Goal: Information Seeking & Learning: Check status

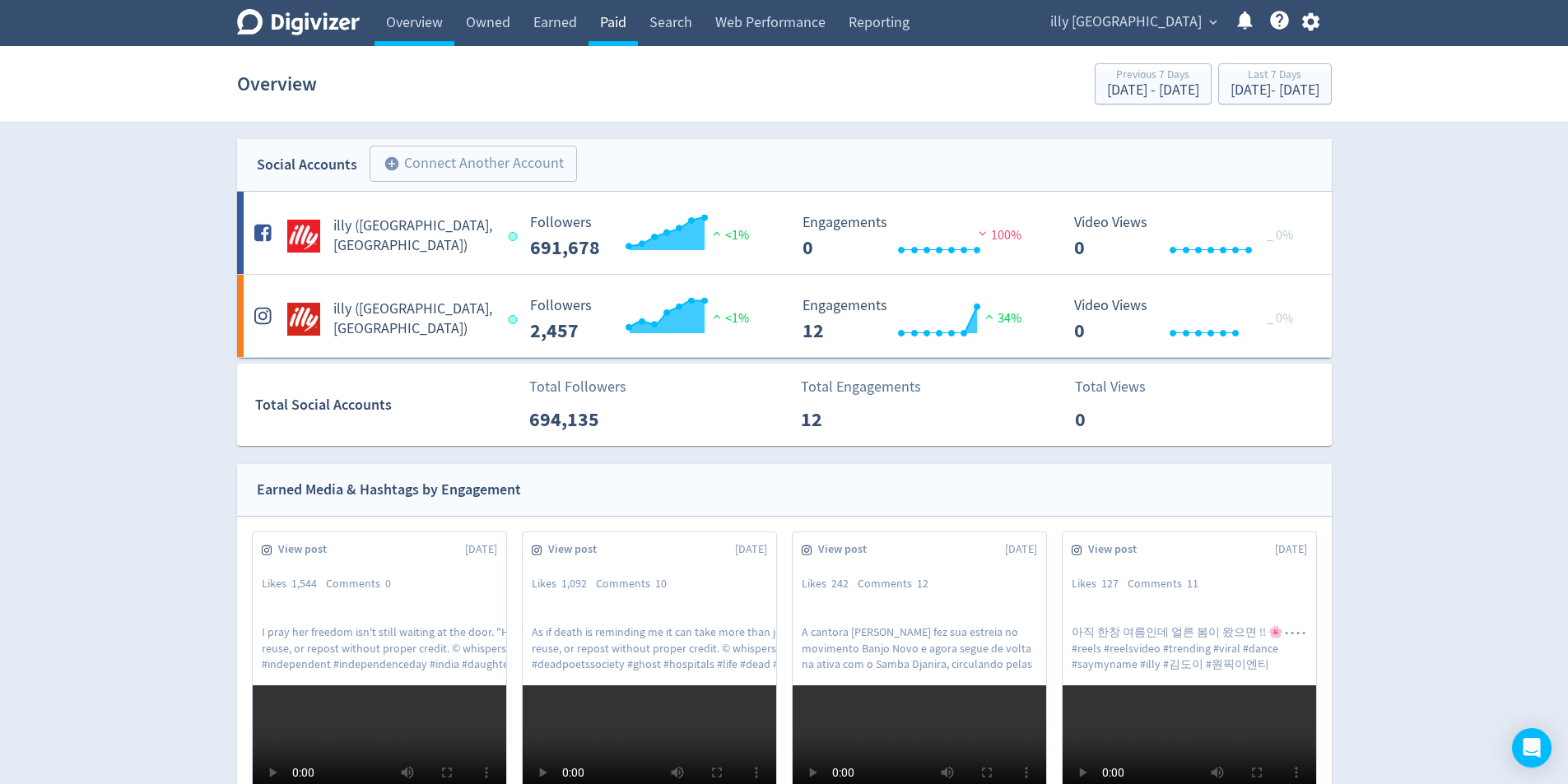
click at [620, 32] on link "Paid" at bounding box center [613, 23] width 49 height 46
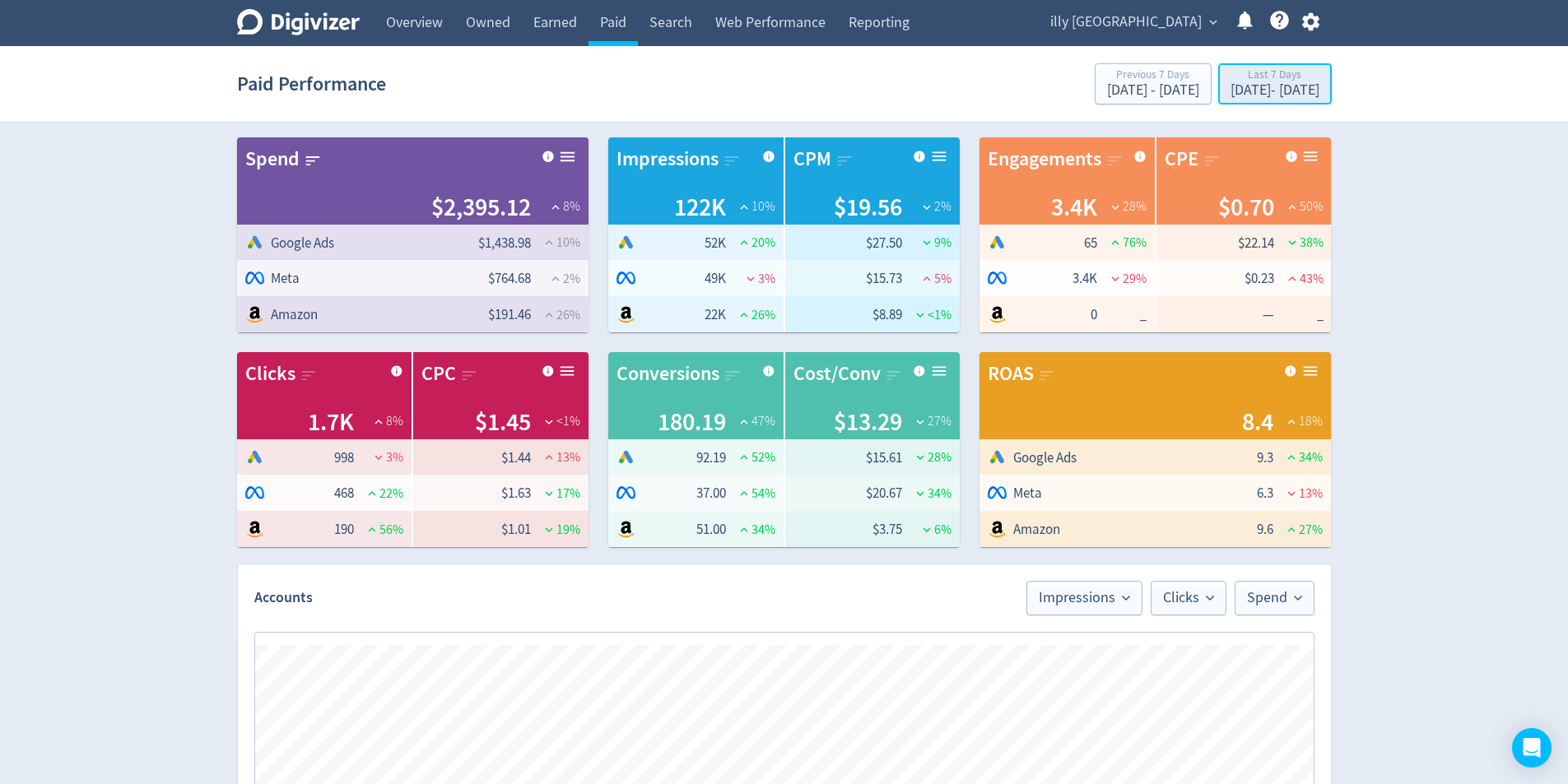
click at [1239, 97] on div "[DATE] - [DATE]" at bounding box center [1275, 91] width 89 height 15
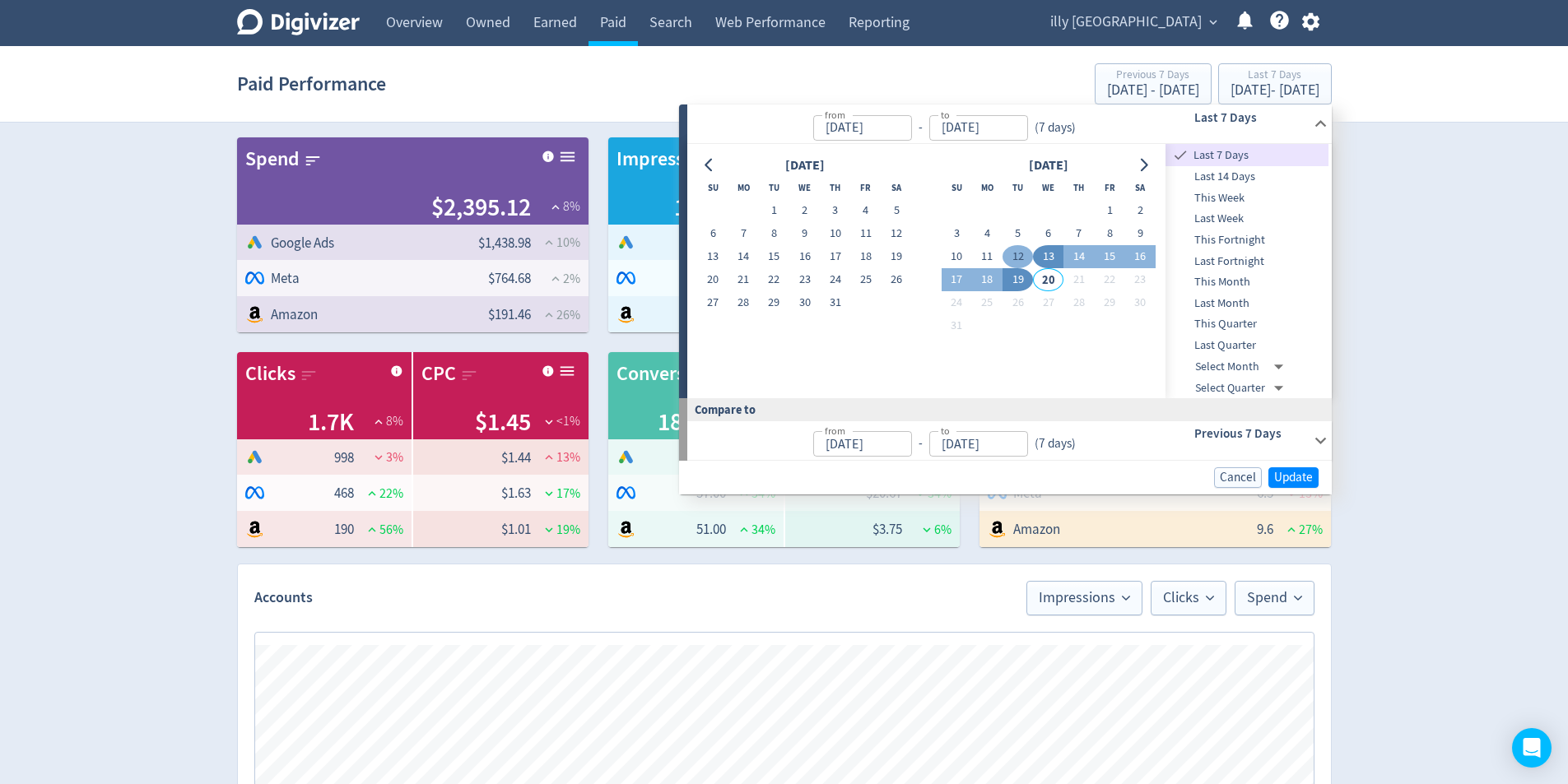
click at [1026, 256] on button "12" at bounding box center [1018, 256] width 31 height 23
type input "[DATE]"
click at [1051, 229] on button "6" at bounding box center [1049, 233] width 31 height 23
type input "[DATE]"
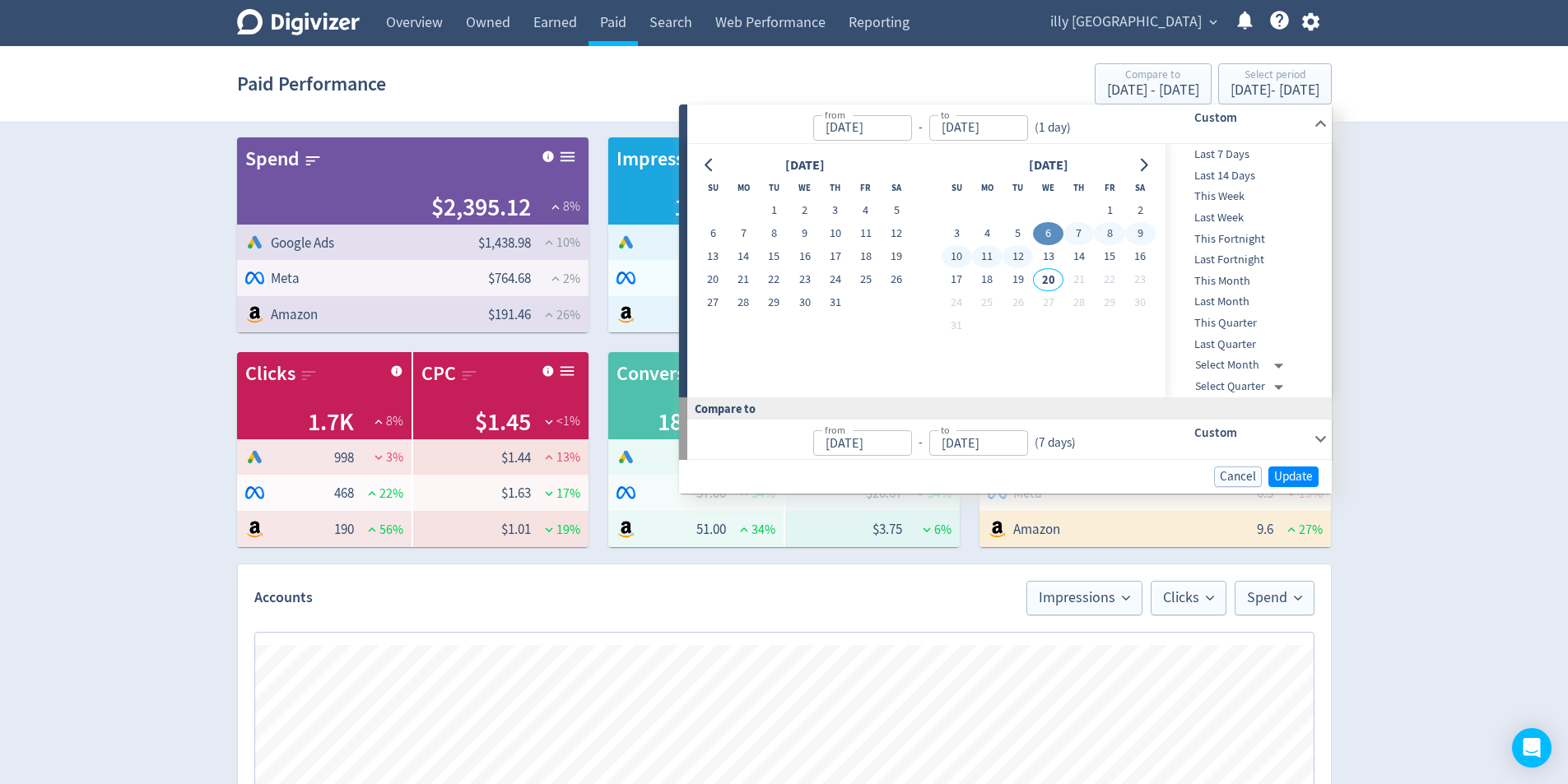
click at [1026, 259] on button "12" at bounding box center [1018, 256] width 31 height 23
type input "[DATE]"
click at [1307, 468] on button "Update" at bounding box center [1292, 477] width 50 height 21
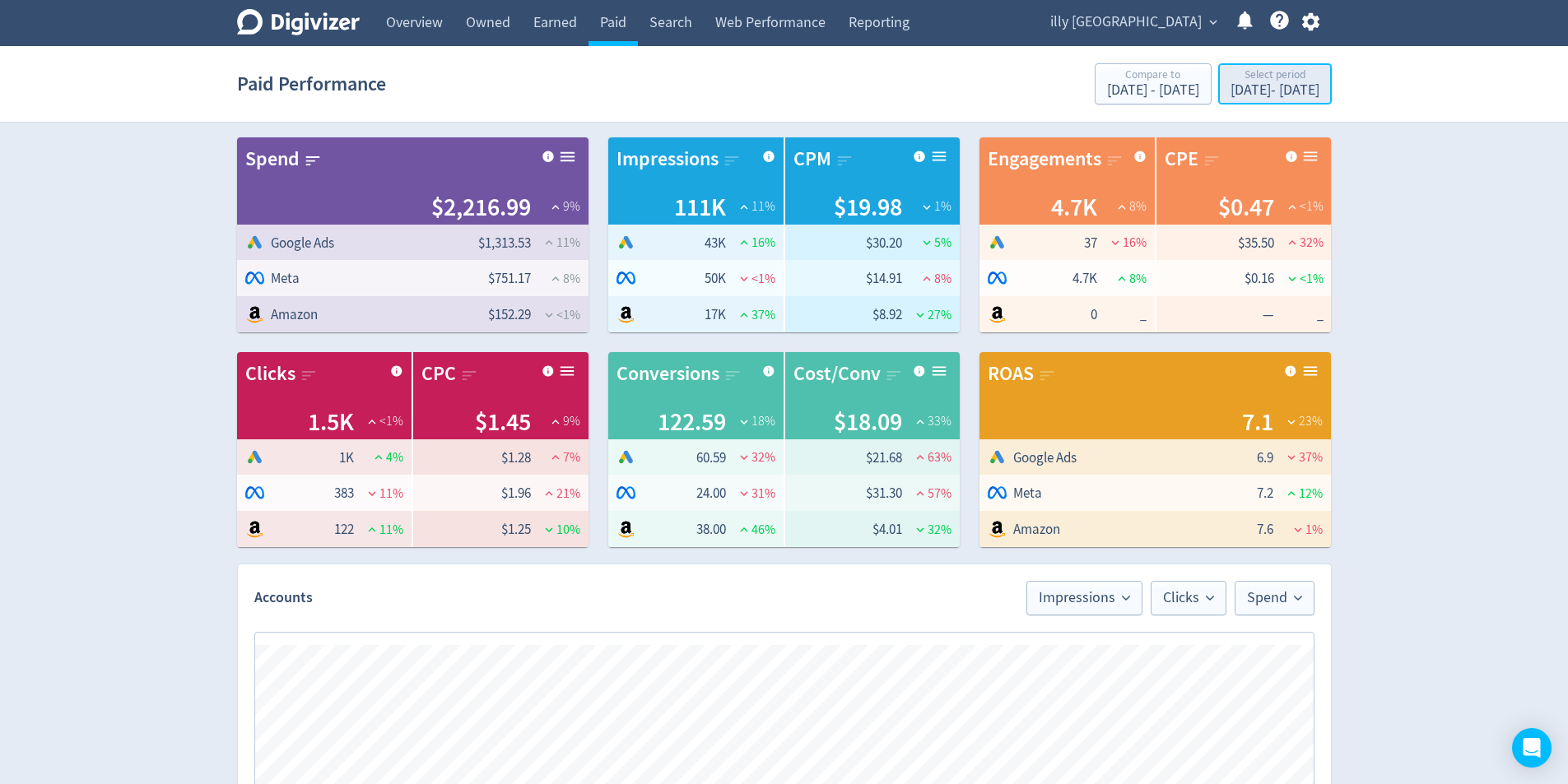
drag, startPoint x: 1286, startPoint y: 84, endPoint x: 1282, endPoint y: 97, distance: 13.6
click at [1286, 83] on div "[DATE] - [DATE]" at bounding box center [1275, 91] width 89 height 15
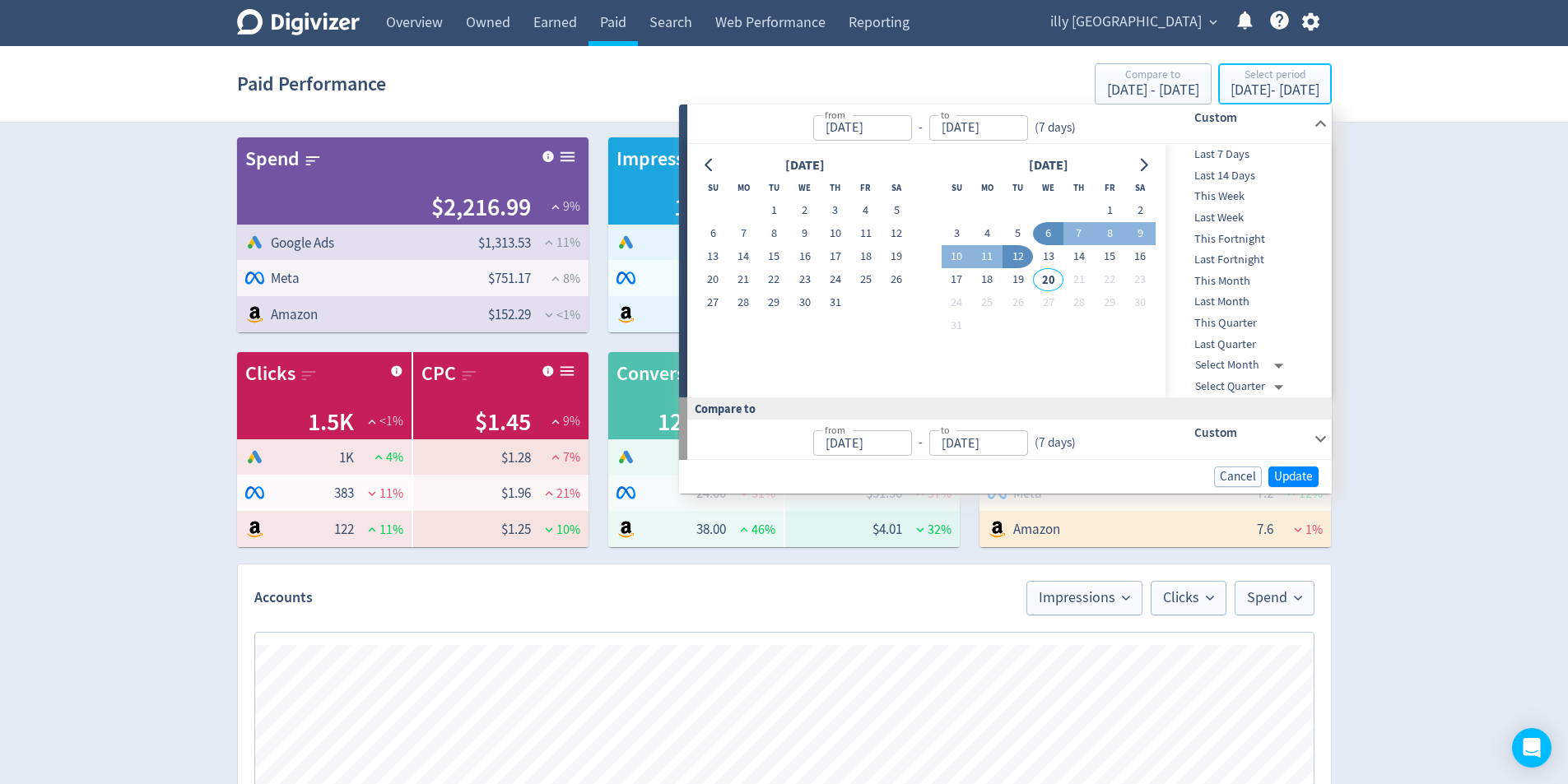
type input "[DATE]"
click at [1051, 251] on button "13" at bounding box center [1049, 256] width 31 height 23
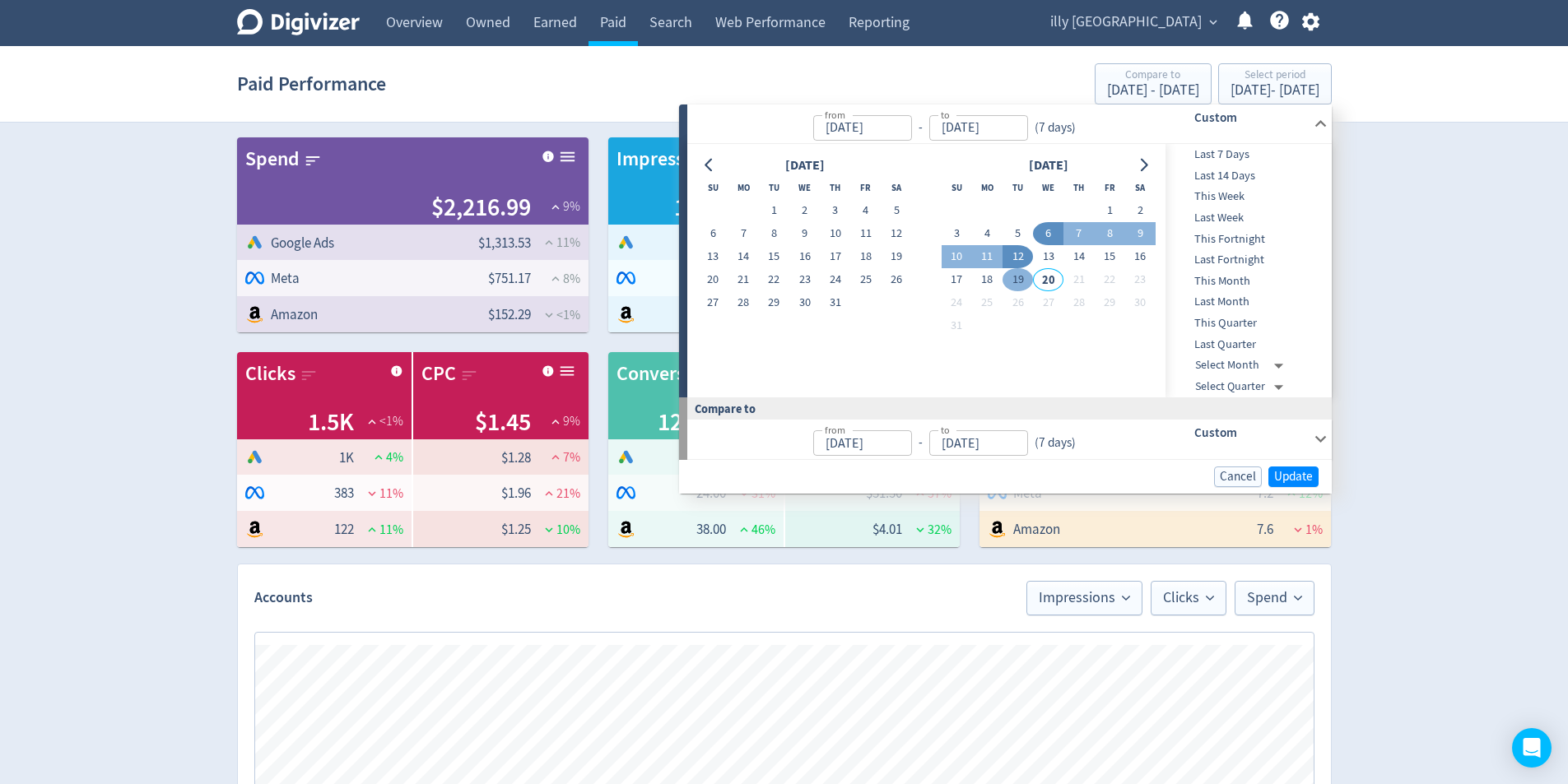
type input "[DATE]"
click at [1027, 282] on button "19" at bounding box center [1018, 279] width 31 height 23
type input "[DATE]"
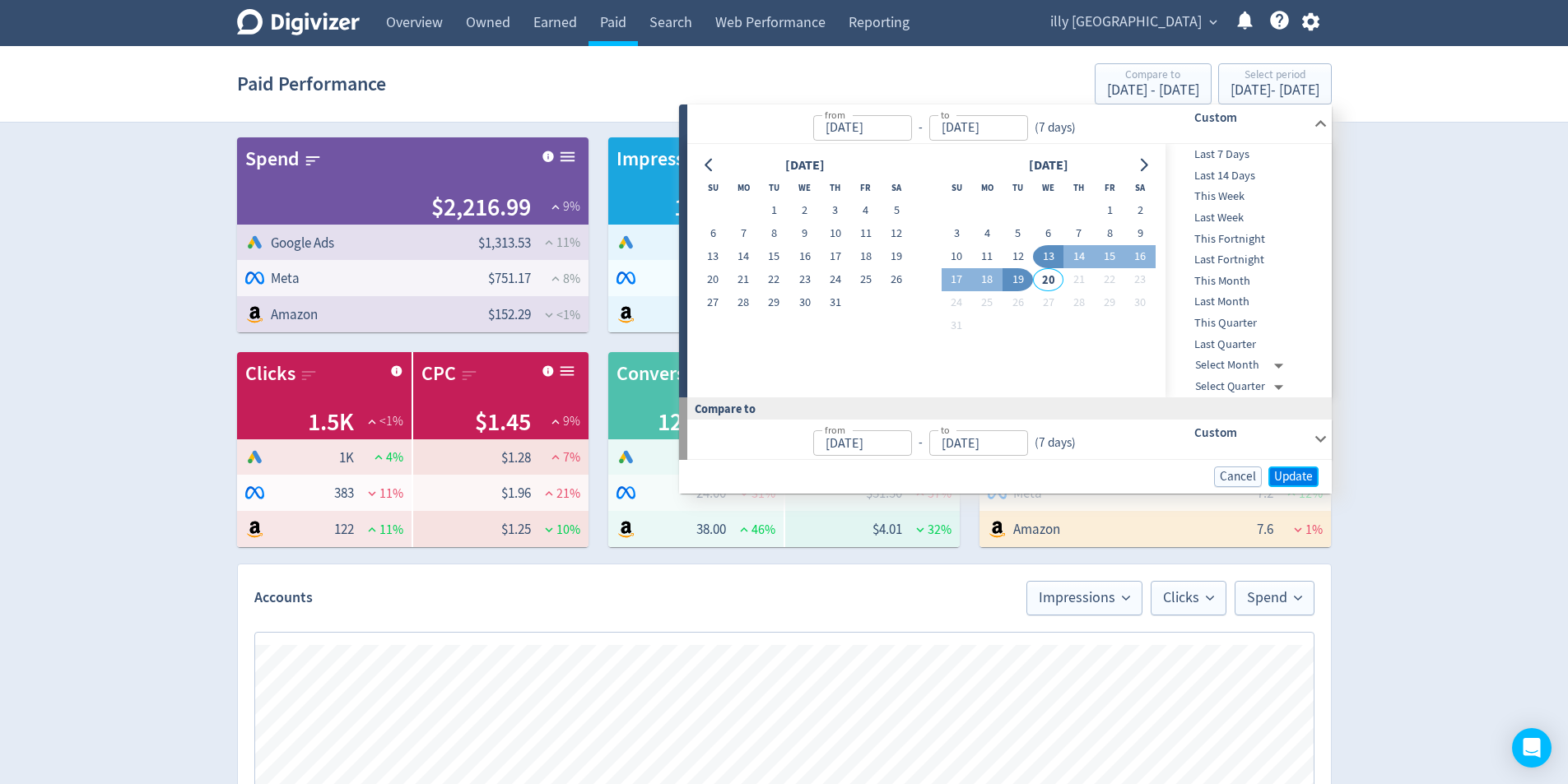
click at [1299, 472] on span "Update" at bounding box center [1293, 477] width 39 height 13
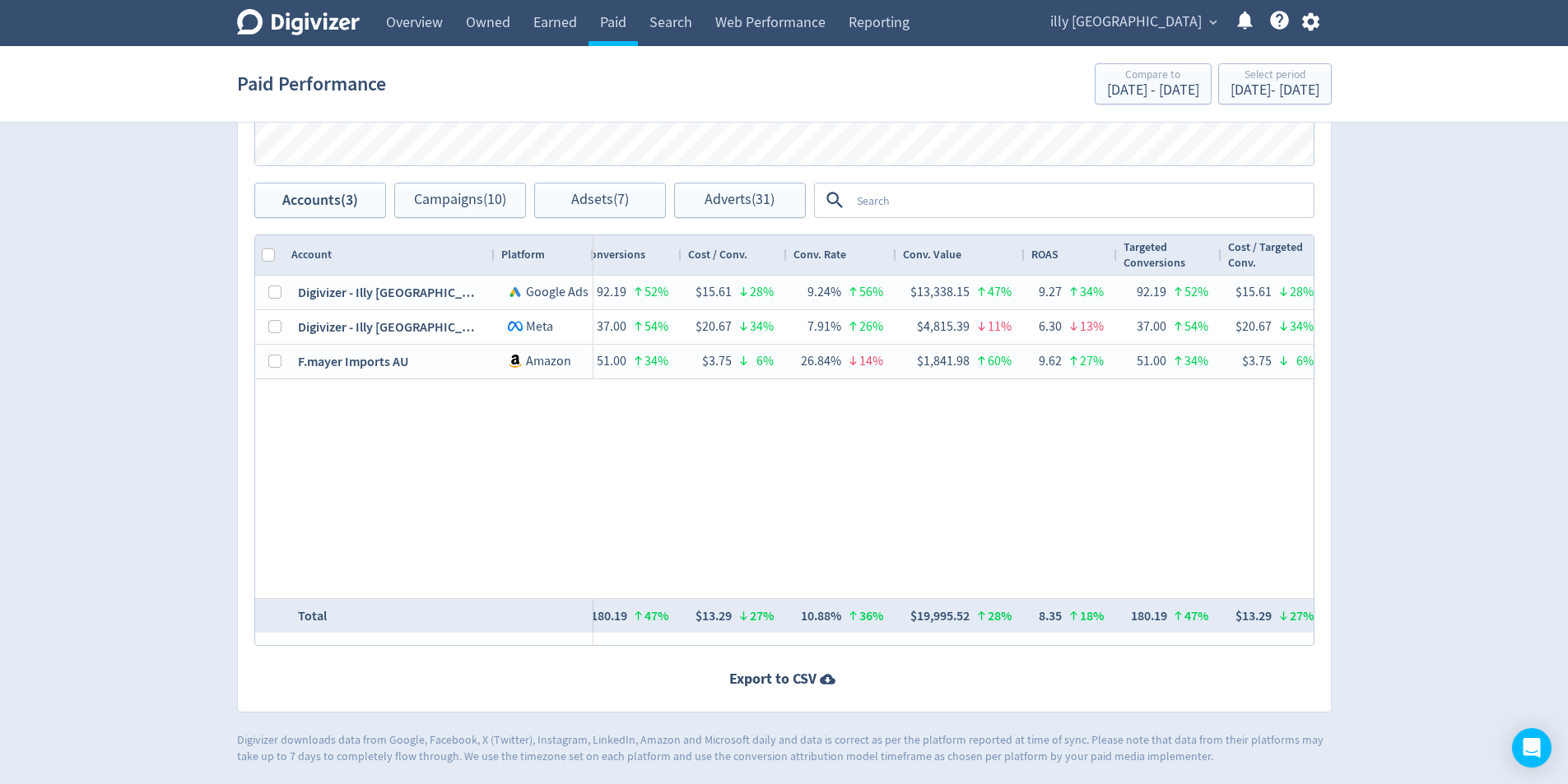
scroll to position [0, 1376]
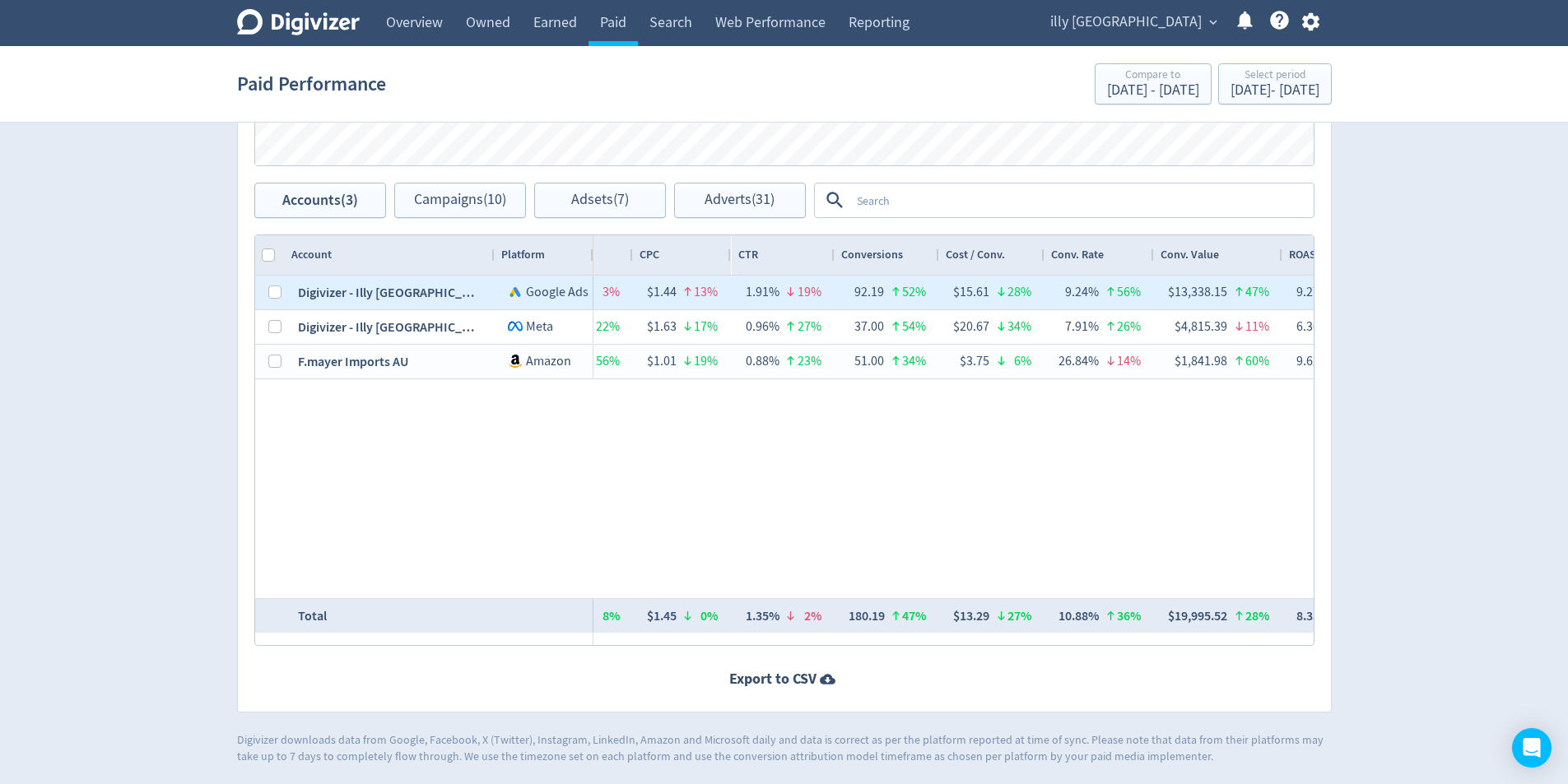
click at [264, 300] on div at bounding box center [270, 292] width 30 height 34
click at [273, 291] on input "Press Space to toggle row selection (unchecked)" at bounding box center [275, 292] width 14 height 14
checkbox input "true"
checkbox input "false"
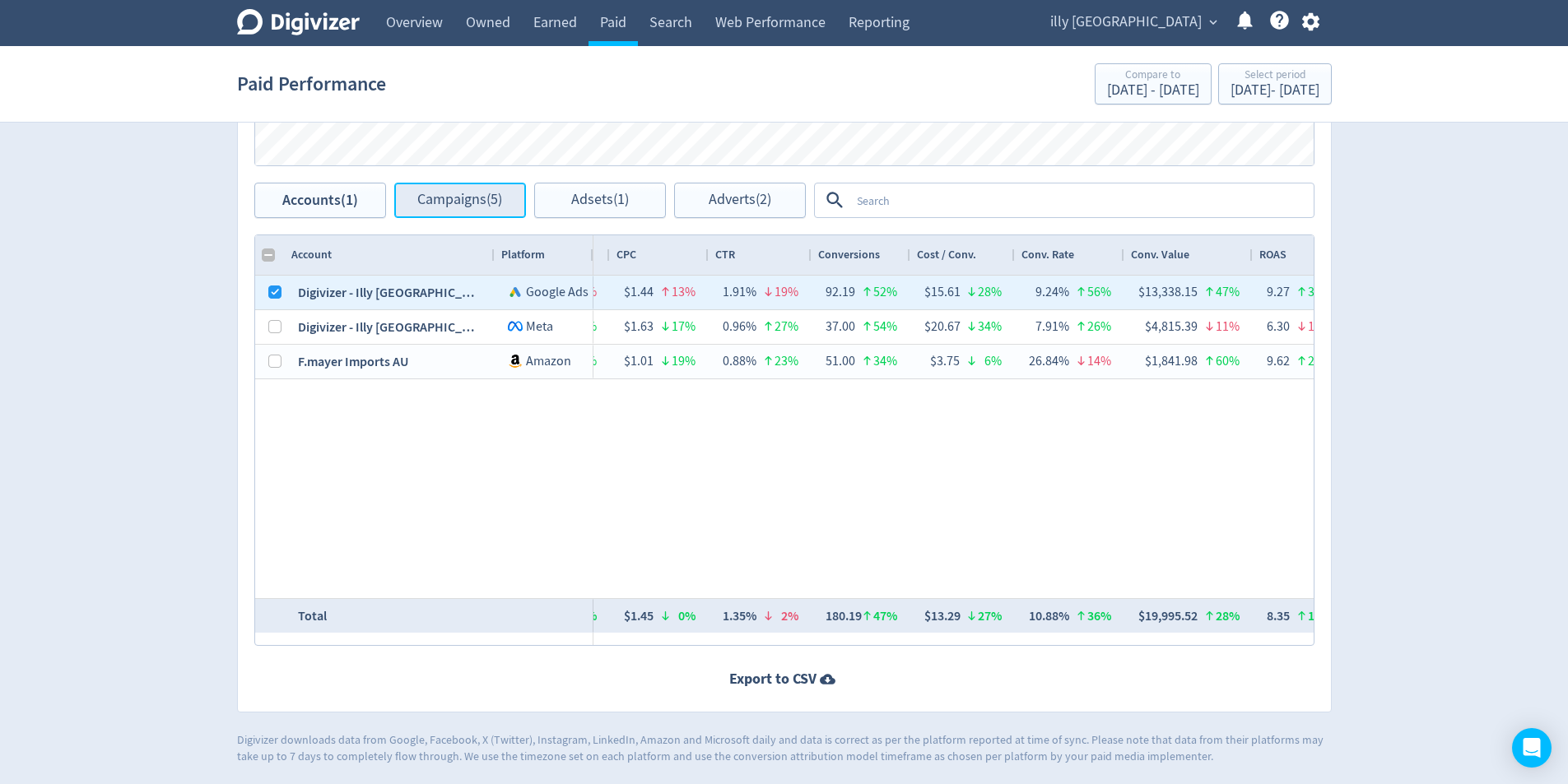
click at [446, 205] on span "Campaigns (5)" at bounding box center [460, 199] width 85 height 15
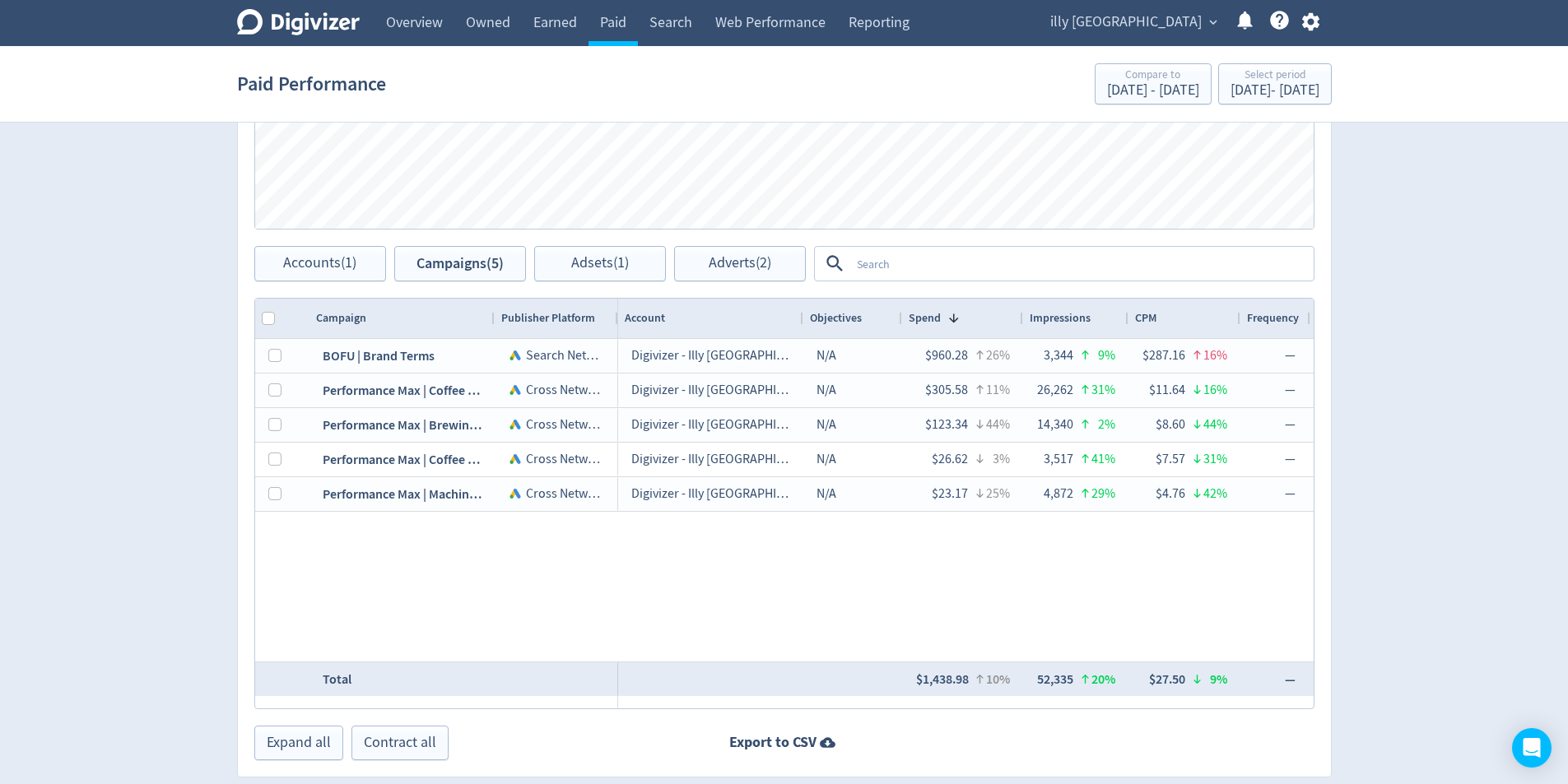
scroll to position [740, 0]
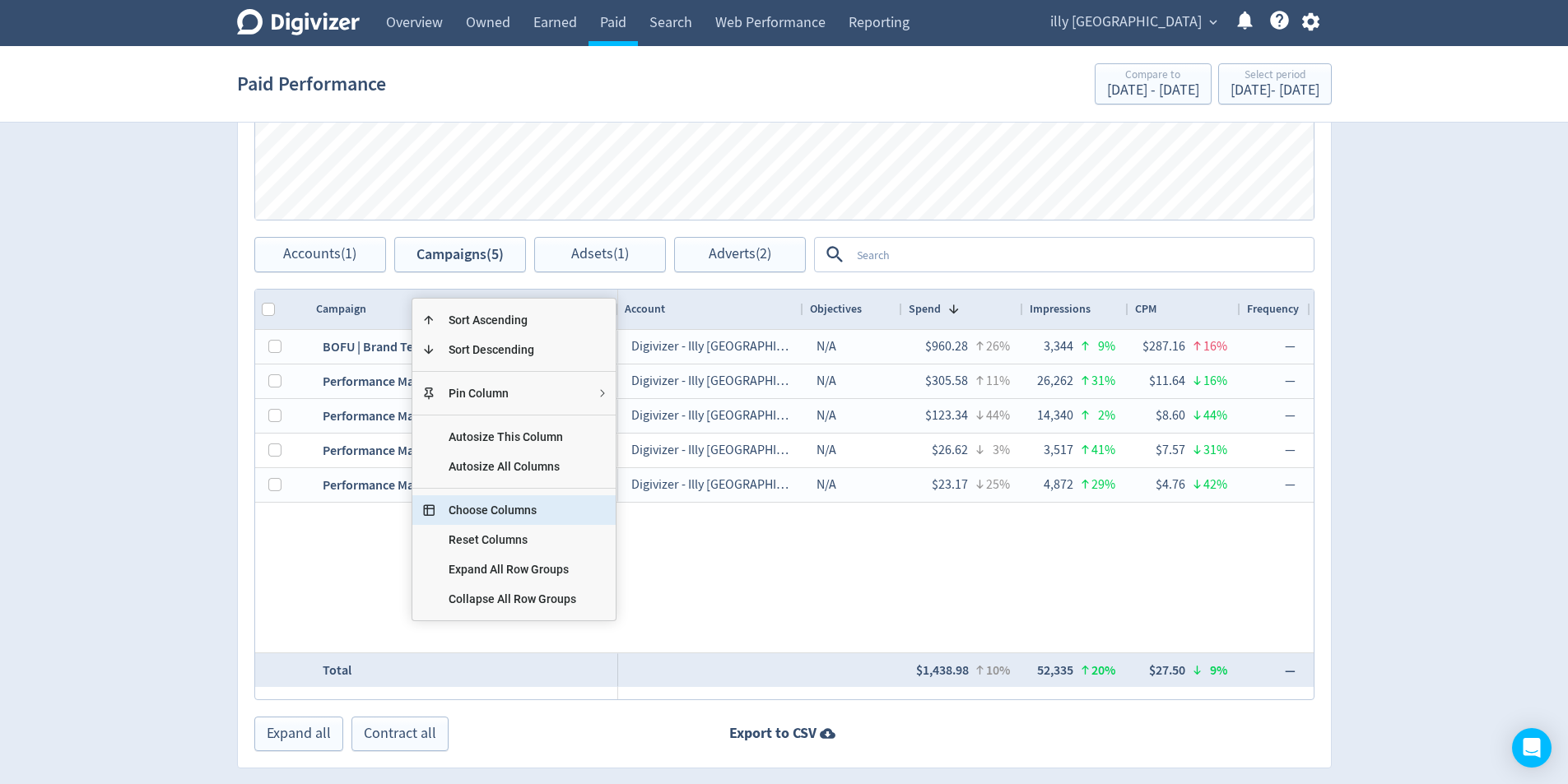
click at [528, 505] on span "Choose Columns" at bounding box center [512, 510] width 154 height 30
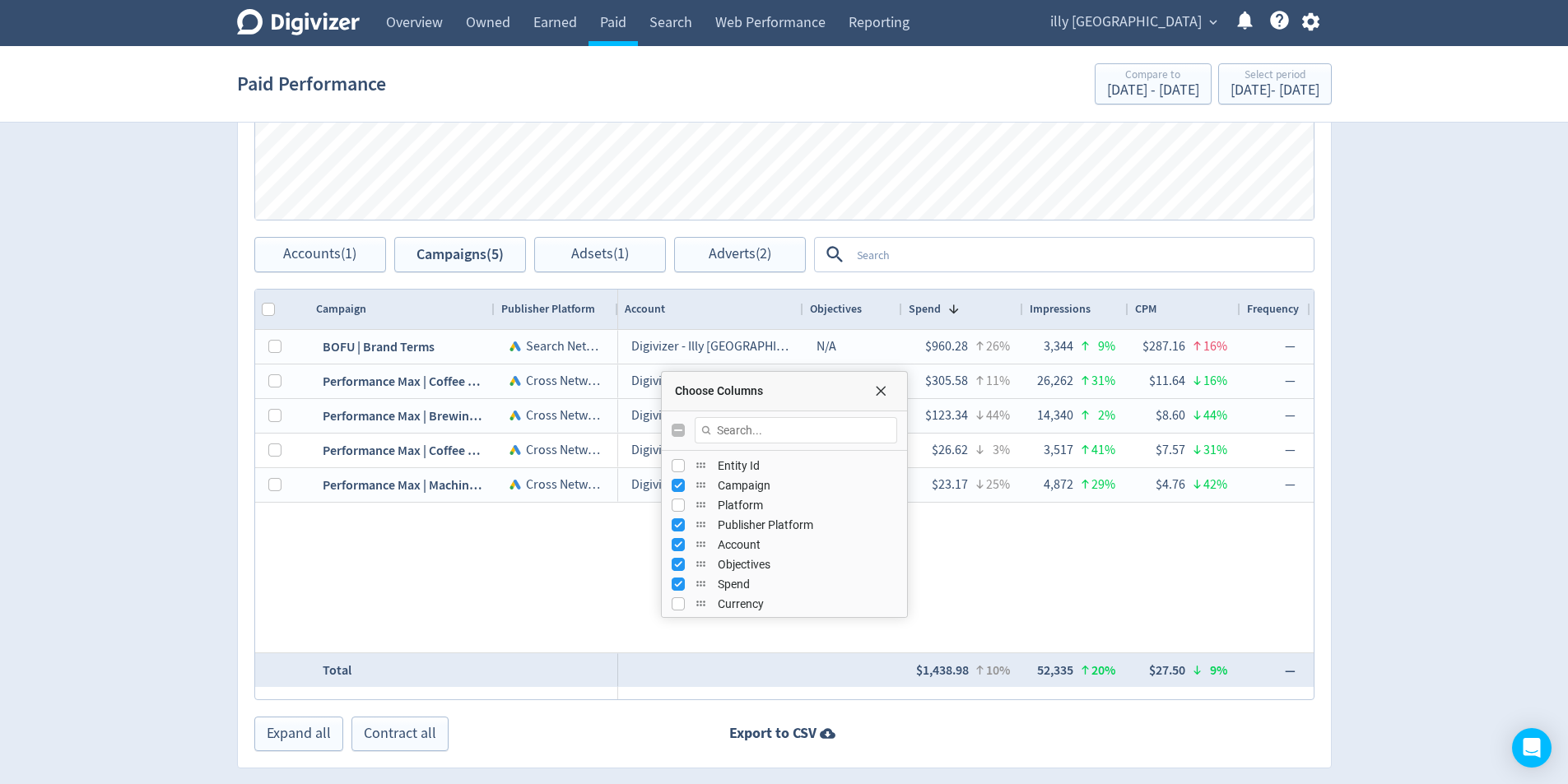
click at [680, 427] on input "Toggle All Columns Visibility" at bounding box center [678, 431] width 14 height 14
checkbox input "true"
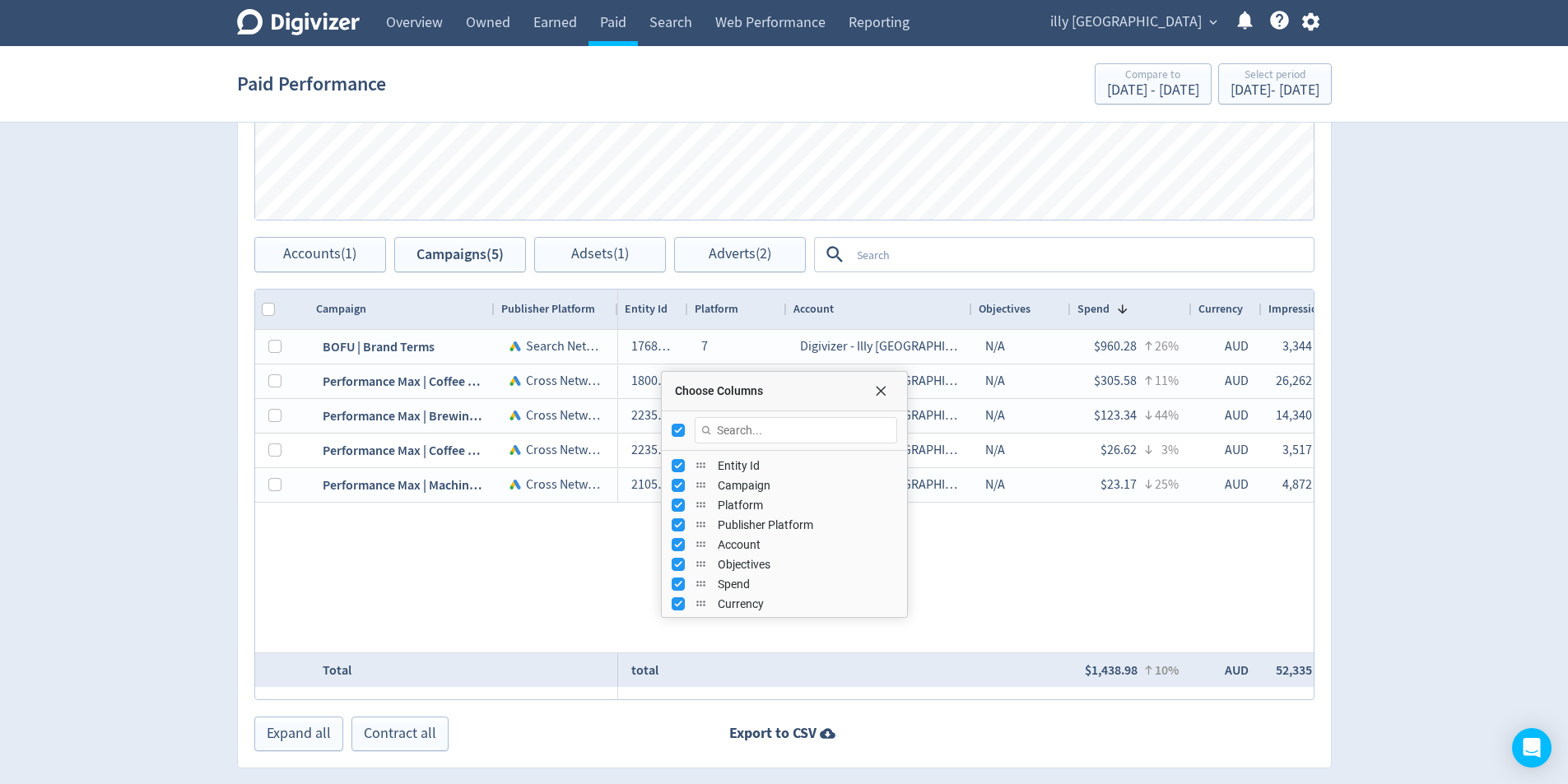
click at [680, 427] on input "Toggle All Columns Visibility" at bounding box center [678, 431] width 14 height 14
checkbox input "false"
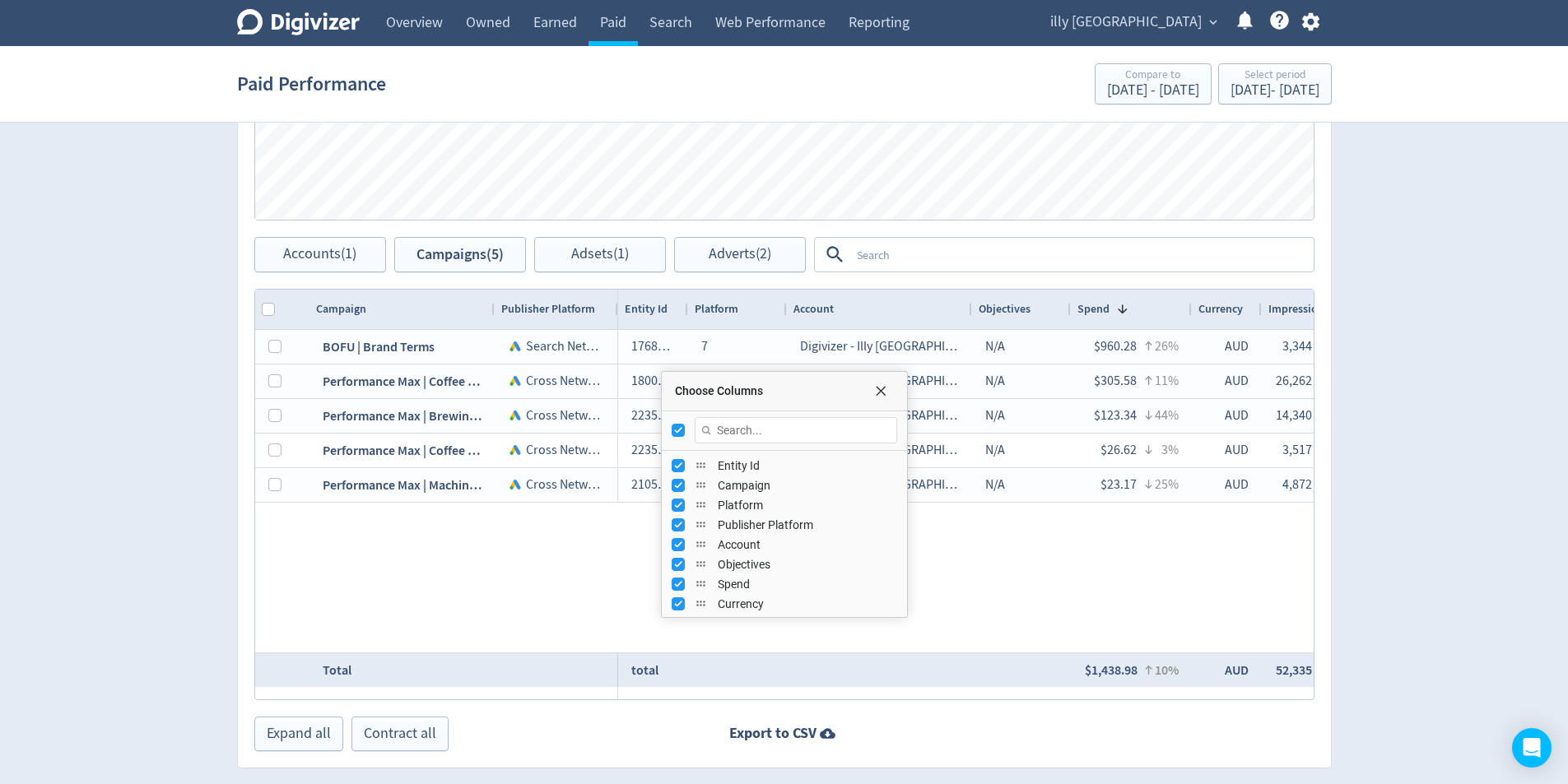
checkbox input "false"
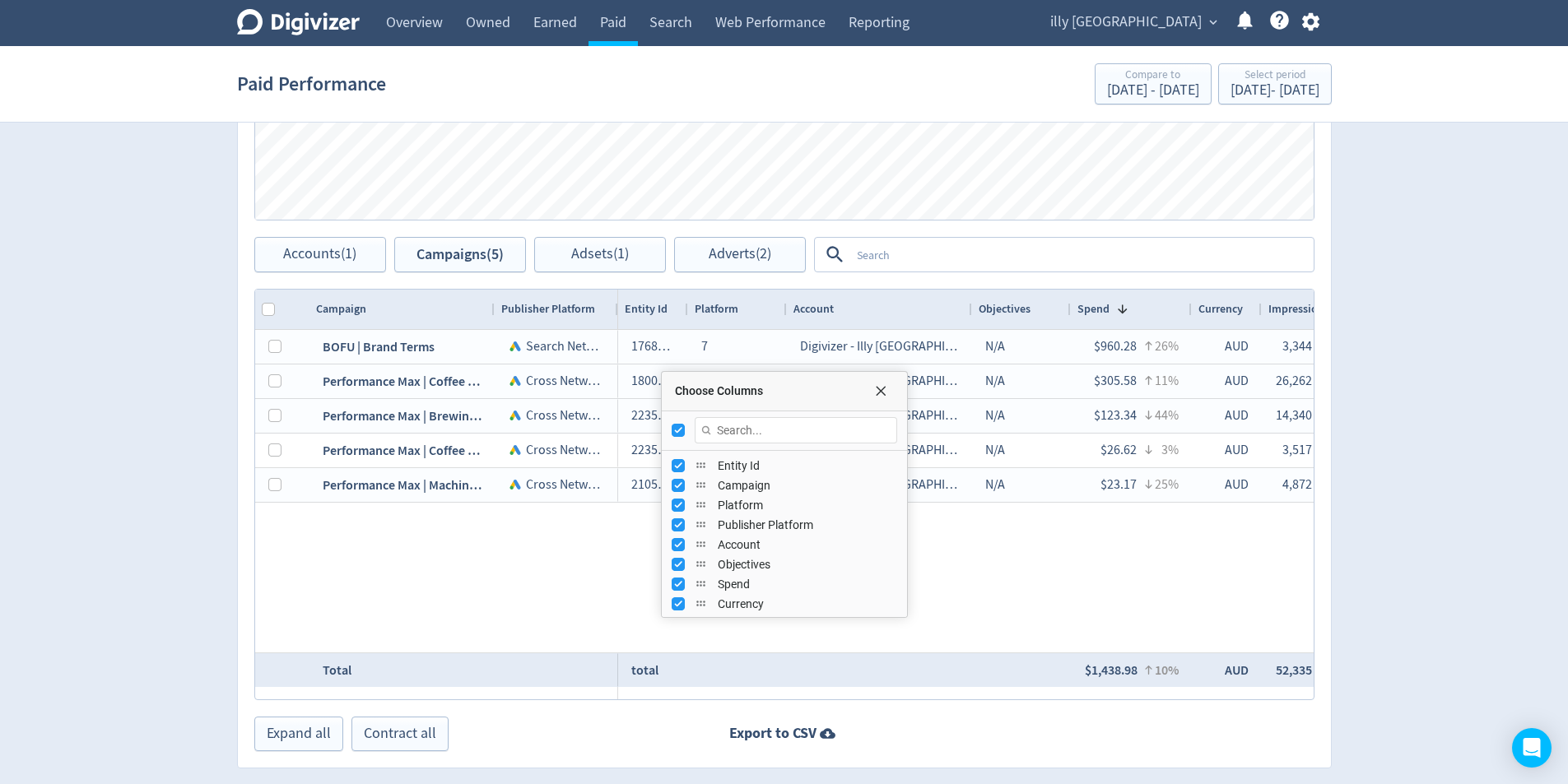
checkbox input "false"
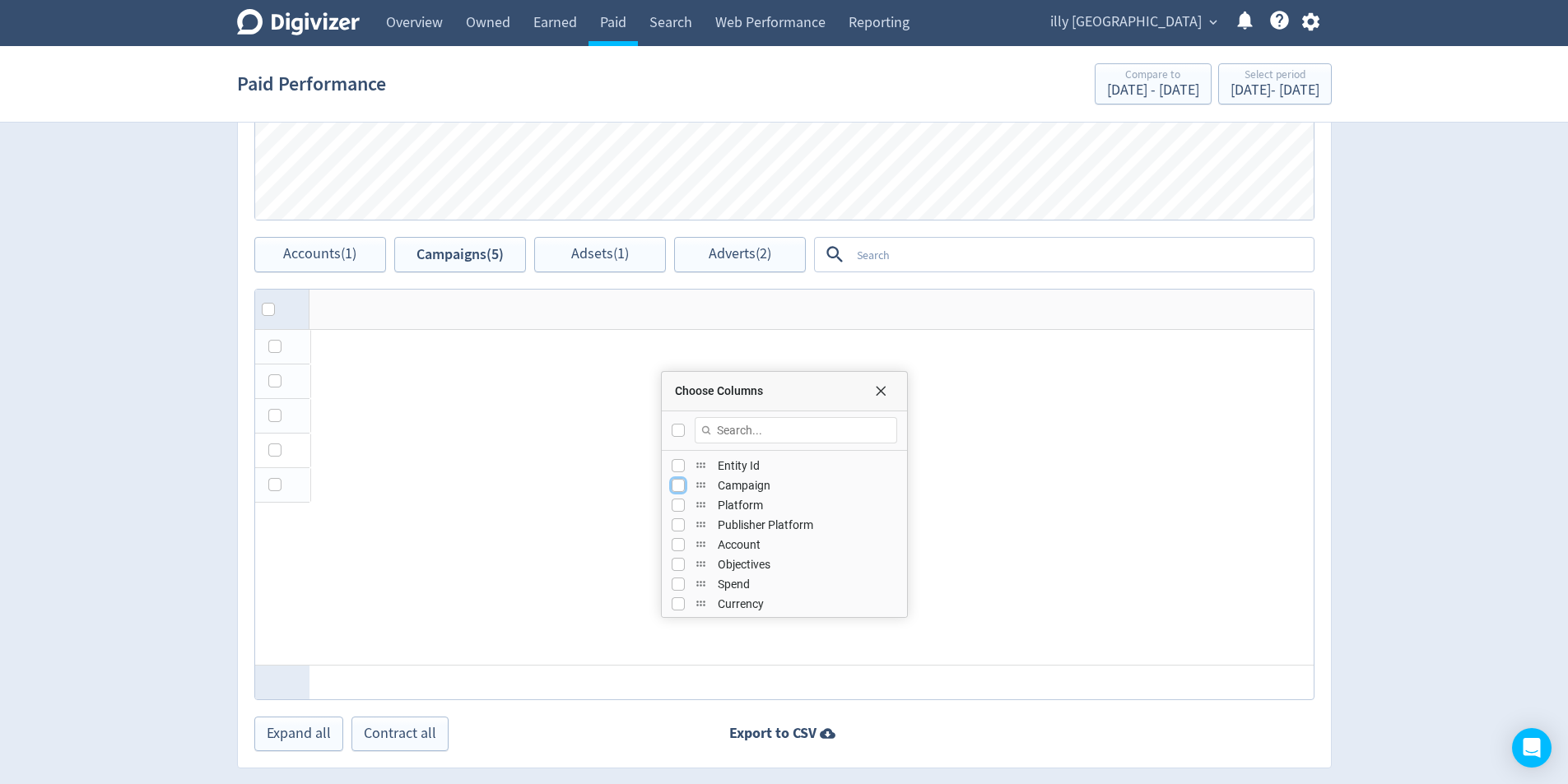
click at [673, 489] on input "Press SPACE to toggle visibility (hidden)" at bounding box center [678, 486] width 14 height 14
checkbox input "true"
checkbox input "false"
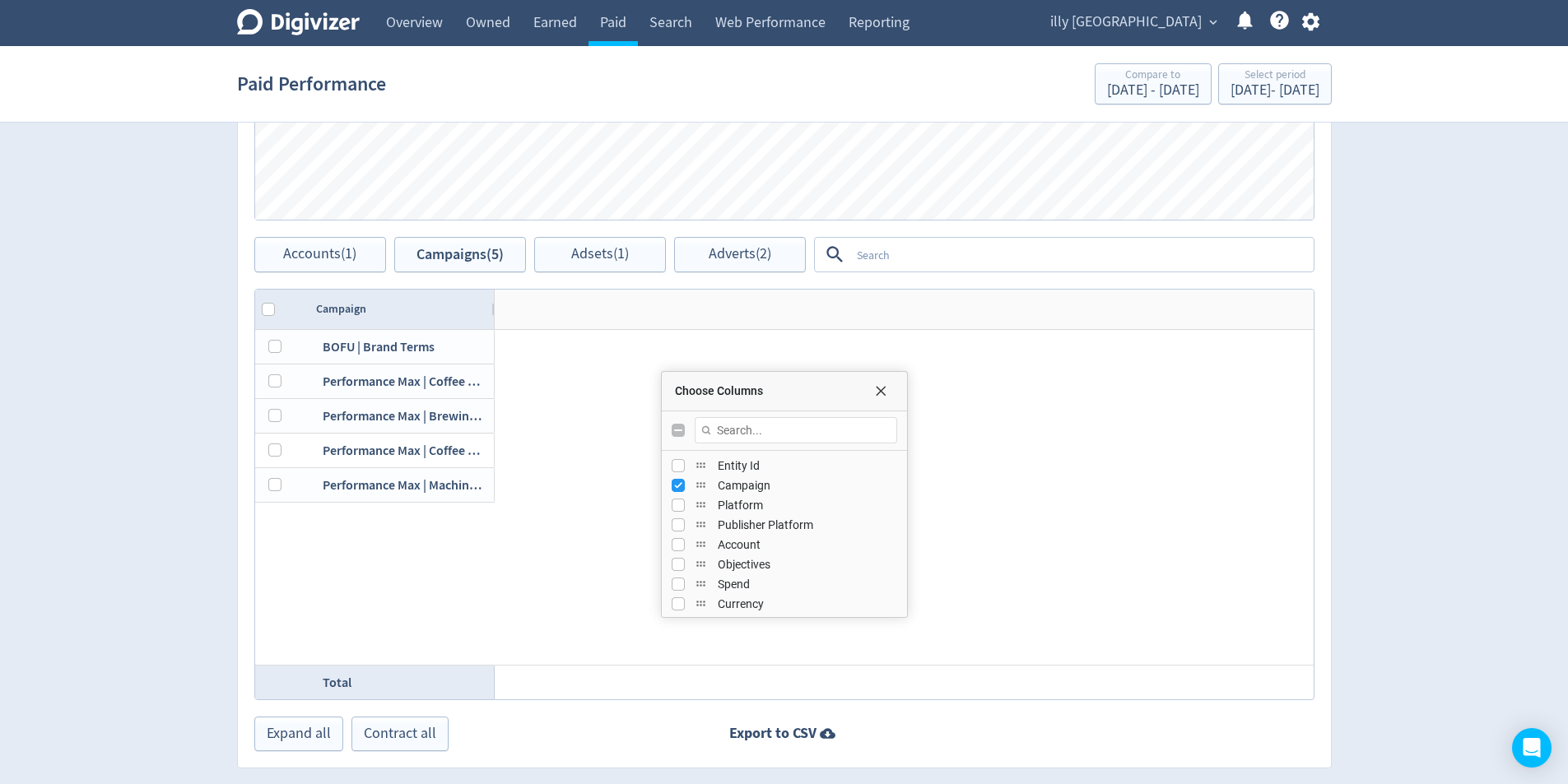
click at [670, 542] on div "Account" at bounding box center [784, 545] width 246 height 20
click at [679, 546] on input "Press SPACE to toggle visibility (hidden)" at bounding box center [678, 545] width 14 height 14
checkbox input "true"
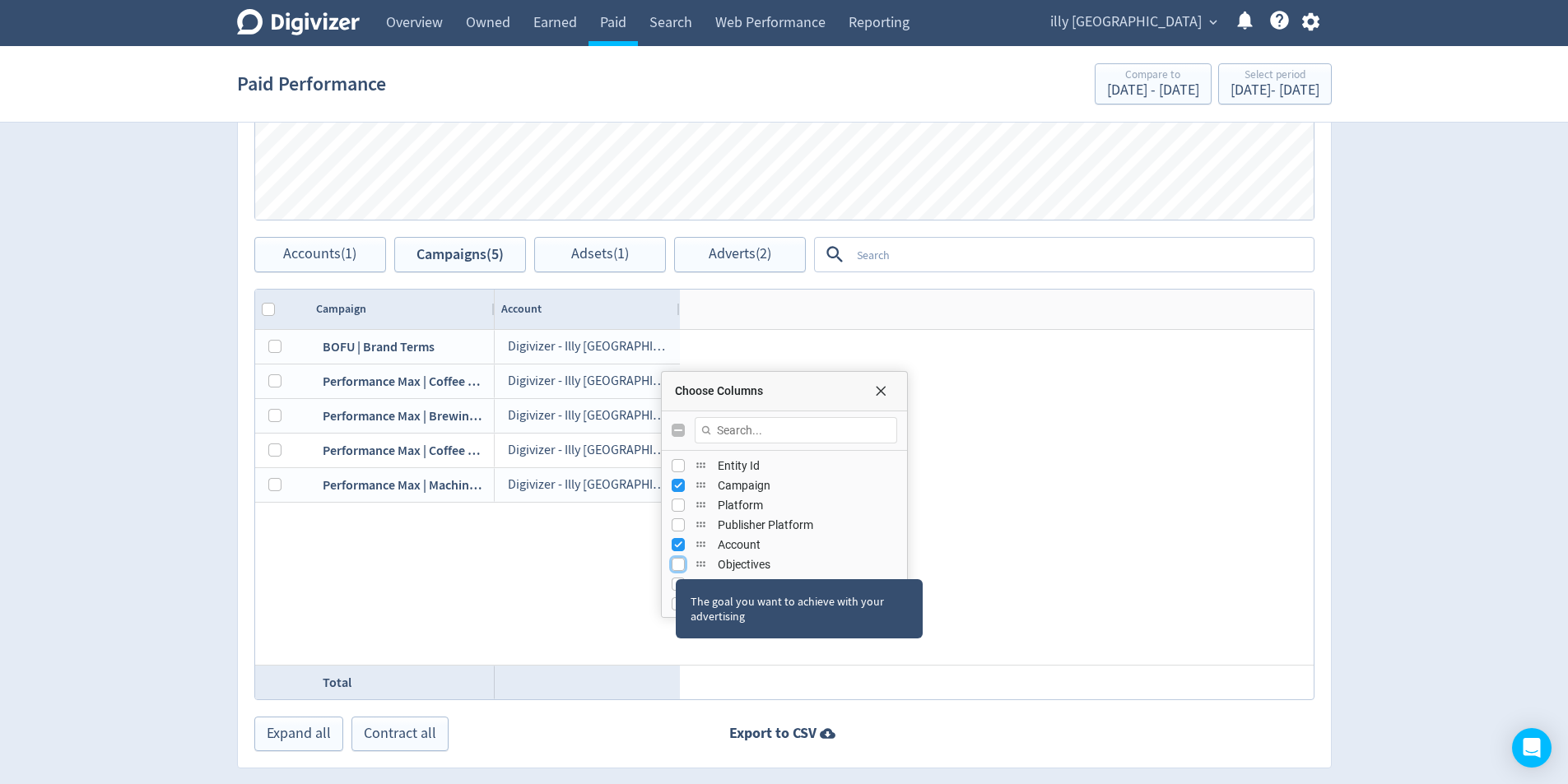
click at [676, 565] on input "Press SPACE to toggle visibility (hidden)" at bounding box center [678, 565] width 14 height 14
click at [678, 564] on input "Press SPACE to toggle visibility (visible)" at bounding box center [678, 565] width 14 height 14
checkbox input "false"
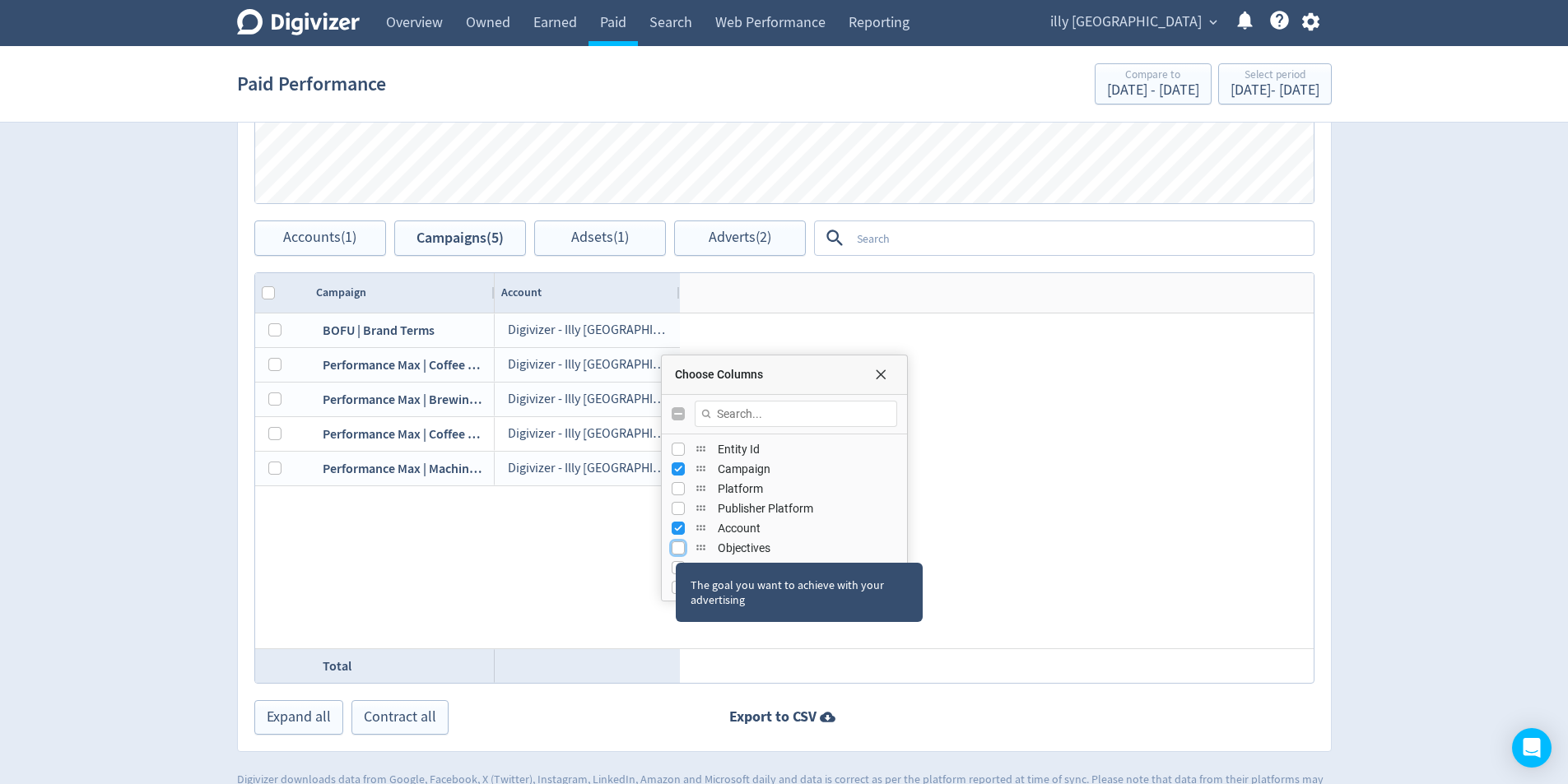
scroll to position [797, 0]
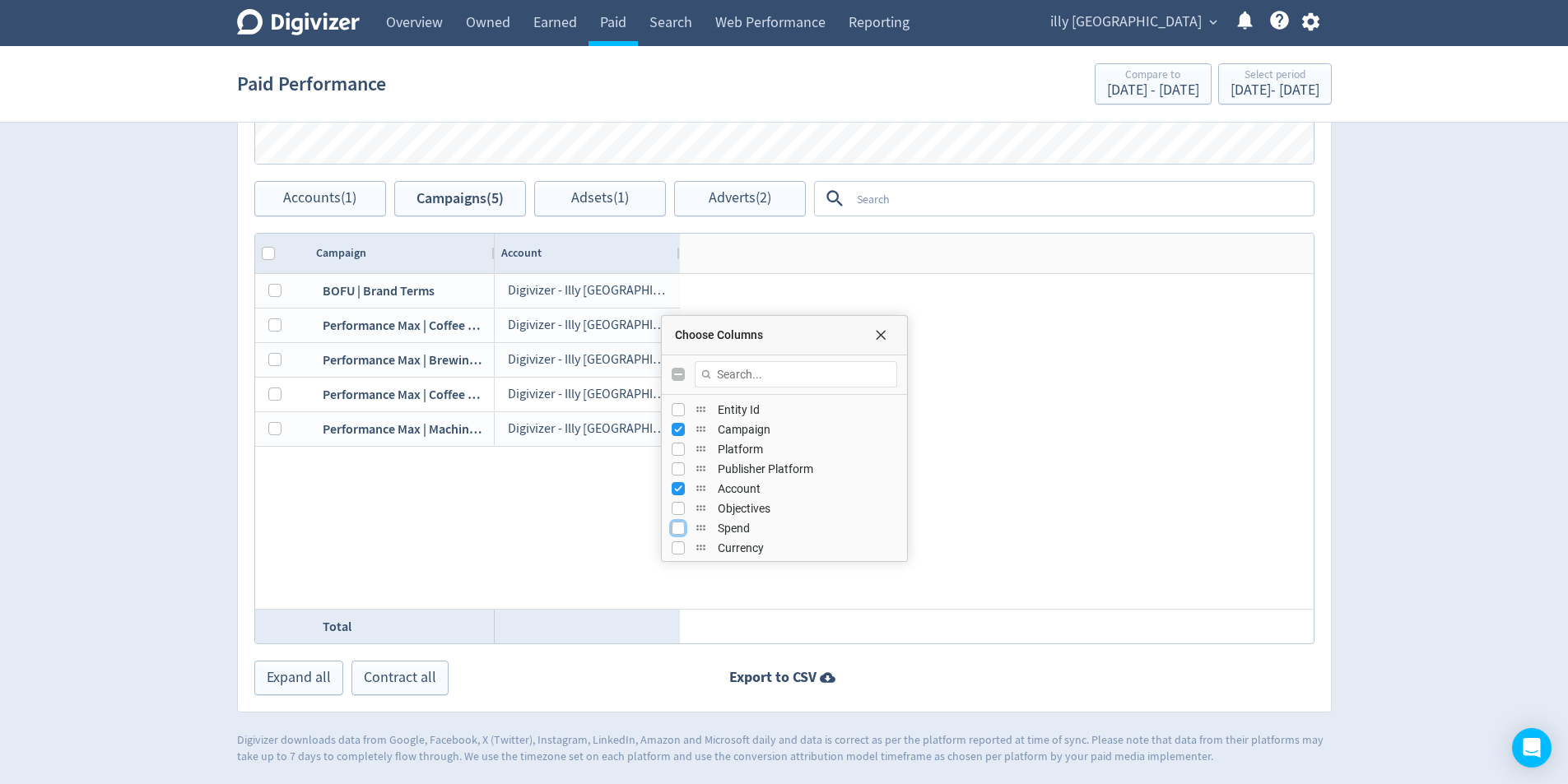
drag, startPoint x: 673, startPoint y: 529, endPoint x: 695, endPoint y: 533, distance: 22.4
click at [674, 529] on input "Press SPACE to toggle visibility (hidden)" at bounding box center [678, 528] width 14 height 14
checkbox input "true"
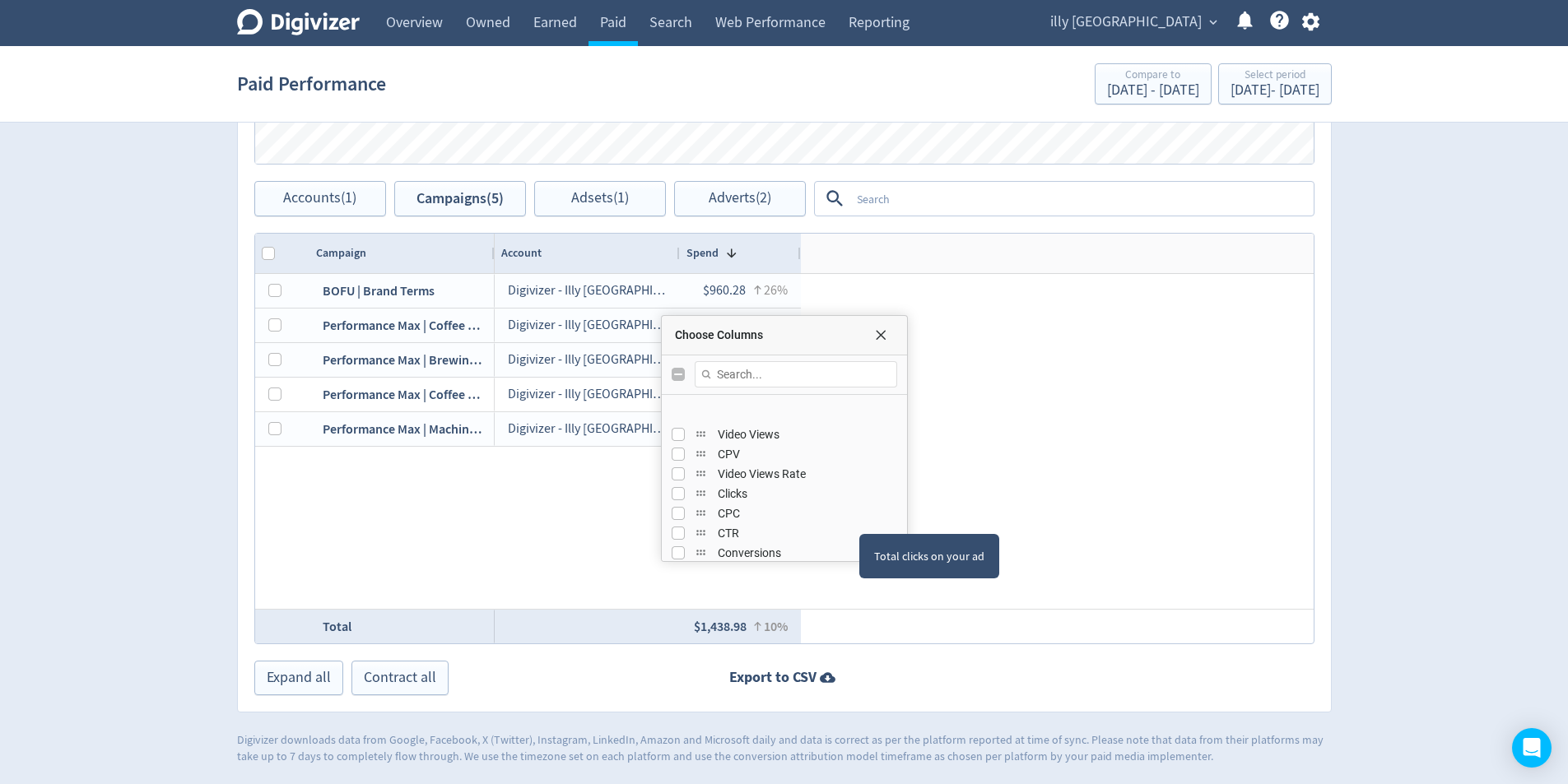
scroll to position [329, 0]
click at [679, 436] on input "Press SPACE to toggle visibility (hidden)" at bounding box center [678, 436] width 14 height 14
checkbox input "true"
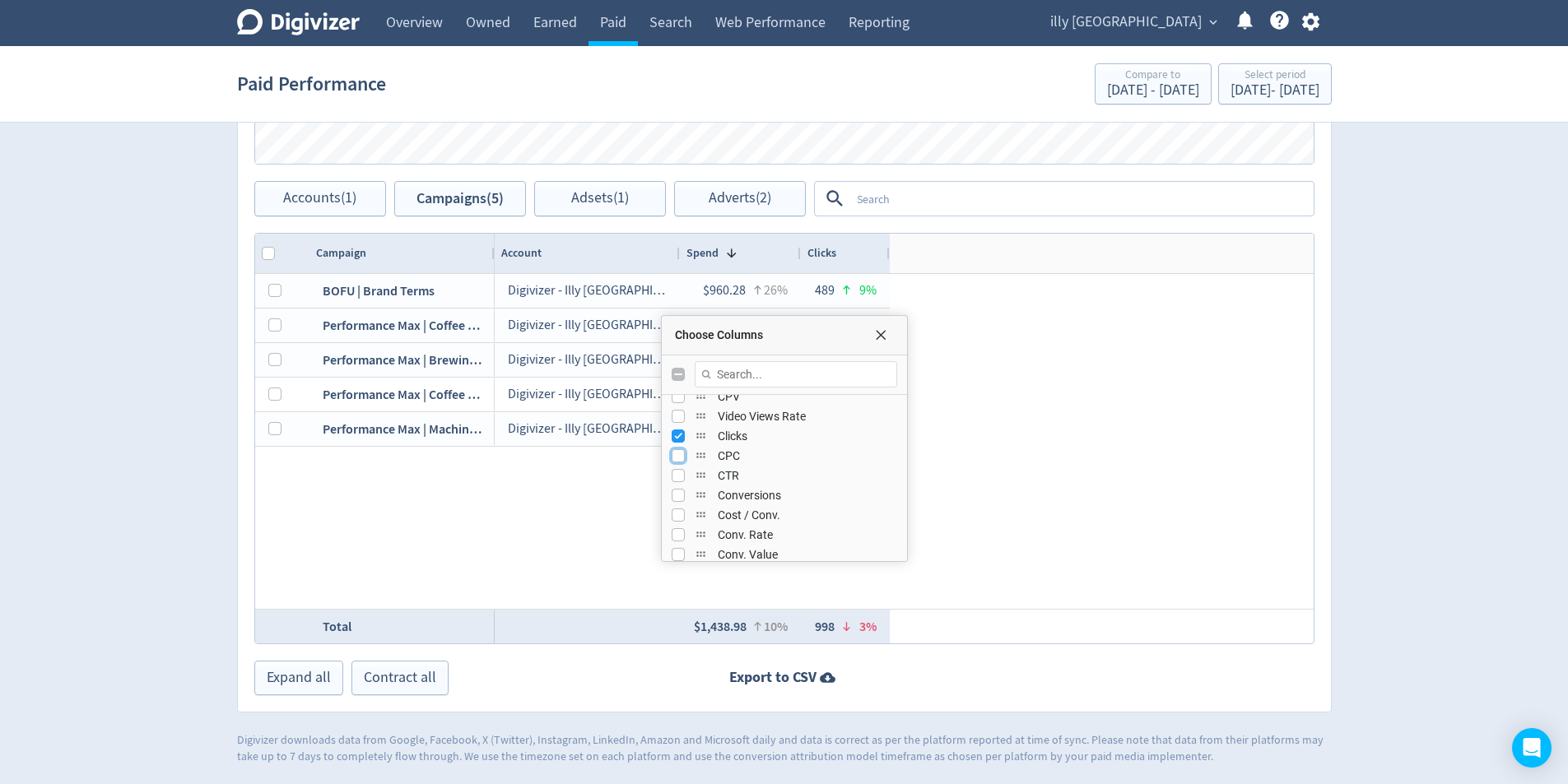
click at [673, 456] on input "Press SPACE to toggle visibility (hidden)" at bounding box center [678, 456] width 14 height 14
checkbox input "true"
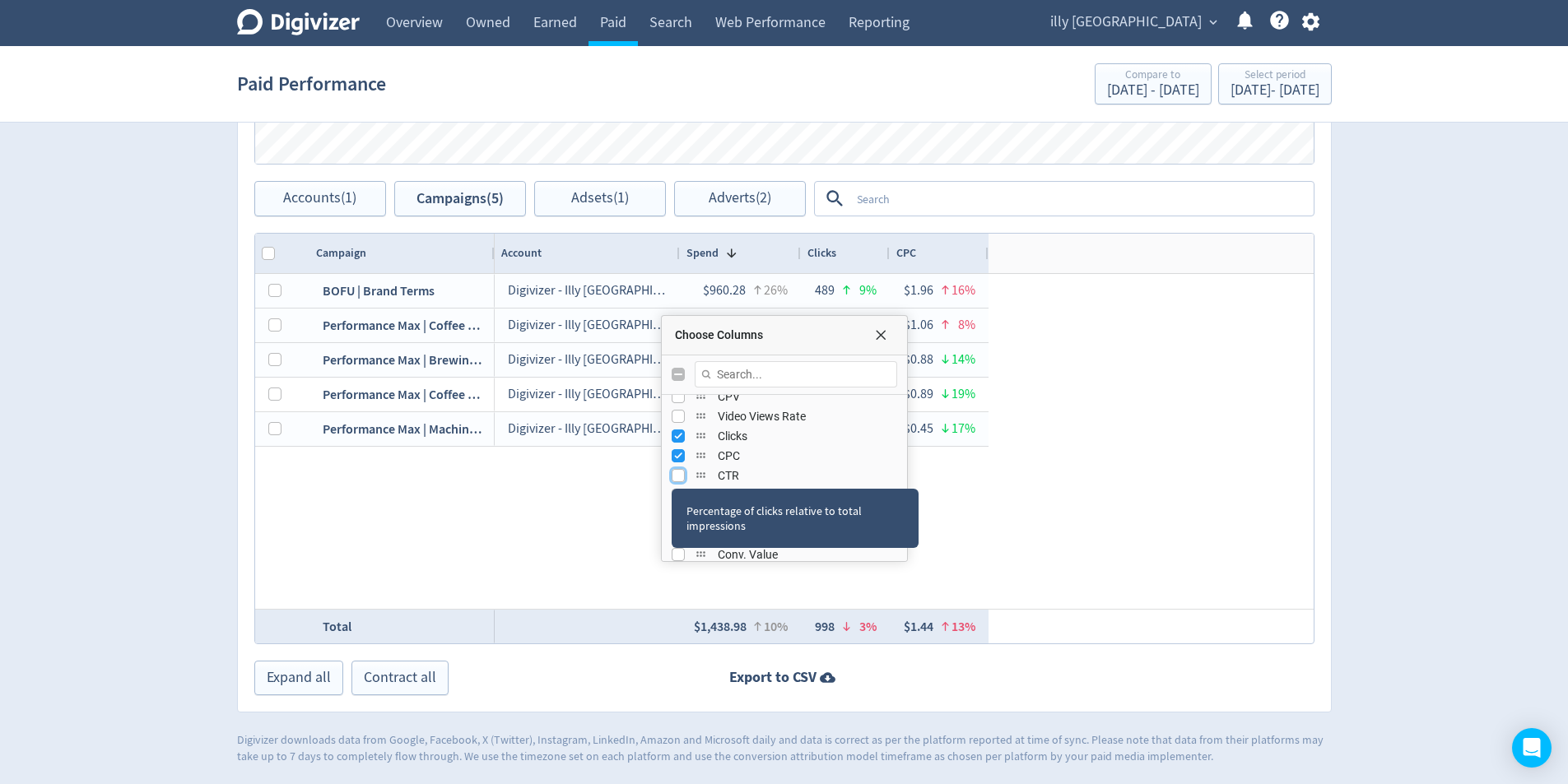
click at [672, 474] on input "Press SPACE to toggle visibility (hidden)" at bounding box center [678, 476] width 14 height 14
checkbox input "true"
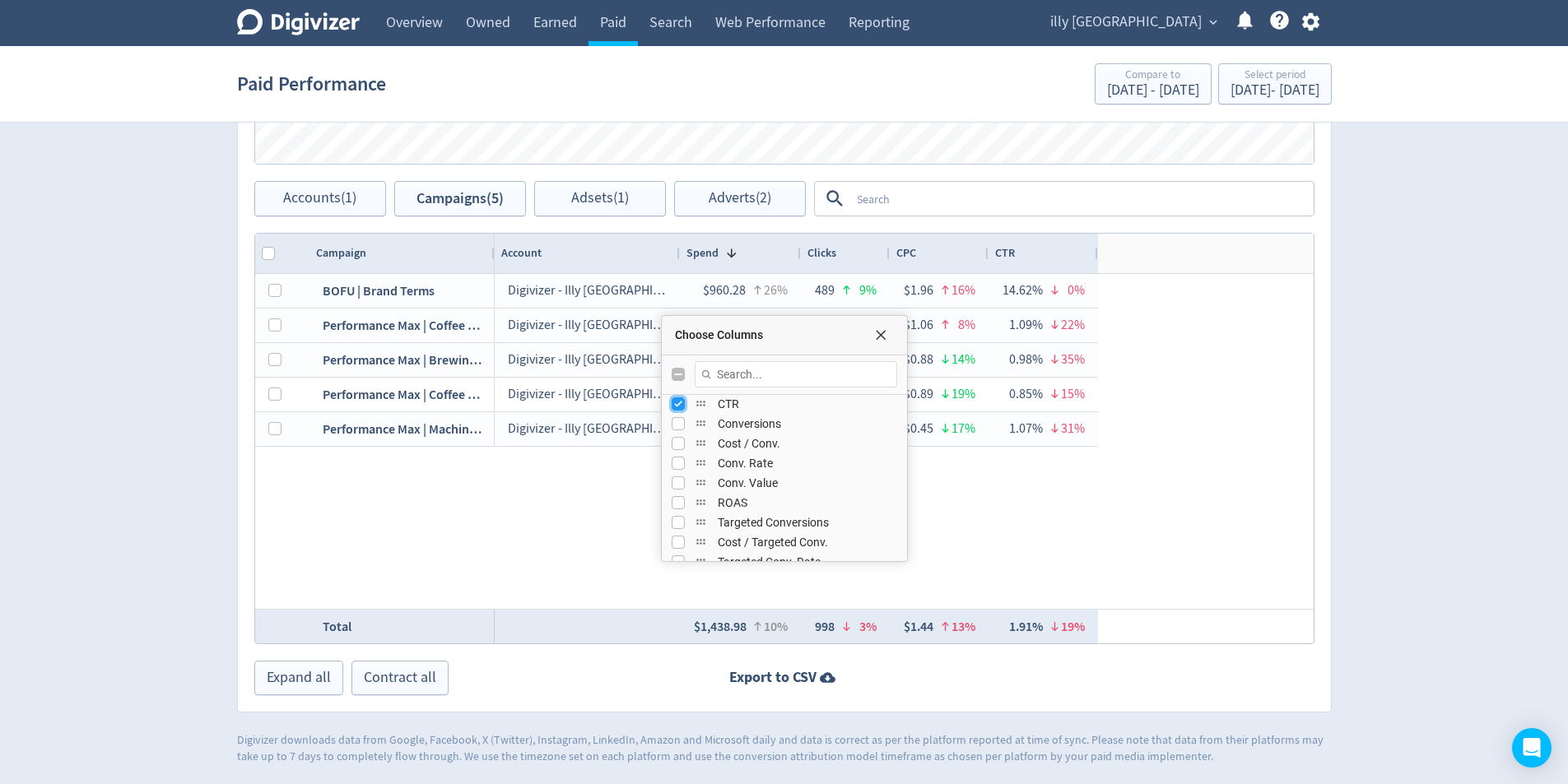
scroll to position [411, 0]
click at [681, 418] on input "Press SPACE to toggle visibility (hidden)" at bounding box center [678, 413] width 14 height 14
checkbox input "true"
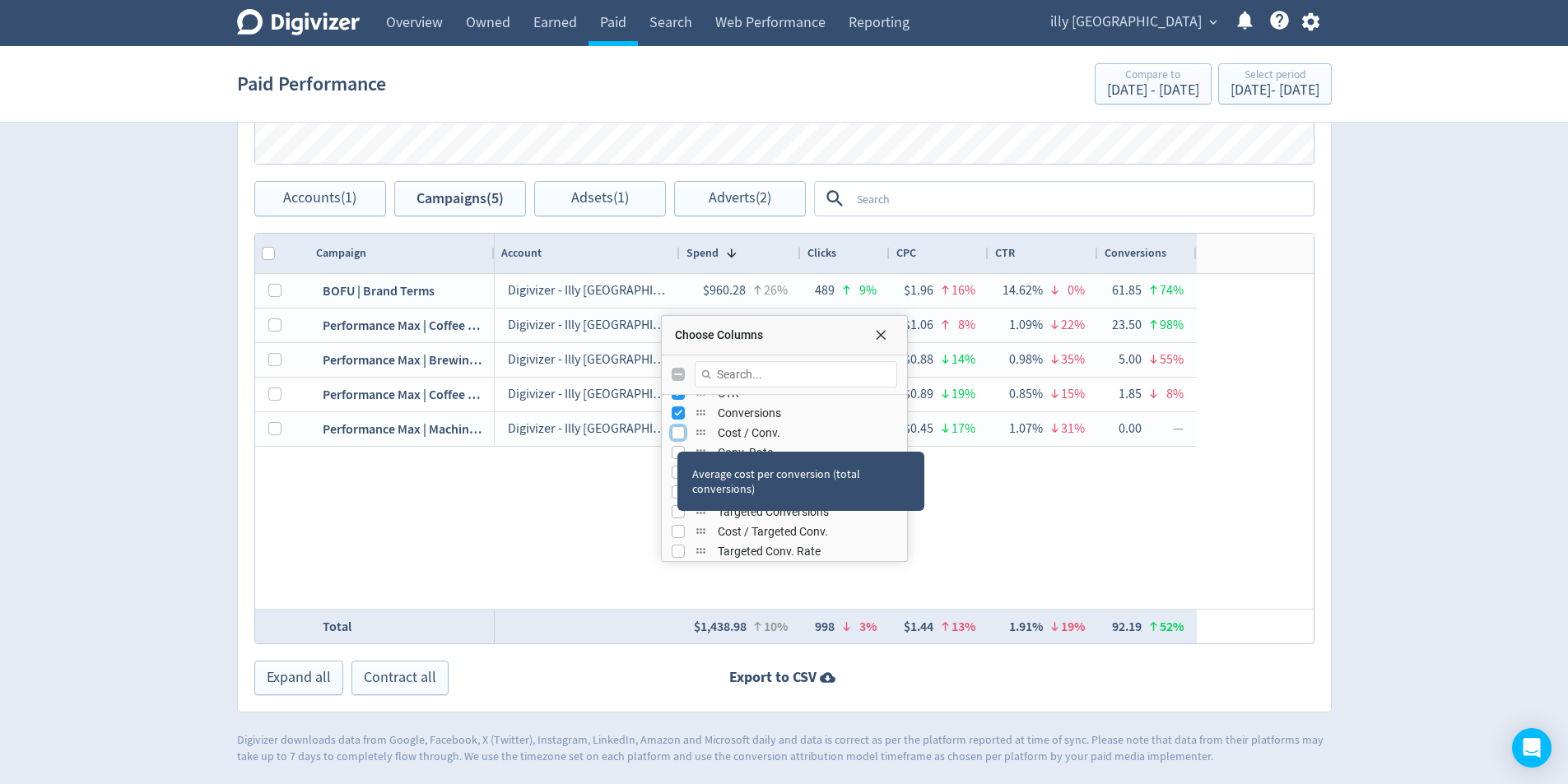
click at [677, 437] on input "Press SPACE to toggle visibility (hidden)" at bounding box center [678, 432] width 14 height 14
checkbox input "true"
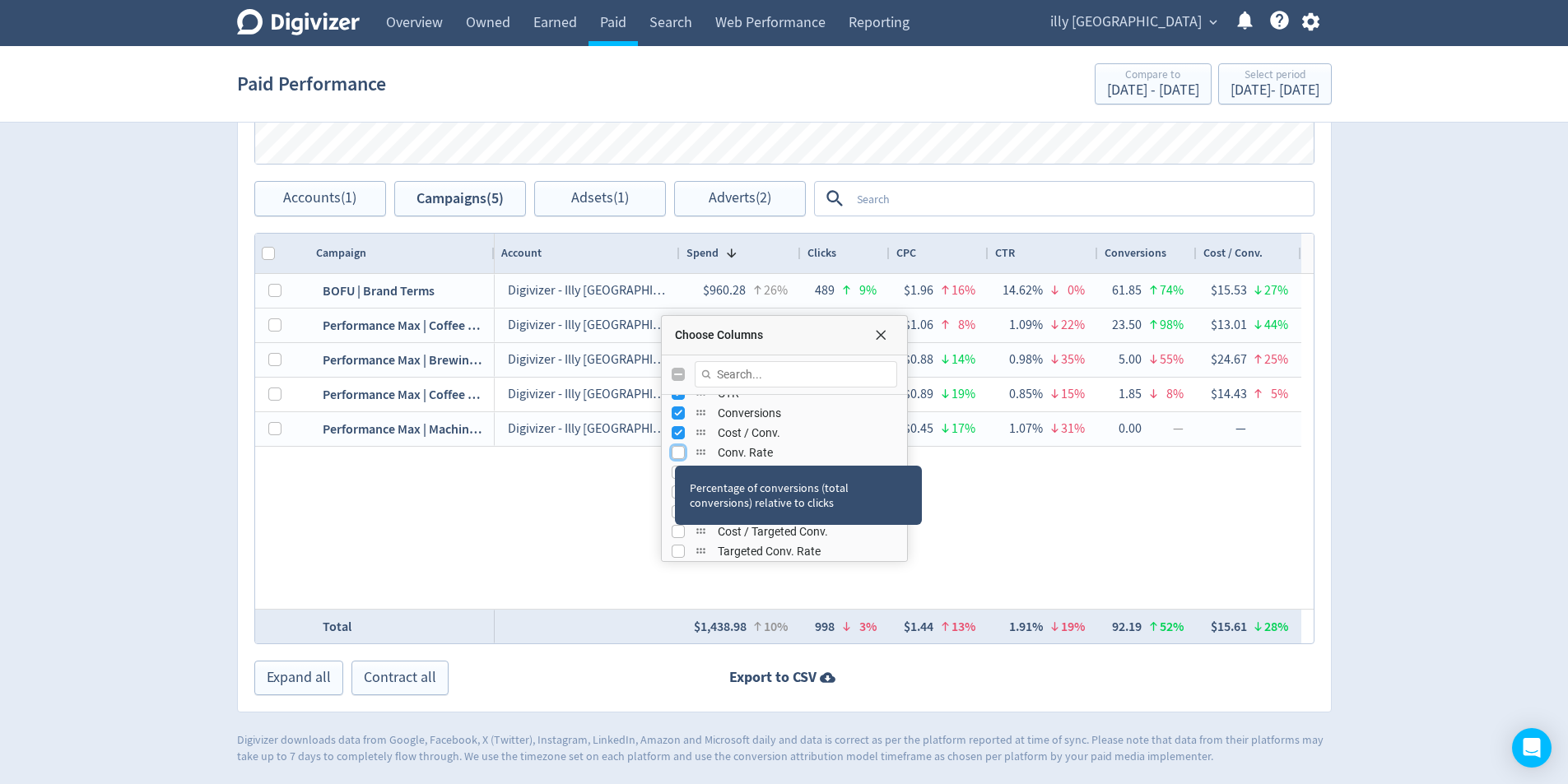
click at [675, 451] on input "Press SPACE to toggle visibility (hidden)" at bounding box center [678, 452] width 14 height 14
checkbox input "true"
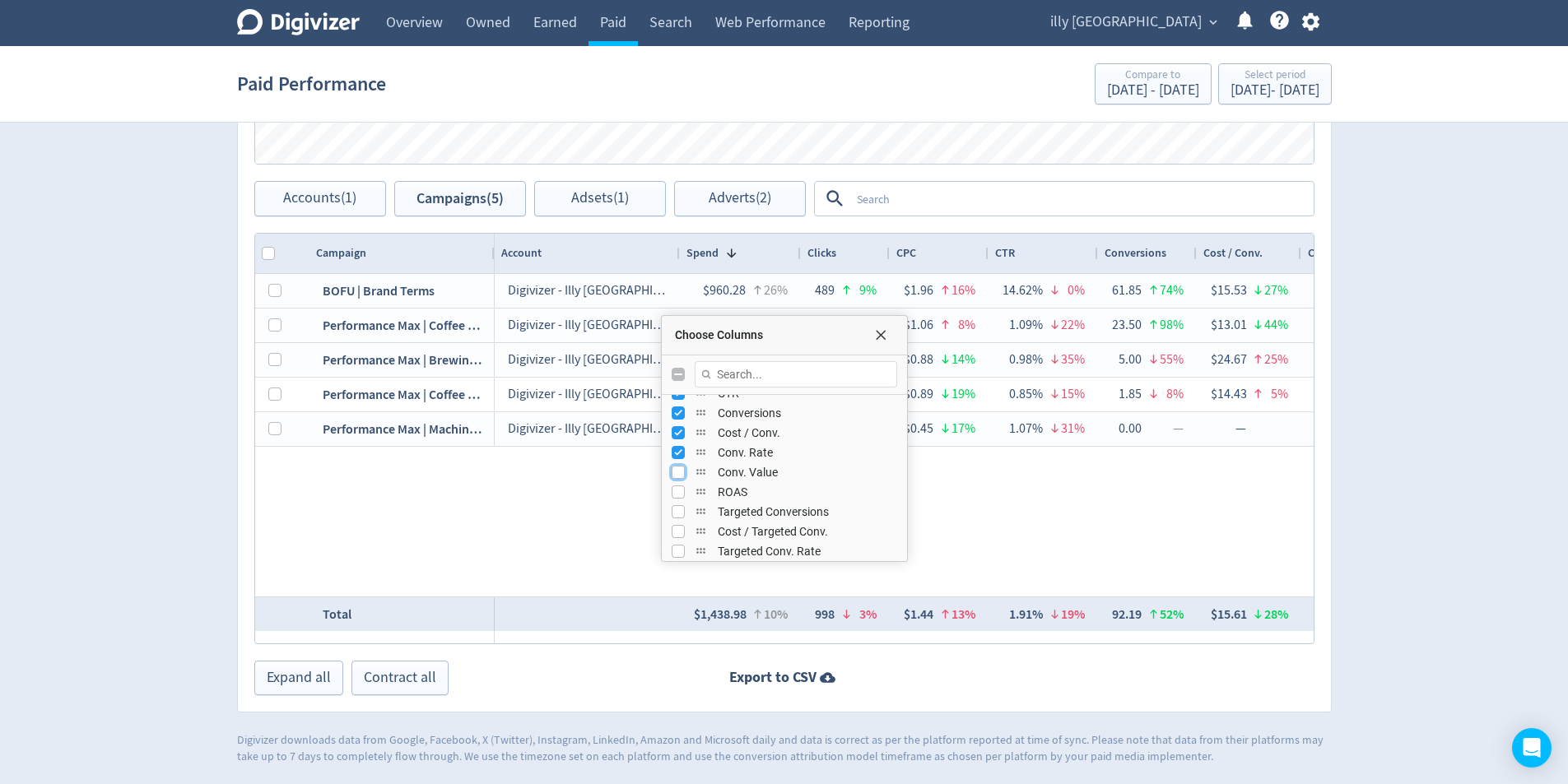
click at [673, 467] on input "Press SPACE to toggle visibility (hidden)" at bounding box center [678, 472] width 14 height 14
checkbox input "true"
click at [669, 489] on div "ROAS" at bounding box center [784, 492] width 246 height 20
click at [676, 490] on input "Press SPACE to toggle visibility (hidden)" at bounding box center [678, 492] width 14 height 14
checkbox input "true"
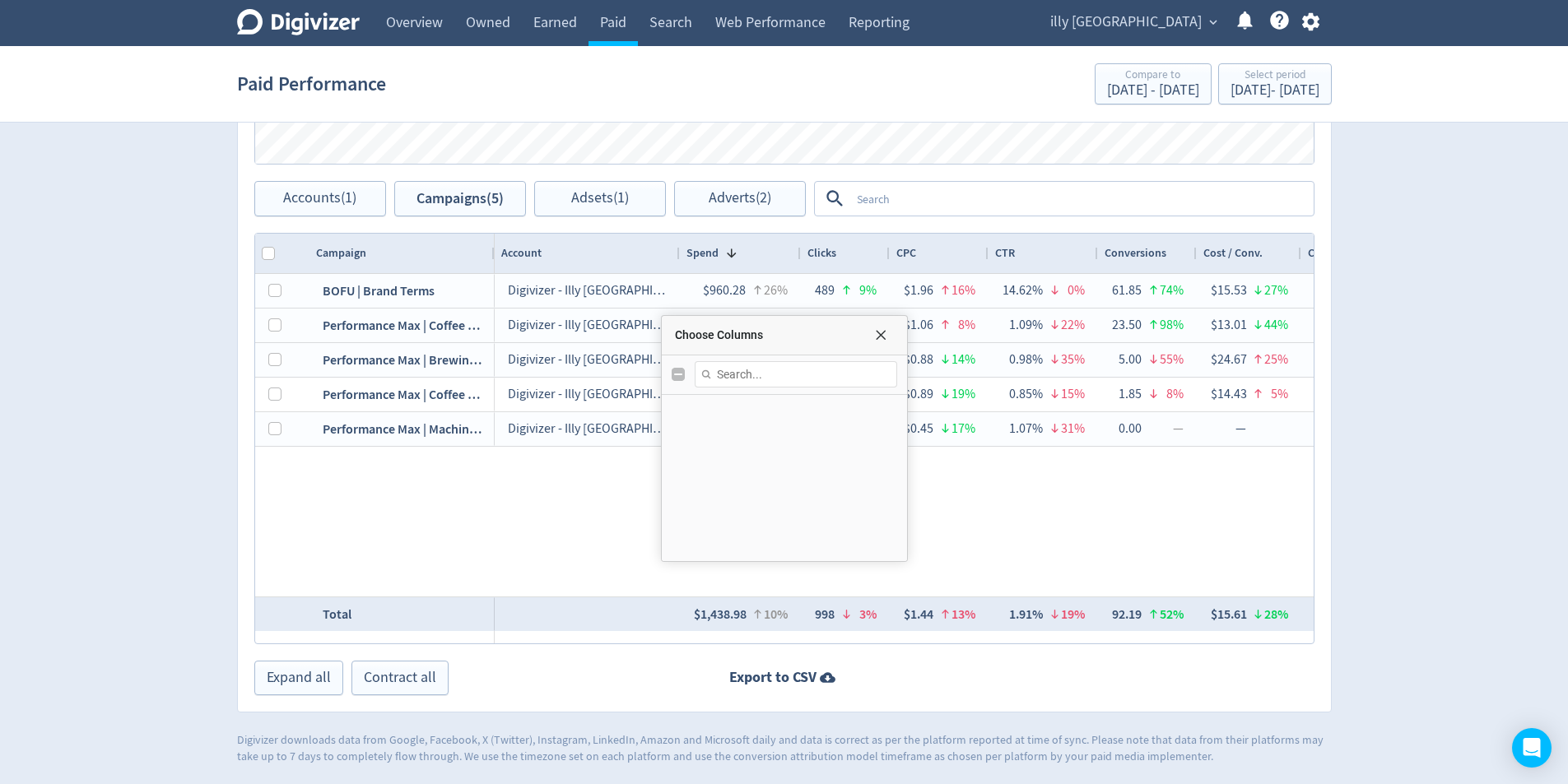
scroll to position [0, 0]
click at [677, 496] on div "Account" at bounding box center [784, 489] width 226 height 20
click at [684, 492] on input "Press SPACE to toggle visibility (visible)" at bounding box center [678, 489] width 14 height 14
checkbox input "false"
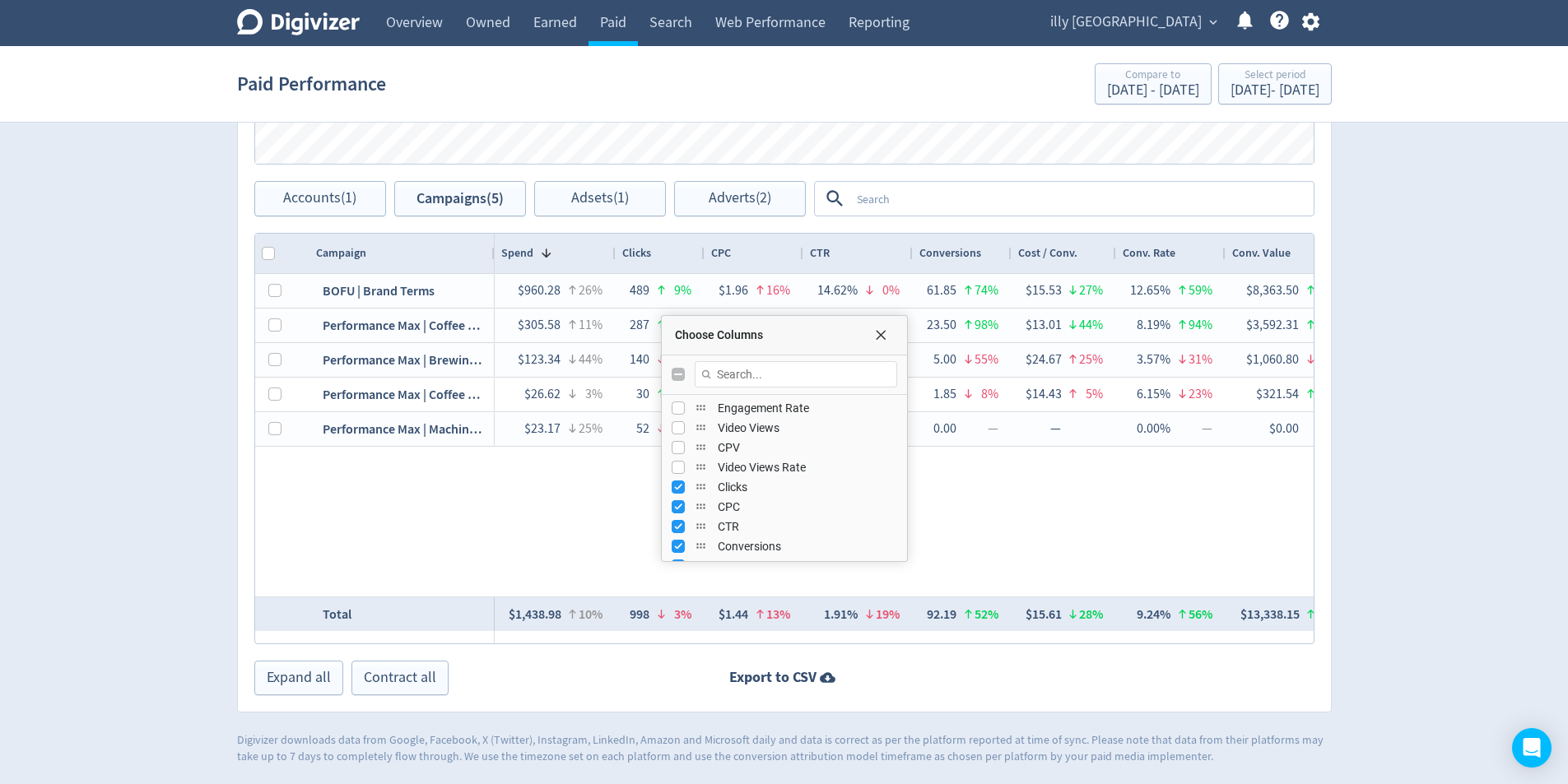
scroll to position [329, 0]
click at [678, 434] on input "Press SPACE to toggle visibility (visible)" at bounding box center [678, 436] width 14 height 14
checkbox input "false"
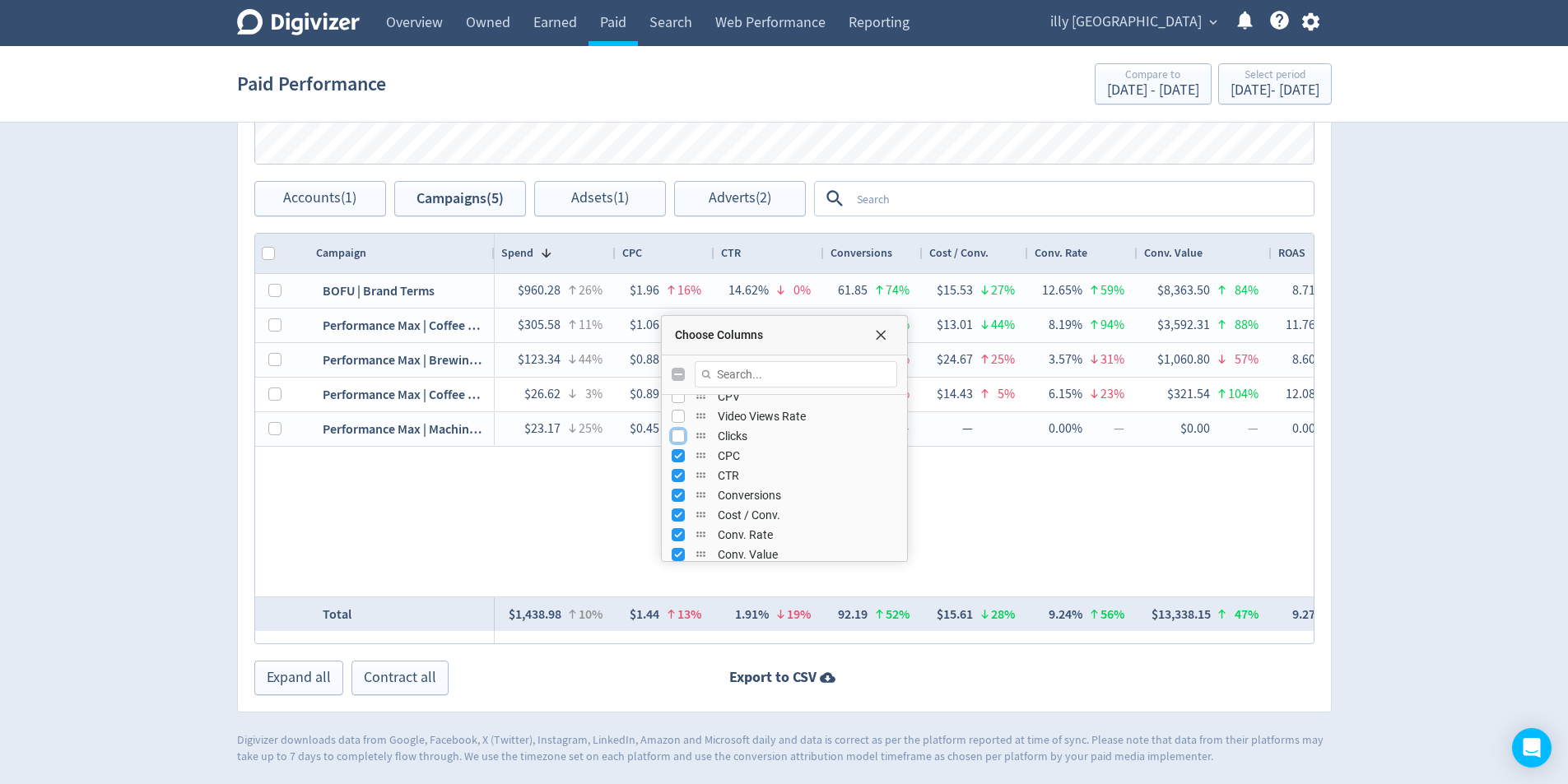
drag, startPoint x: 879, startPoint y: 339, endPoint x: 828, endPoint y: 344, distance: 51.2
click at [878, 340] on span "Choose Columns" at bounding box center [880, 334] width 14 height 14
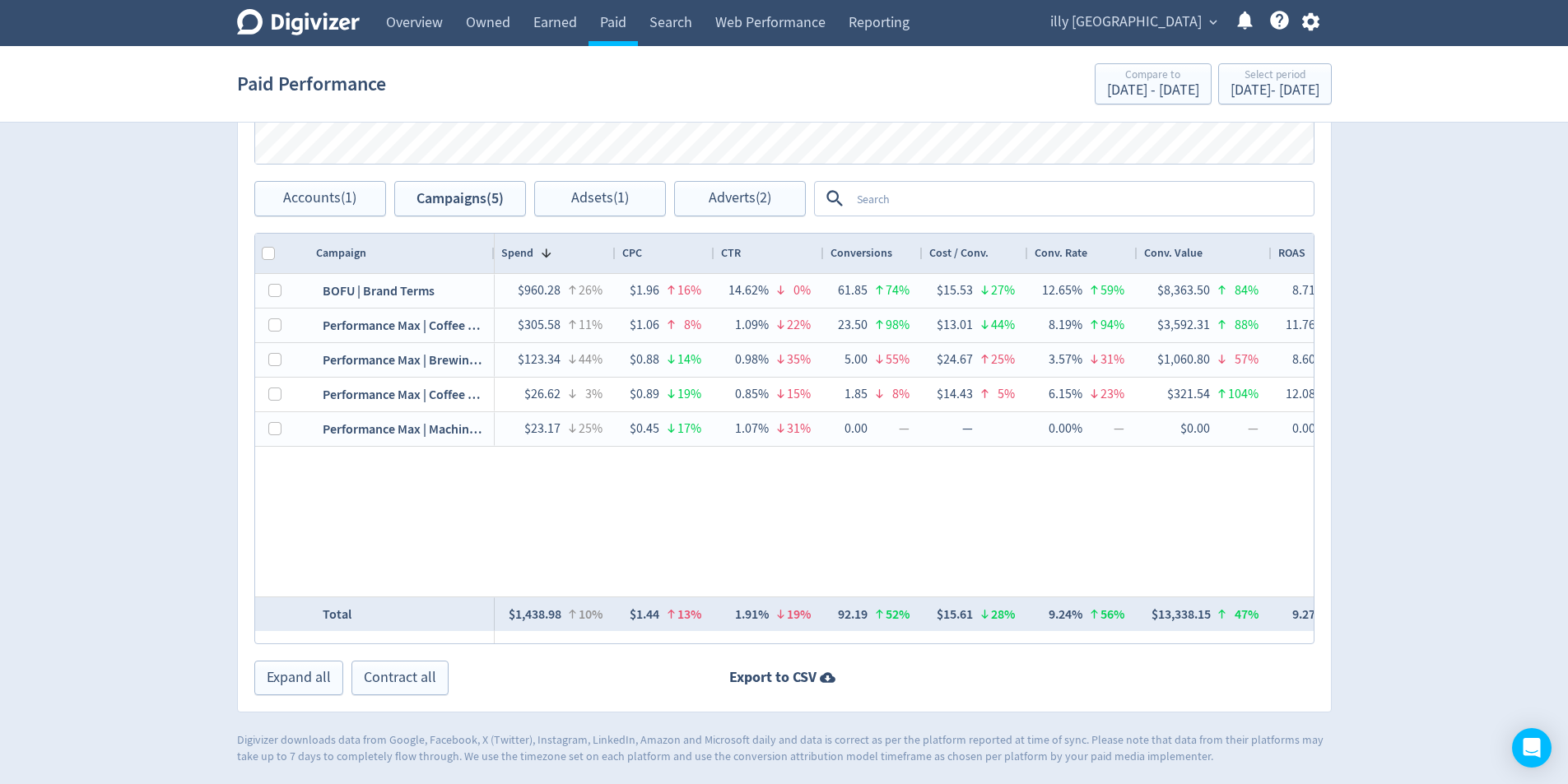
click at [614, 256] on div at bounding box center [615, 254] width 6 height 40
drag, startPoint x: 365, startPoint y: 252, endPoint x: 382, endPoint y: 260, distance: 18.8
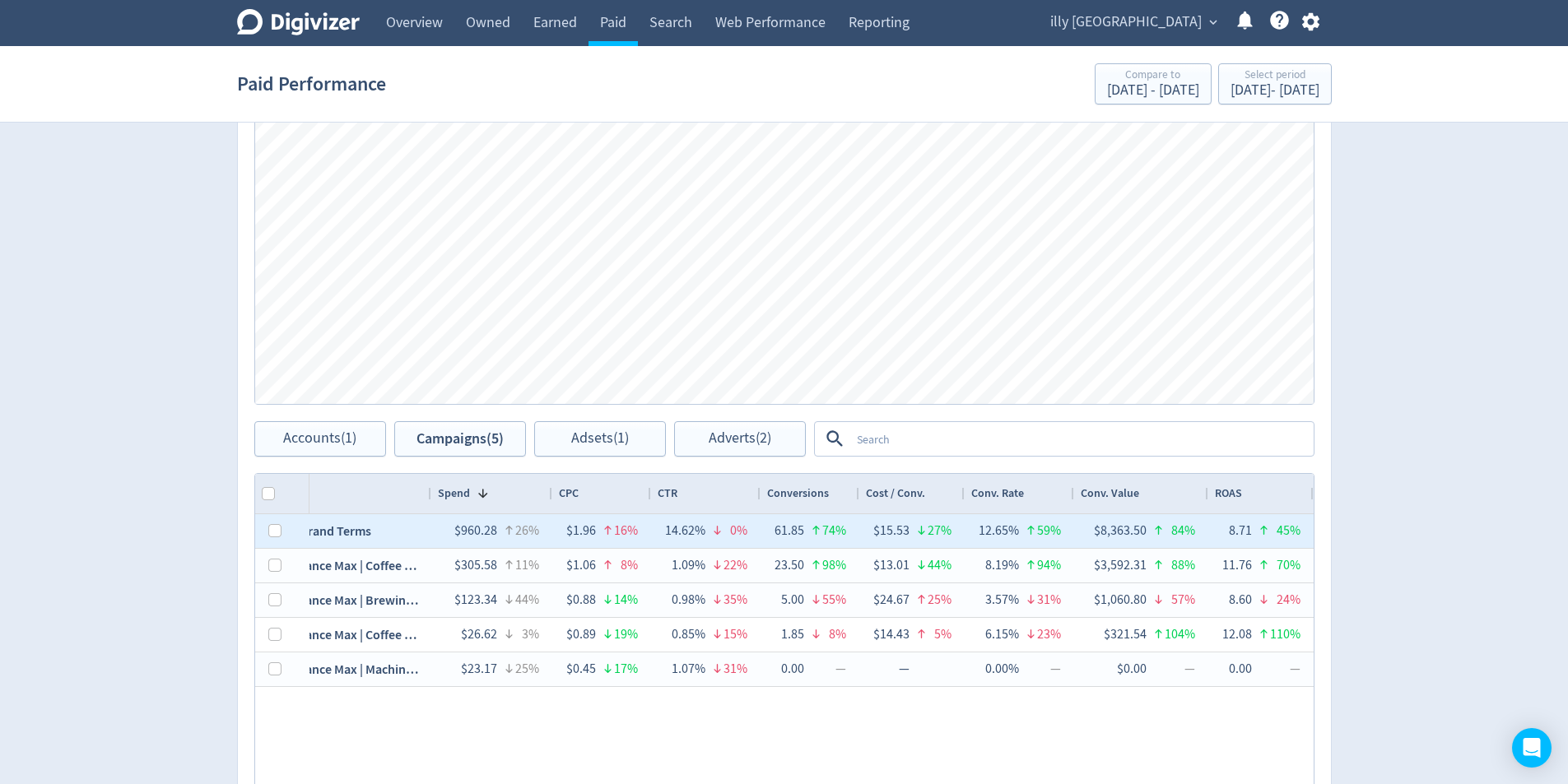
scroll to position [658, 0]
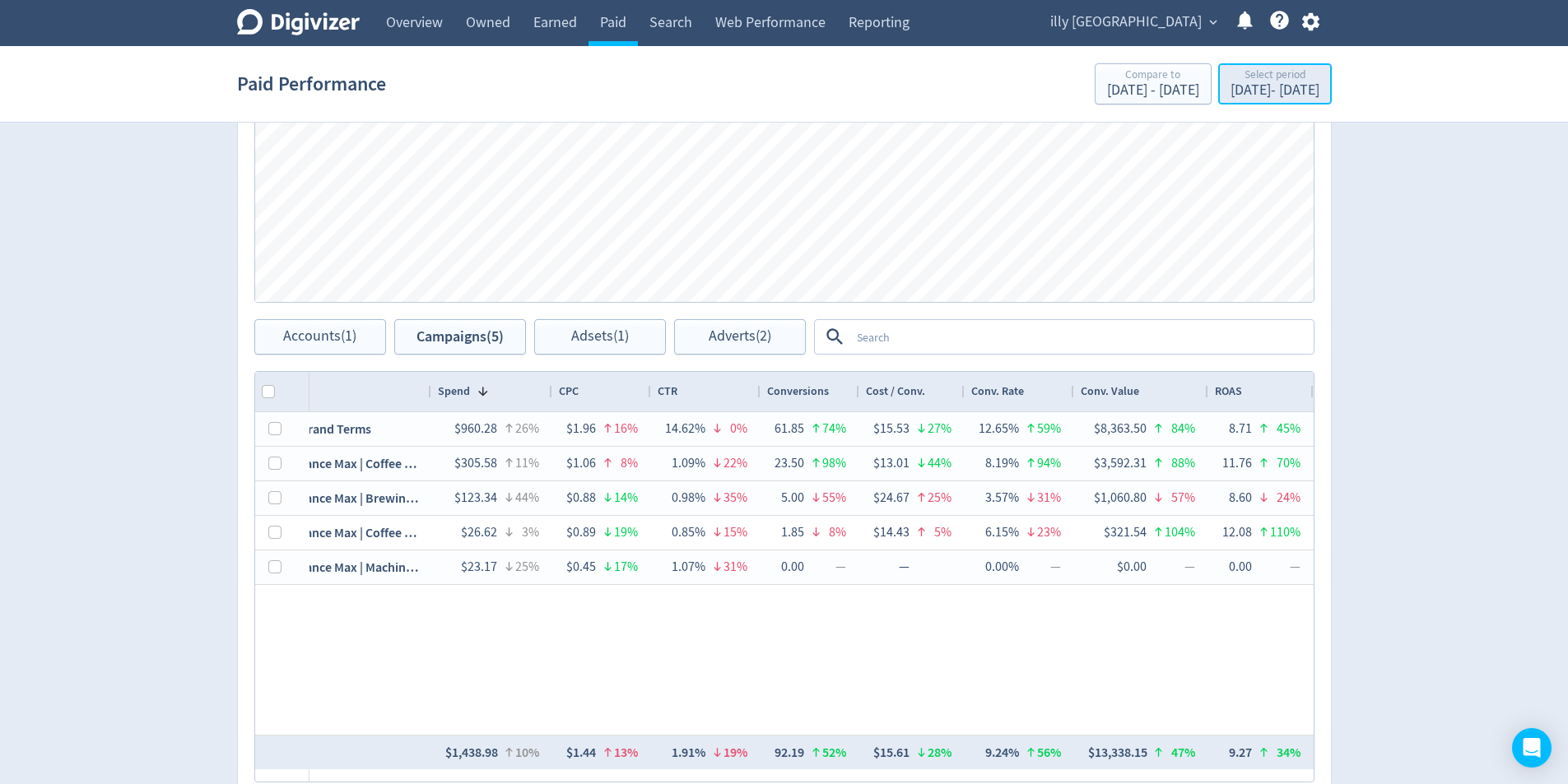
click at [1280, 91] on div "[DATE] - [DATE]" at bounding box center [1275, 91] width 89 height 15
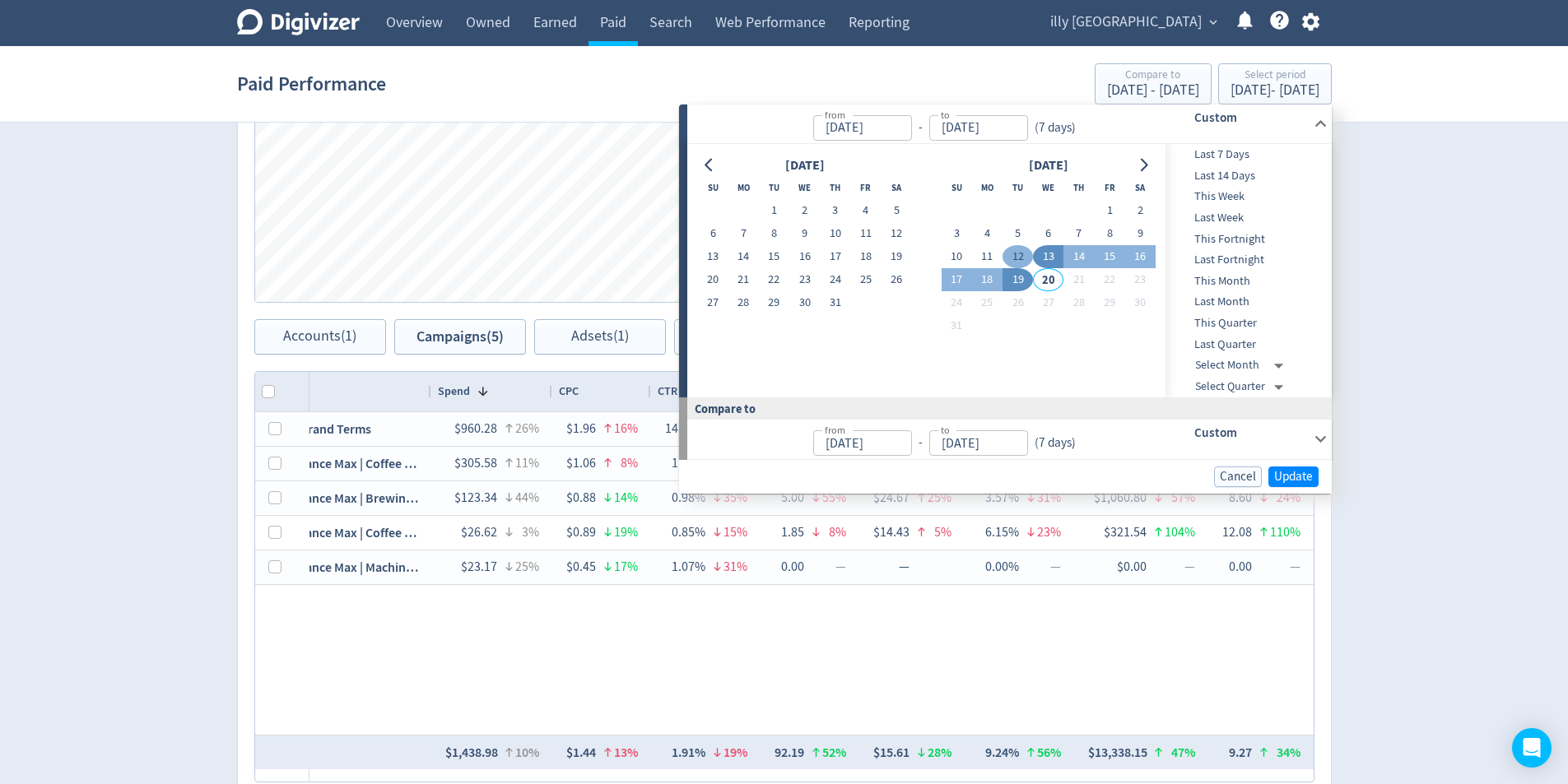
click at [1019, 256] on button "12" at bounding box center [1018, 256] width 31 height 23
type input "[DATE]"
click at [1049, 231] on button "6" at bounding box center [1049, 233] width 31 height 23
type input "[DATE]"
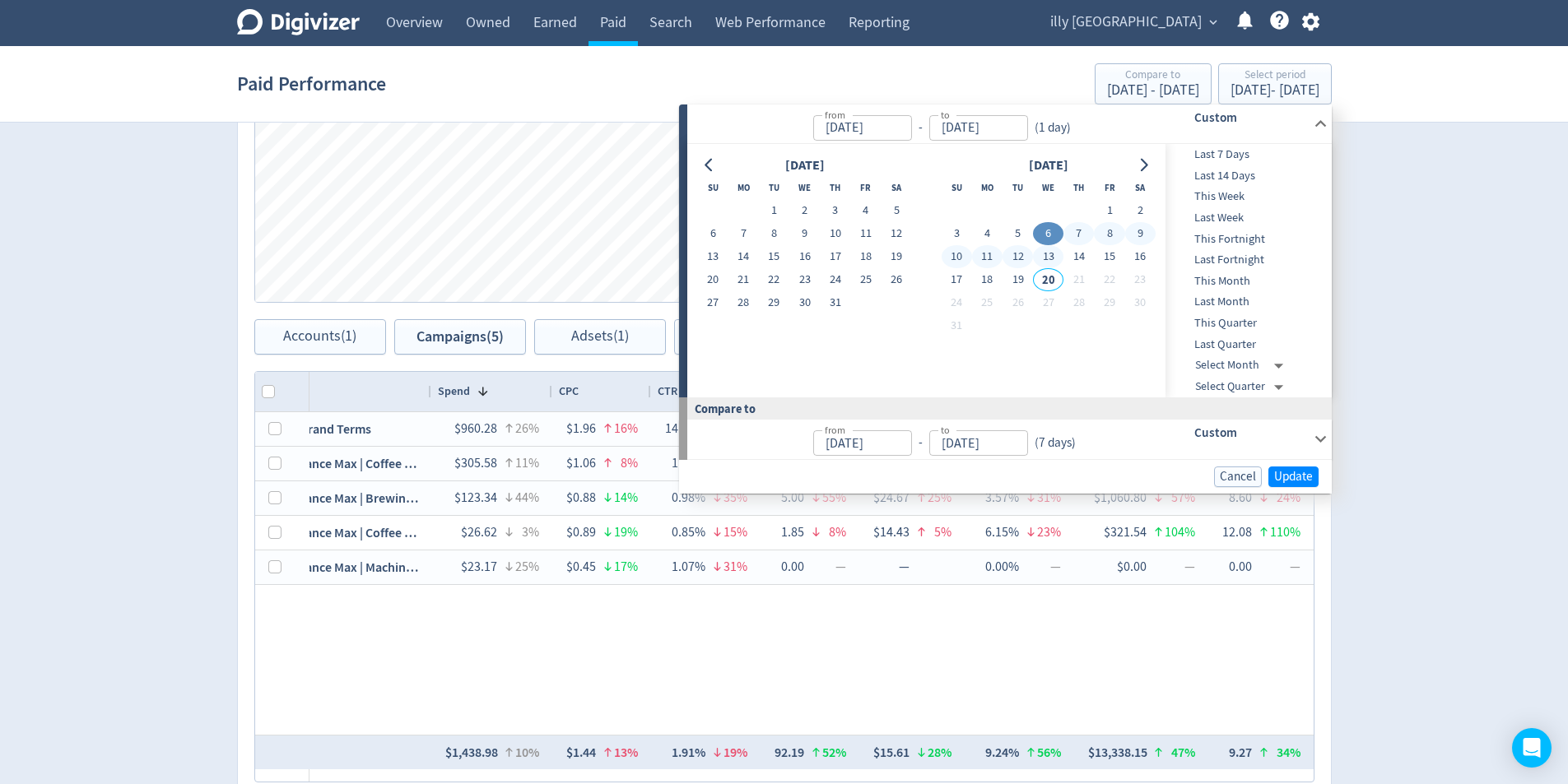
click at [1009, 255] on button "12" at bounding box center [1018, 256] width 31 height 23
type input "[DATE]"
click at [1293, 480] on span "Update" at bounding box center [1293, 477] width 39 height 13
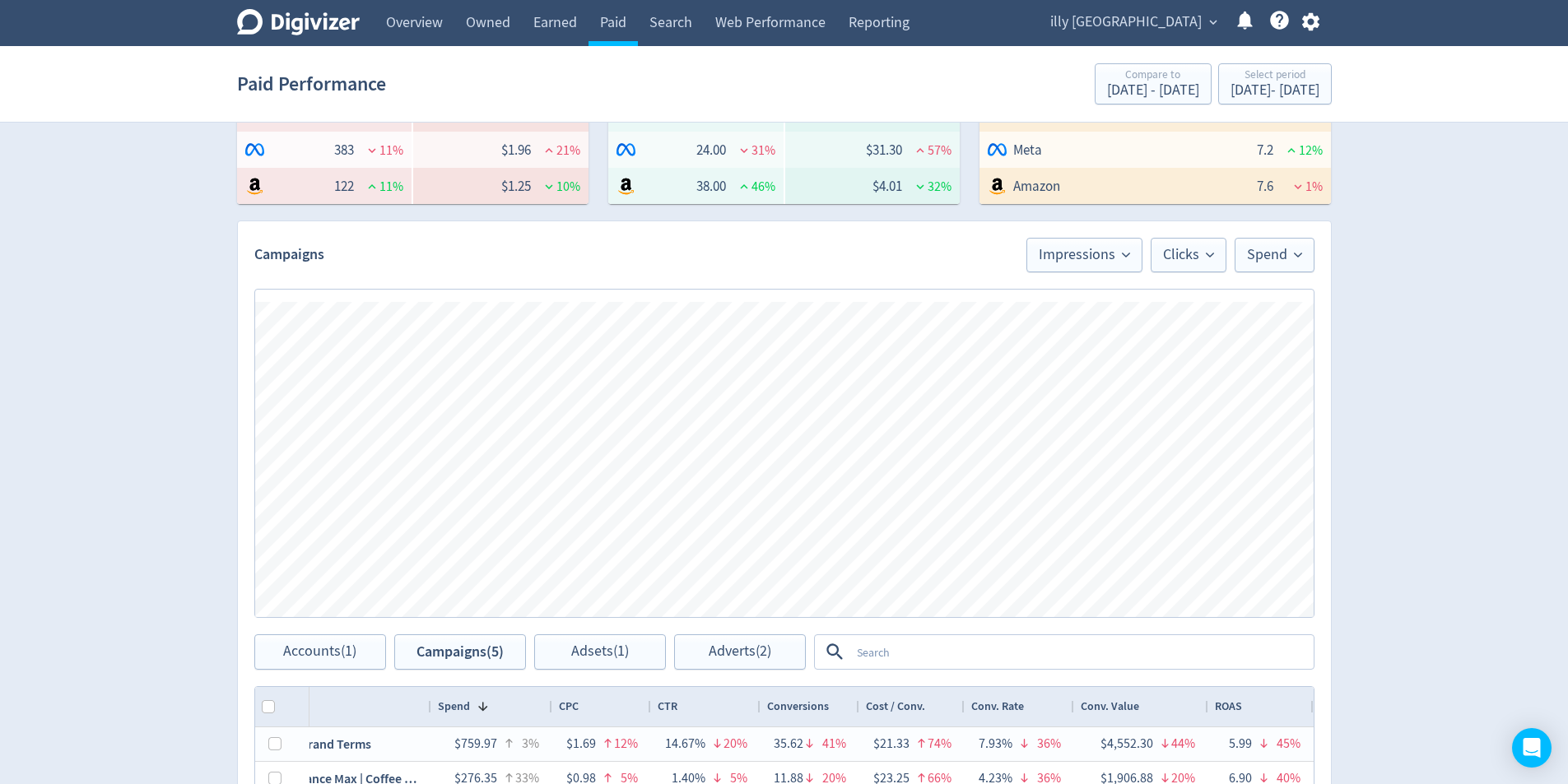
scroll to position [329, 0]
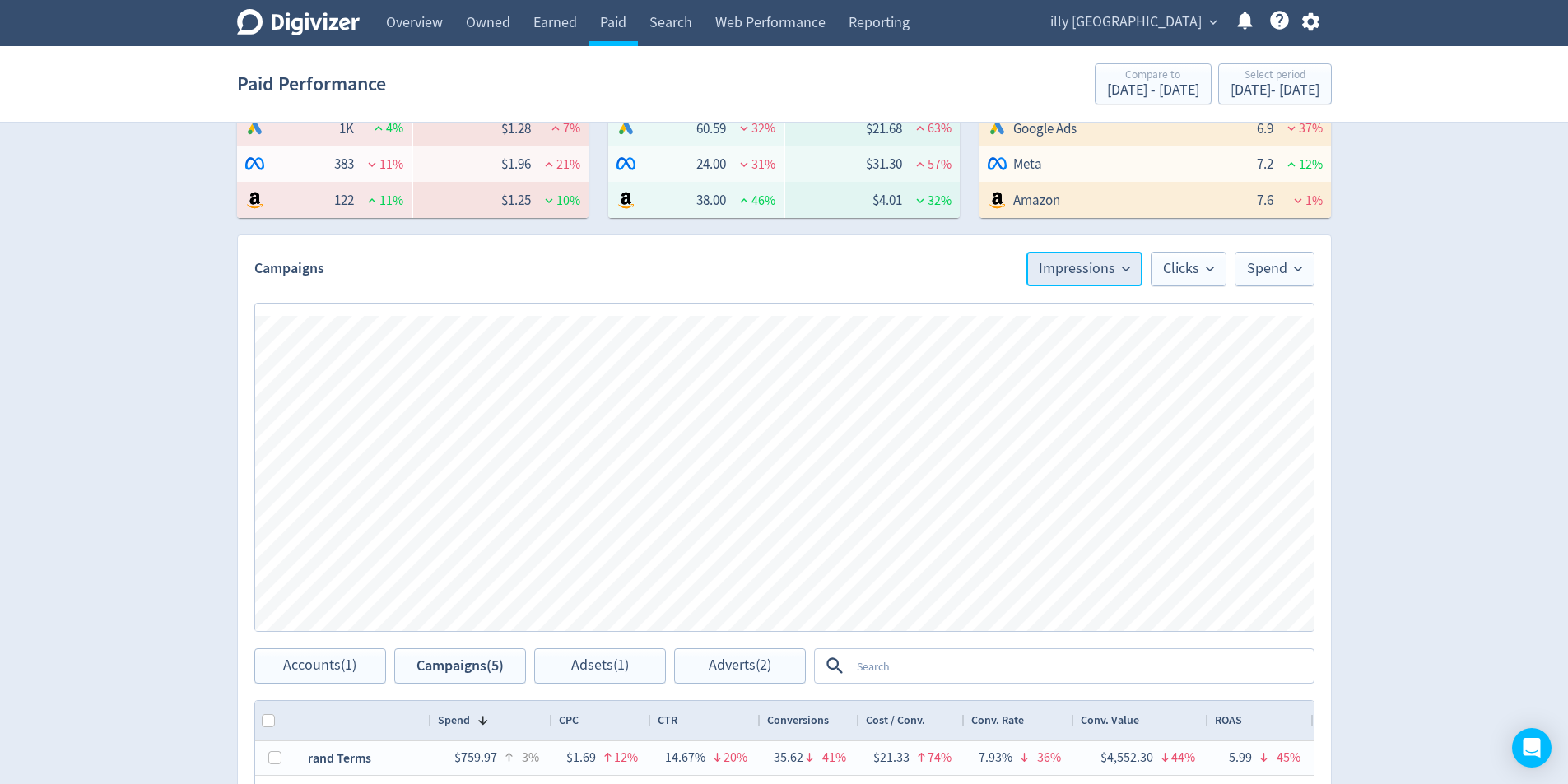
click at [1098, 268] on span "Impressions" at bounding box center [1084, 269] width 92 height 15
click at [1092, 355] on li "Spend" at bounding box center [1062, 363] width 158 height 38
click at [1178, 262] on span "Clicks" at bounding box center [1188, 269] width 51 height 15
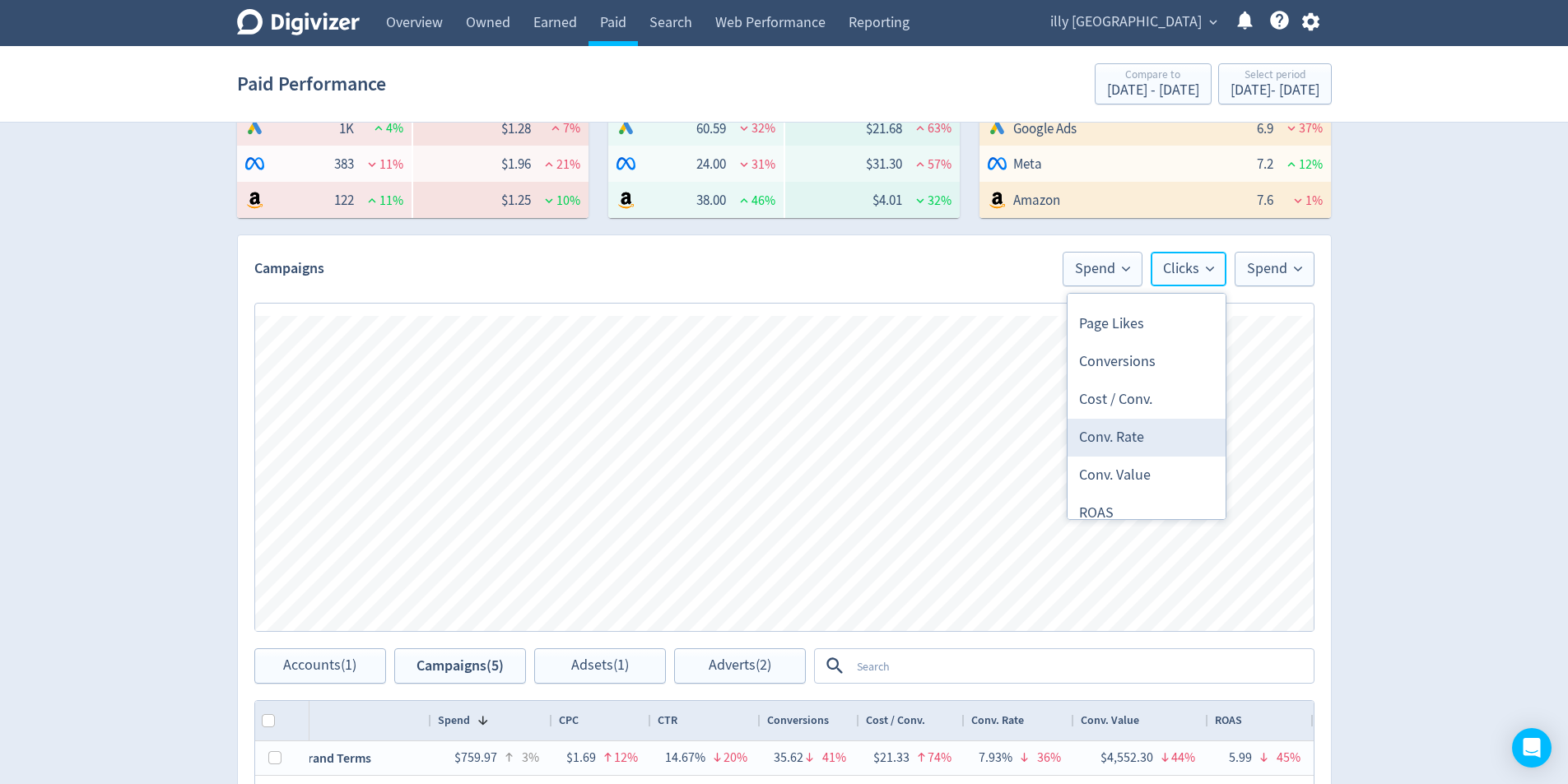
scroll to position [494, 0]
click at [1173, 365] on li "Conversions" at bounding box center [1147, 362] width 158 height 38
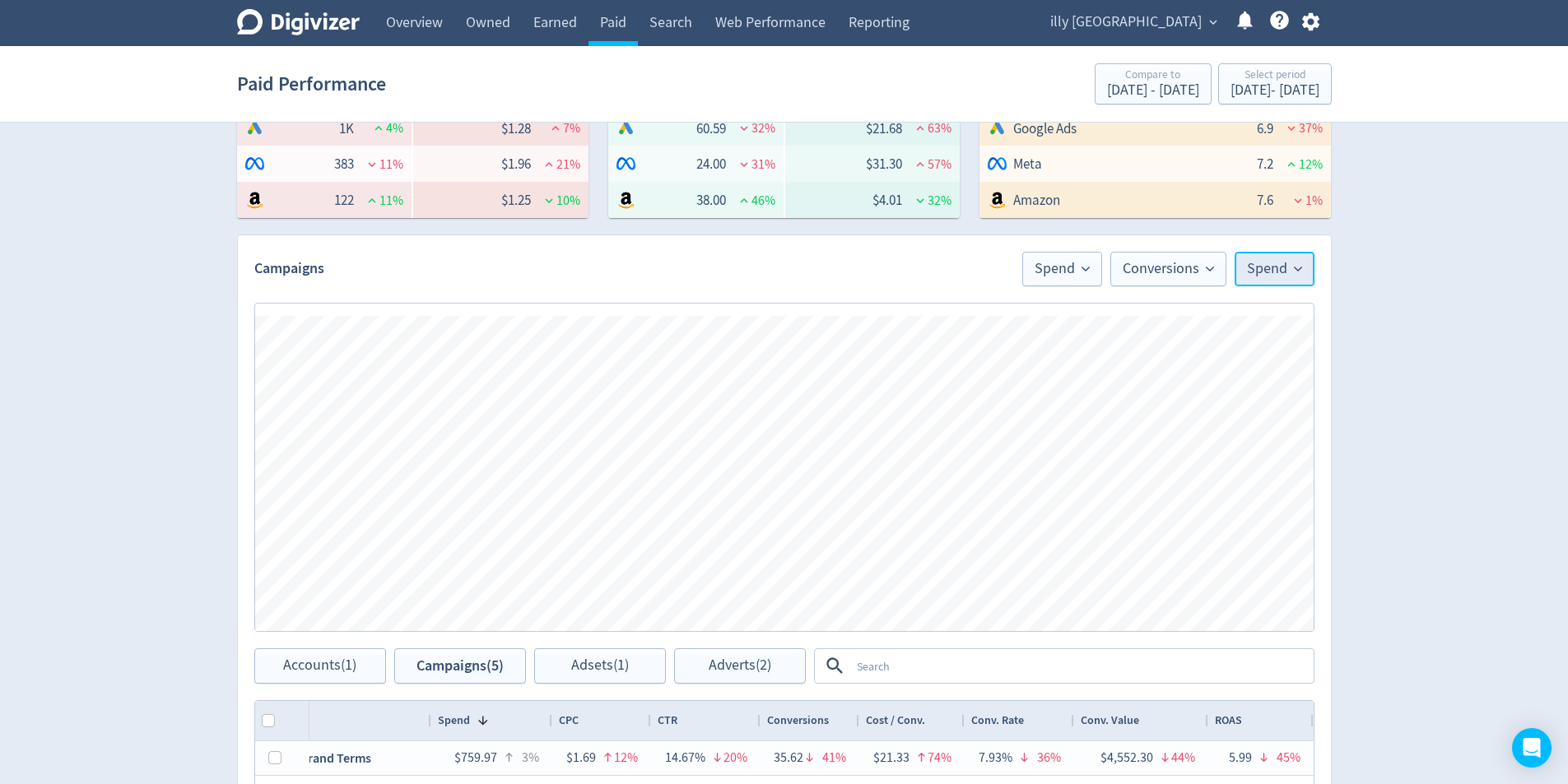
click at [1256, 270] on span "Spend" at bounding box center [1274, 269] width 55 height 15
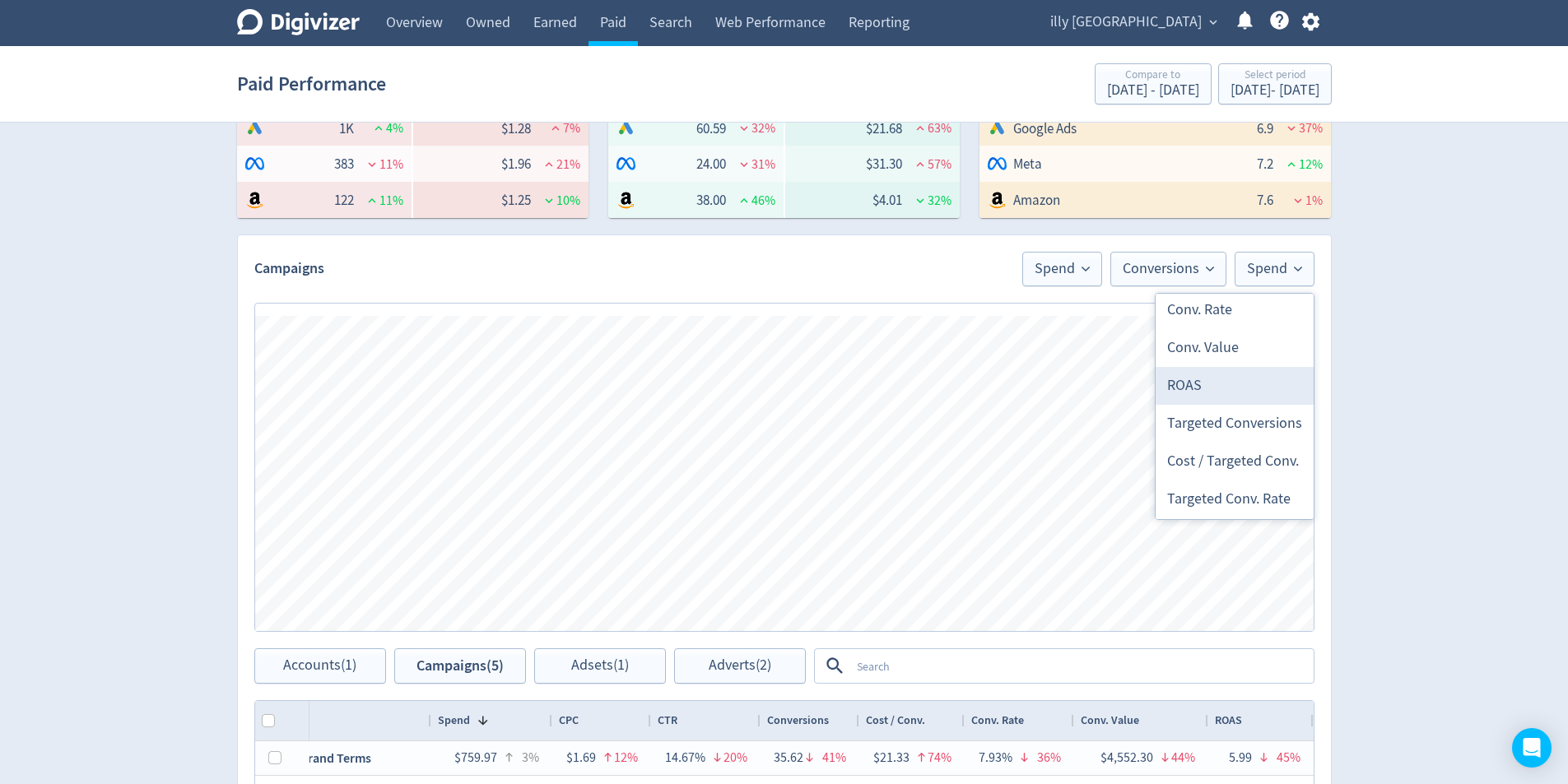
click at [1192, 380] on li "ROAS" at bounding box center [1234, 386] width 158 height 38
click at [1473, 468] on div "Digivizer Logo [PERSON_NAME] Logo Overview Owned Earned Paid Search Web Perform…" at bounding box center [784, 451] width 1568 height 1562
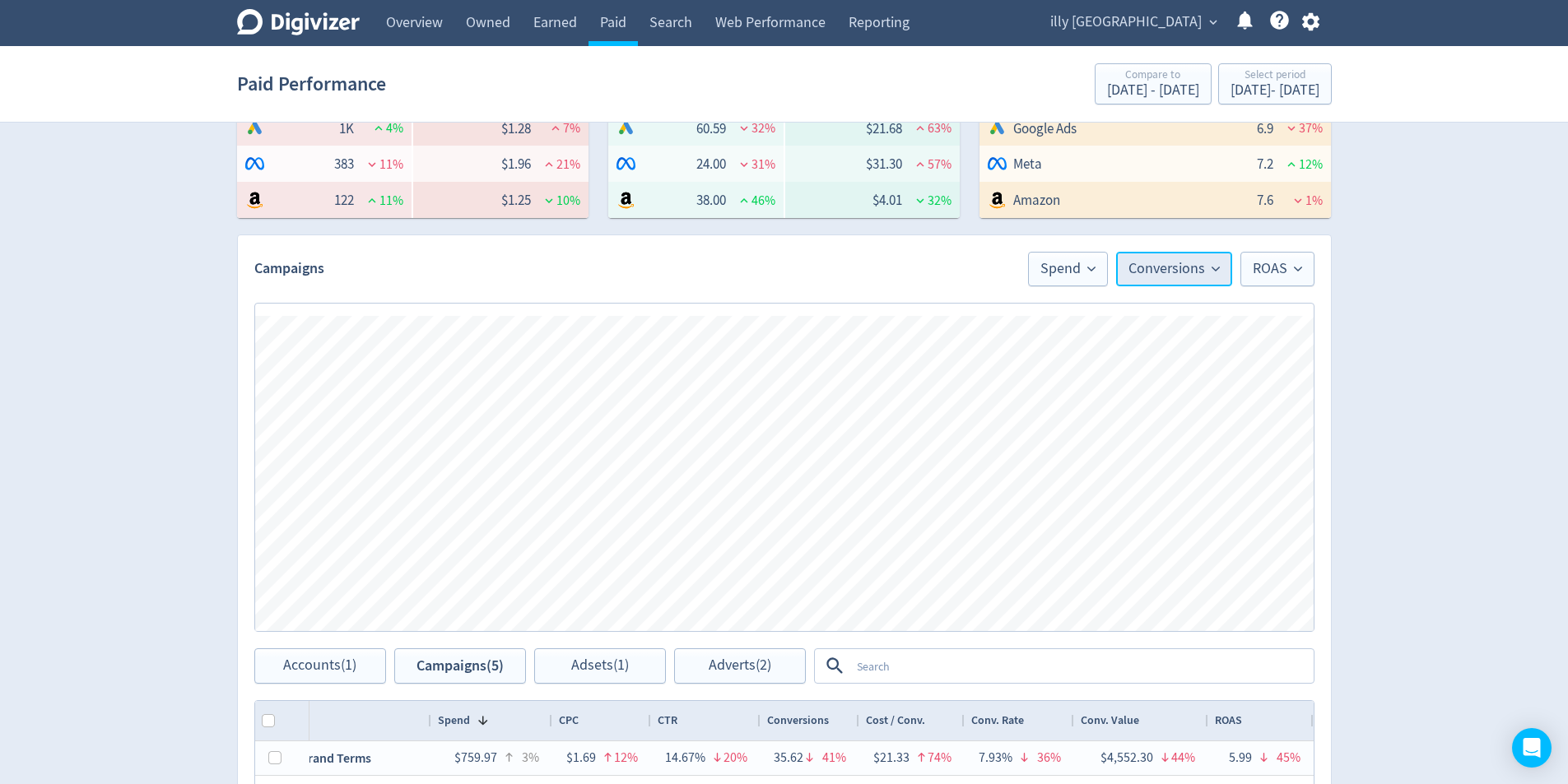
click at [1216, 262] on span "Conversions" at bounding box center [1174, 269] width 92 height 15
click at [1141, 489] on li "Conv. Value" at bounding box center [1152, 475] width 158 height 38
click at [1258, 87] on div "[DATE] - [DATE]" at bounding box center [1275, 91] width 89 height 15
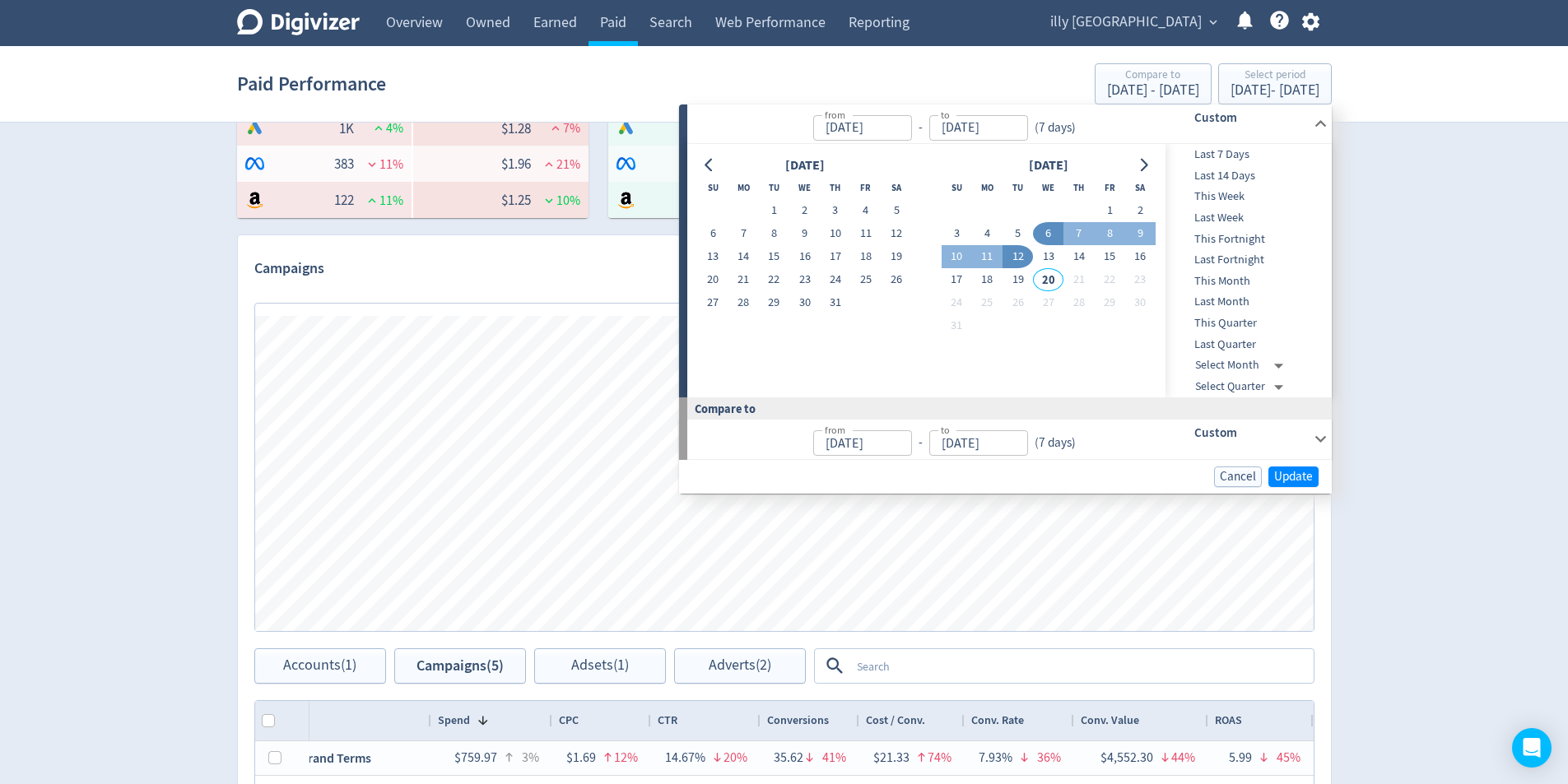
click at [1035, 257] on button "13" at bounding box center [1049, 256] width 31 height 23
type input "[DATE]"
click at [1027, 278] on button "19" at bounding box center [1018, 279] width 31 height 23
type input "[DATE]"
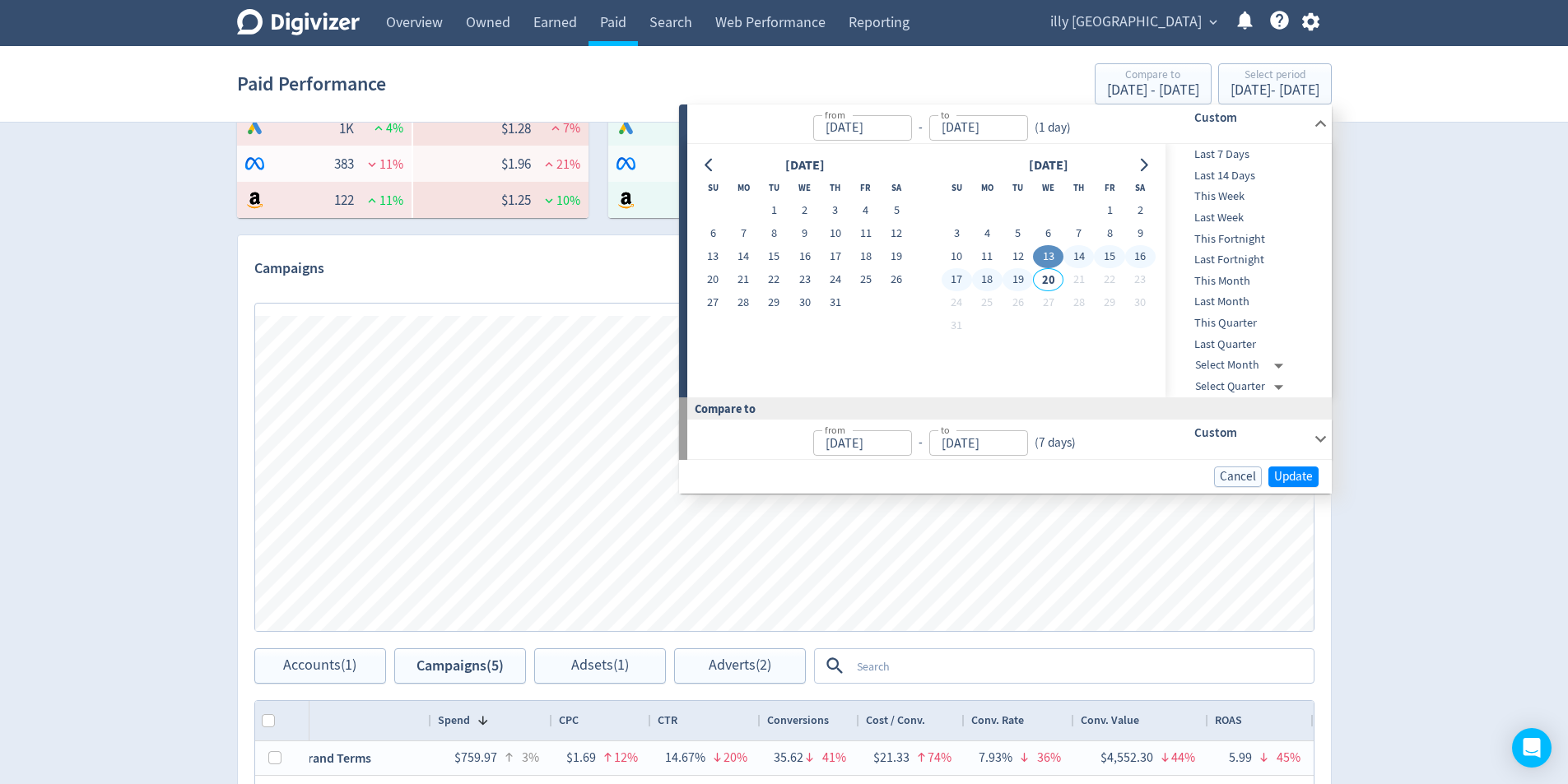
type input "[DATE]"
click at [1289, 481] on span "Update" at bounding box center [1293, 477] width 39 height 13
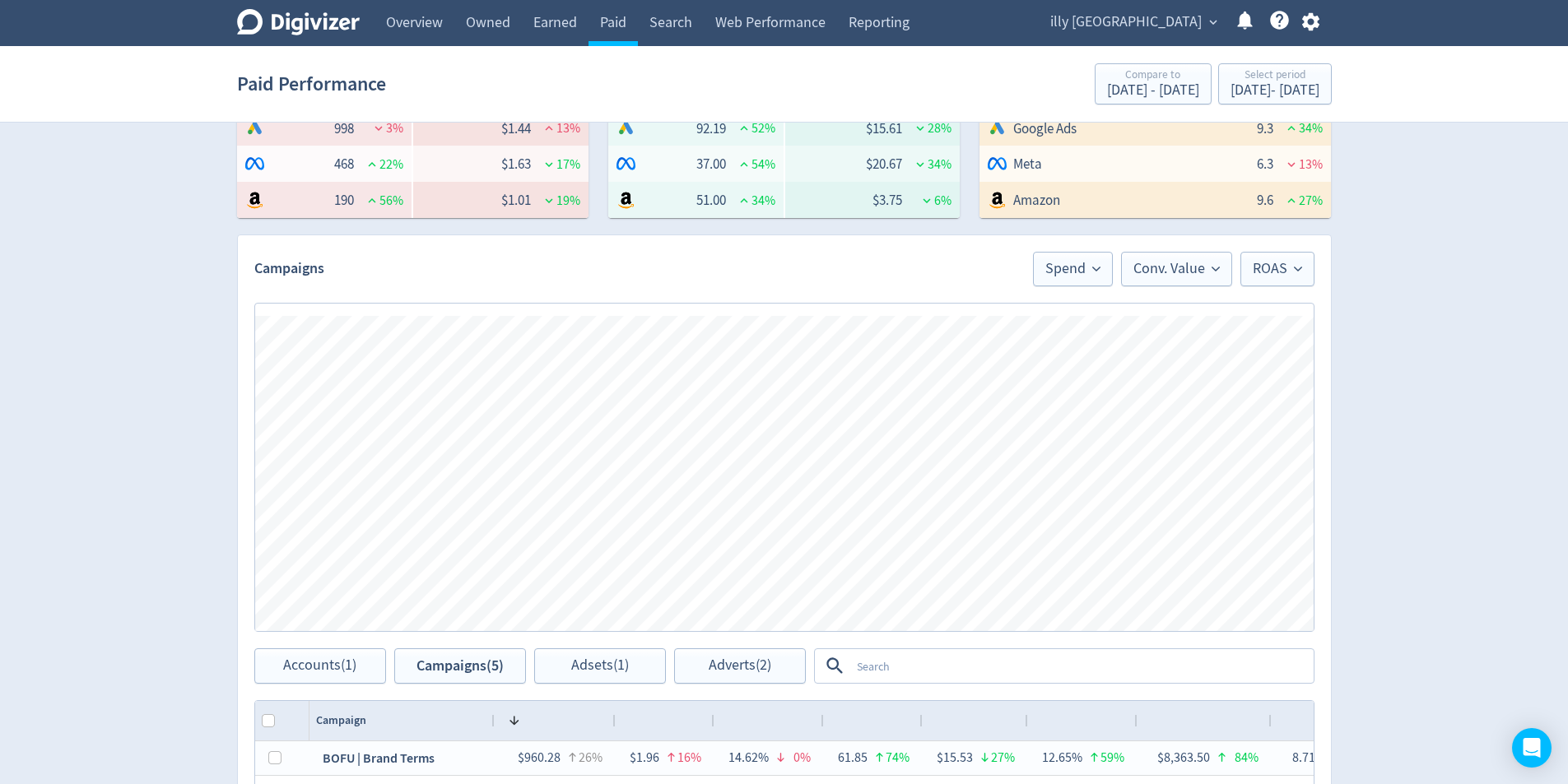
scroll to position [0, 63]
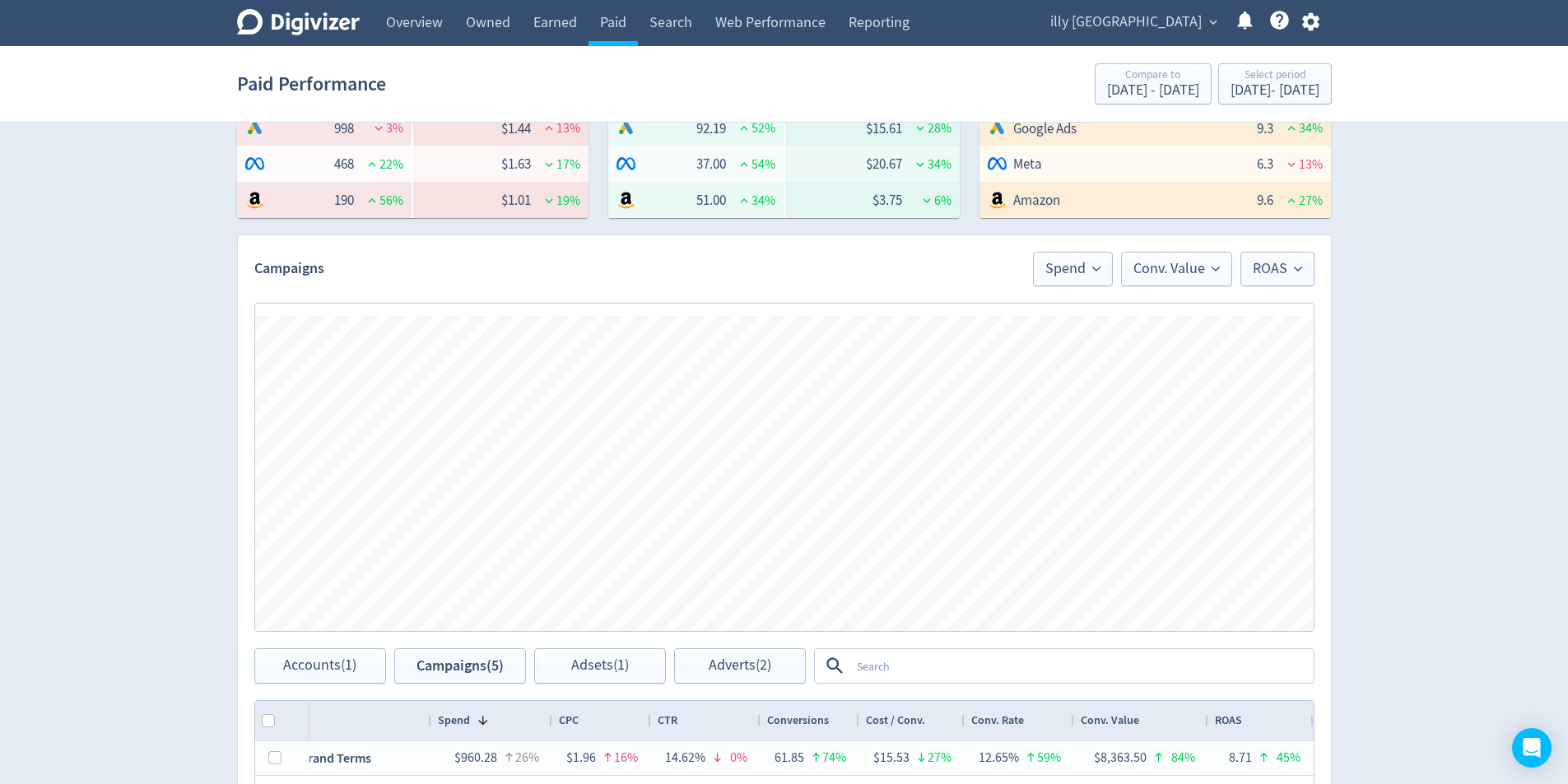
click at [1420, 324] on div "Digivizer Logo [PERSON_NAME] Logo Overview Owned Earned Paid Search Web Perform…" at bounding box center [784, 451] width 1568 height 1562
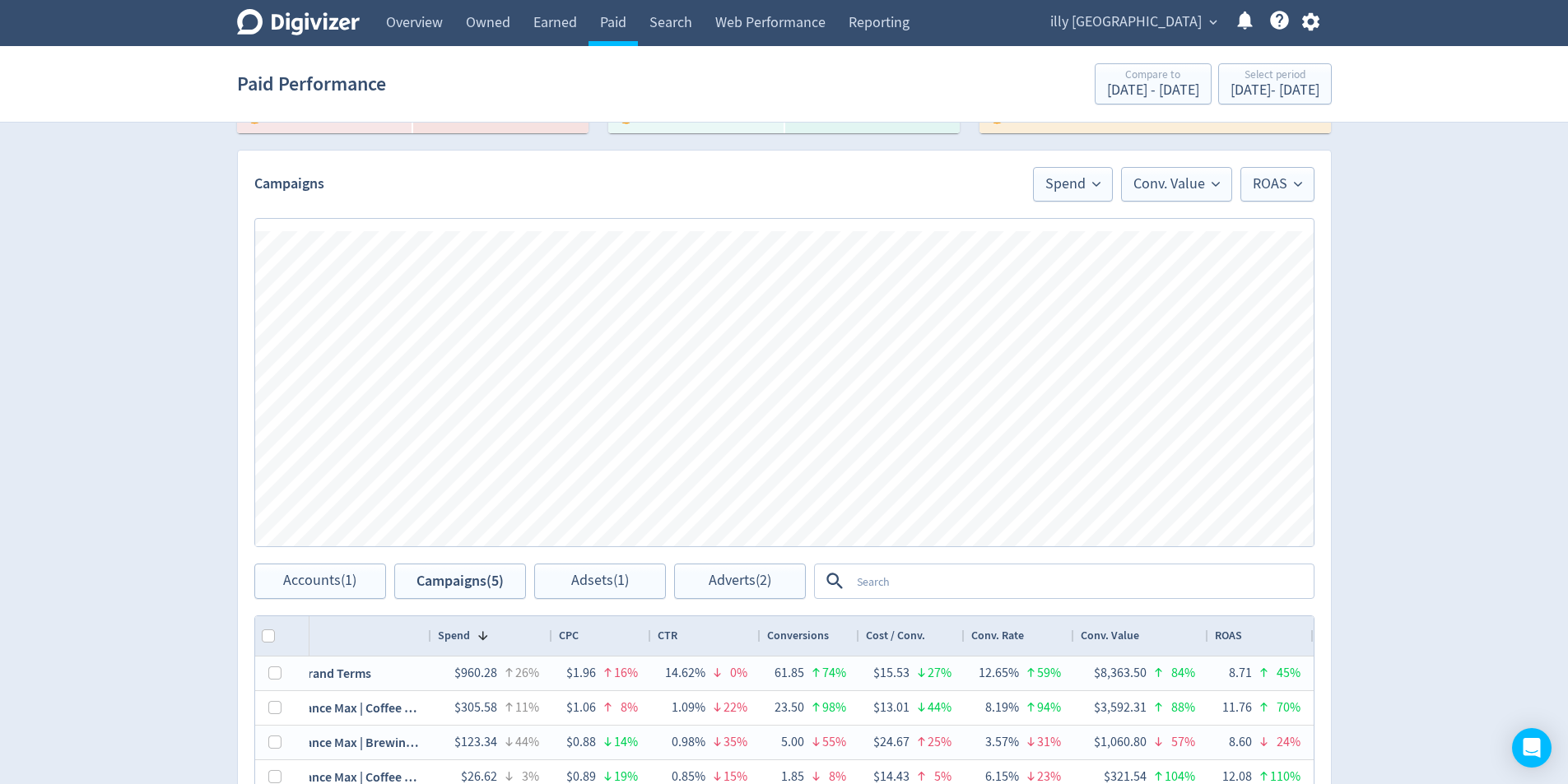
scroll to position [411, 0]
click at [1192, 184] on span "Conv. Value" at bounding box center [1176, 187] width 86 height 15
click at [1453, 356] on div "Digivizer Logo [PERSON_NAME] Logo Overview Owned Earned Paid Search Web Perform…" at bounding box center [784, 369] width 1568 height 1562
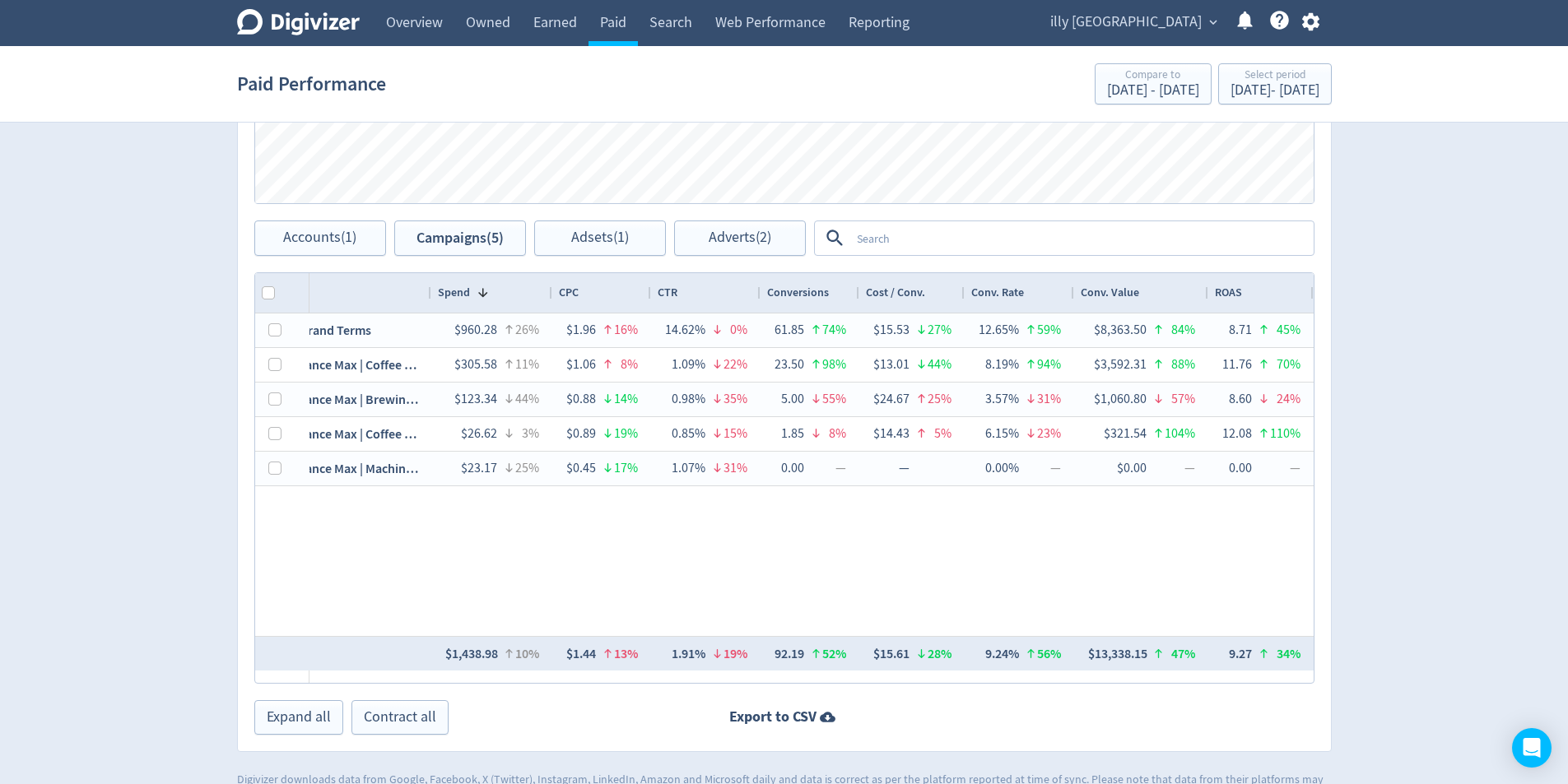
scroll to position [797, 0]
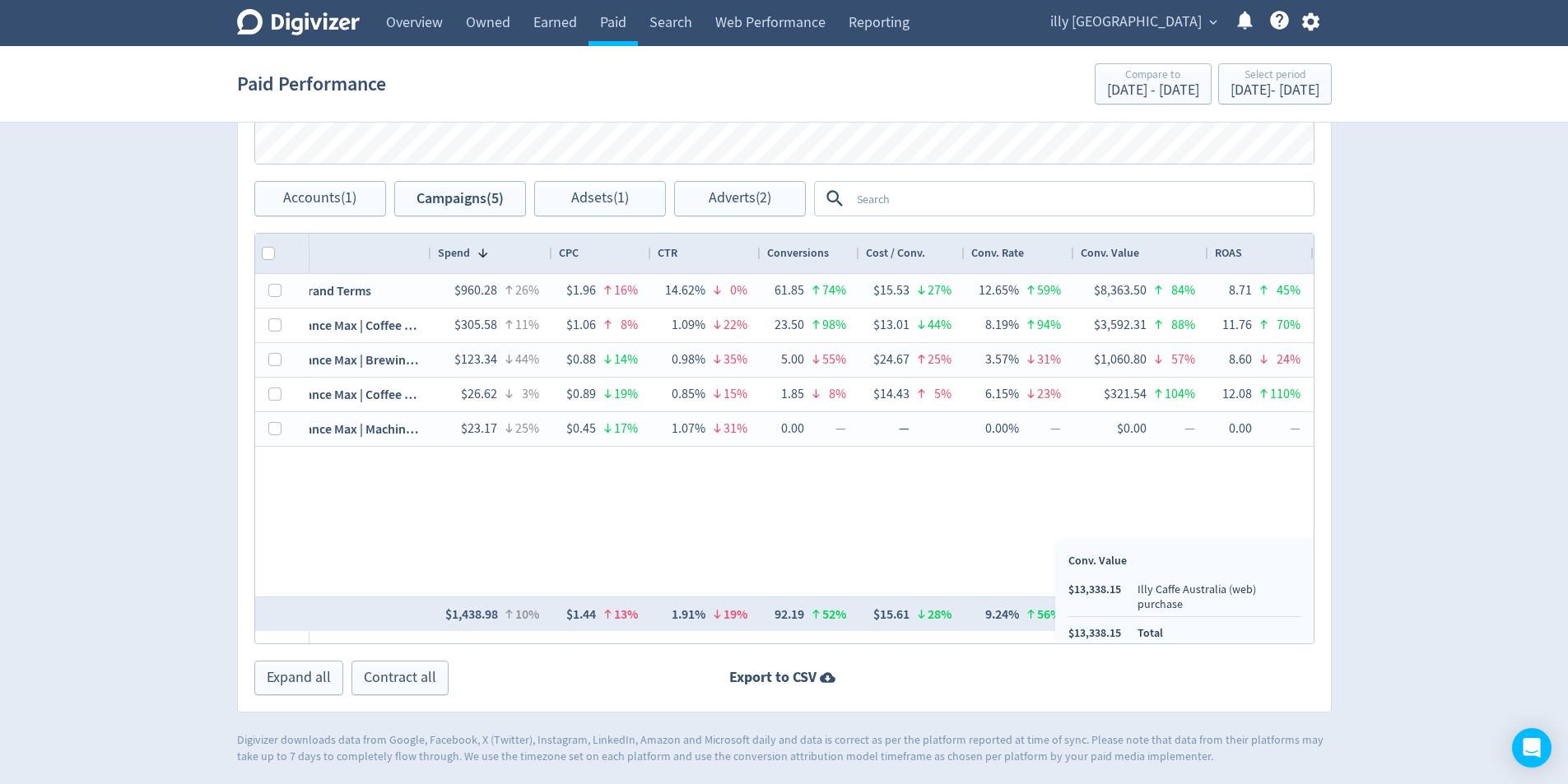
click at [1123, 624] on ul "$13,338.15 Illy Caffe Australia (web) purchase $13,338.15 Total" at bounding box center [1185, 611] width 232 height 59
copy li "13,338.15"
drag, startPoint x: 1131, startPoint y: 623, endPoint x: 1076, endPoint y: 621, distance: 55.0
click at [1076, 621] on ul "$13,338.15 Illy Caffe Australia (web) purchase $13,338.15 Total" at bounding box center [1185, 611] width 232 height 59
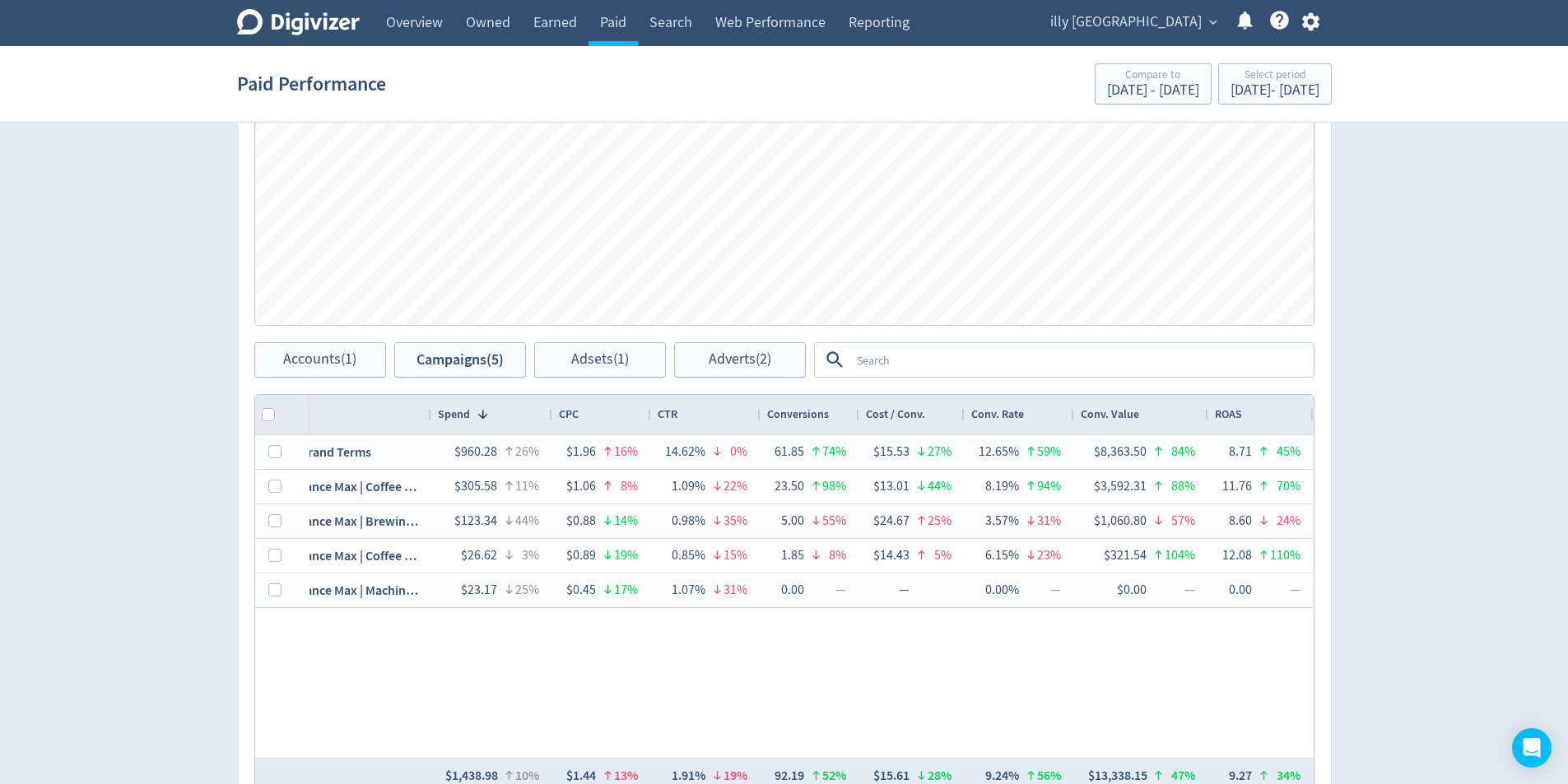
scroll to position [632, 0]
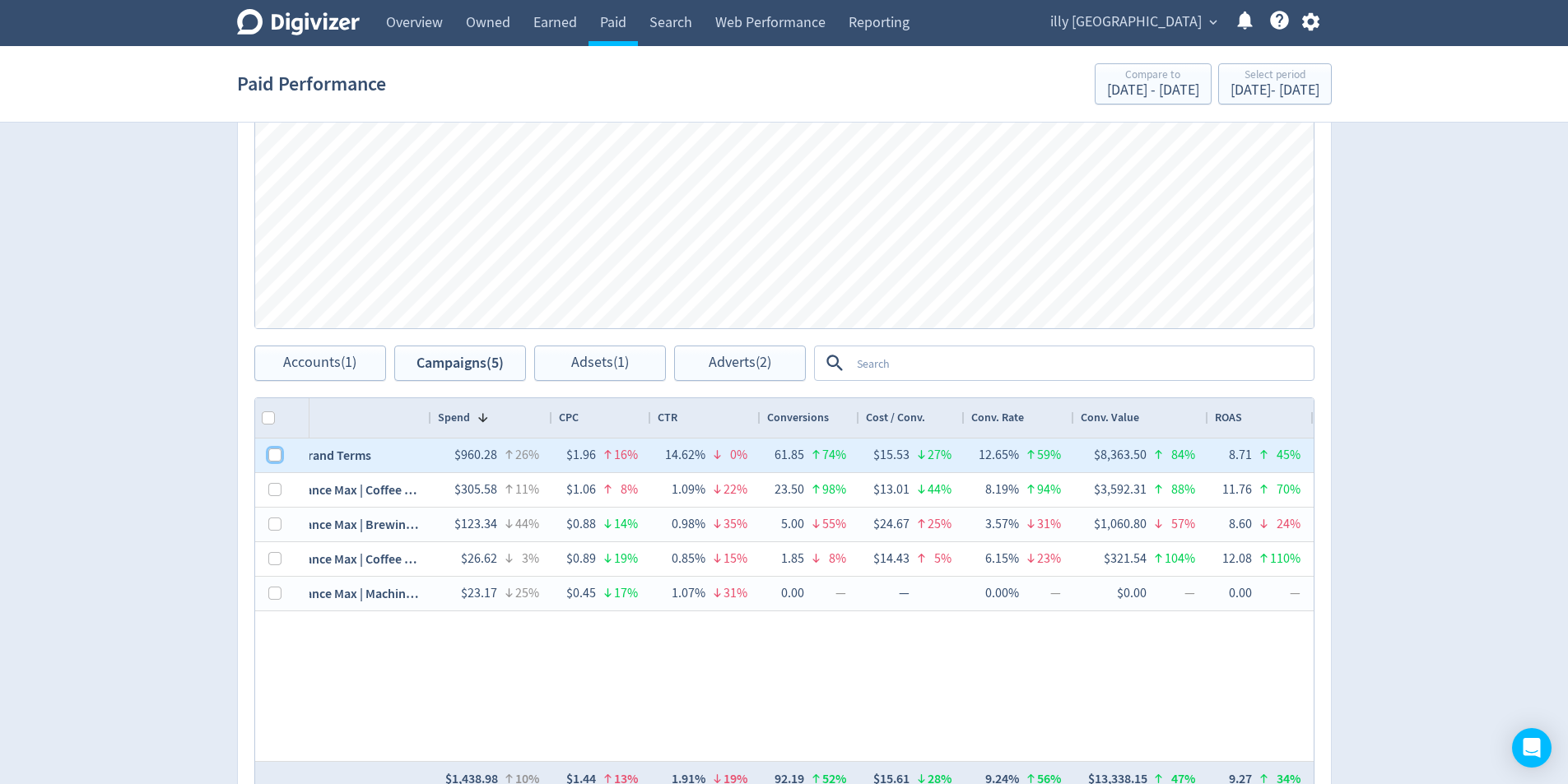
click at [273, 460] on input "Press Space to toggle row selection (unchecked)" at bounding box center [275, 455] width 14 height 14
checkbox input "true"
checkbox input "false"
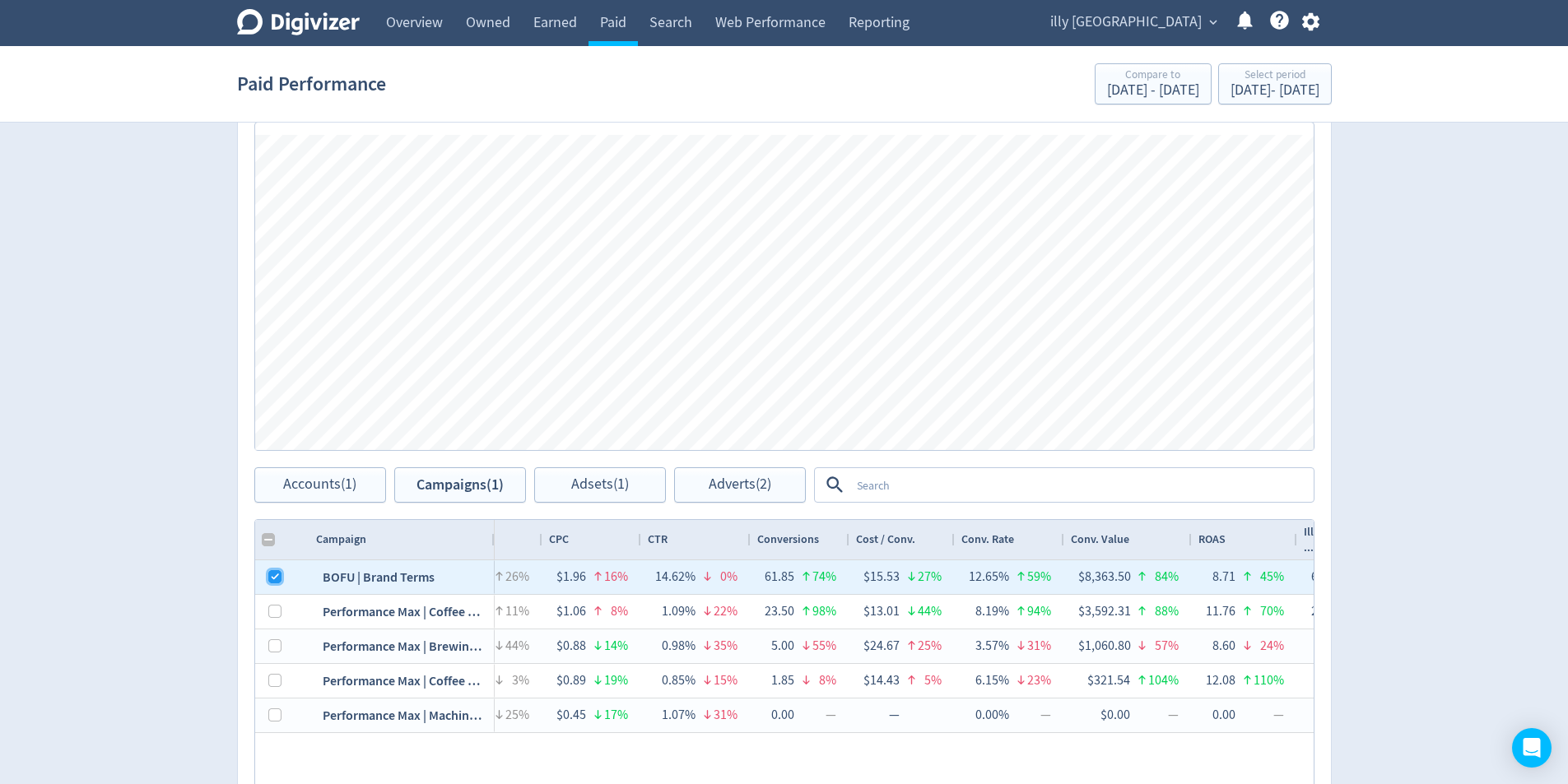
scroll to position [468, 0]
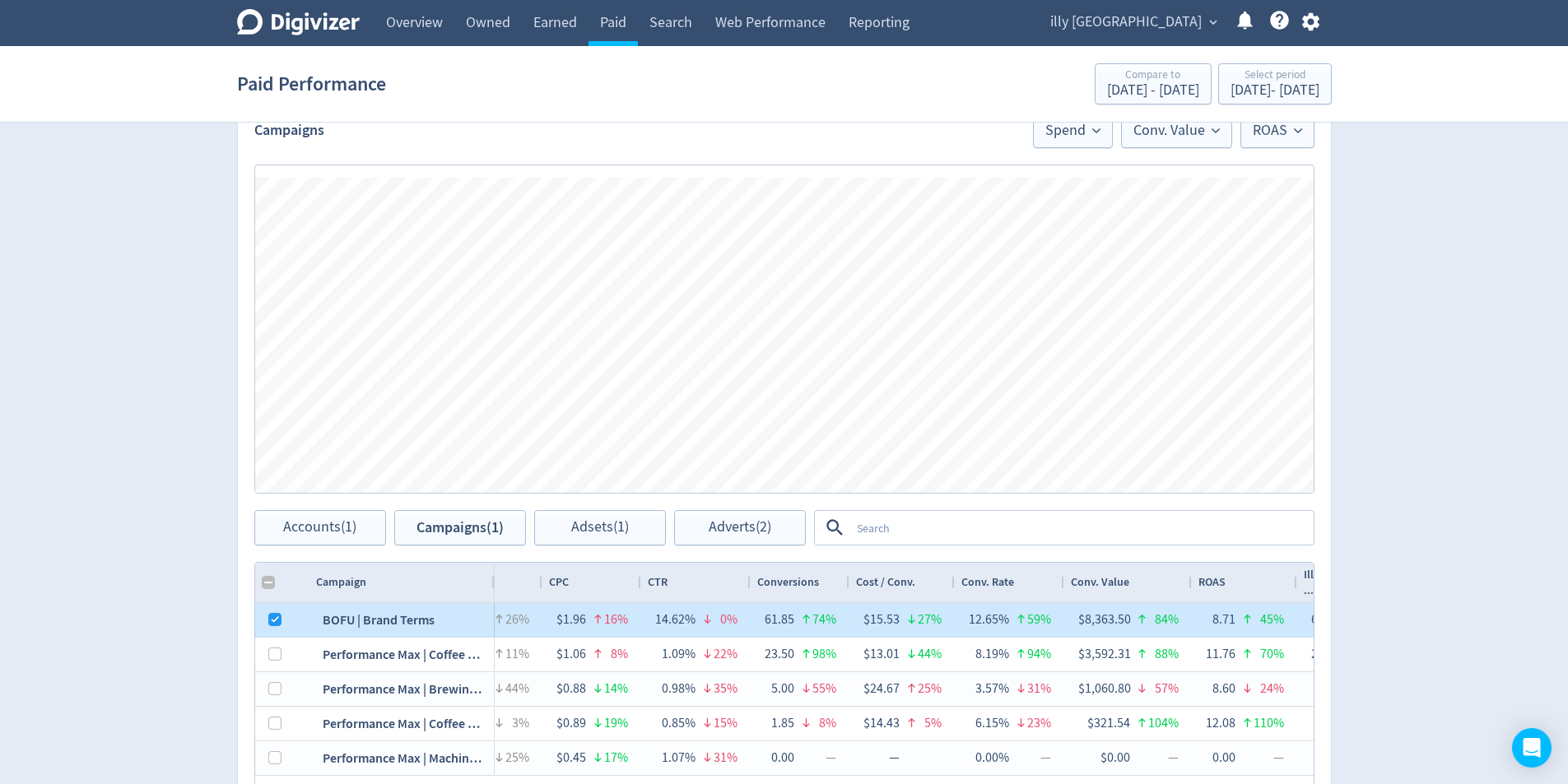
click at [266, 623] on div at bounding box center [270, 620] width 30 height 34
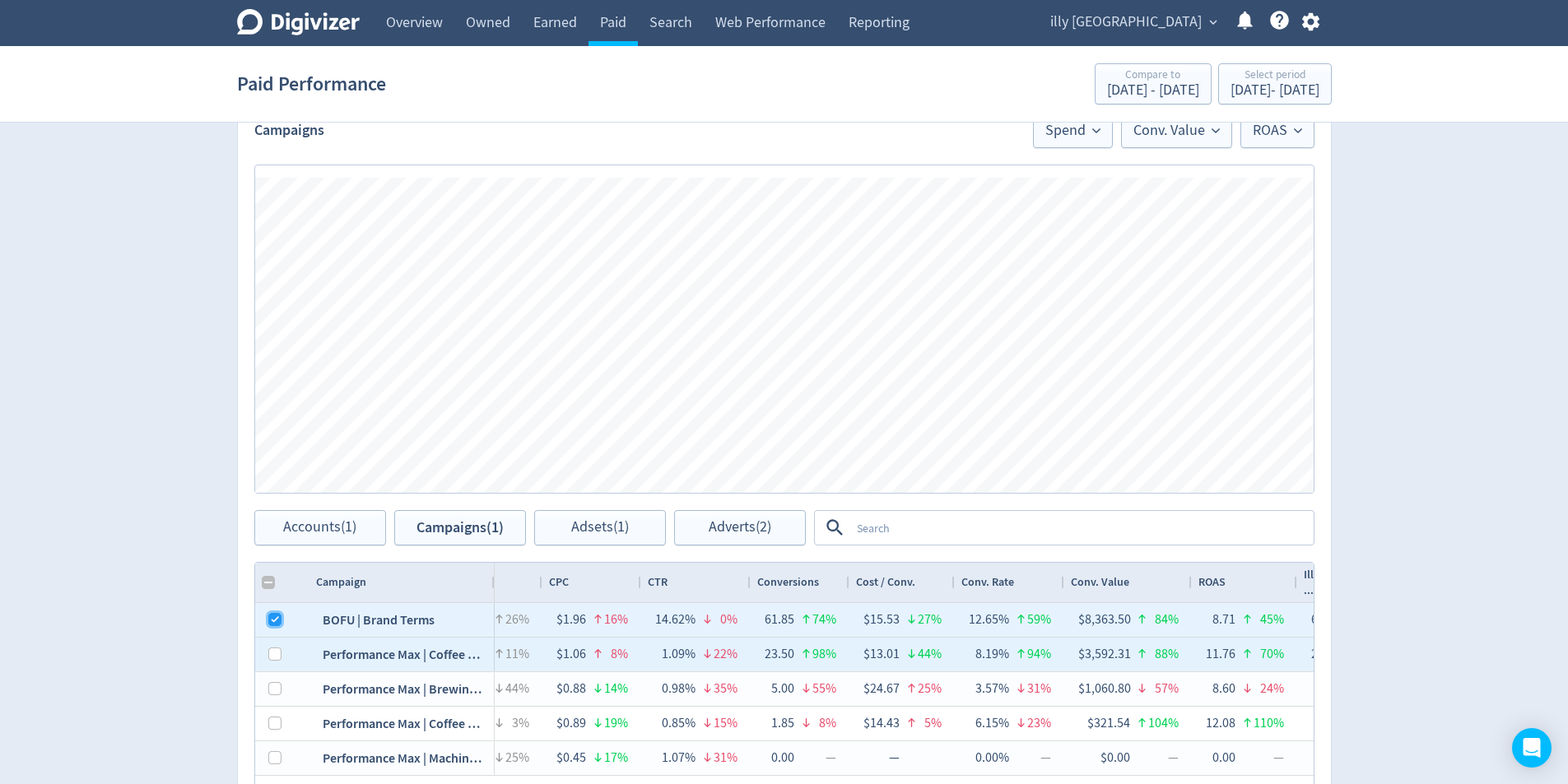
click at [272, 622] on input "Press Space to toggle row selection (checked)" at bounding box center [275, 620] width 14 height 14
checkbox input "false"
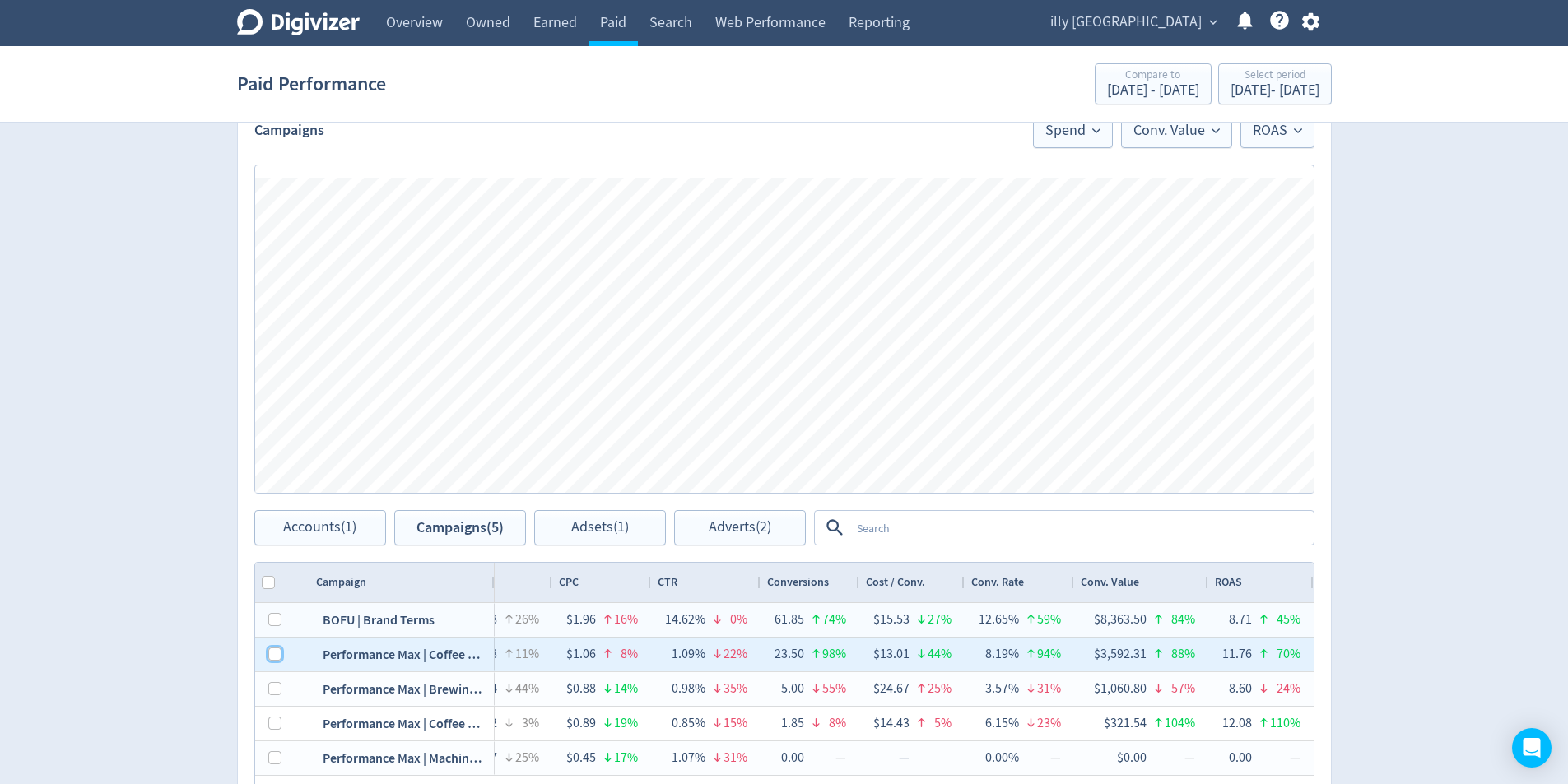
drag, startPoint x: 277, startPoint y: 653, endPoint x: 286, endPoint y: 657, distance: 9.8
click at [278, 653] on input "Press Space to toggle row selection (unchecked)" at bounding box center [275, 654] width 14 height 14
checkbox input "true"
checkbox input "false"
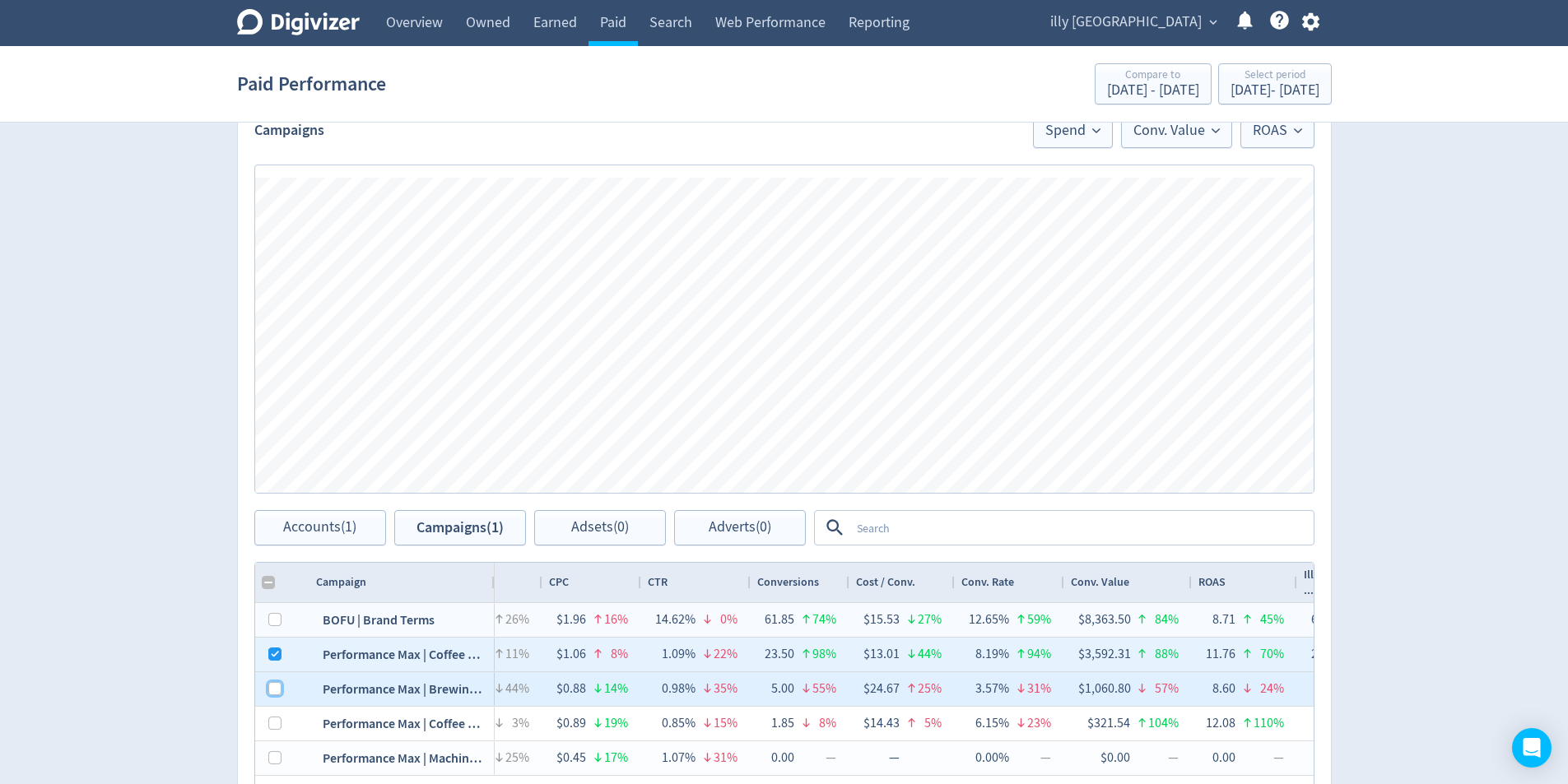
click at [273, 687] on input "Press Space to toggle row selection (unchecked)" at bounding box center [275, 689] width 14 height 14
checkbox input "true"
checkbox input "false"
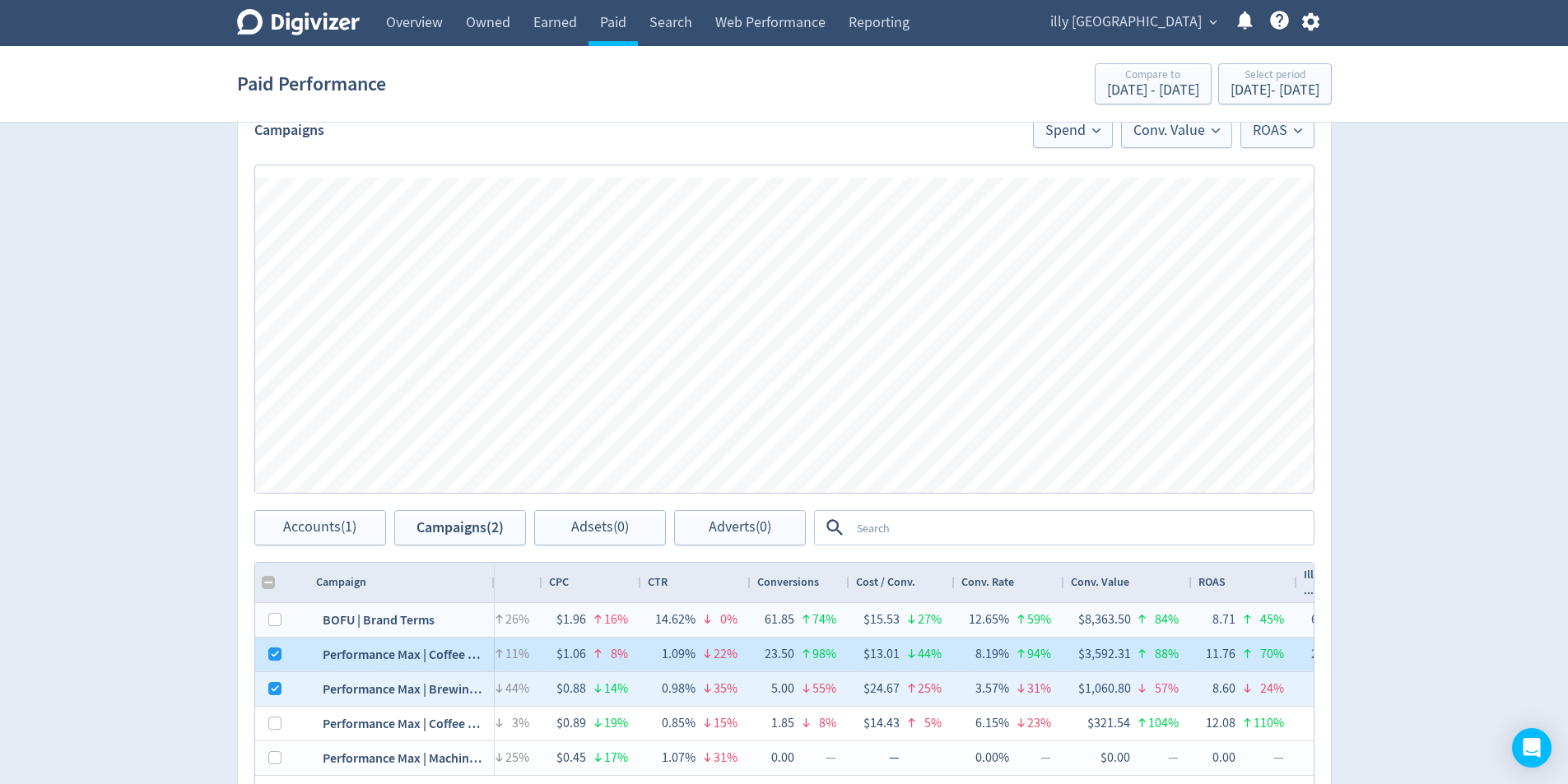
click at [282, 653] on div at bounding box center [270, 654] width 30 height 34
click at [280, 655] on input "Press Space to toggle row selection (checked)" at bounding box center [275, 654] width 14 height 14
checkbox input "false"
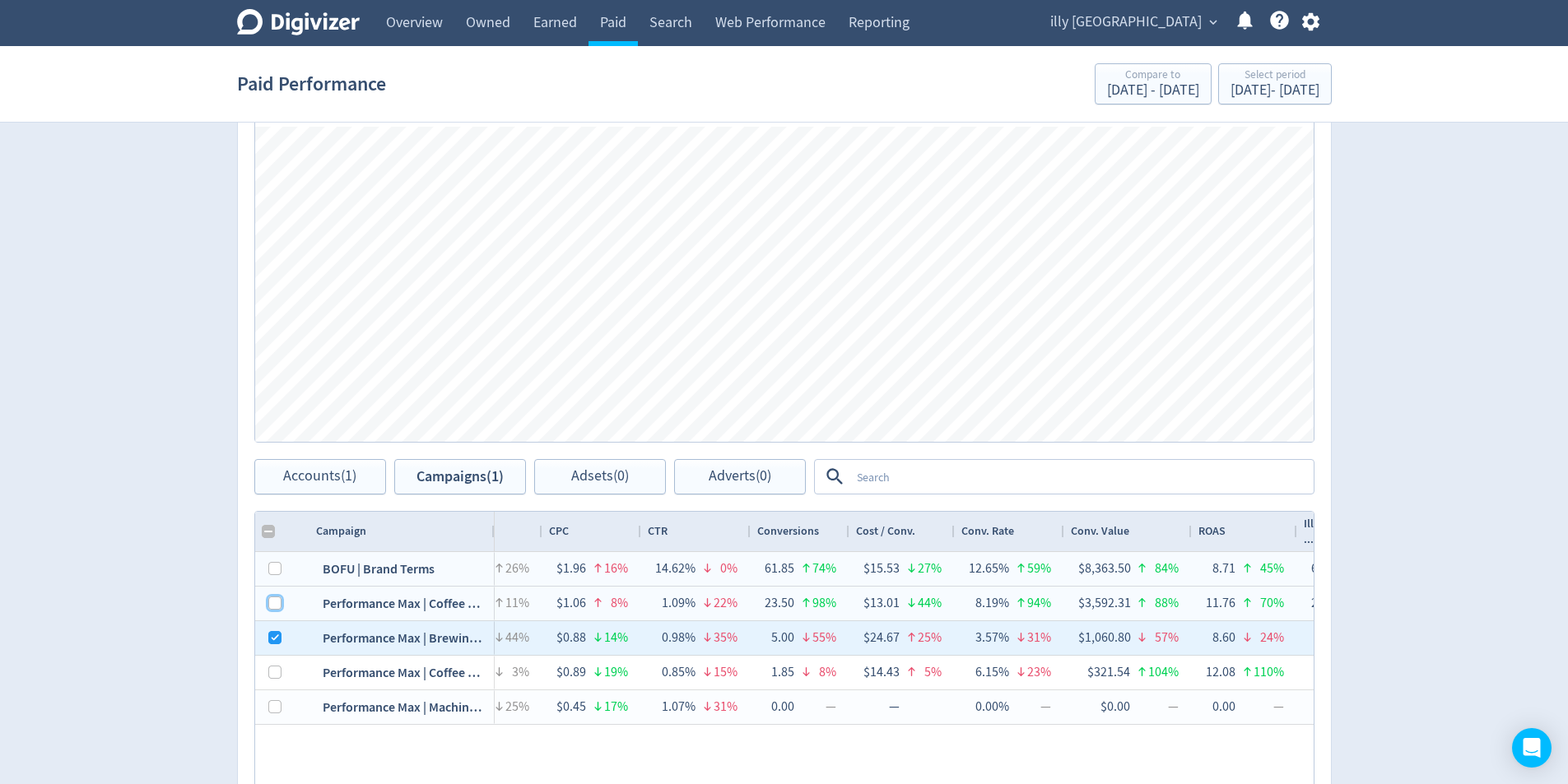
scroll to position [632, 0]
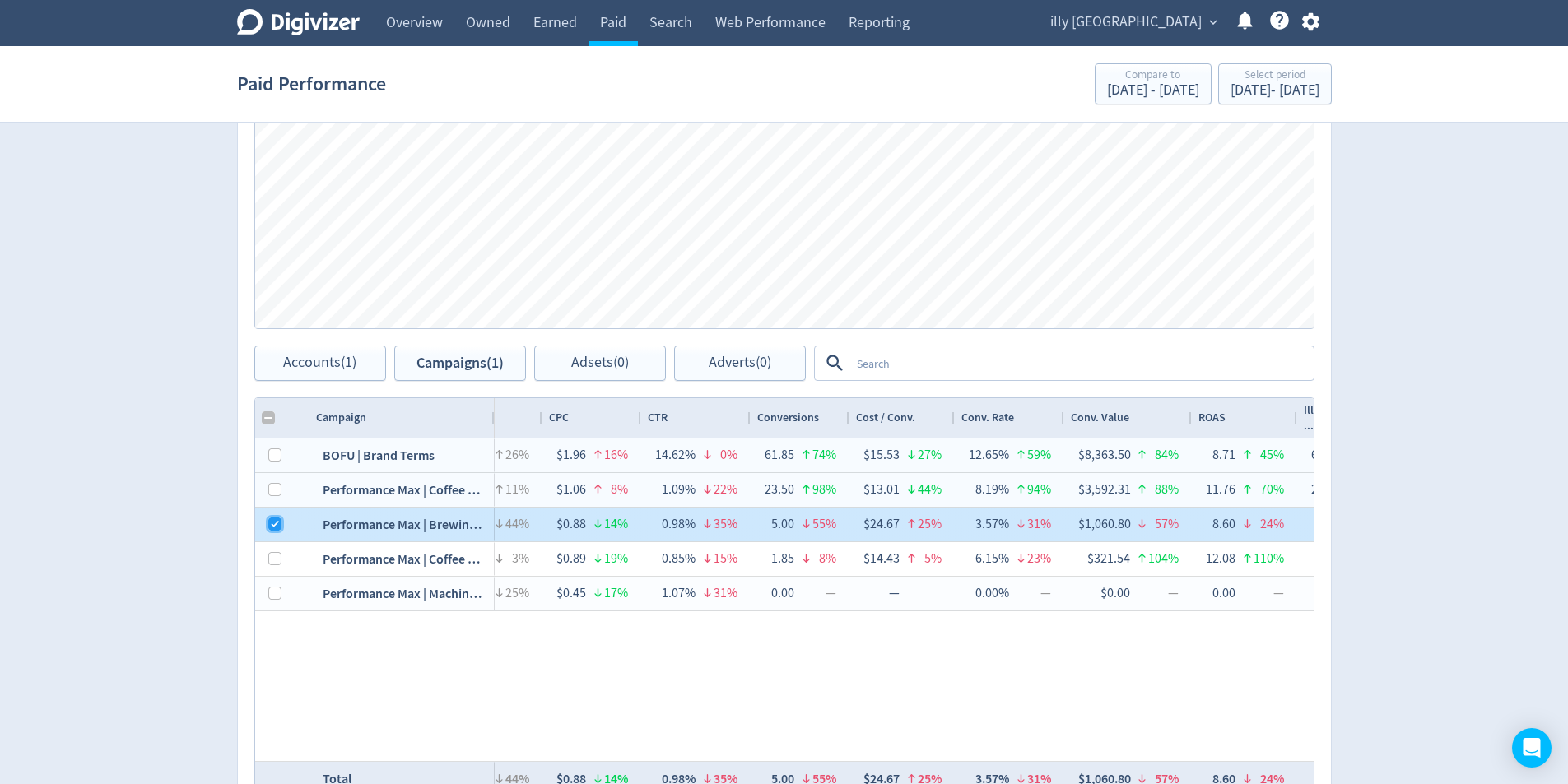
click at [280, 524] on input "Press Space to toggle row selection (checked)" at bounding box center [275, 524] width 14 height 14
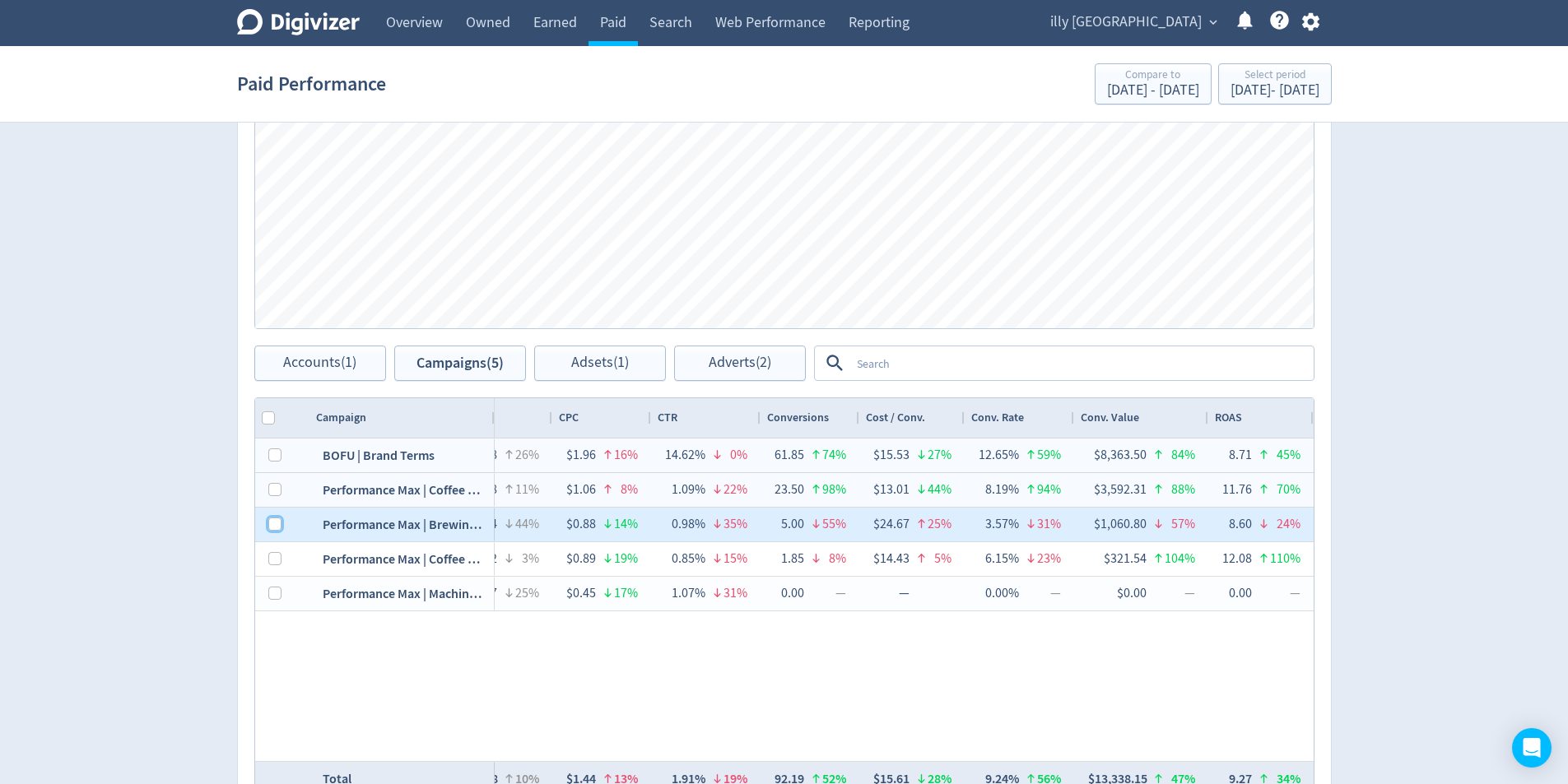
click at [272, 520] on input "Press Space to toggle row selection (unchecked)" at bounding box center [275, 524] width 14 height 14
checkbox input "true"
checkbox input "false"
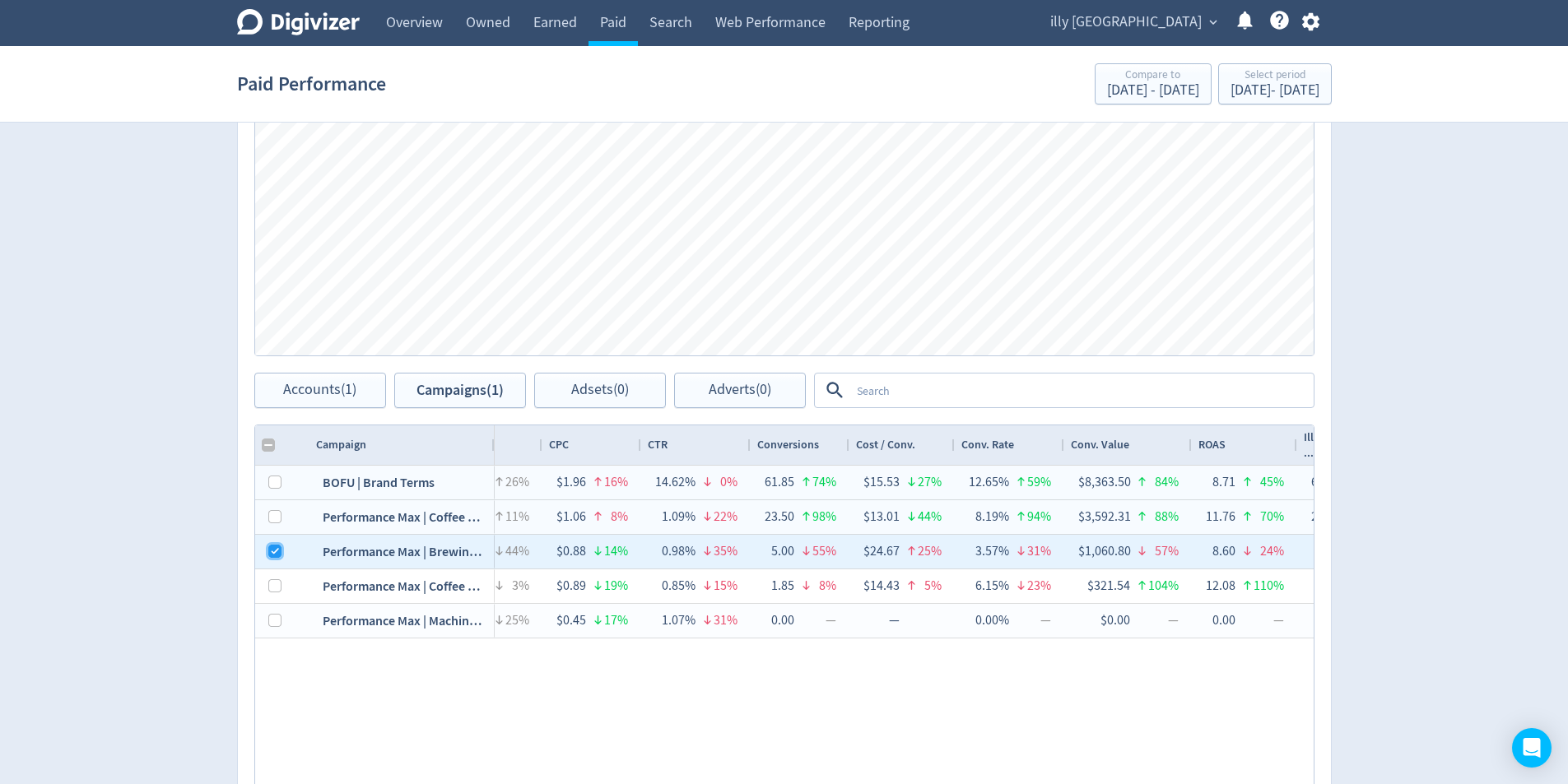
scroll to position [550, 0]
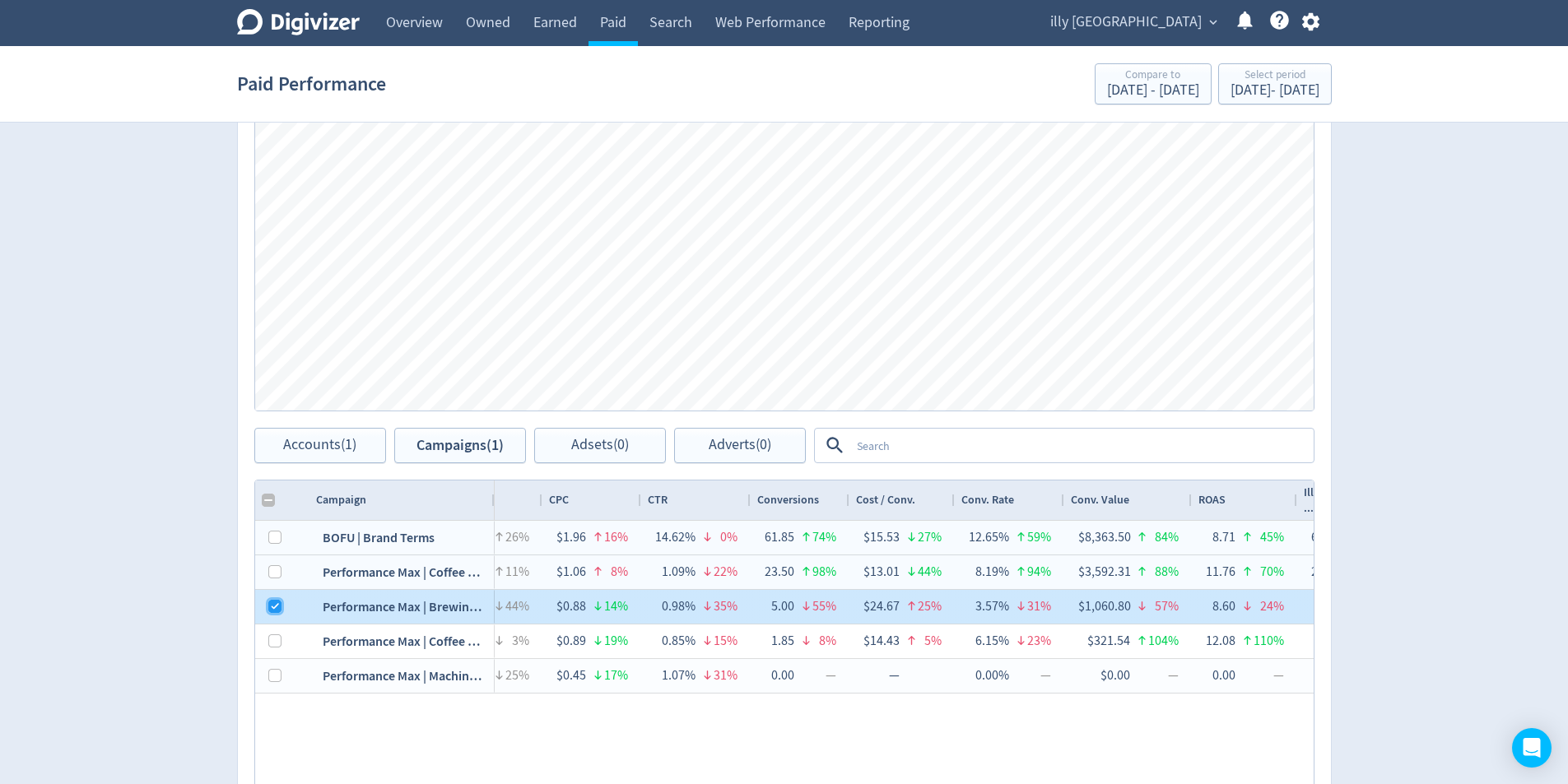
click at [275, 610] on input "Press Space to toggle row selection (checked)" at bounding box center [275, 606] width 14 height 14
checkbox input "false"
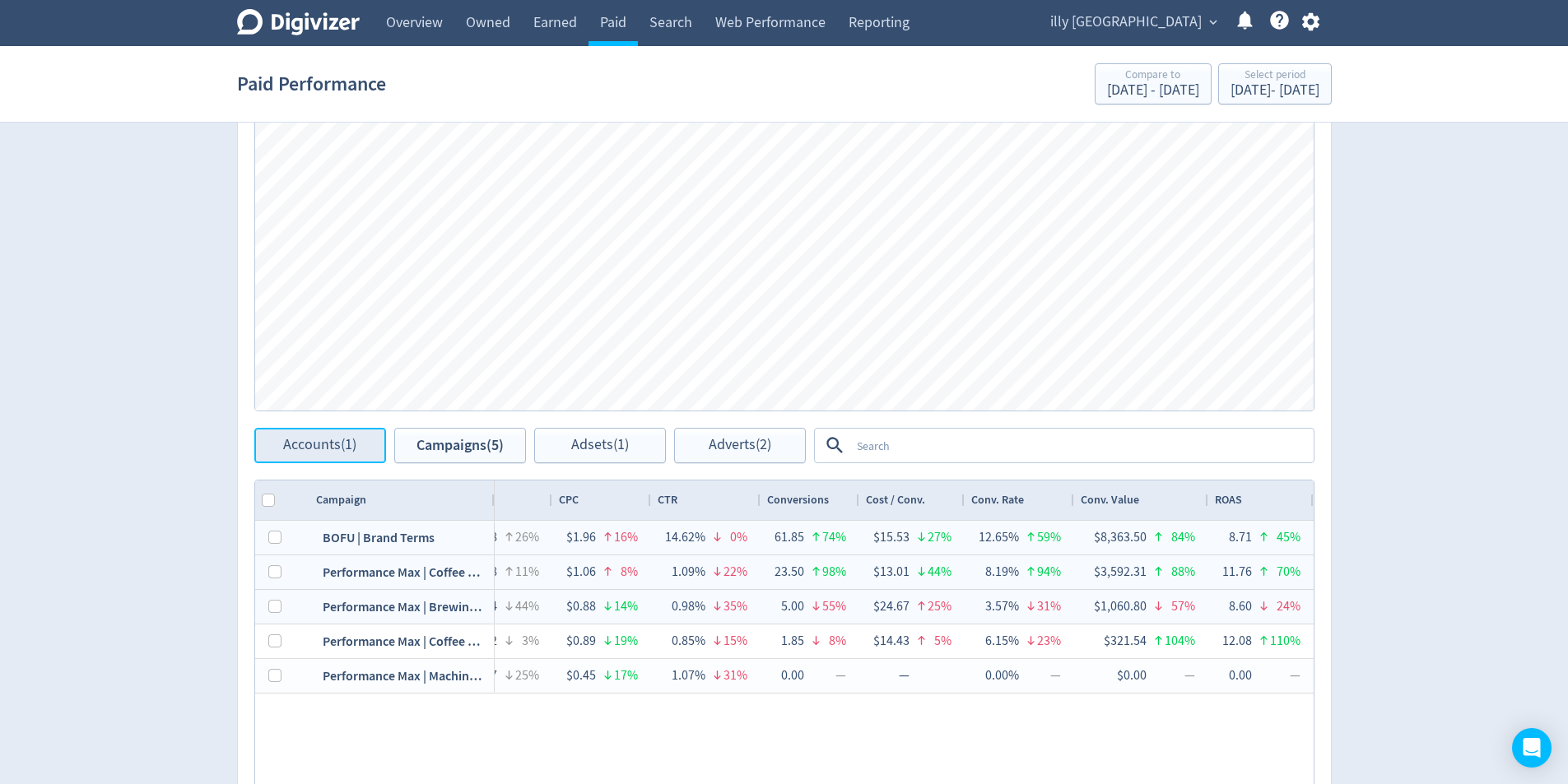
click at [327, 453] on span "Accounts (1)" at bounding box center [319, 445] width 73 height 15
checkbox input "false"
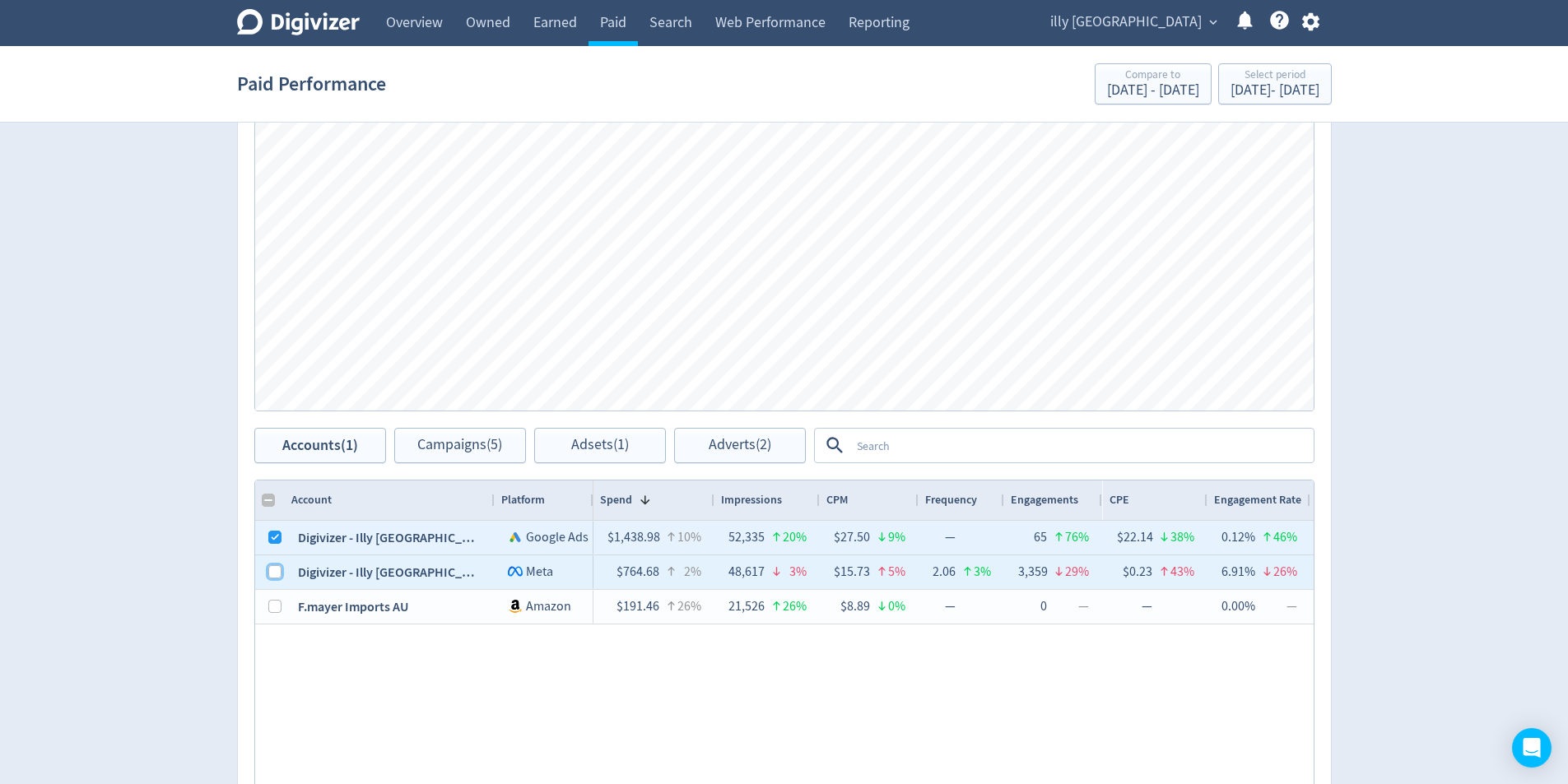
click at [276, 568] on input "Press Space to toggle row selection (unchecked)" at bounding box center [275, 572] width 14 height 14
checkbox input "true"
checkbox input "false"
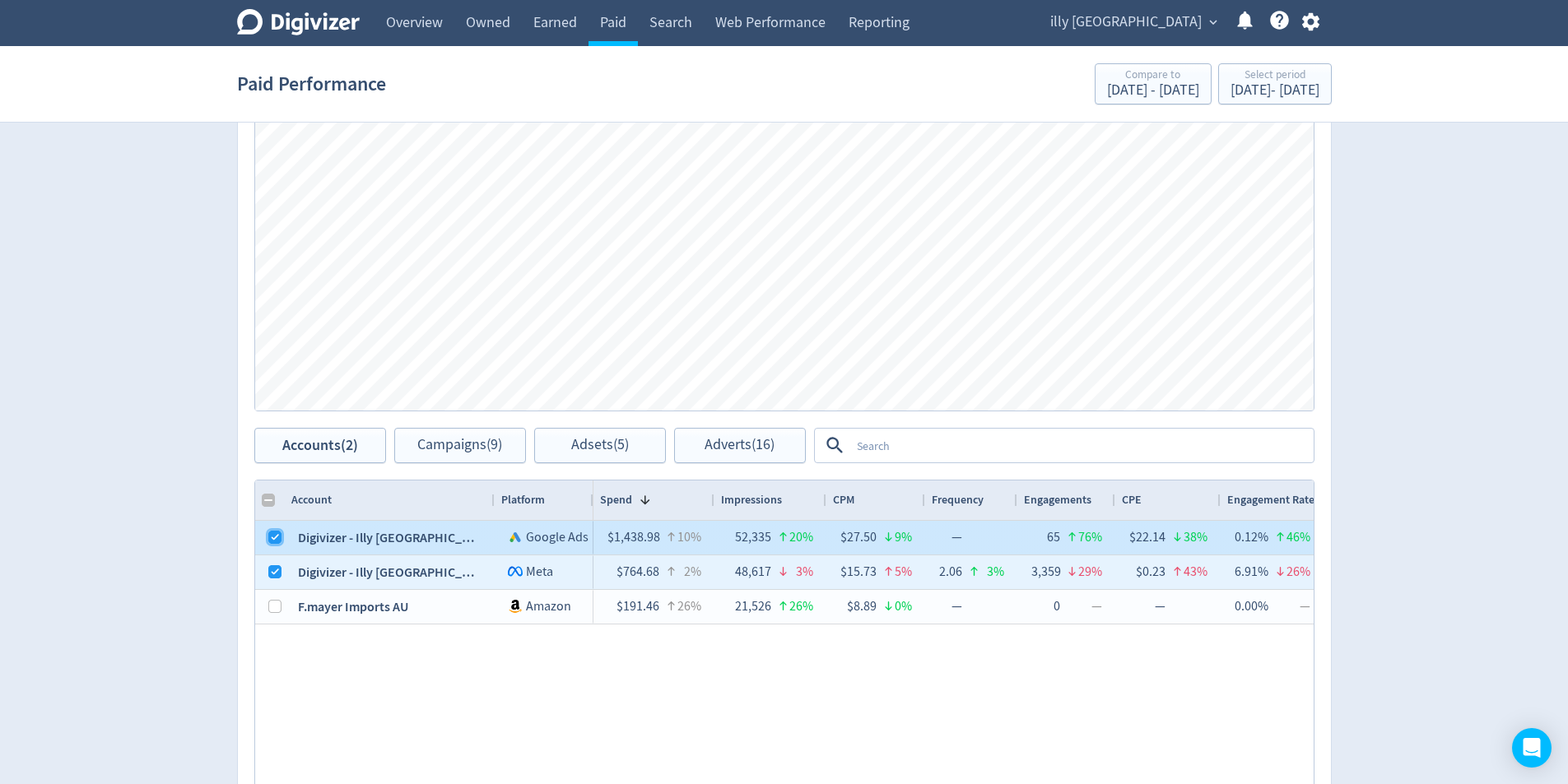
click at [273, 542] on input "Press Space to toggle row selection (checked)" at bounding box center [275, 537] width 14 height 14
checkbox input "false"
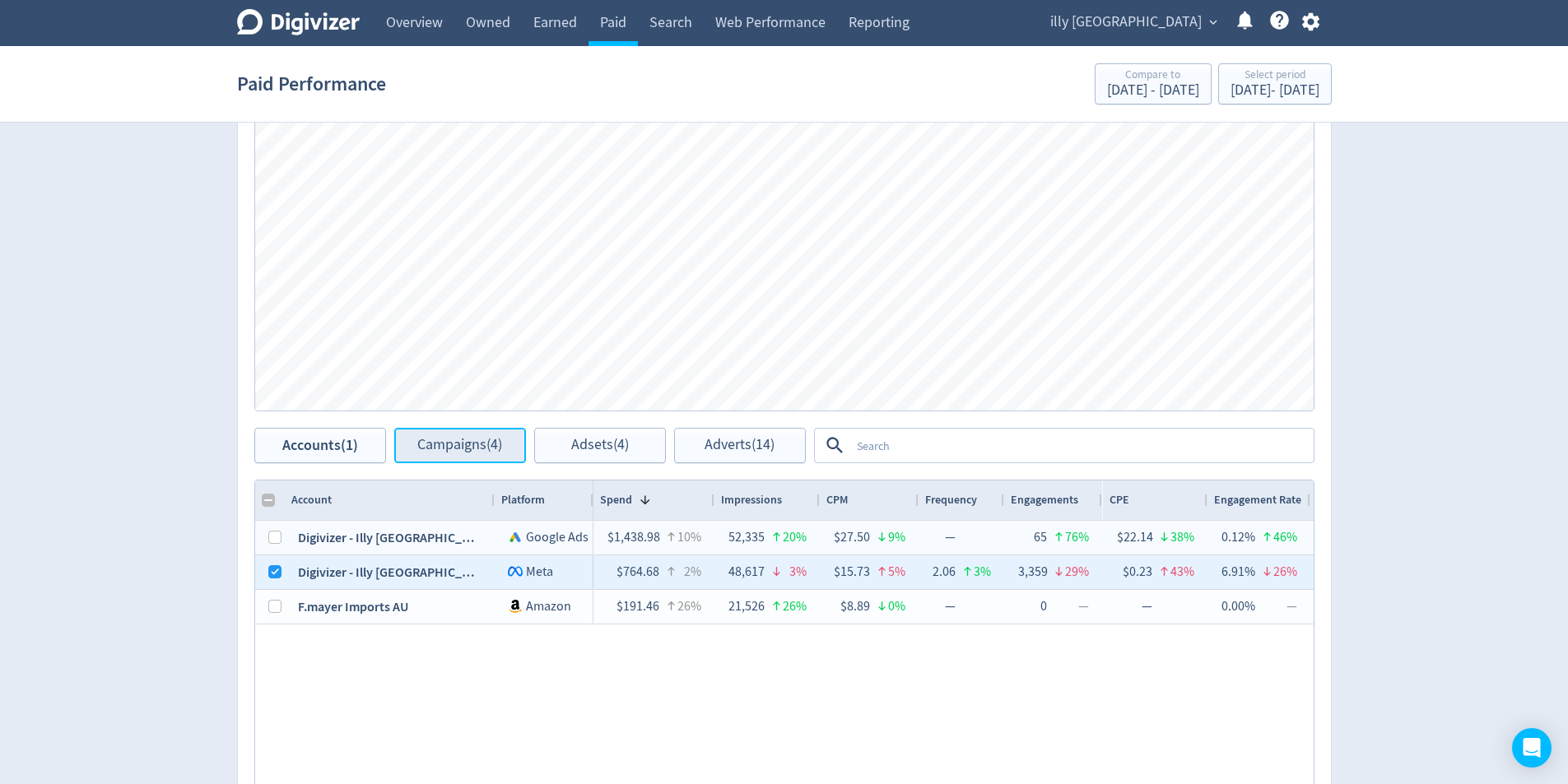
click at [478, 461] on button "Campaigns (4)" at bounding box center [460, 445] width 131 height 35
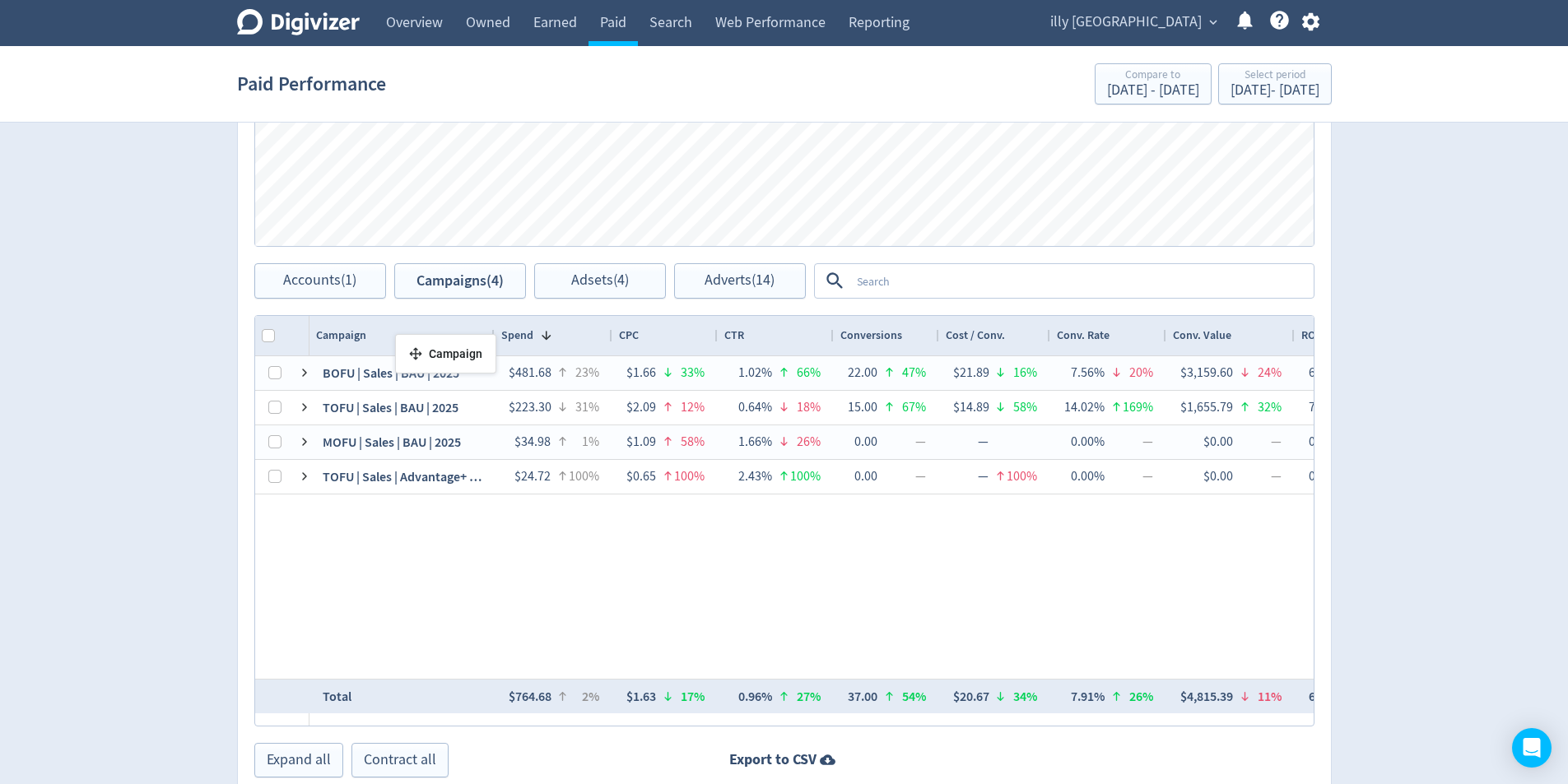
drag, startPoint x: 324, startPoint y: 331, endPoint x: 403, endPoint y: 341, distance: 79.6
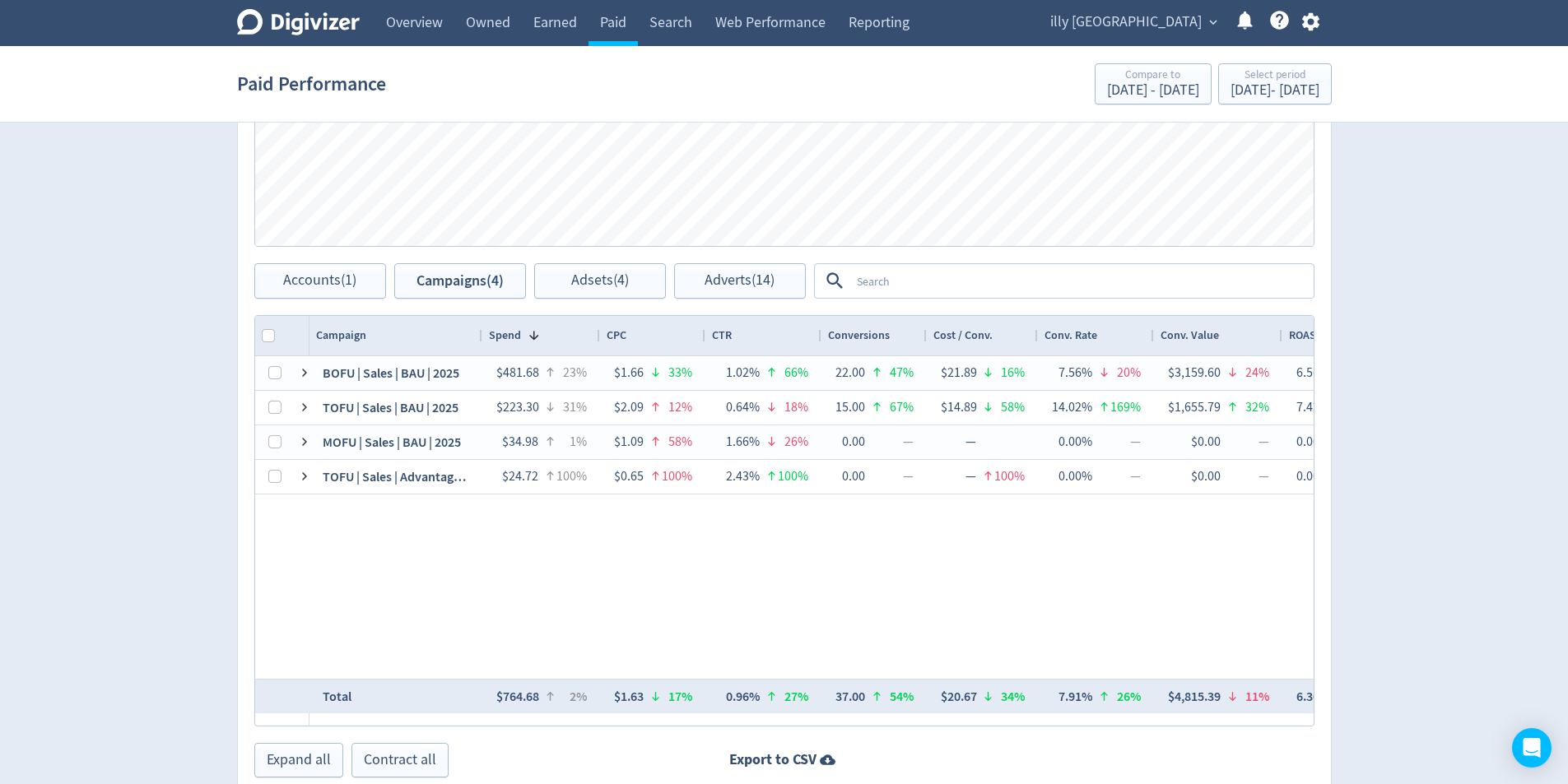
drag, startPoint x: 490, startPoint y: 338, endPoint x: 479, endPoint y: 339, distance: 11.0
click at [479, 339] on div at bounding box center [481, 336] width 6 height 40
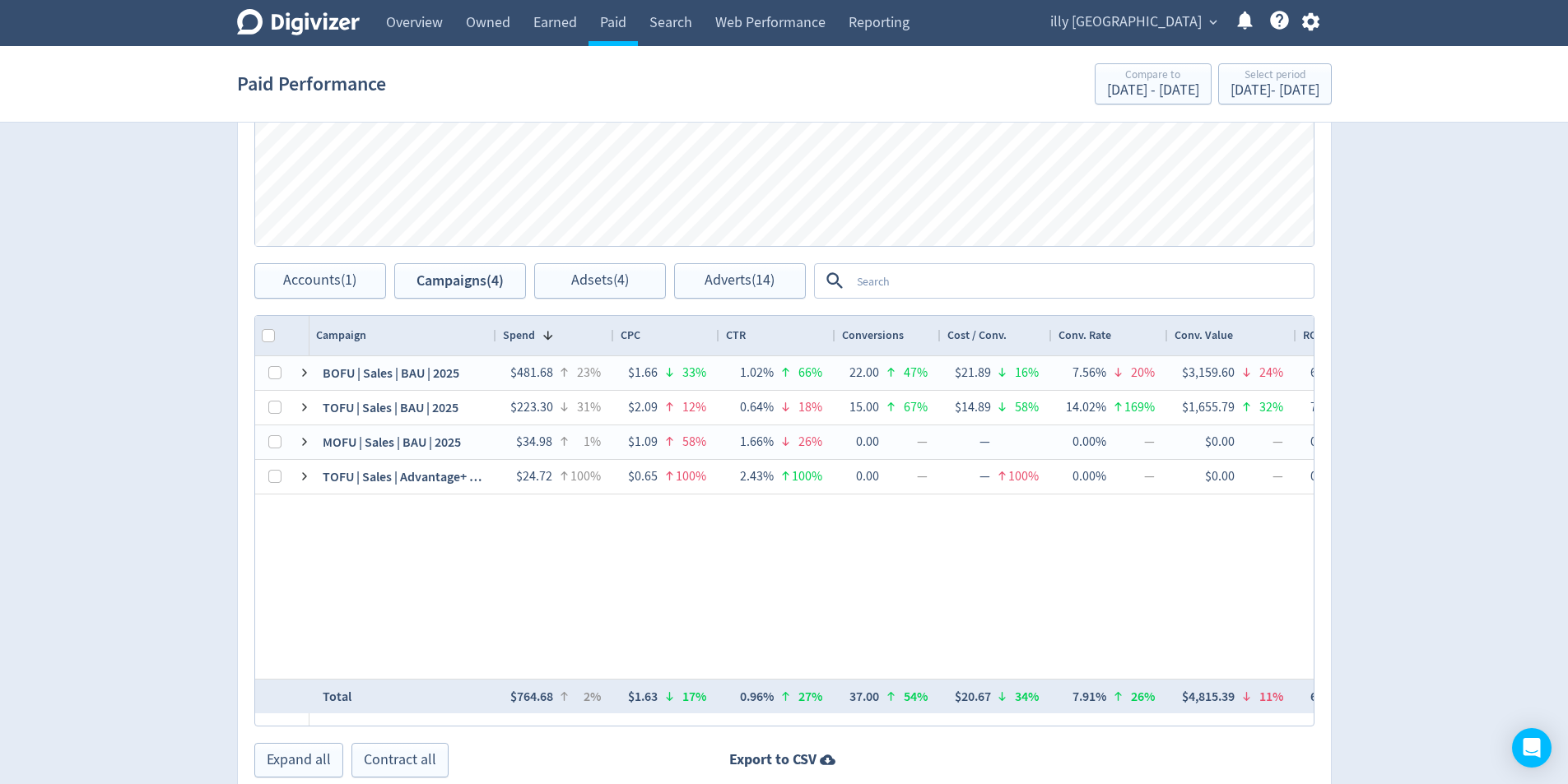
drag, startPoint x: 479, startPoint y: 338, endPoint x: 493, endPoint y: 338, distance: 14.0
click at [493, 338] on div at bounding box center [495, 336] width 6 height 40
click at [605, 333] on div at bounding box center [605, 336] width 6 height 40
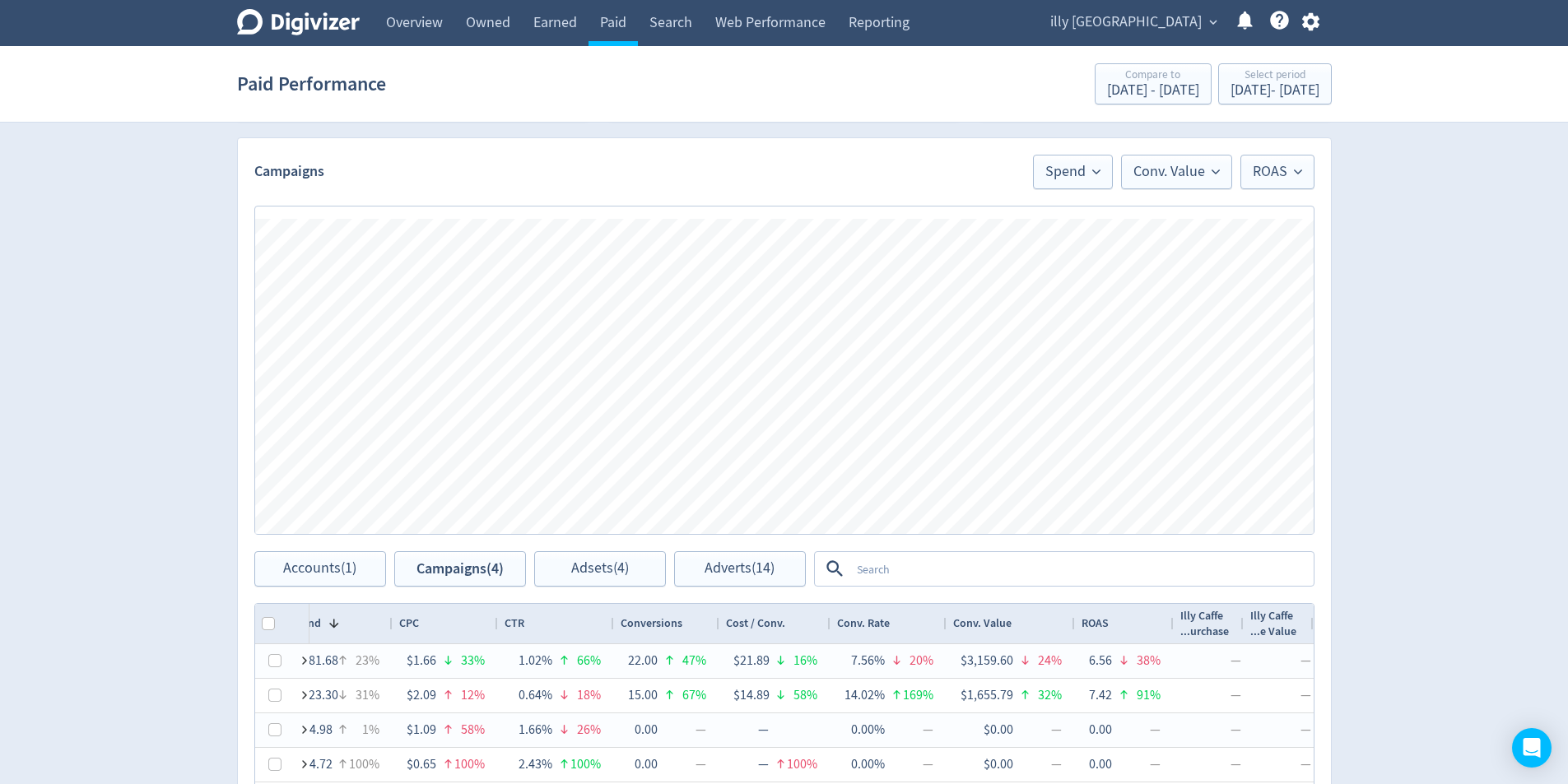
scroll to position [220, 0]
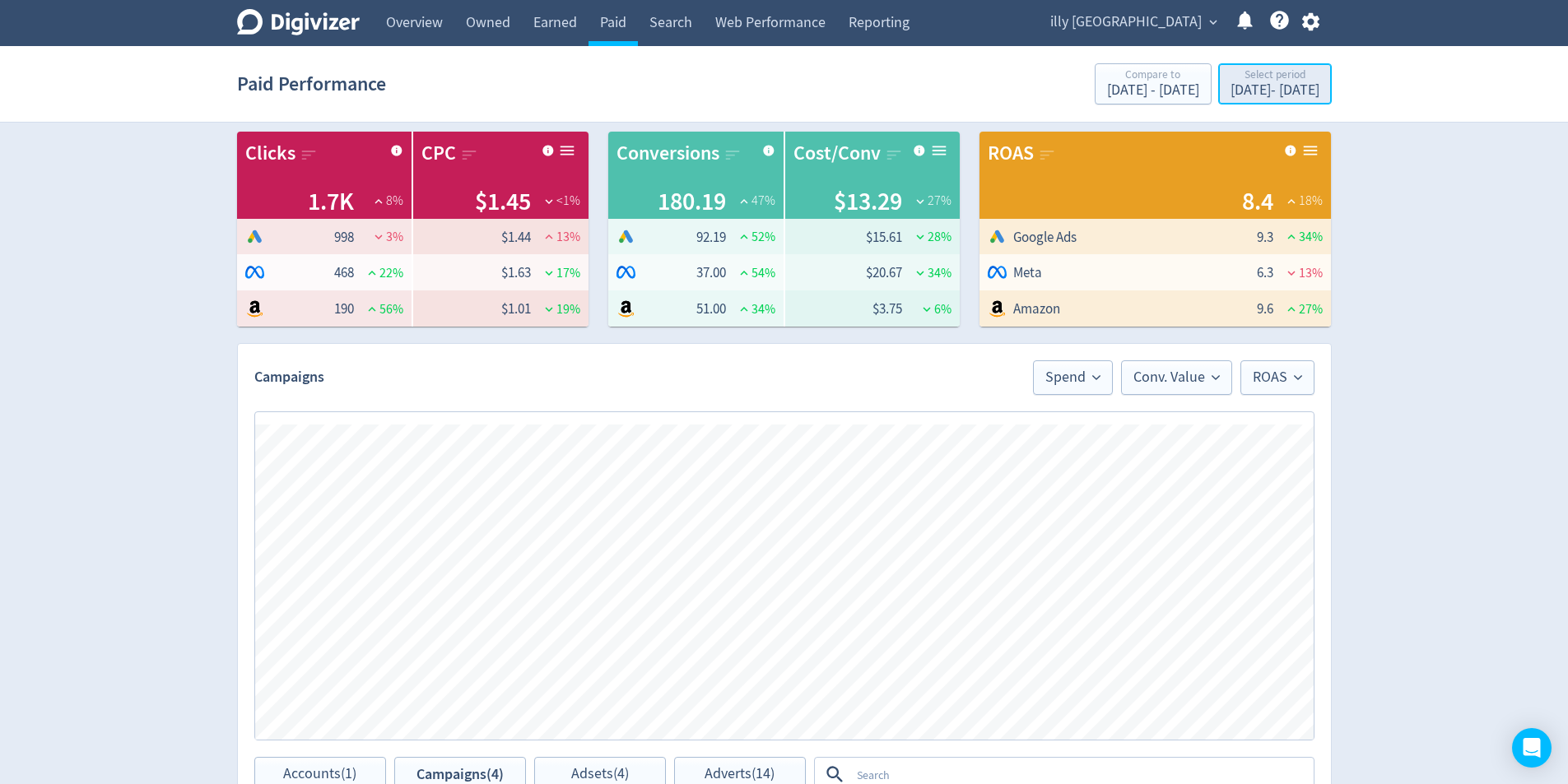
click at [1269, 93] on div "[DATE] - [DATE]" at bounding box center [1275, 91] width 89 height 15
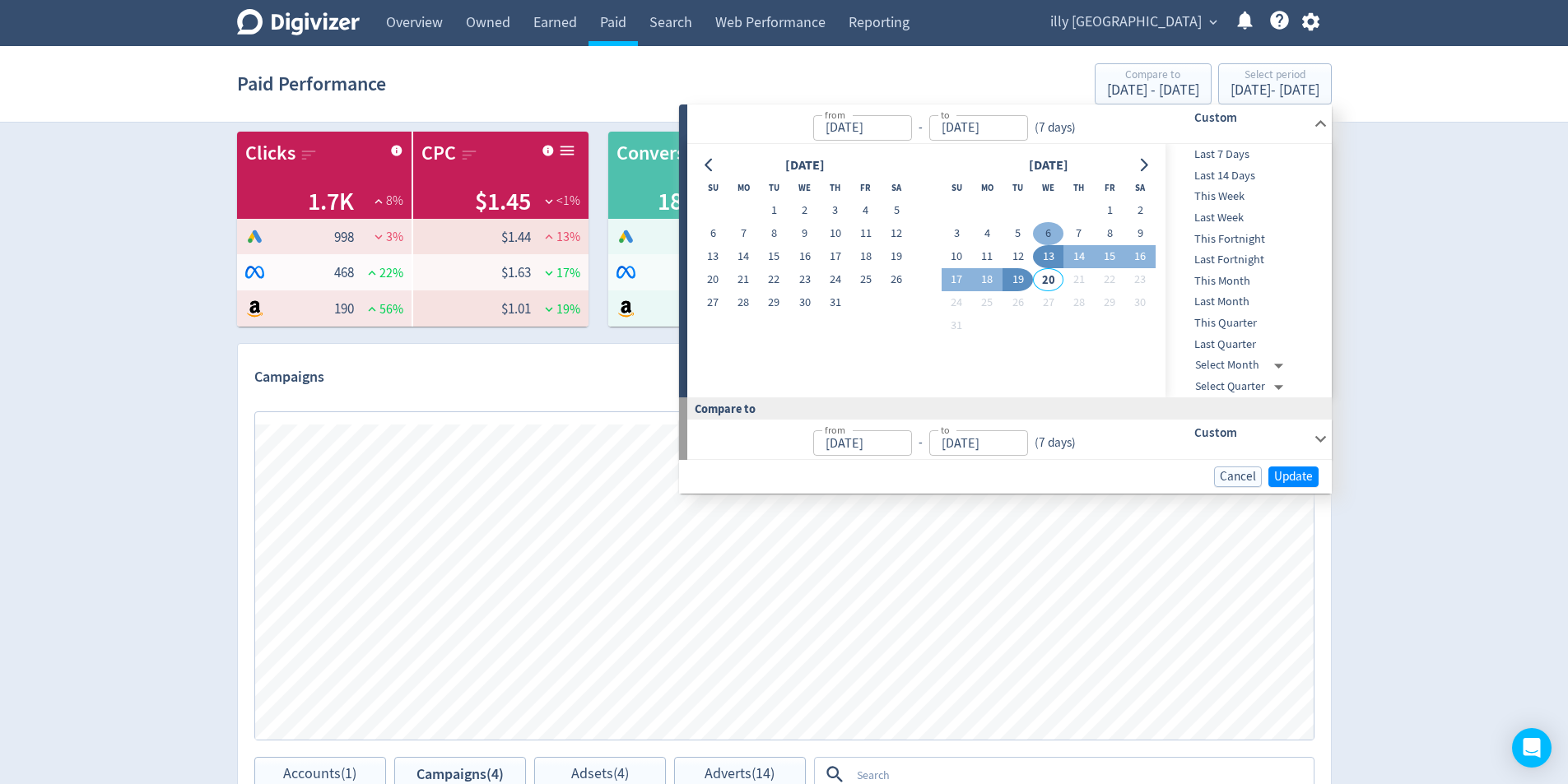
drag, startPoint x: 1025, startPoint y: 249, endPoint x: 1059, endPoint y: 231, distance: 38.5
click at [1029, 247] on td "12" at bounding box center [1018, 256] width 31 height 23
click at [1059, 230] on button "6" at bounding box center [1049, 233] width 31 height 23
type input "[DATE]"
drag, startPoint x: 1019, startPoint y: 254, endPoint x: 1103, endPoint y: 300, distance: 95.8
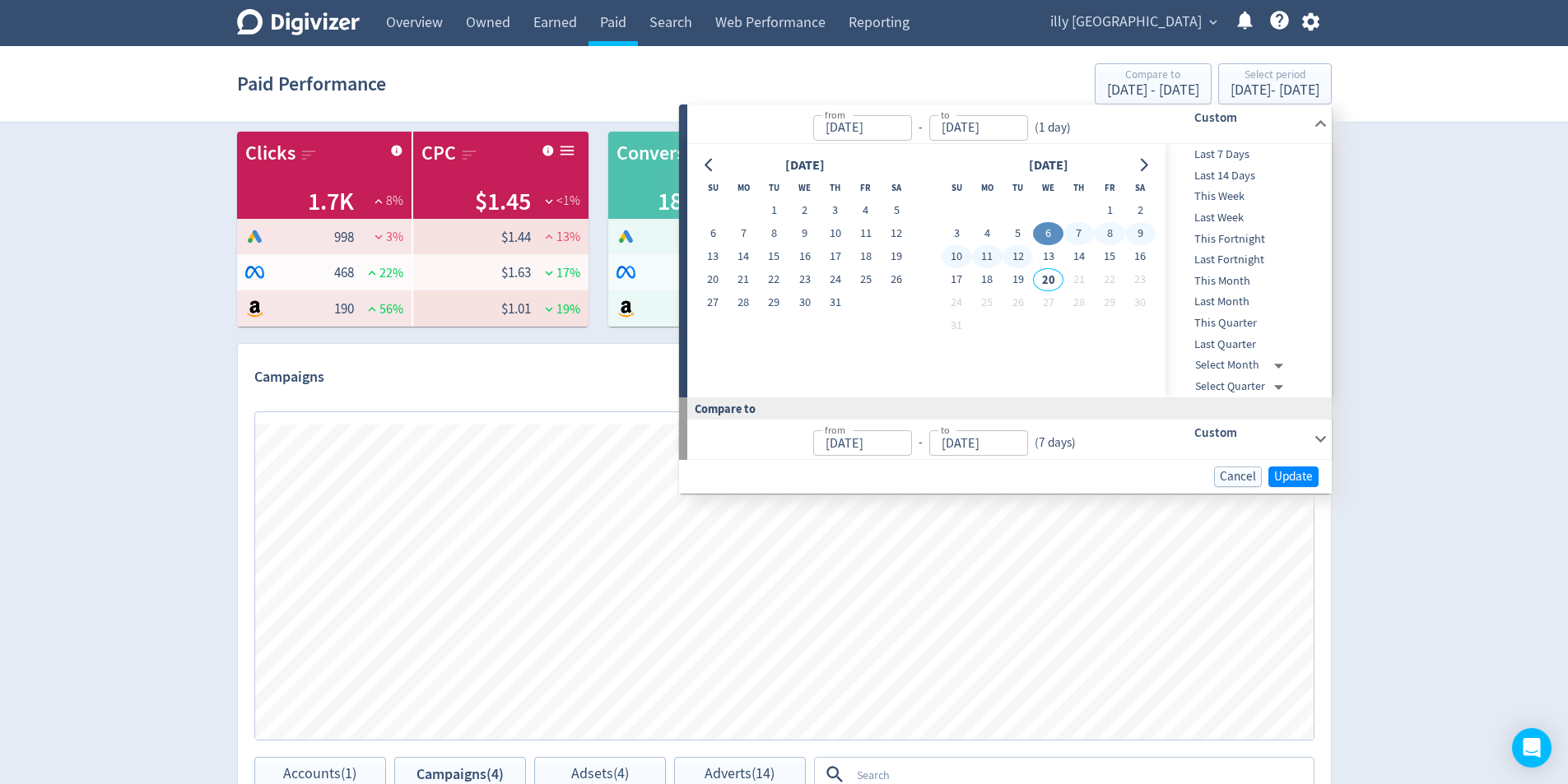
click at [1018, 254] on button "12" at bounding box center [1018, 256] width 31 height 23
type input "[DATE]"
drag, startPoint x: 1310, startPoint y: 456, endPoint x: 1314, endPoint y: 465, distance: 9.8
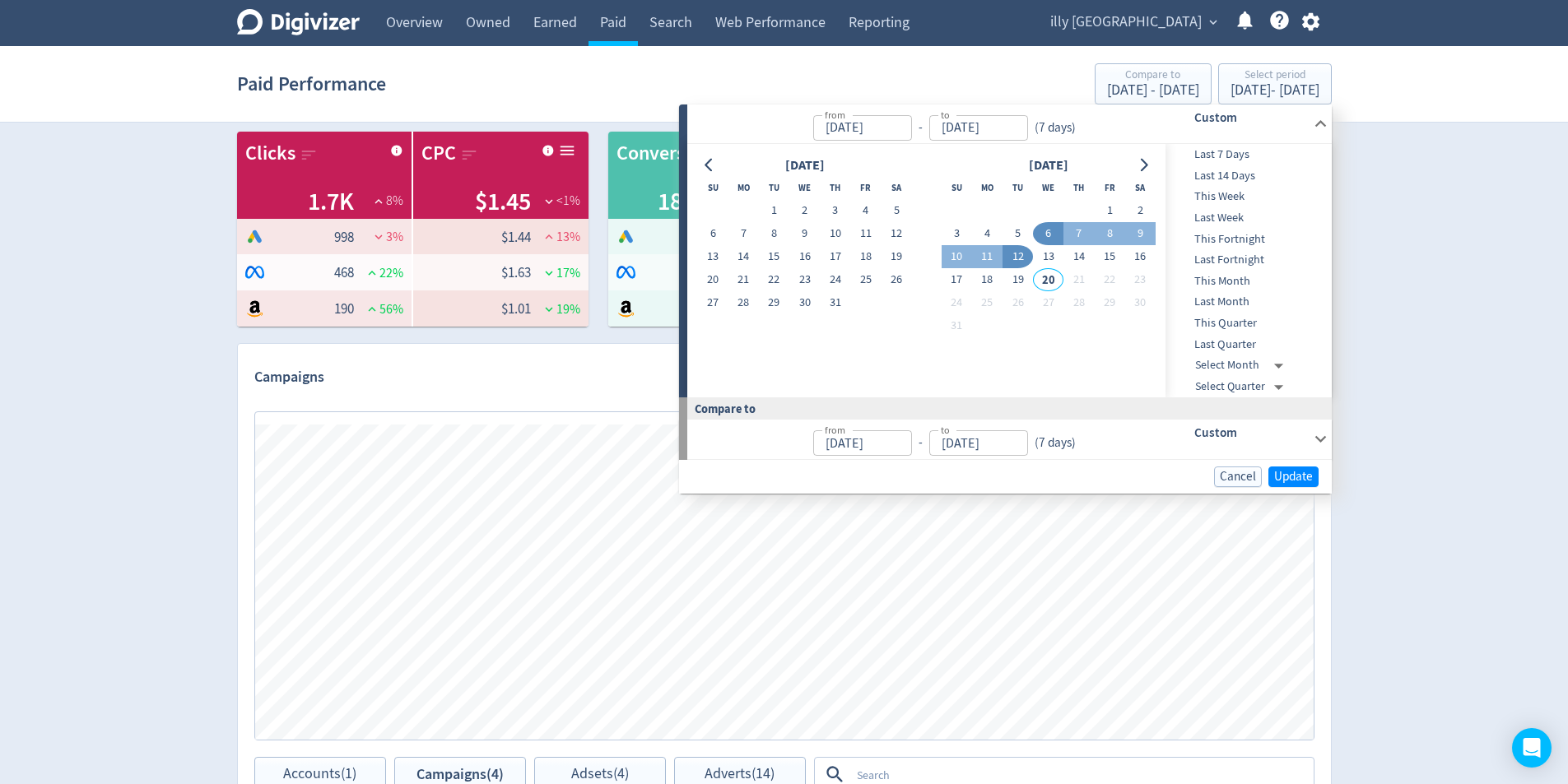
click at [1312, 458] on div "from [DATE] from - to [DATE] to ( 7 days ) Custom" at bounding box center [1009, 440] width 644 height 40
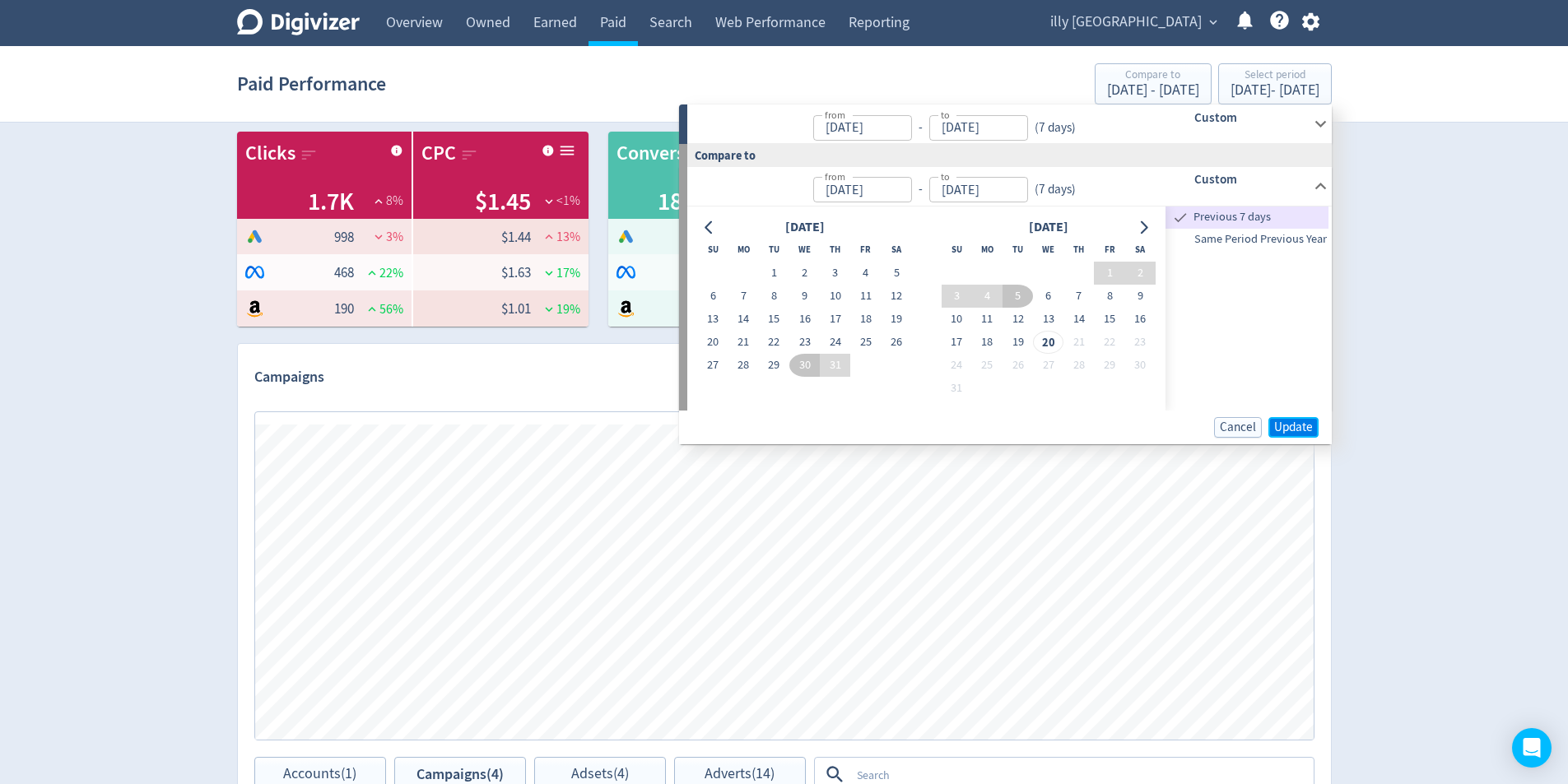
click at [1315, 470] on body "Digivizer Logo [PERSON_NAME] Logo Overview Owned Earned Paid Search Web Perform…" at bounding box center [784, 560] width 1568 height 1562
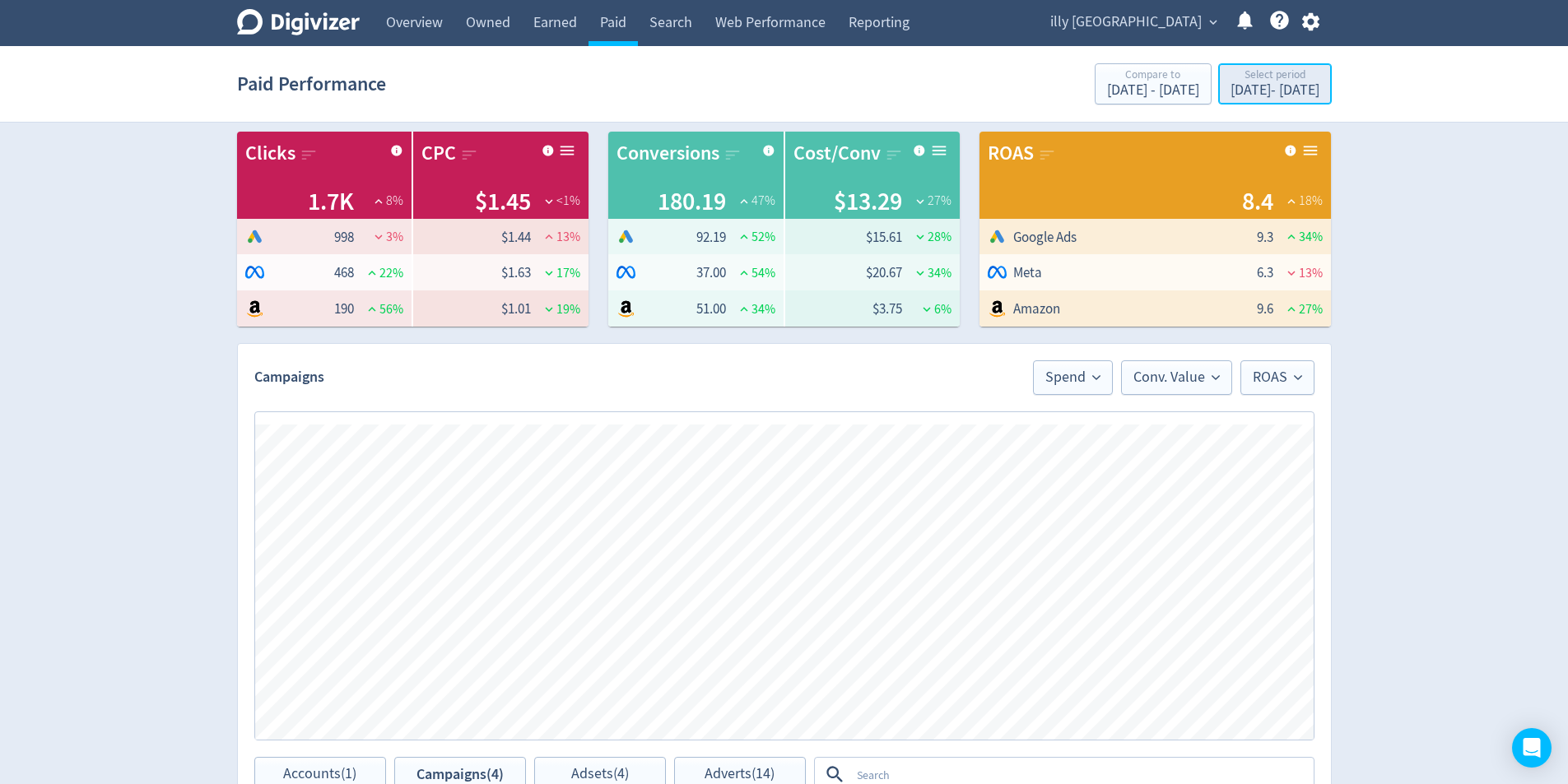
click at [1239, 84] on div "[DATE] - [DATE]" at bounding box center [1275, 91] width 89 height 15
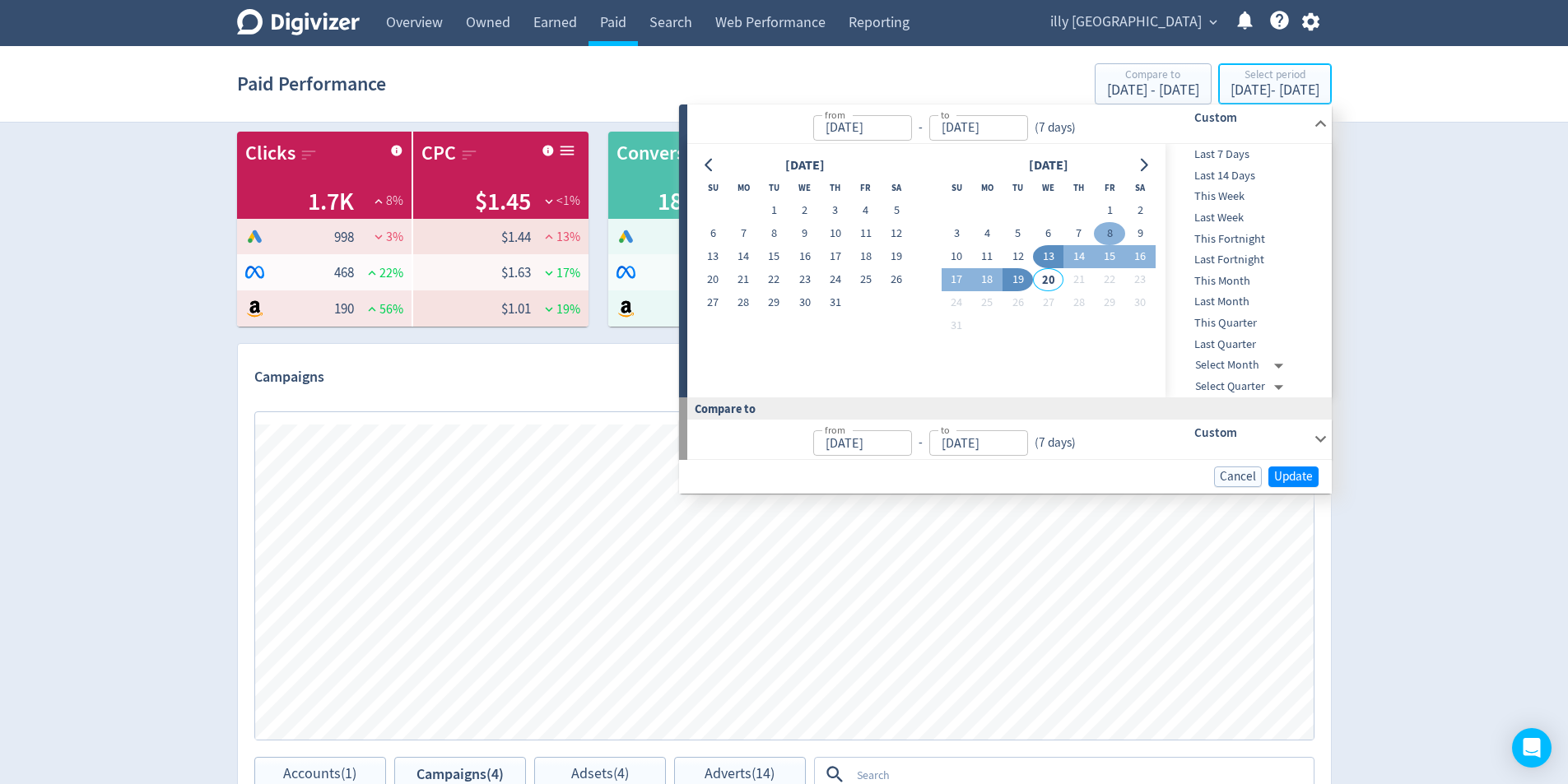
type input "[DATE]"
click at [1050, 231] on button "6" at bounding box center [1049, 233] width 31 height 23
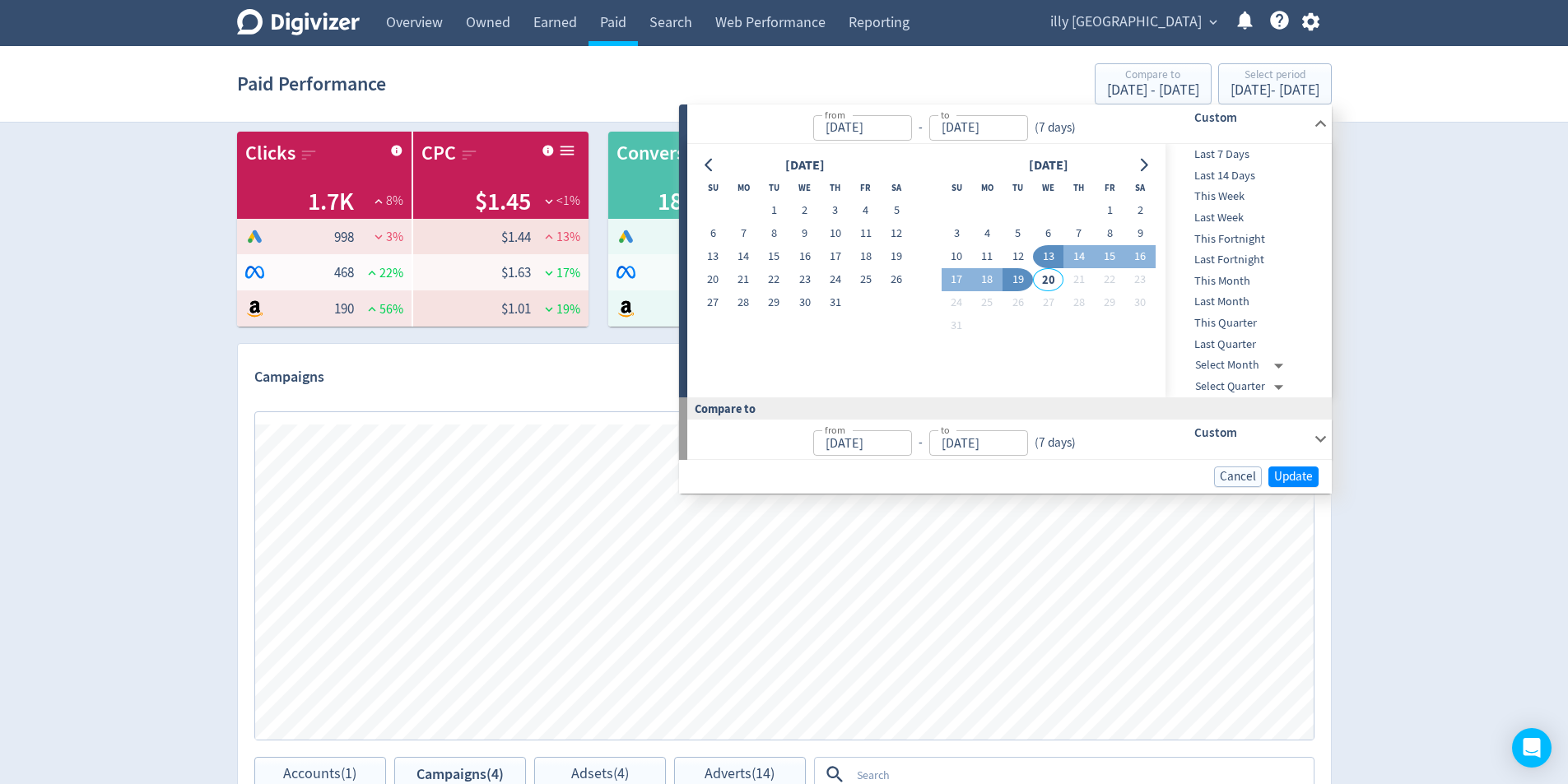
type input "[DATE]"
drag, startPoint x: 1019, startPoint y: 251, endPoint x: 1048, endPoint y: 291, distance: 49.4
click at [1019, 254] on button "12" at bounding box center [1018, 256] width 31 height 23
type input "[DATE]"
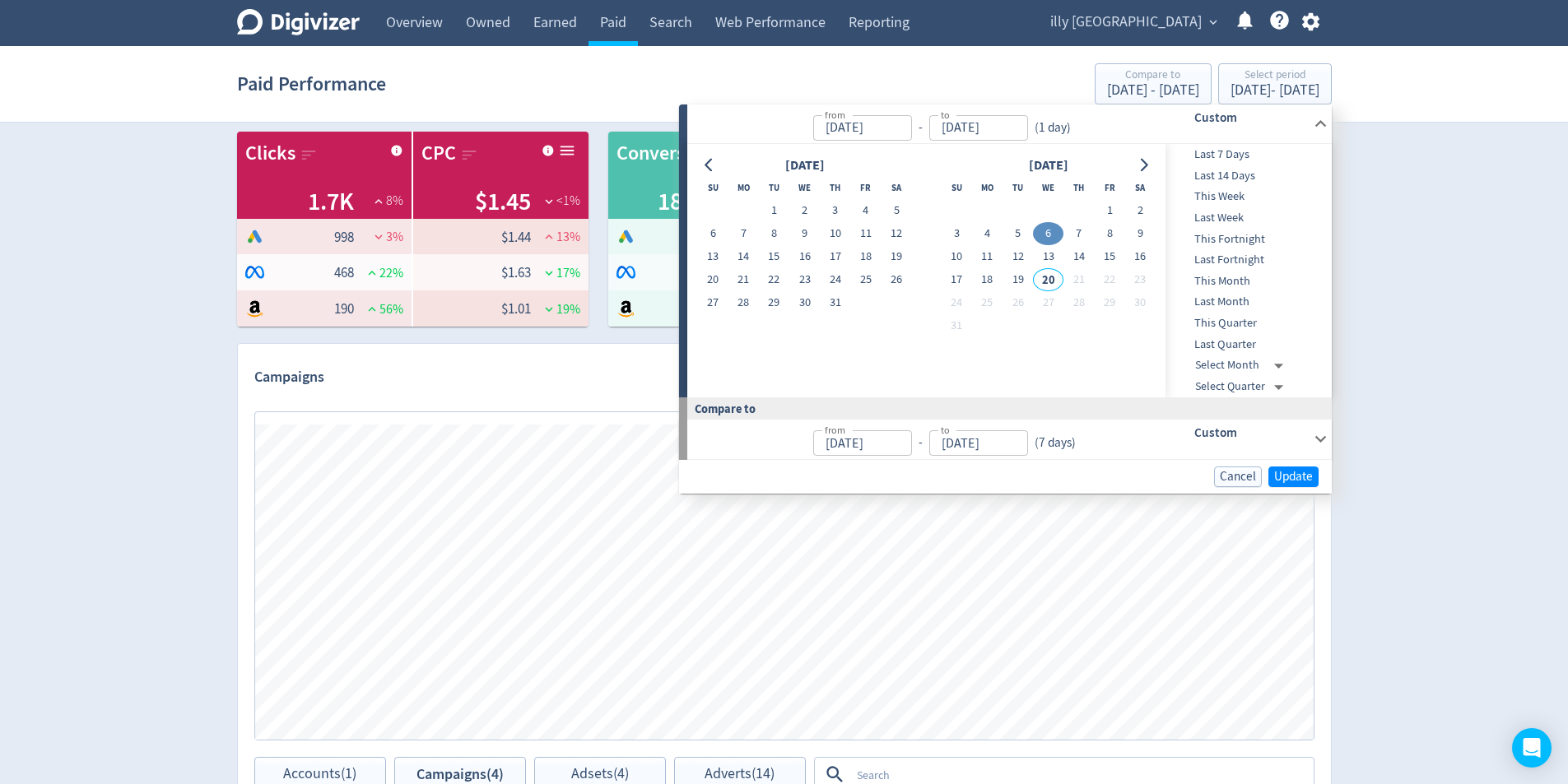
type input "[DATE]"
click at [1318, 471] on button "Update" at bounding box center [1292, 477] width 50 height 21
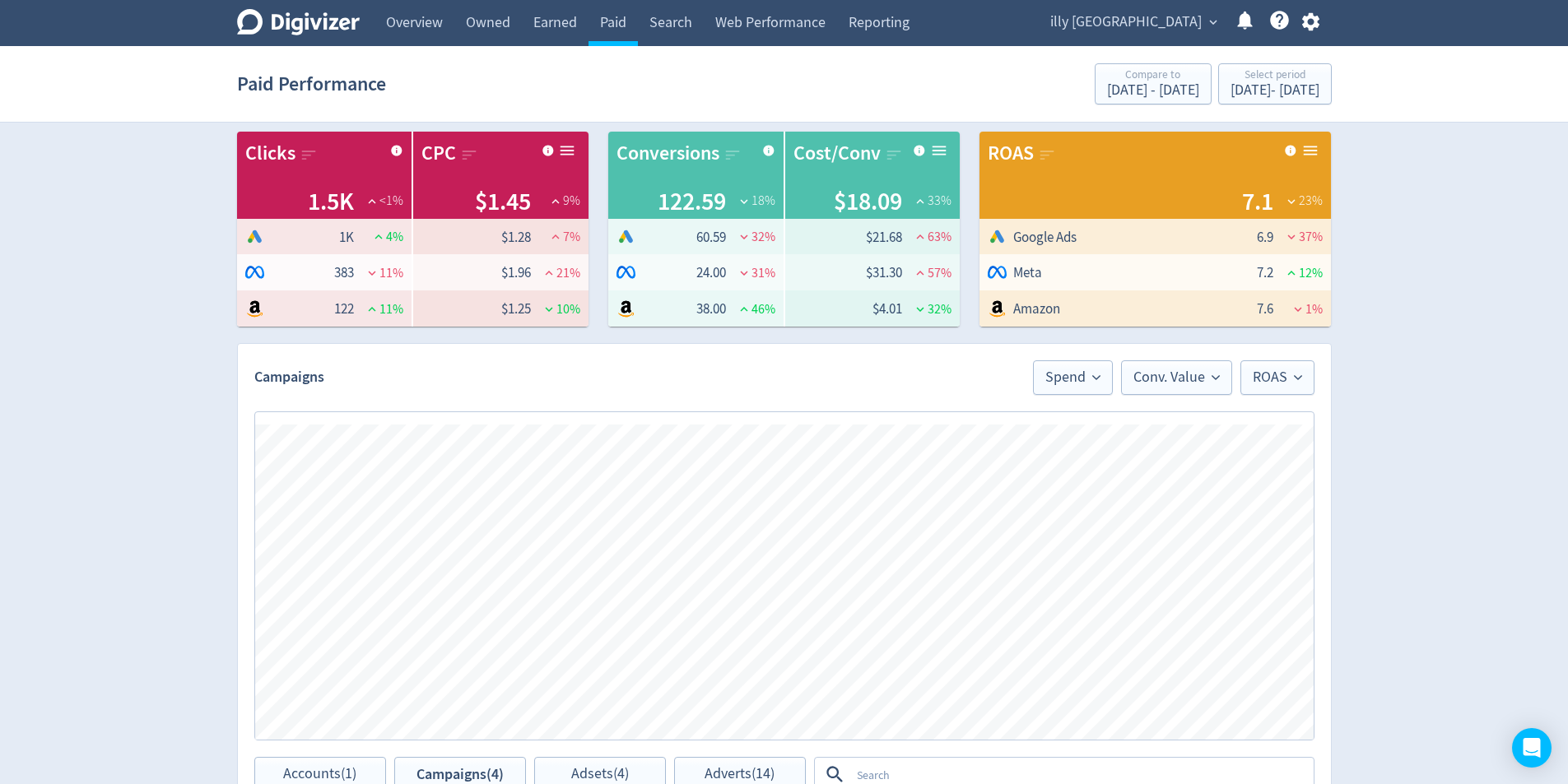
scroll to position [0, 214]
click at [1292, 79] on div "Select period" at bounding box center [1275, 75] width 89 height 14
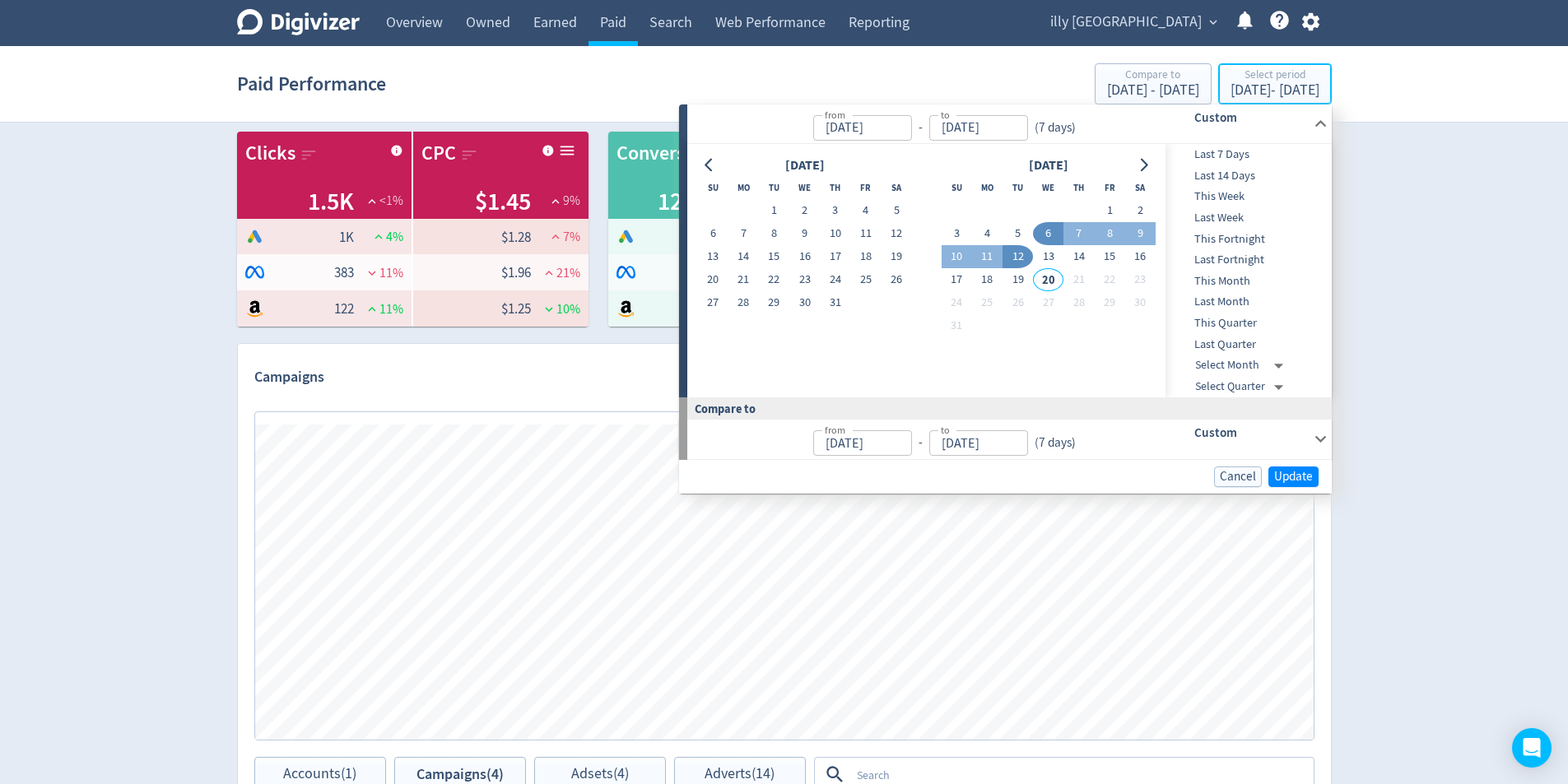
type input "[DATE]"
click at [1052, 257] on button "13" at bounding box center [1049, 256] width 31 height 23
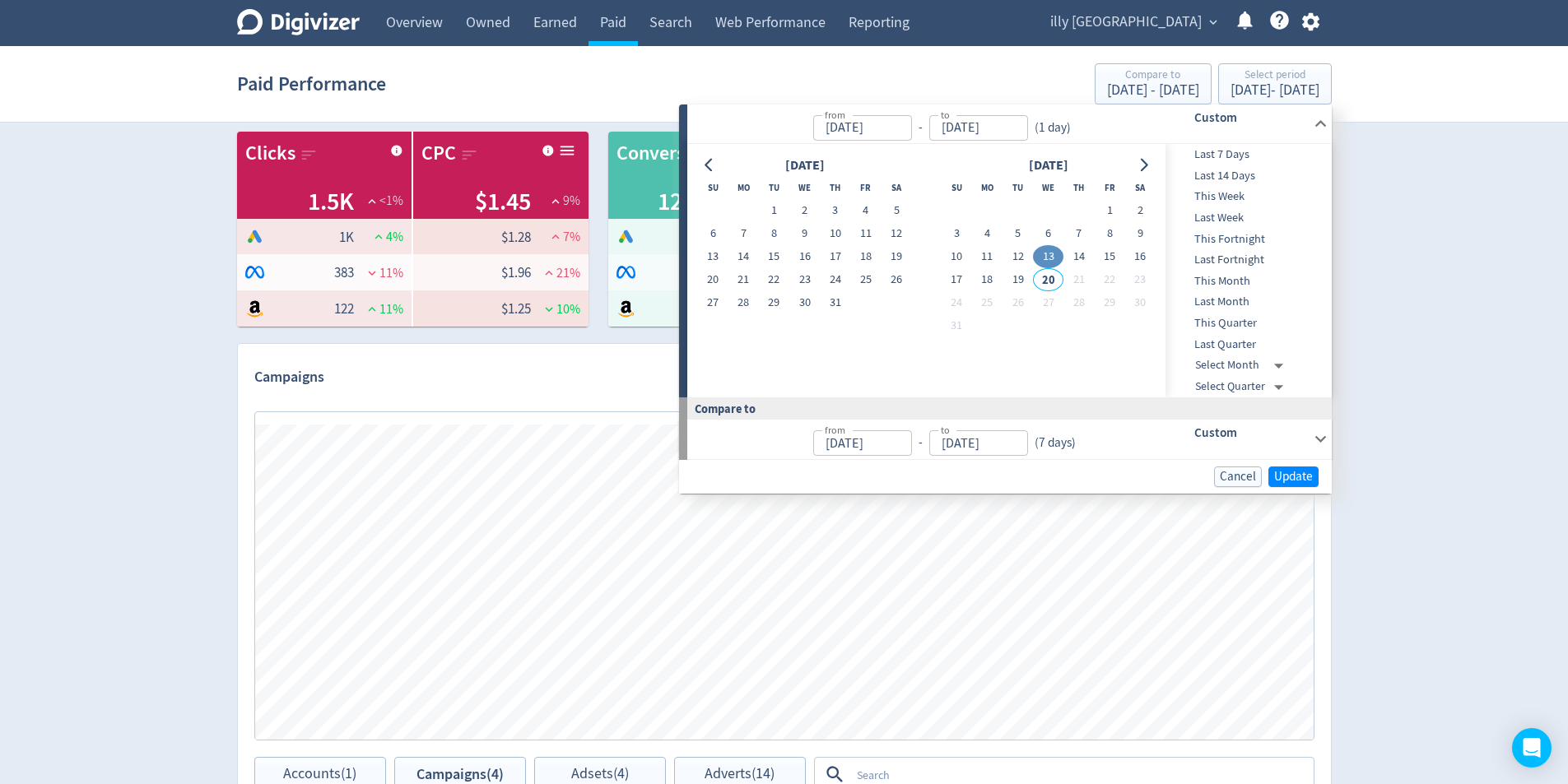
type input "[DATE]"
click at [1013, 277] on button "19" at bounding box center [1018, 279] width 31 height 23
type input "[DATE]"
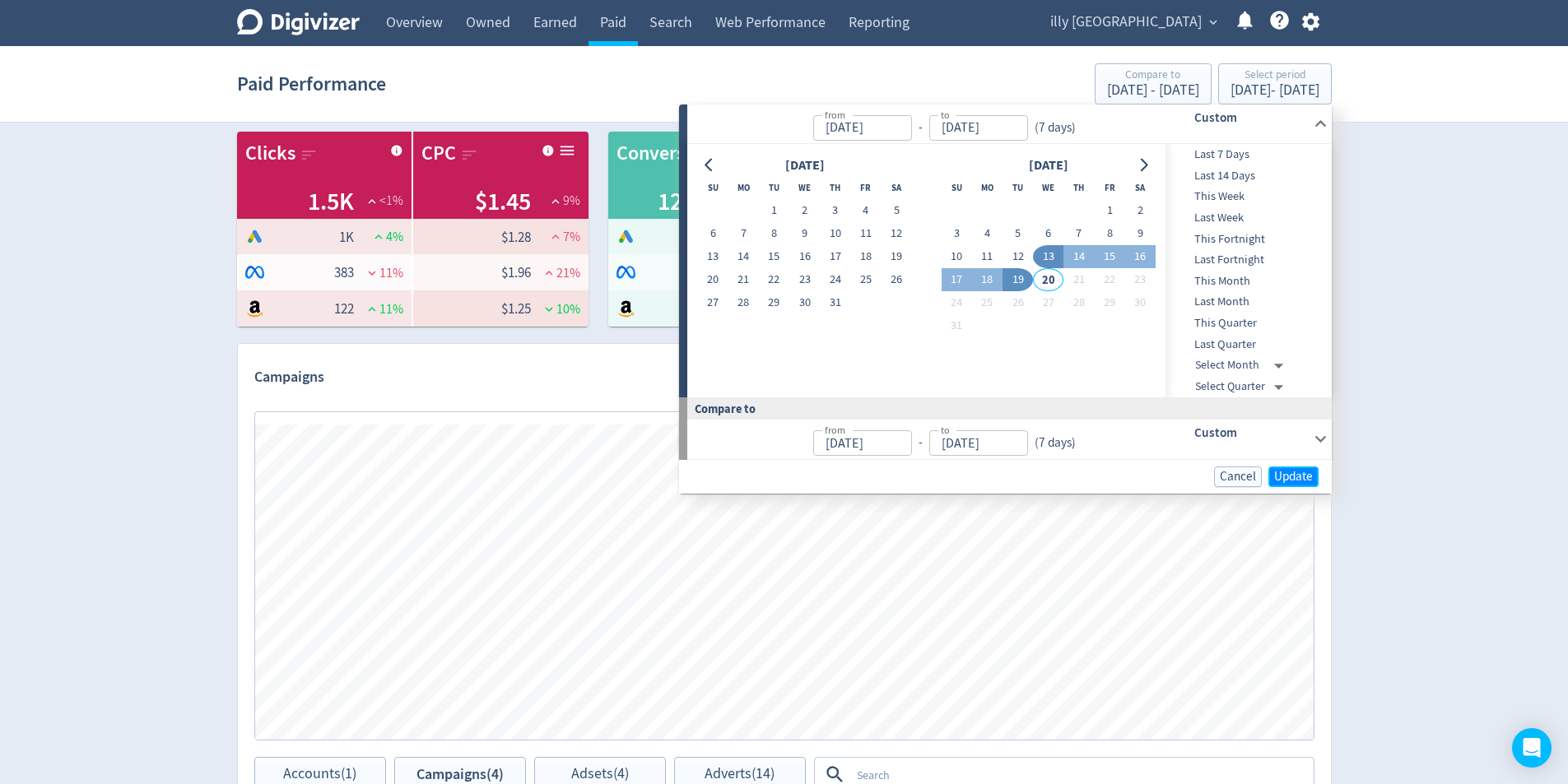
click at [1302, 470] on span "Update" at bounding box center [1293, 477] width 39 height 13
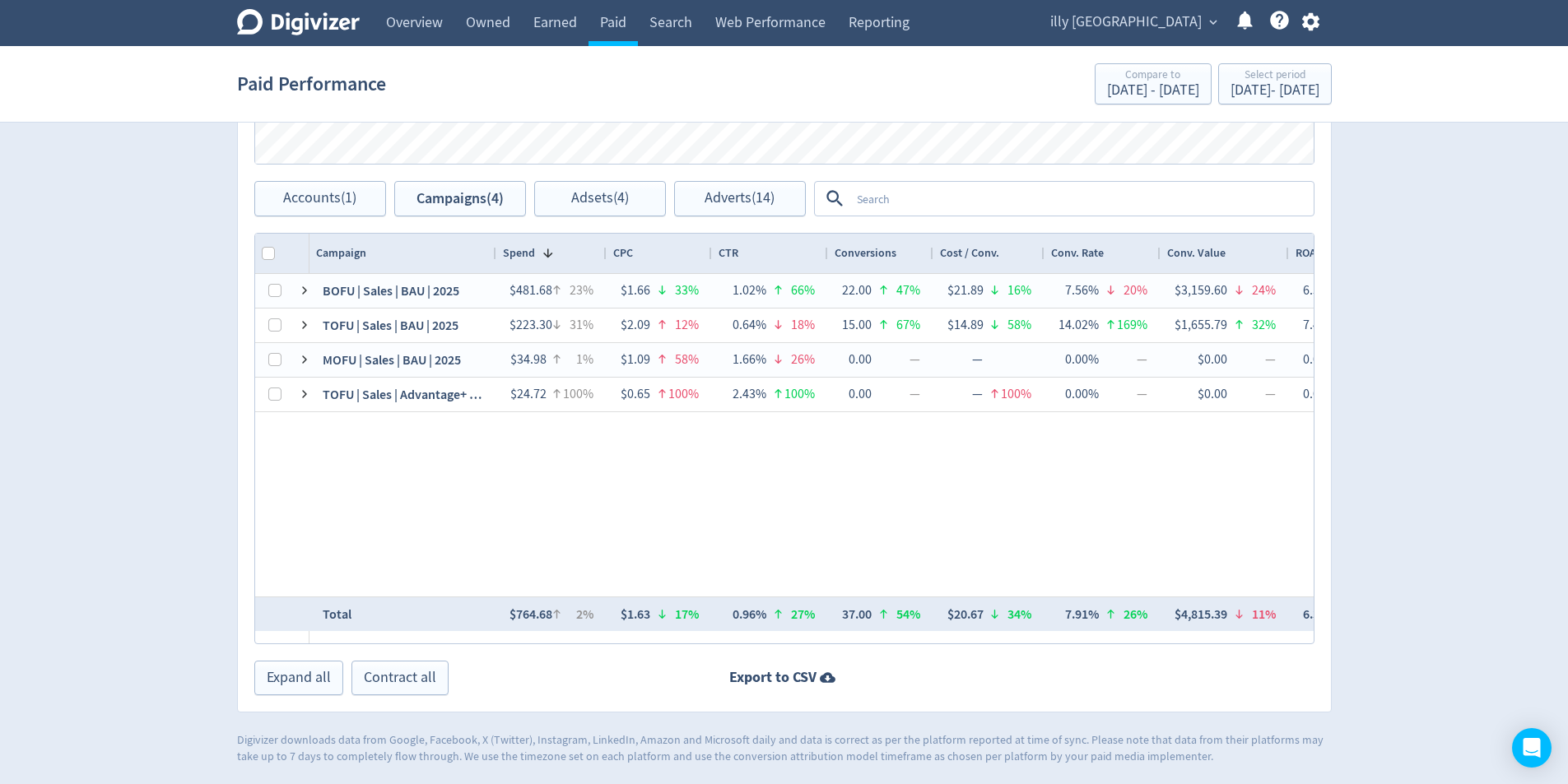
scroll to position [0, 140]
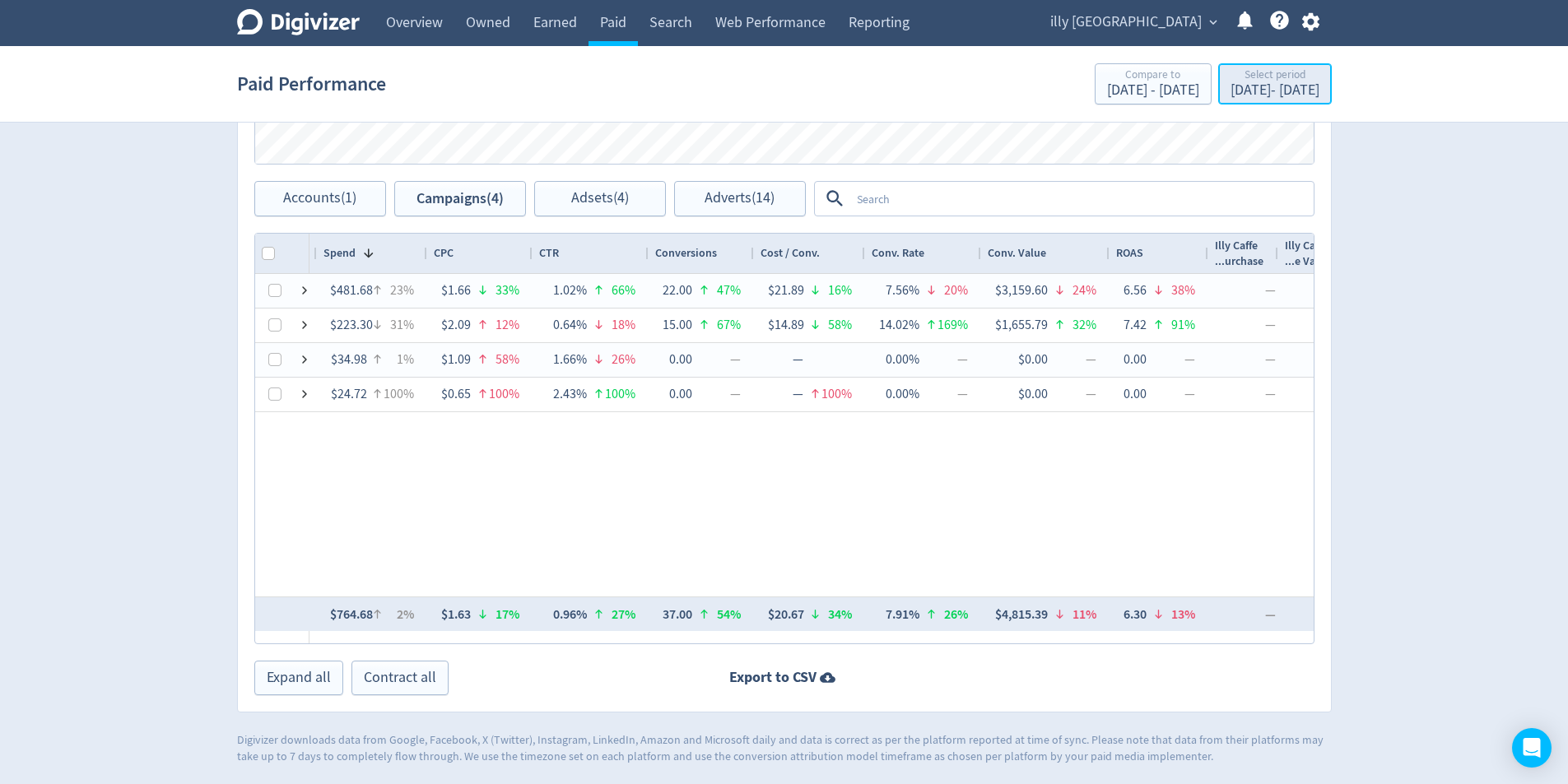
click at [1252, 97] on div "[DATE] - [DATE]" at bounding box center [1275, 91] width 89 height 15
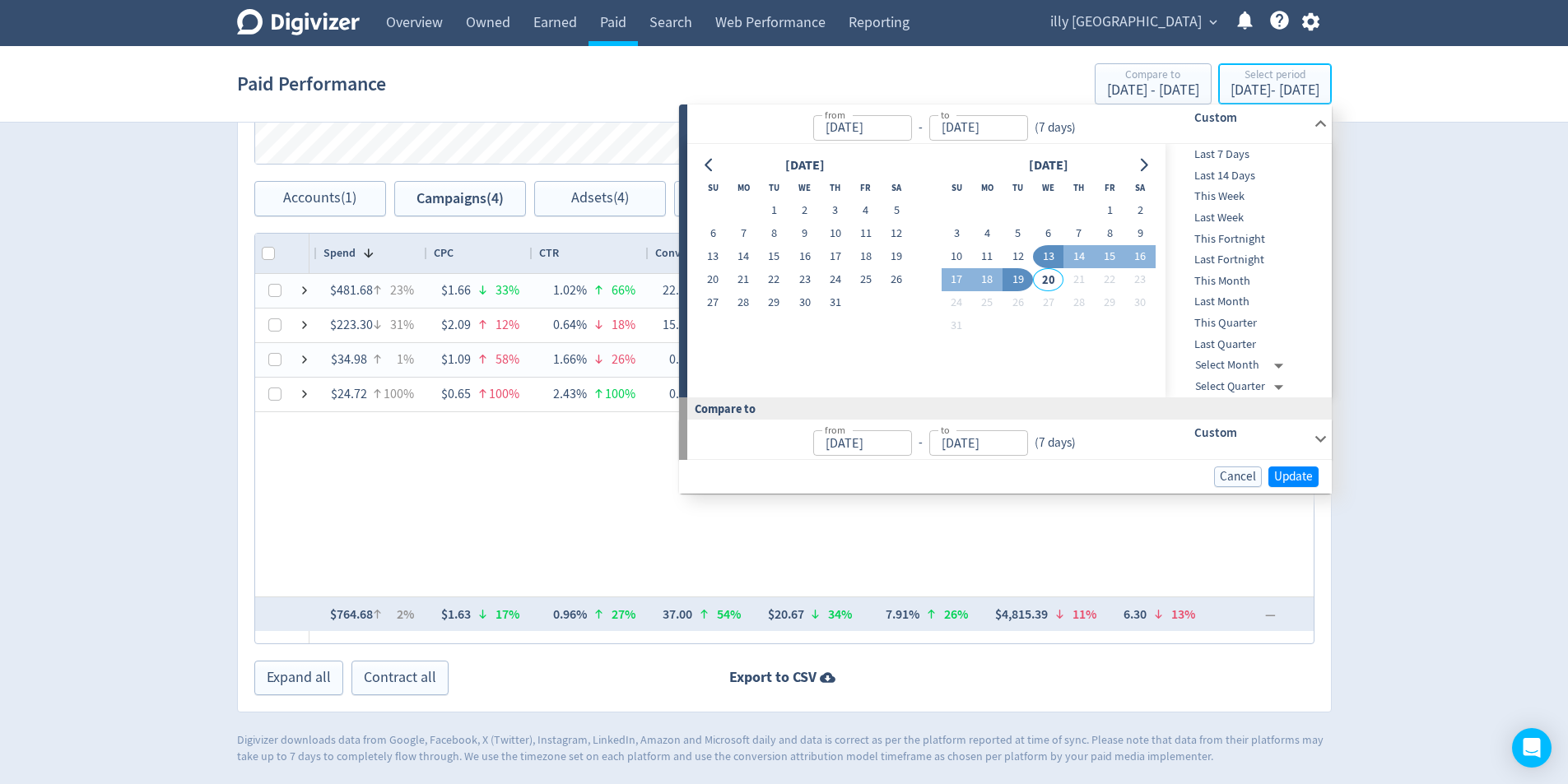
type input "[DATE]"
click at [1026, 256] on button "12" at bounding box center [1018, 256] width 31 height 23
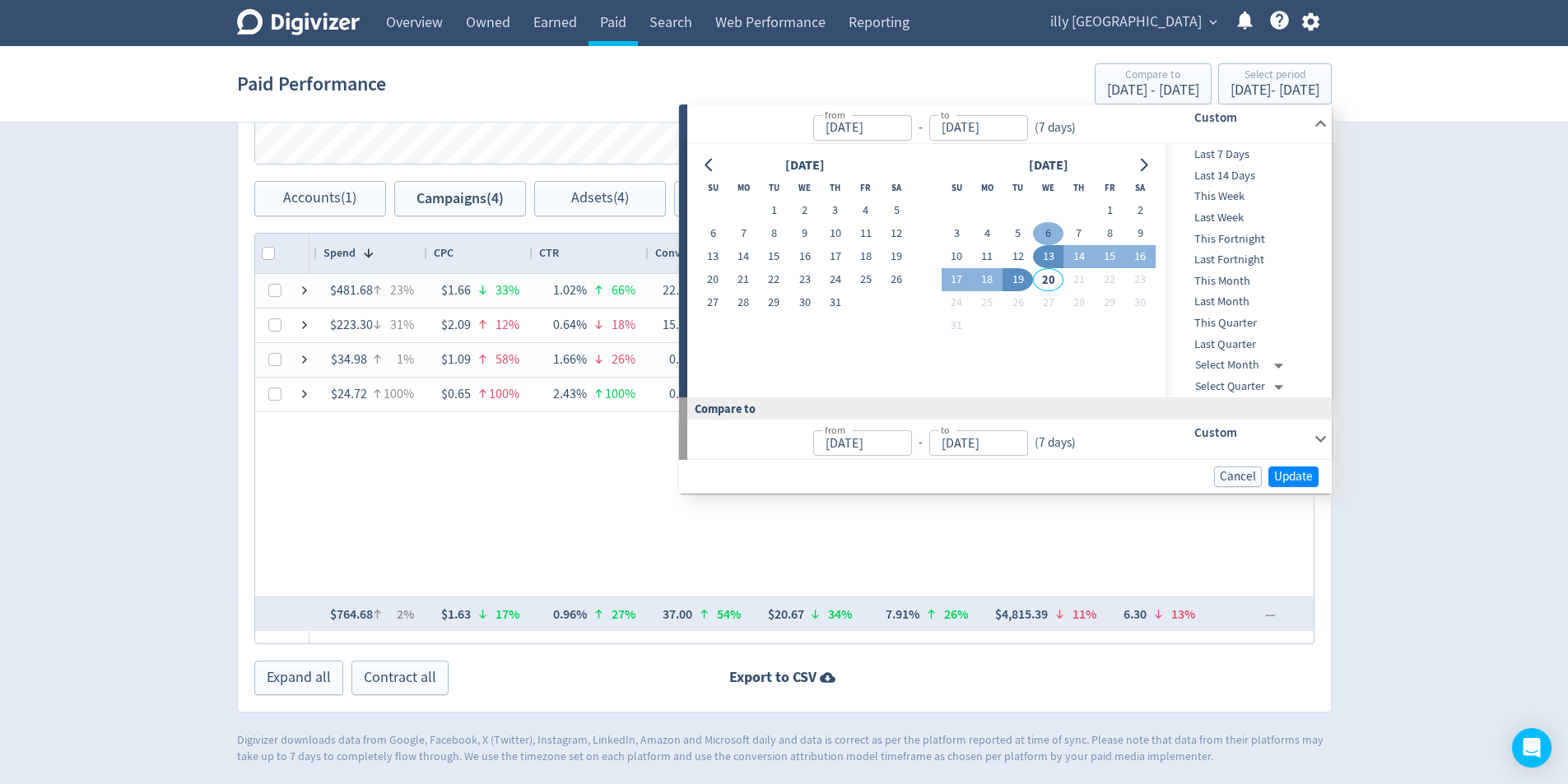
type input "[DATE]"
click at [1042, 234] on button "6" at bounding box center [1049, 233] width 31 height 23
type input "[DATE]"
click at [1010, 251] on button "12" at bounding box center [1018, 256] width 31 height 23
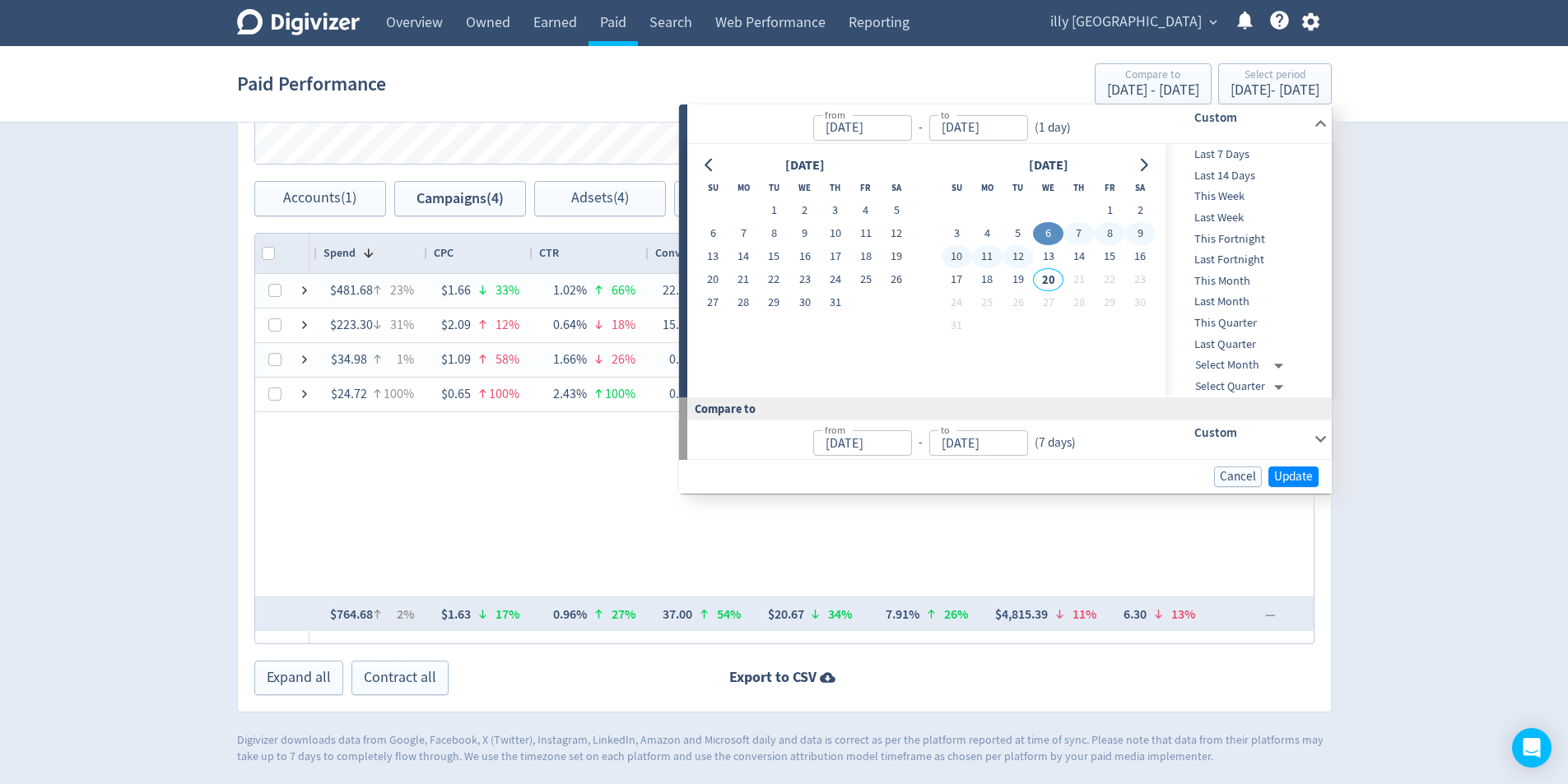
type input "[DATE]"
click at [1285, 479] on span "Update" at bounding box center [1293, 477] width 39 height 13
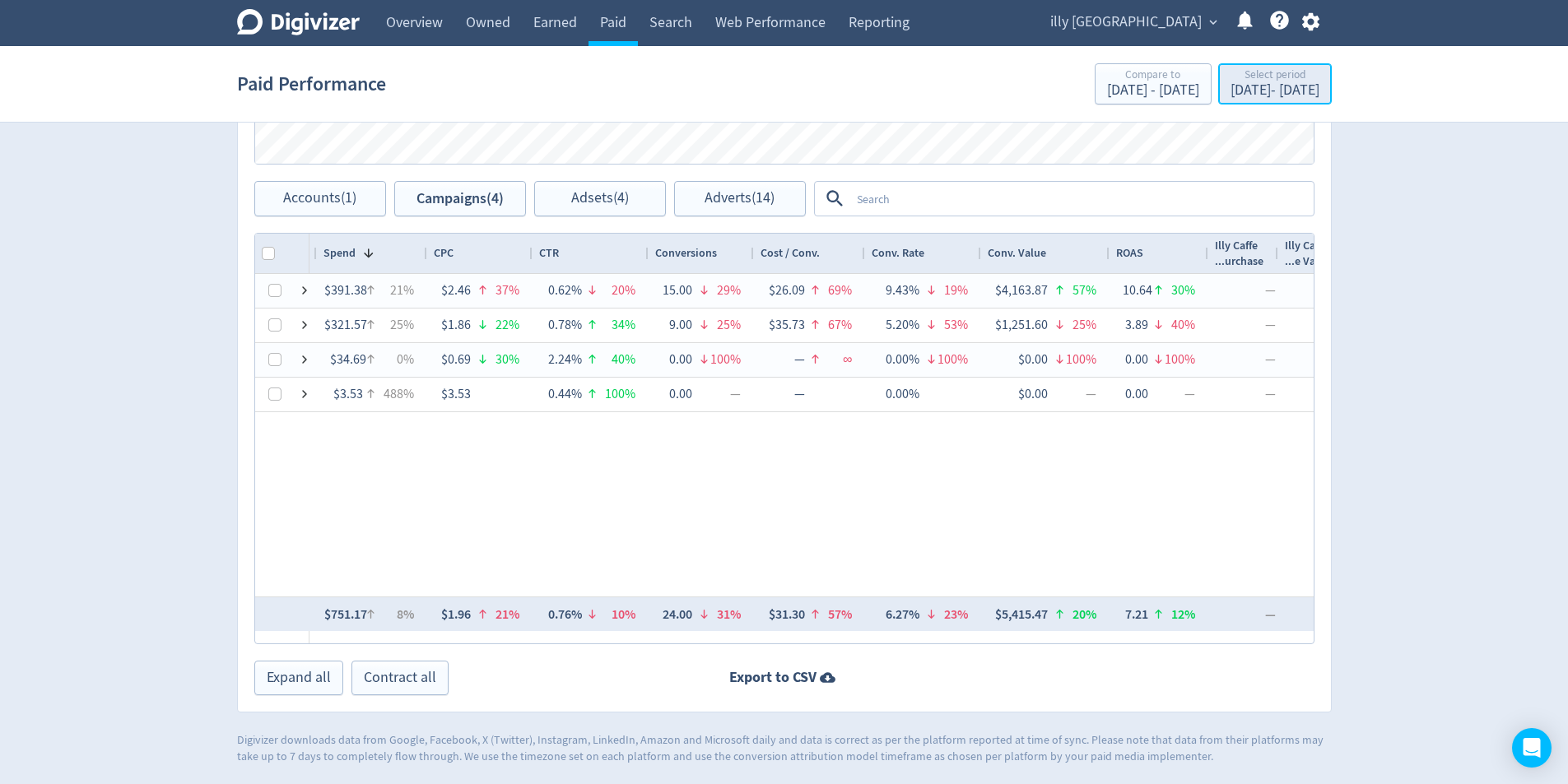
drag, startPoint x: 1278, startPoint y: 84, endPoint x: 1281, endPoint y: 93, distance: 9.5
click at [1278, 84] on div "[DATE] - [DATE]" at bounding box center [1275, 91] width 89 height 15
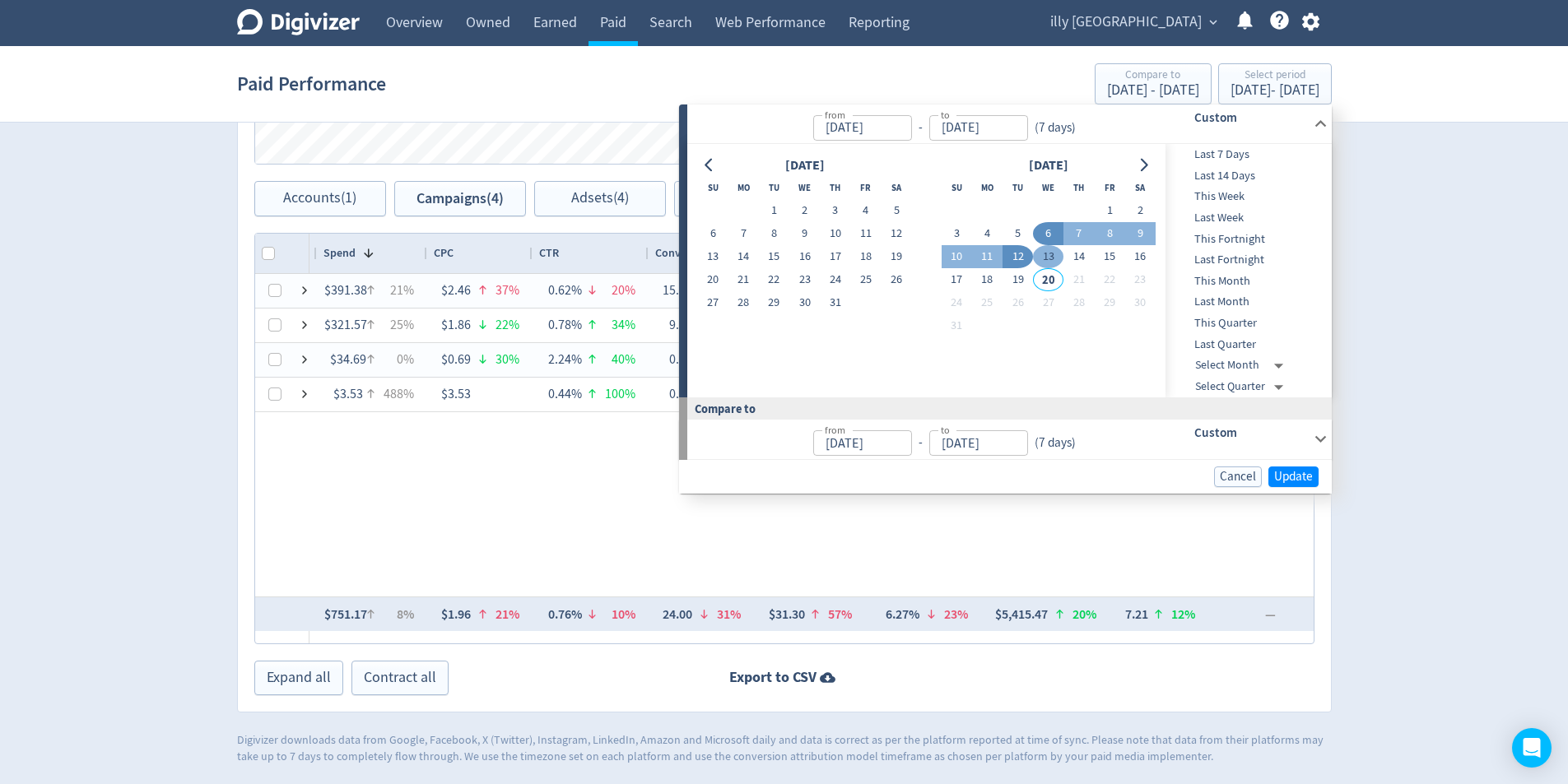
click at [1040, 251] on button "13" at bounding box center [1049, 256] width 31 height 23
type input "[DATE]"
click at [1022, 283] on button "19" at bounding box center [1018, 279] width 31 height 23
type input "[DATE]"
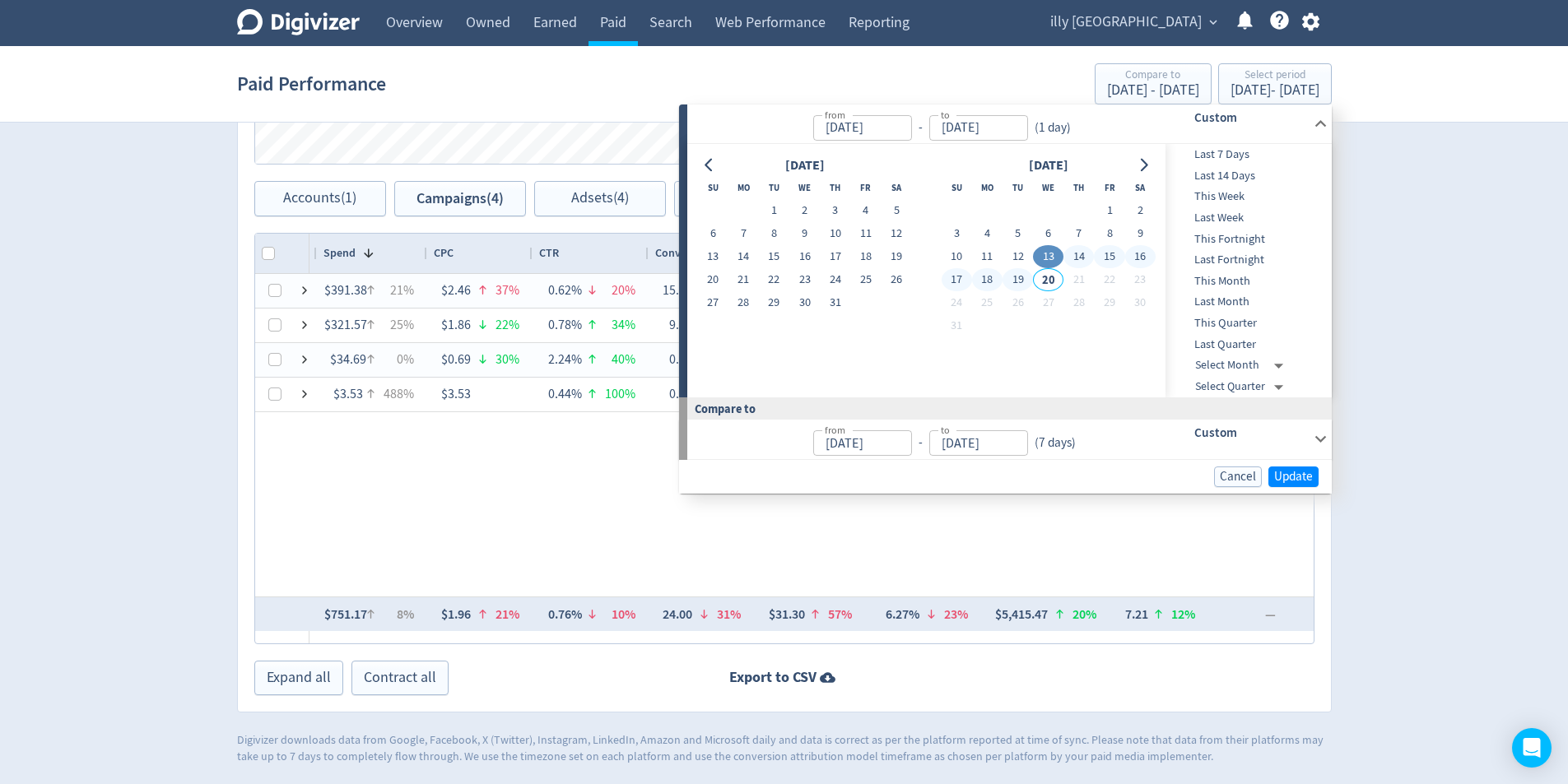
type input "[DATE]"
click at [1274, 476] on span "Update" at bounding box center [1293, 477] width 39 height 13
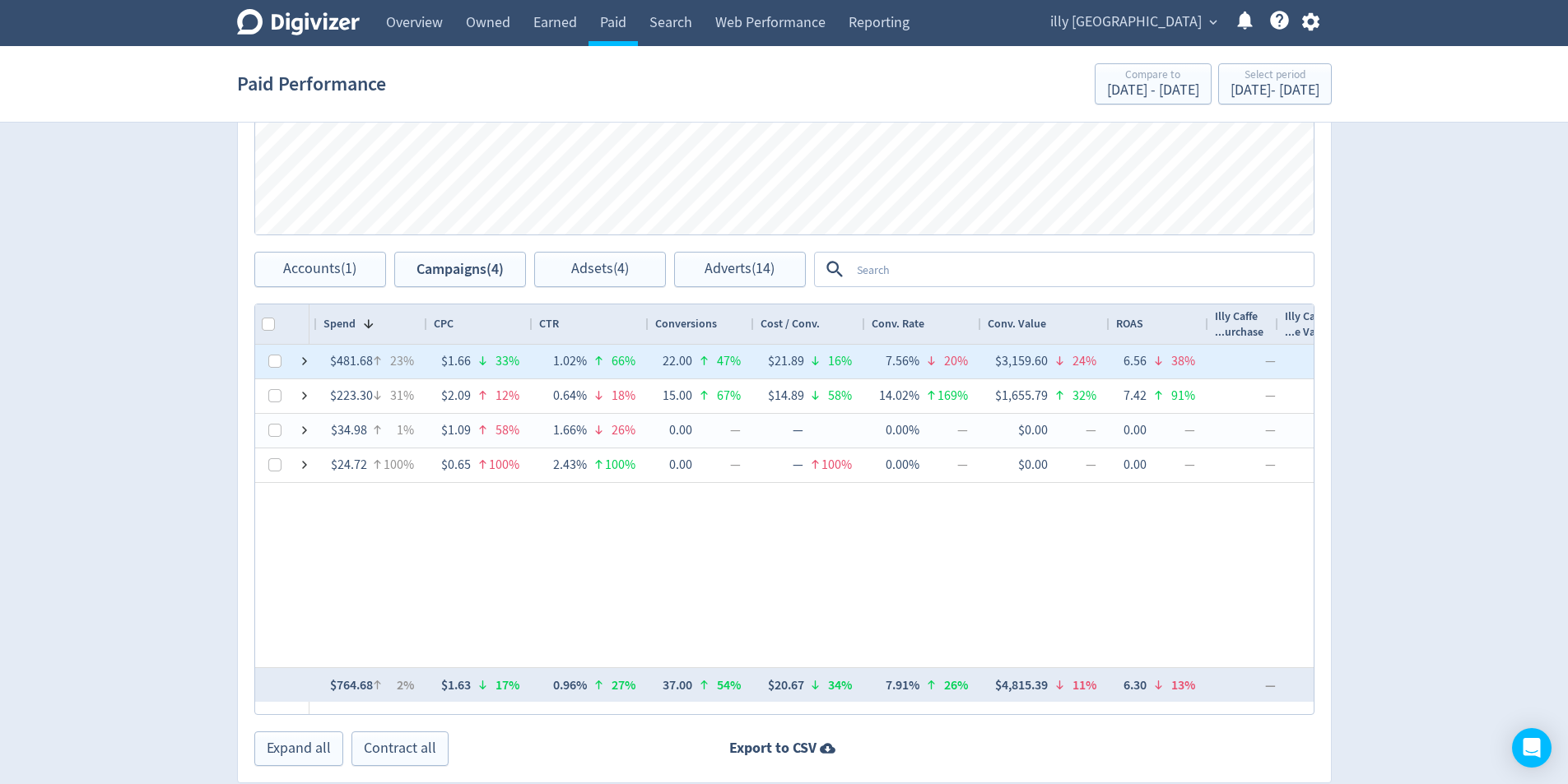
scroll to position [740, 0]
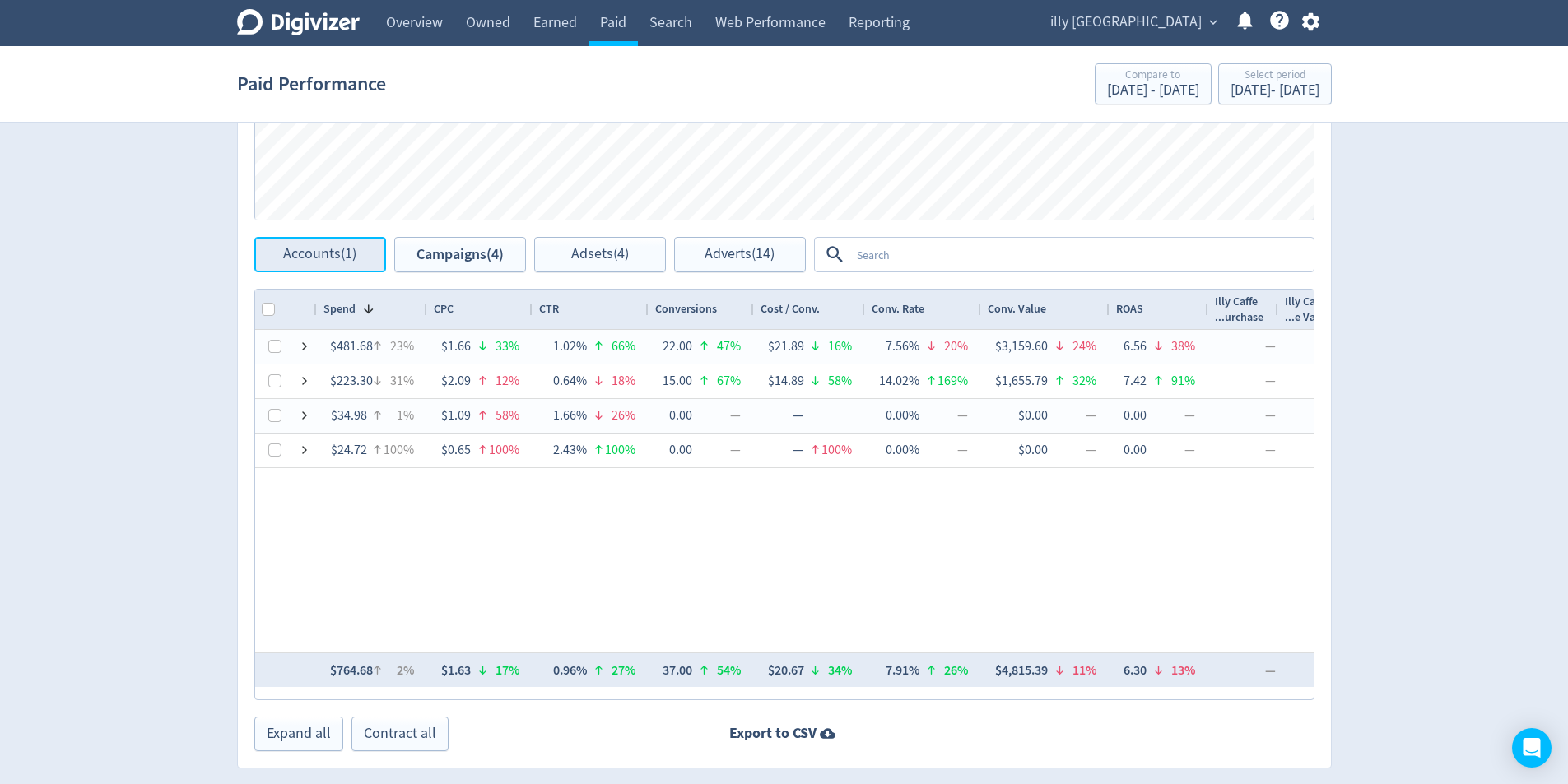
click at [302, 244] on button "Accounts (1)" at bounding box center [320, 255] width 131 height 35
checkbox input "false"
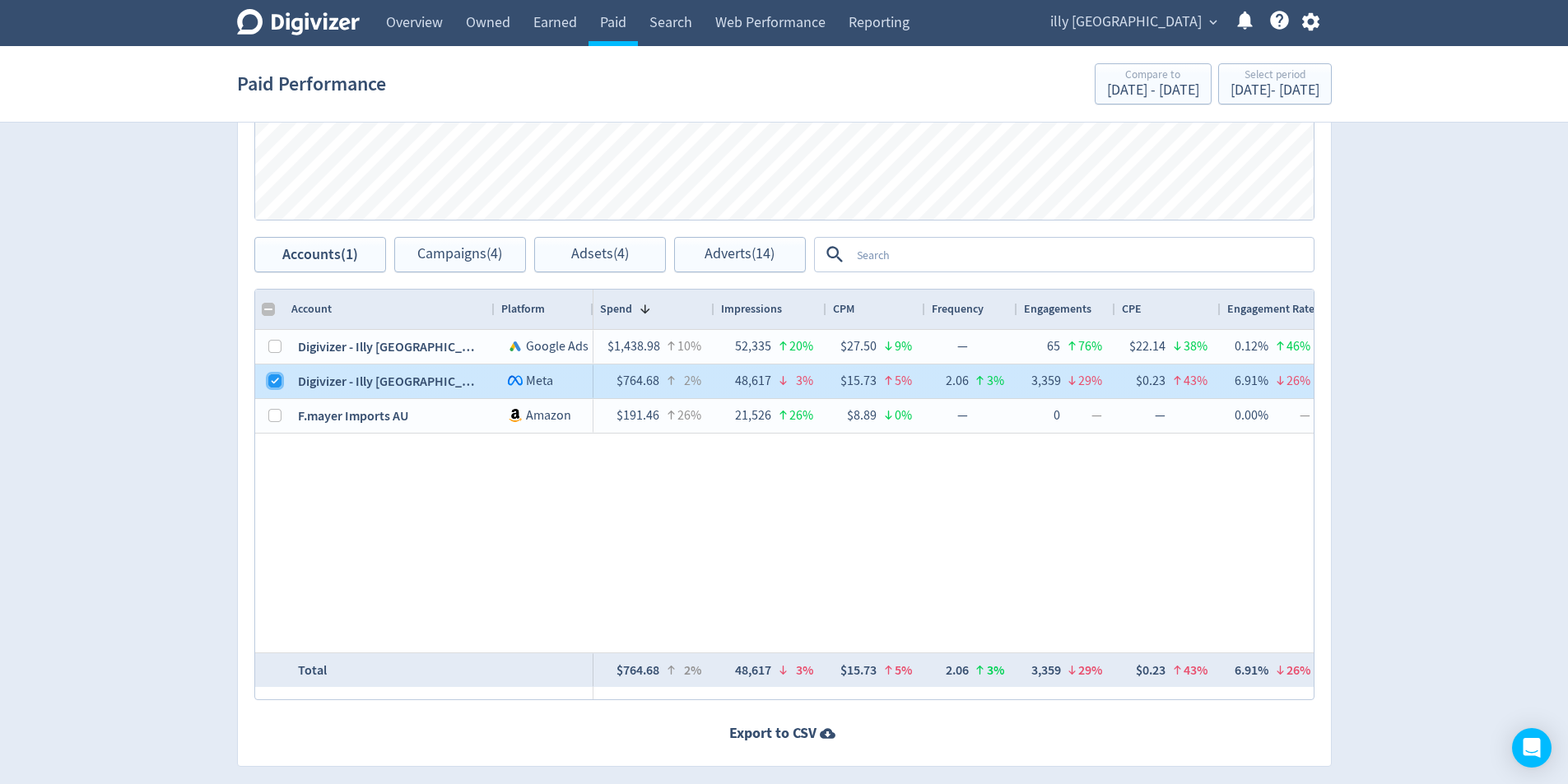
click at [280, 387] on input "Press Space to toggle row selection (checked)" at bounding box center [275, 381] width 14 height 14
checkbox input "false"
click at [282, 411] on div at bounding box center [270, 415] width 30 height 34
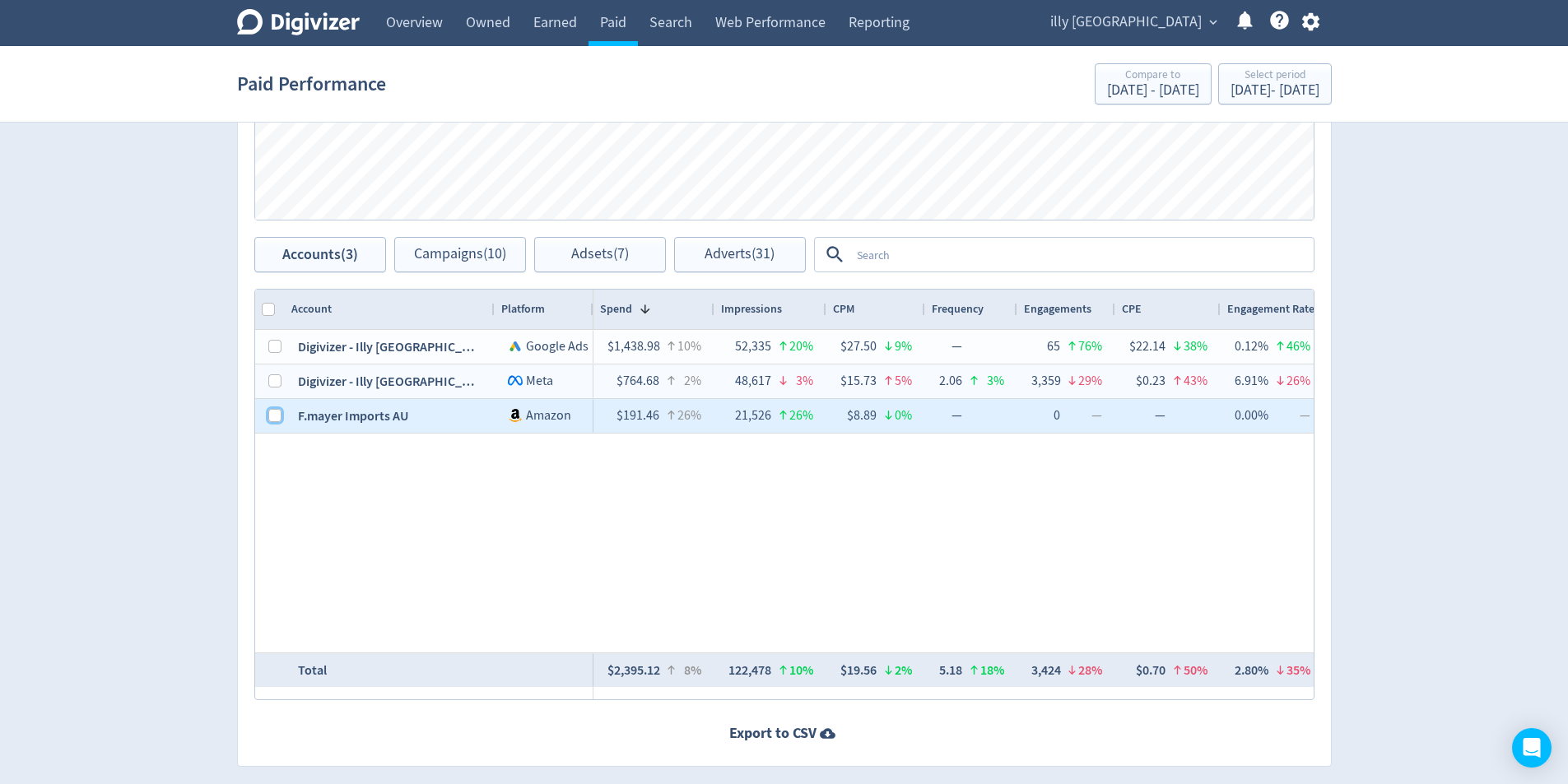
click at [277, 420] on input "Press Space to toggle row selection (unchecked)" at bounding box center [275, 415] width 14 height 14
checkbox input "true"
checkbox input "false"
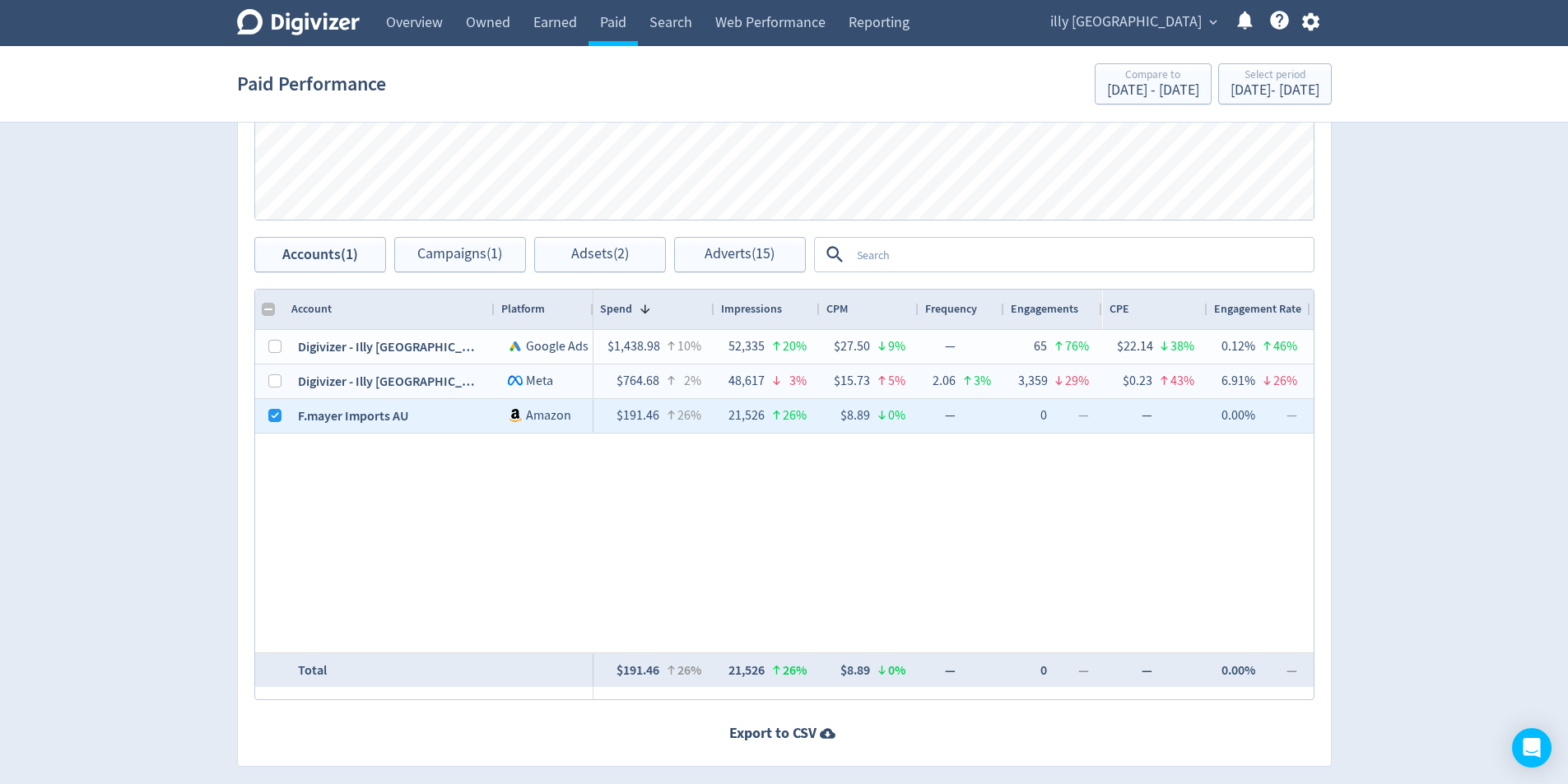
click at [455, 232] on div "ROAS Conv. Value Spend Press Space or Enter to toggle visibility Spend, Legend …" at bounding box center [784, 56] width 1093 height 363
click at [459, 248] on span "Campaigns (1)" at bounding box center [460, 254] width 85 height 15
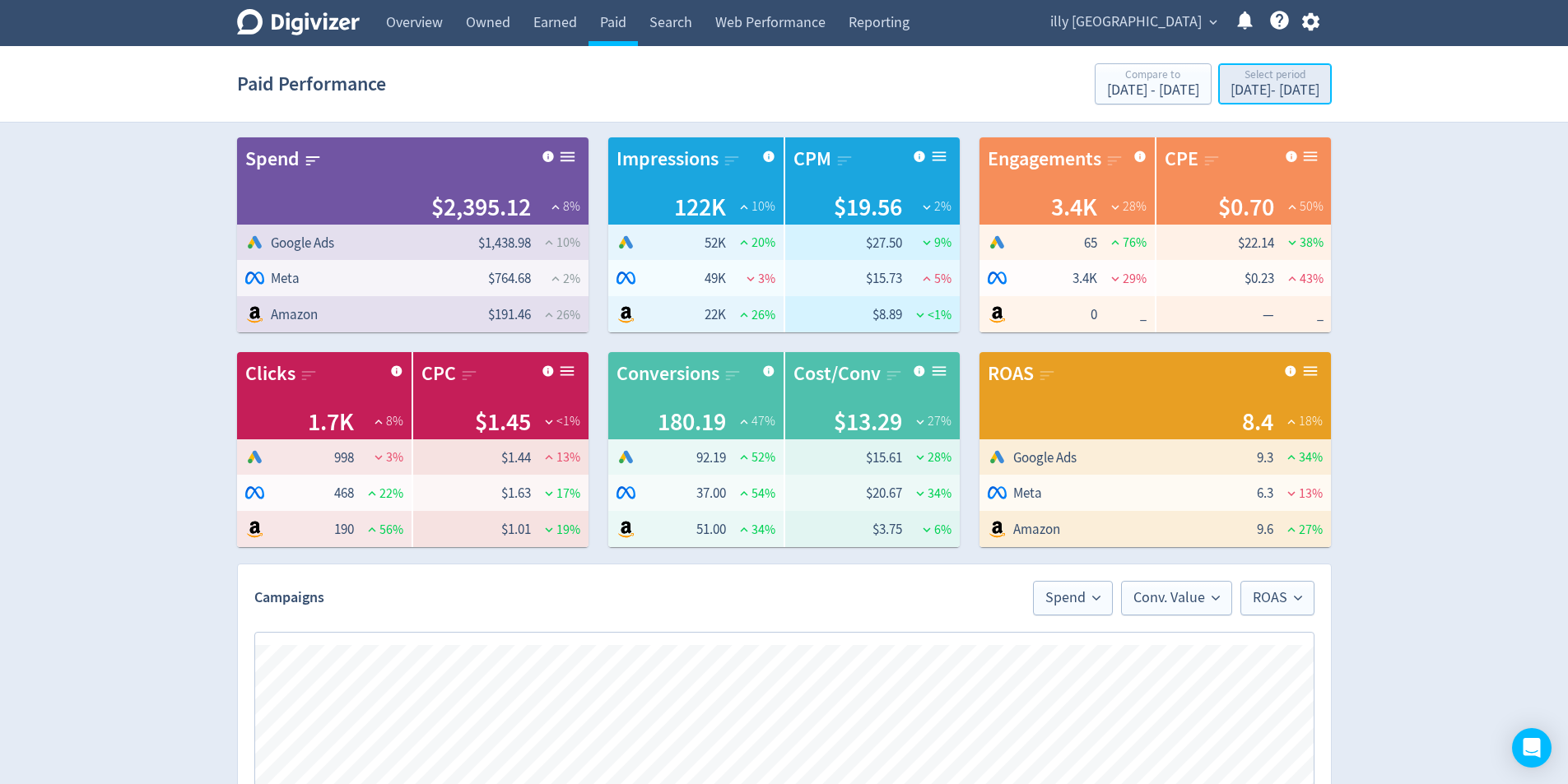
click at [1256, 92] on div "[DATE] - [DATE]" at bounding box center [1275, 91] width 89 height 15
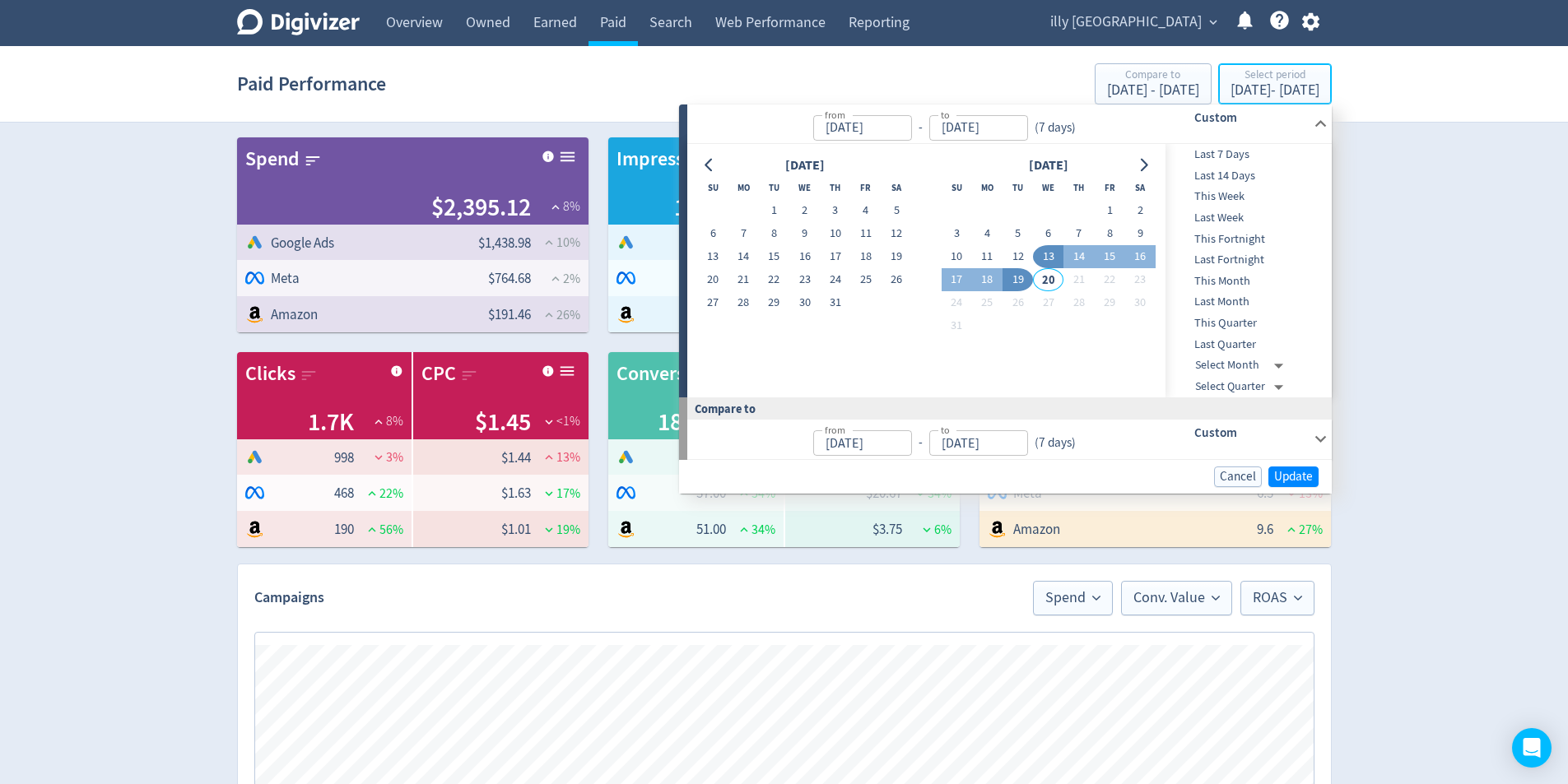
type input "[DATE]"
click at [1025, 250] on button "12" at bounding box center [1018, 256] width 31 height 23
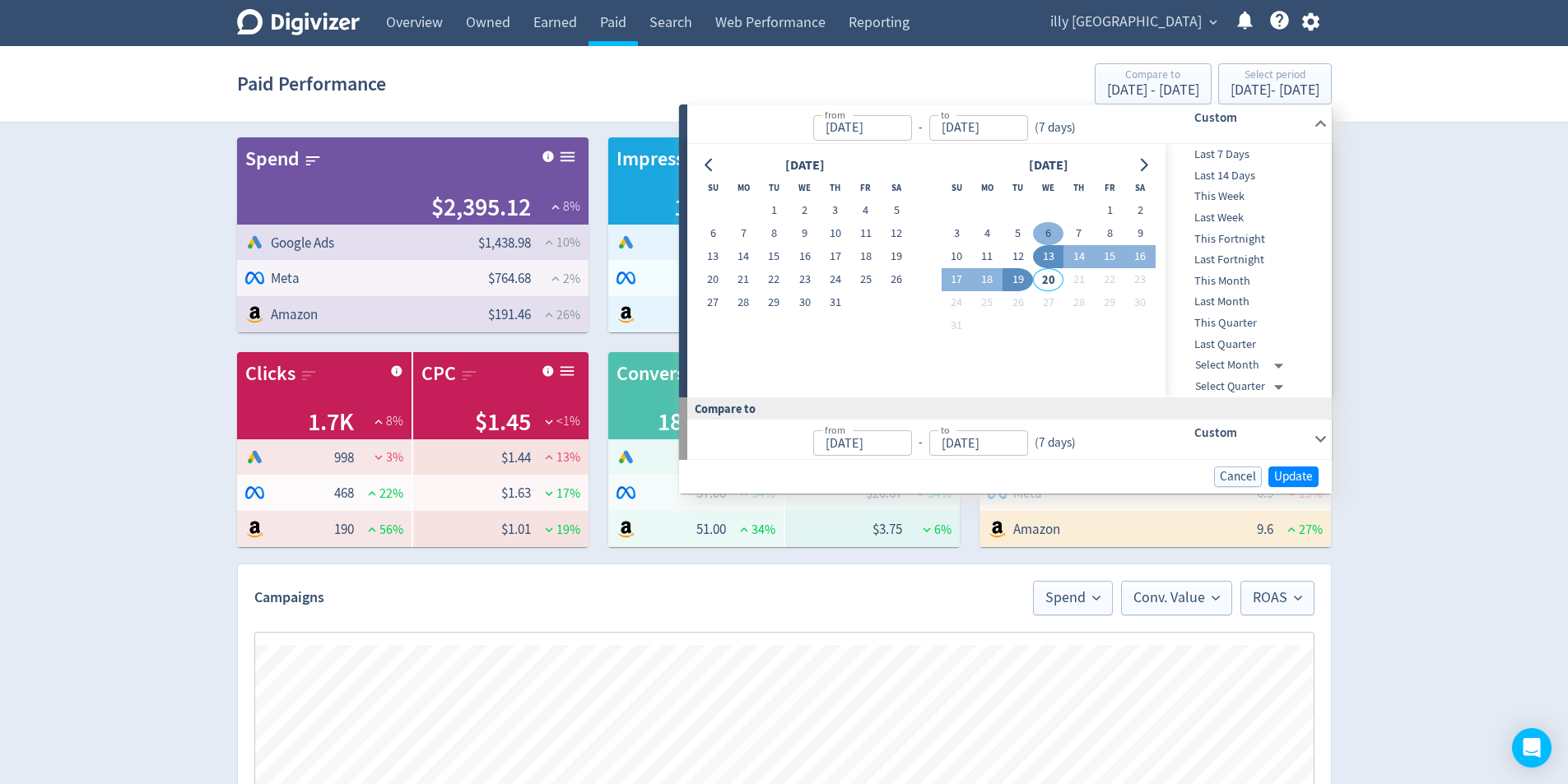
type input "[DATE]"
click at [1047, 240] on button "6" at bounding box center [1049, 233] width 31 height 23
type input "[DATE]"
click at [1007, 259] on button "12" at bounding box center [1018, 256] width 31 height 23
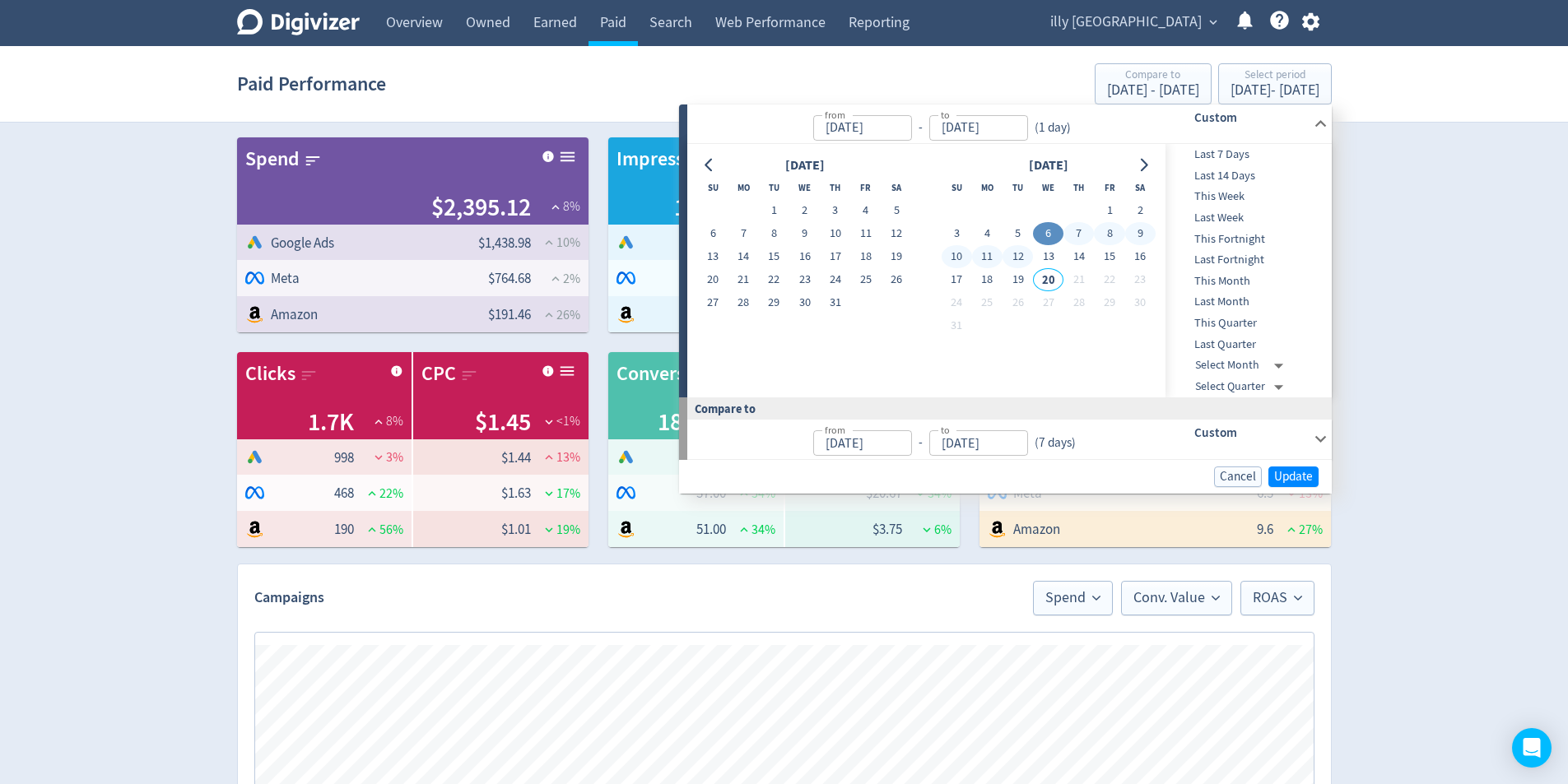
type input "[DATE]"
drag, startPoint x: 1307, startPoint y: 475, endPoint x: 1361, endPoint y: 466, distance: 54.7
click at [1308, 475] on span "Update" at bounding box center [1293, 477] width 39 height 13
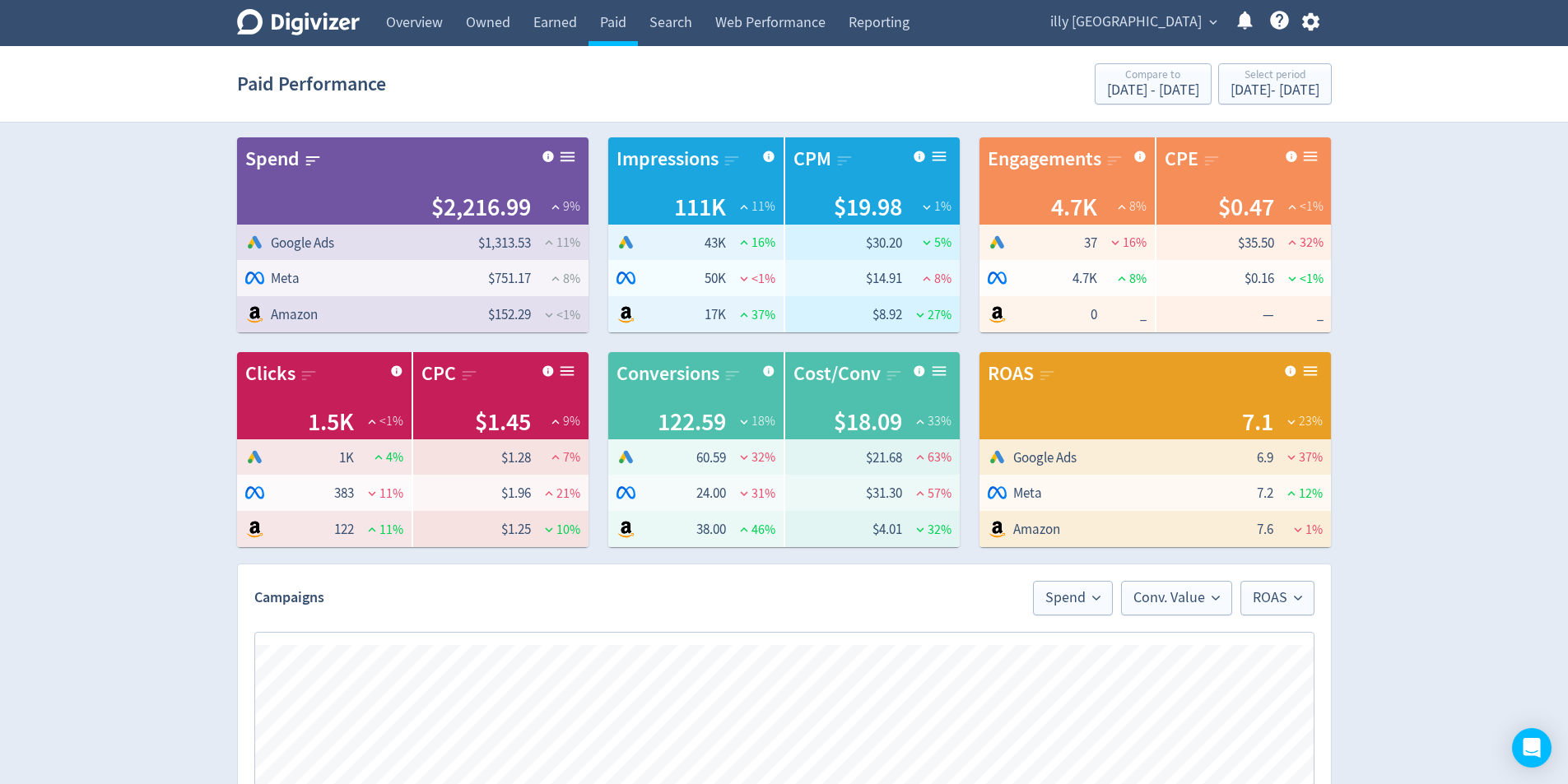
scroll to position [0, 148]
click at [1287, 96] on div "[DATE] - [DATE]" at bounding box center [1275, 91] width 89 height 15
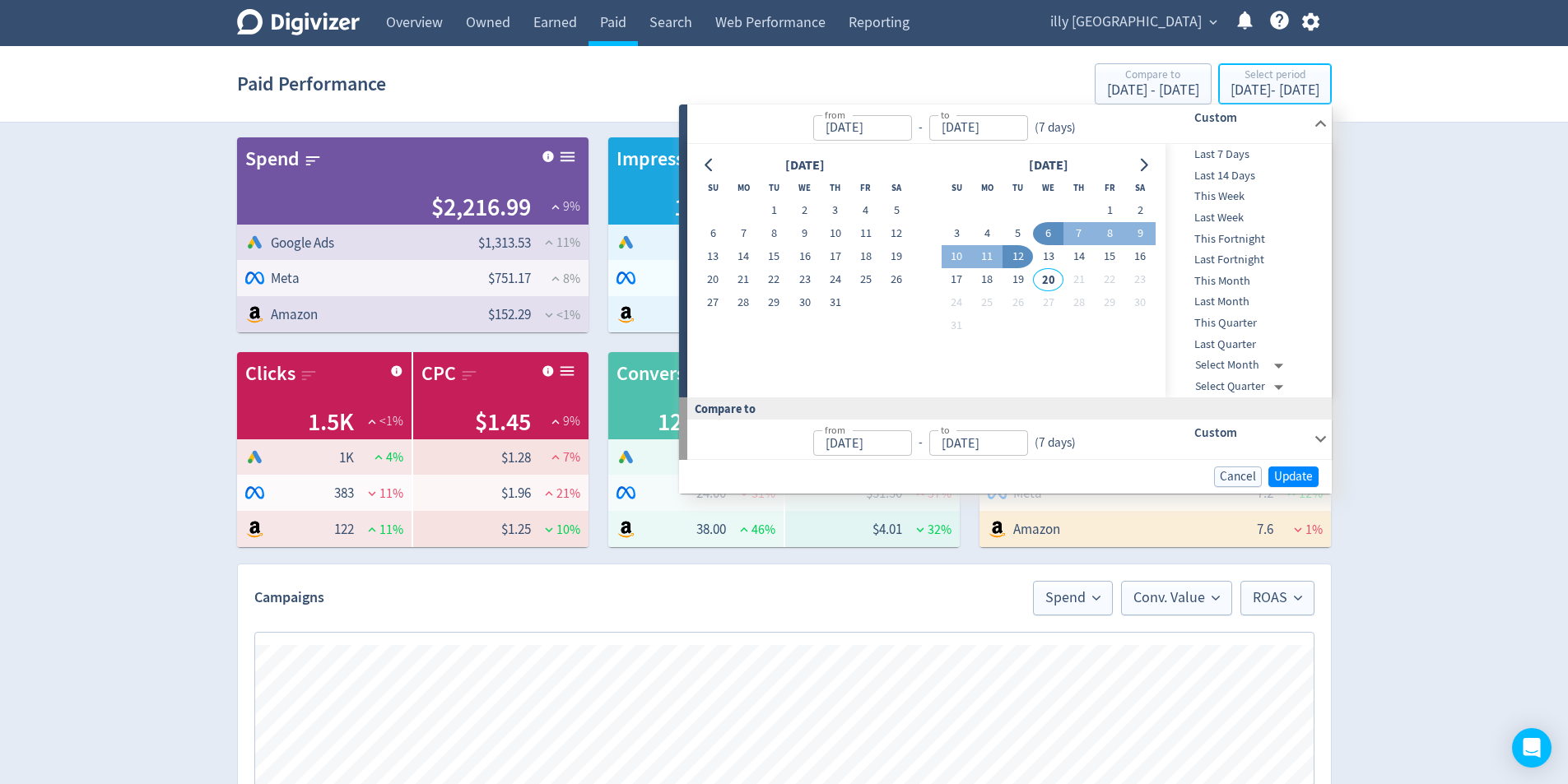
type input "[DATE]"
click at [1016, 277] on button "19" at bounding box center [1018, 279] width 31 height 23
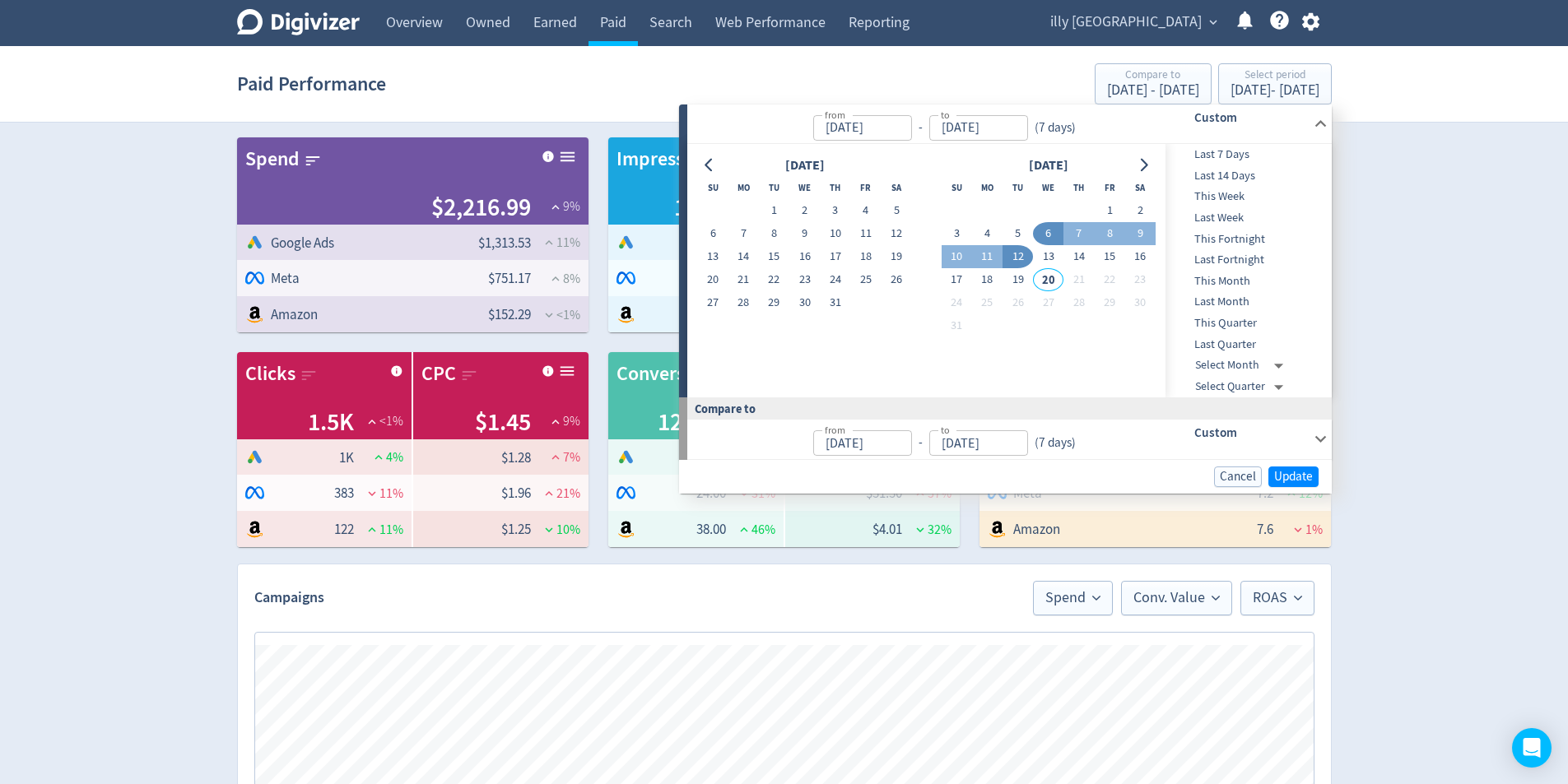
type input "[DATE]"
drag, startPoint x: 1049, startPoint y: 256, endPoint x: 1061, endPoint y: 264, distance: 14.4
click at [1050, 256] on button "13" at bounding box center [1049, 256] width 31 height 23
type input "[DATE]"
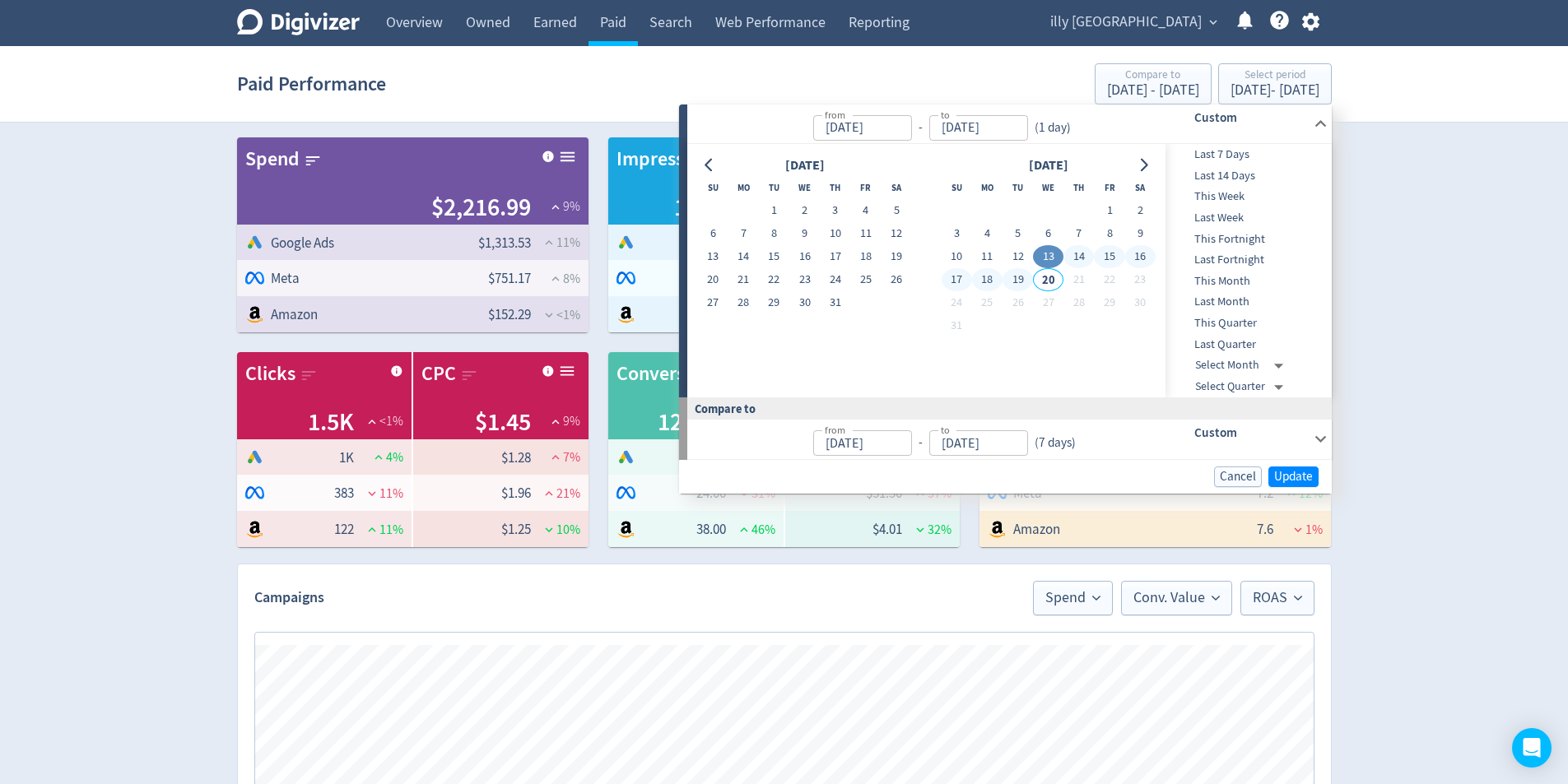
click at [1025, 285] on button "19" at bounding box center [1018, 279] width 31 height 23
type input "[DATE]"
drag, startPoint x: 1303, startPoint y: 469, endPoint x: 2, endPoint y: 425, distance: 1301.7
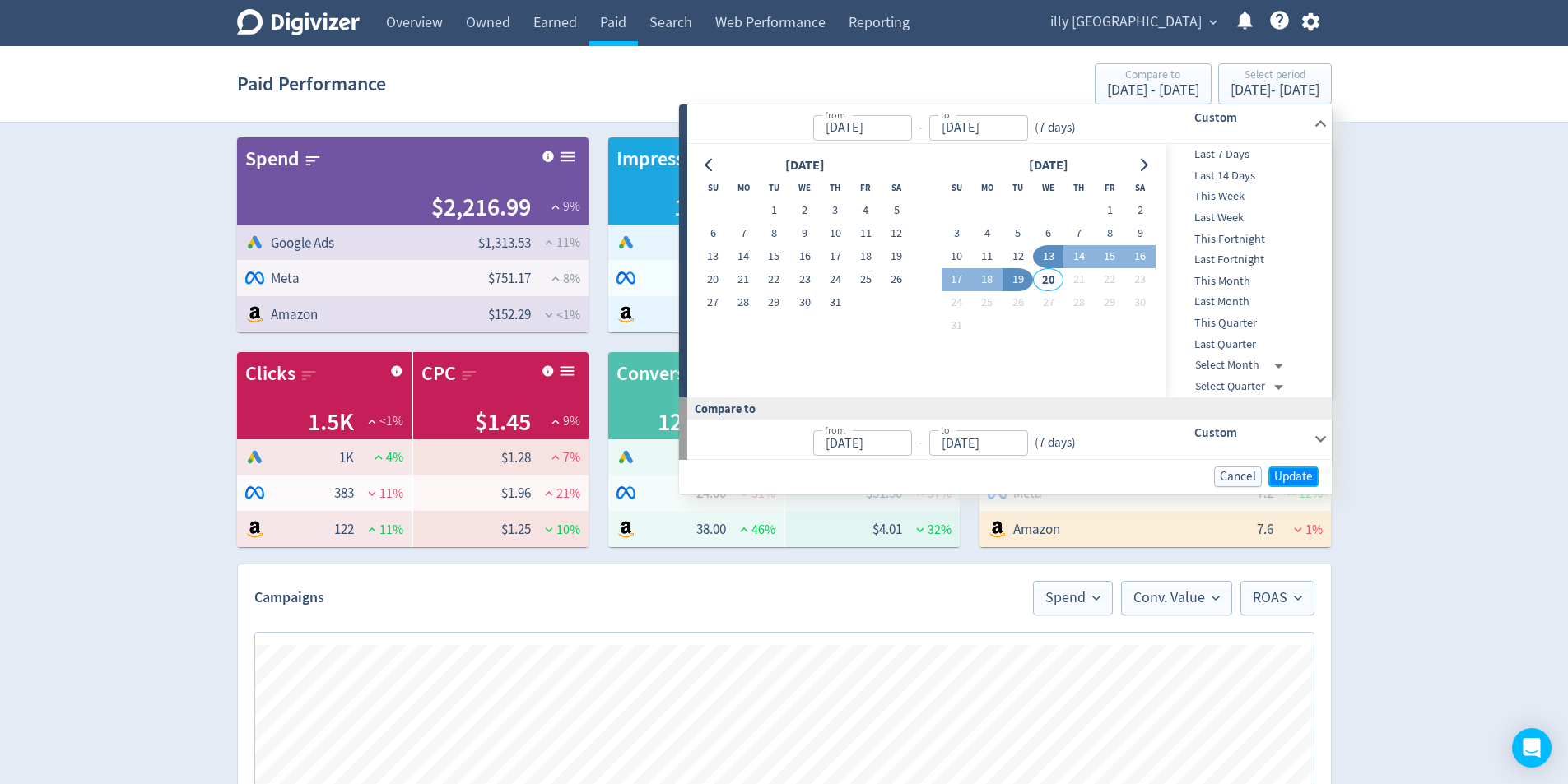
click at [1302, 470] on span "Update" at bounding box center [1293, 477] width 39 height 13
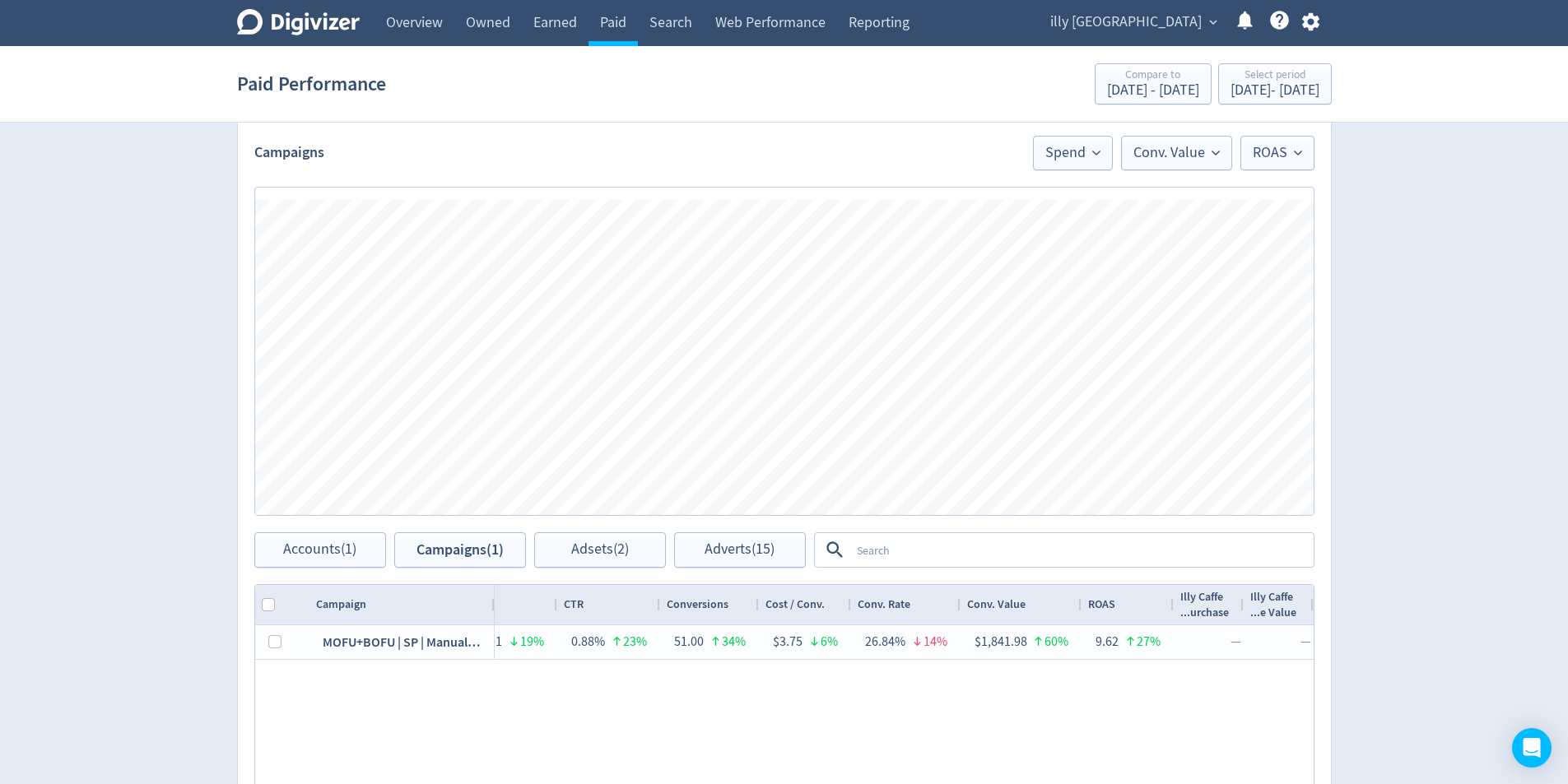
scroll to position [714, 0]
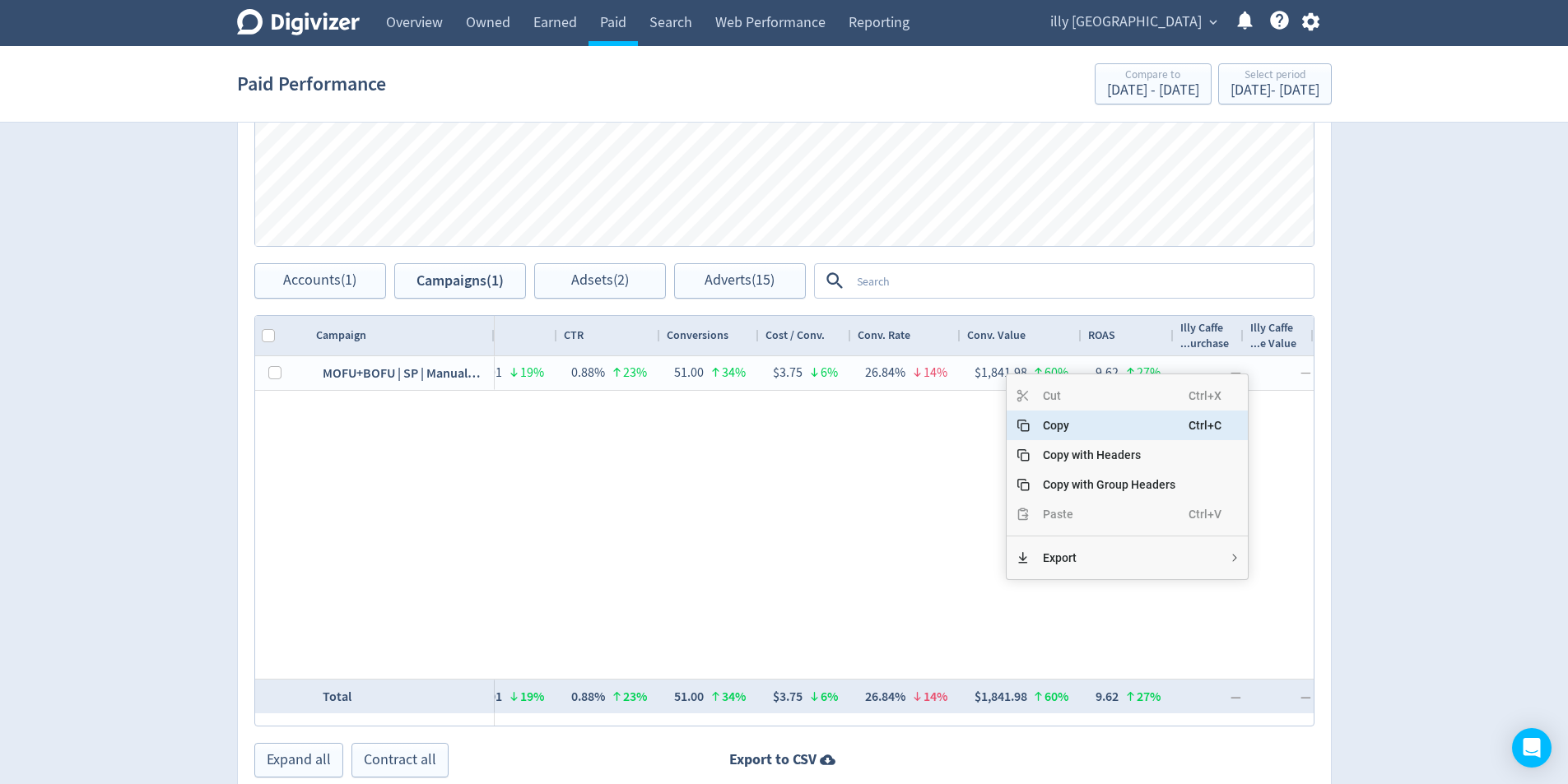
click at [1108, 420] on span "Copy" at bounding box center [1108, 425] width 159 height 30
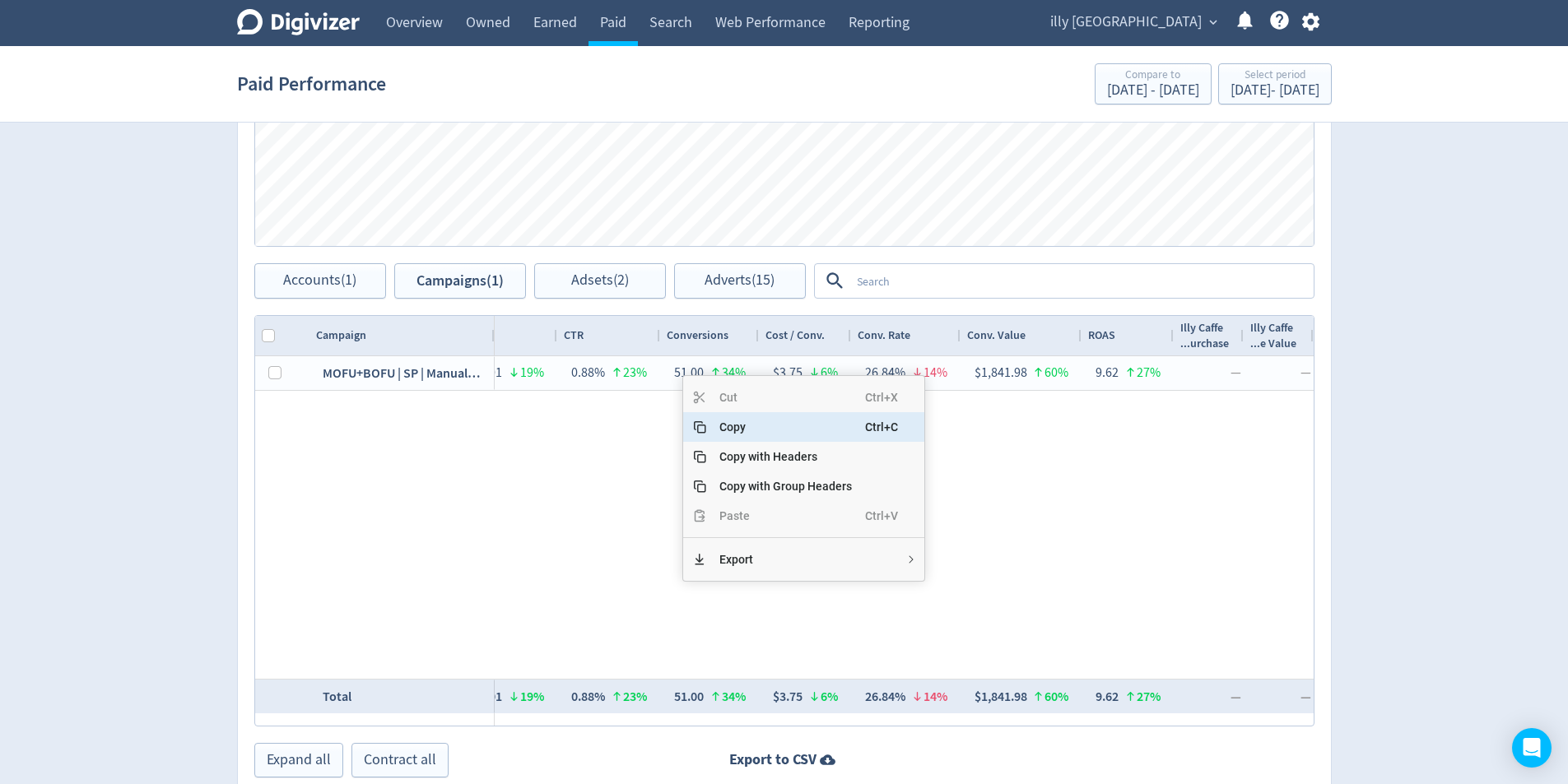
click at [744, 424] on span "Copy" at bounding box center [785, 427] width 159 height 30
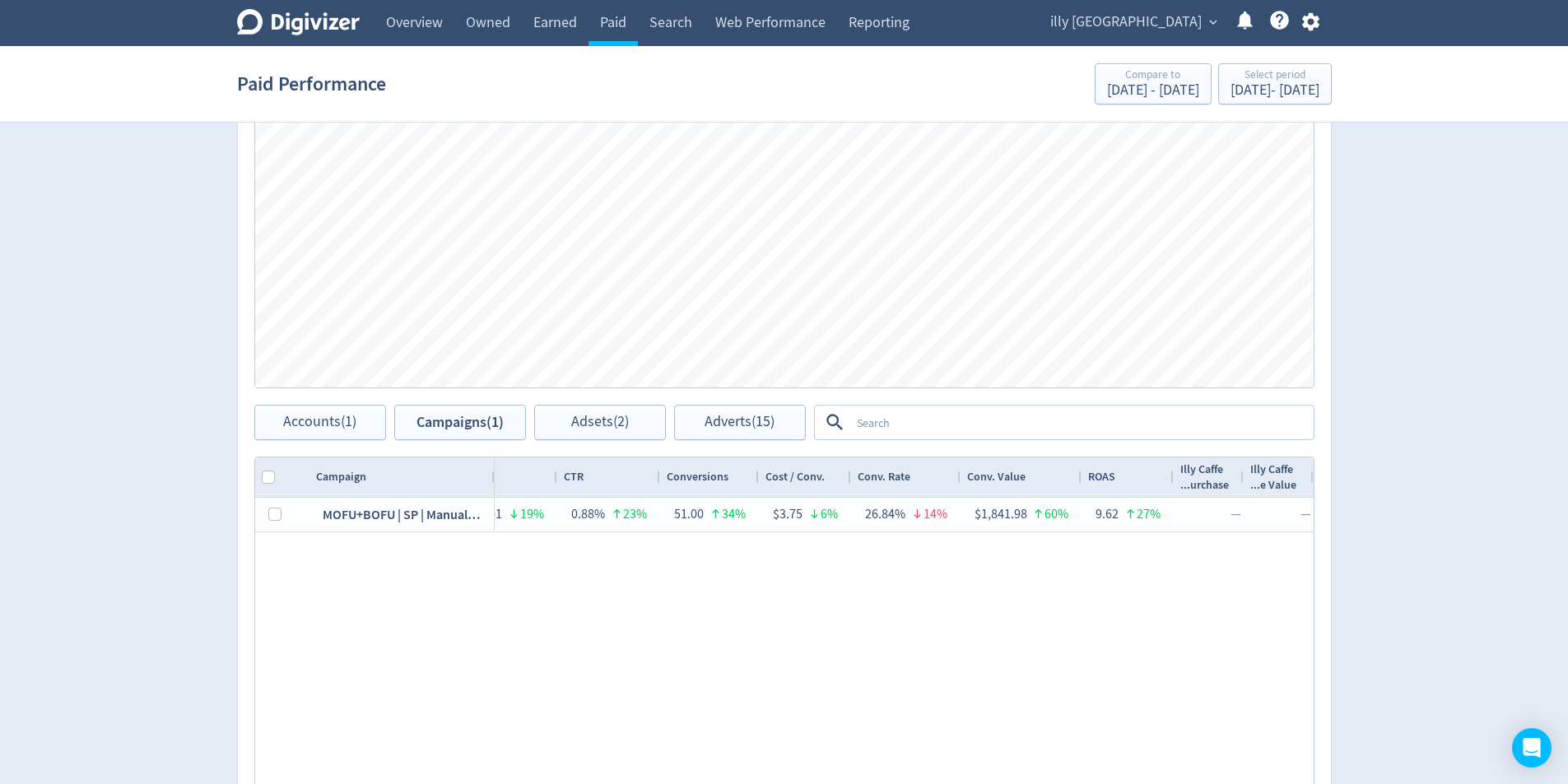
scroll to position [797, 0]
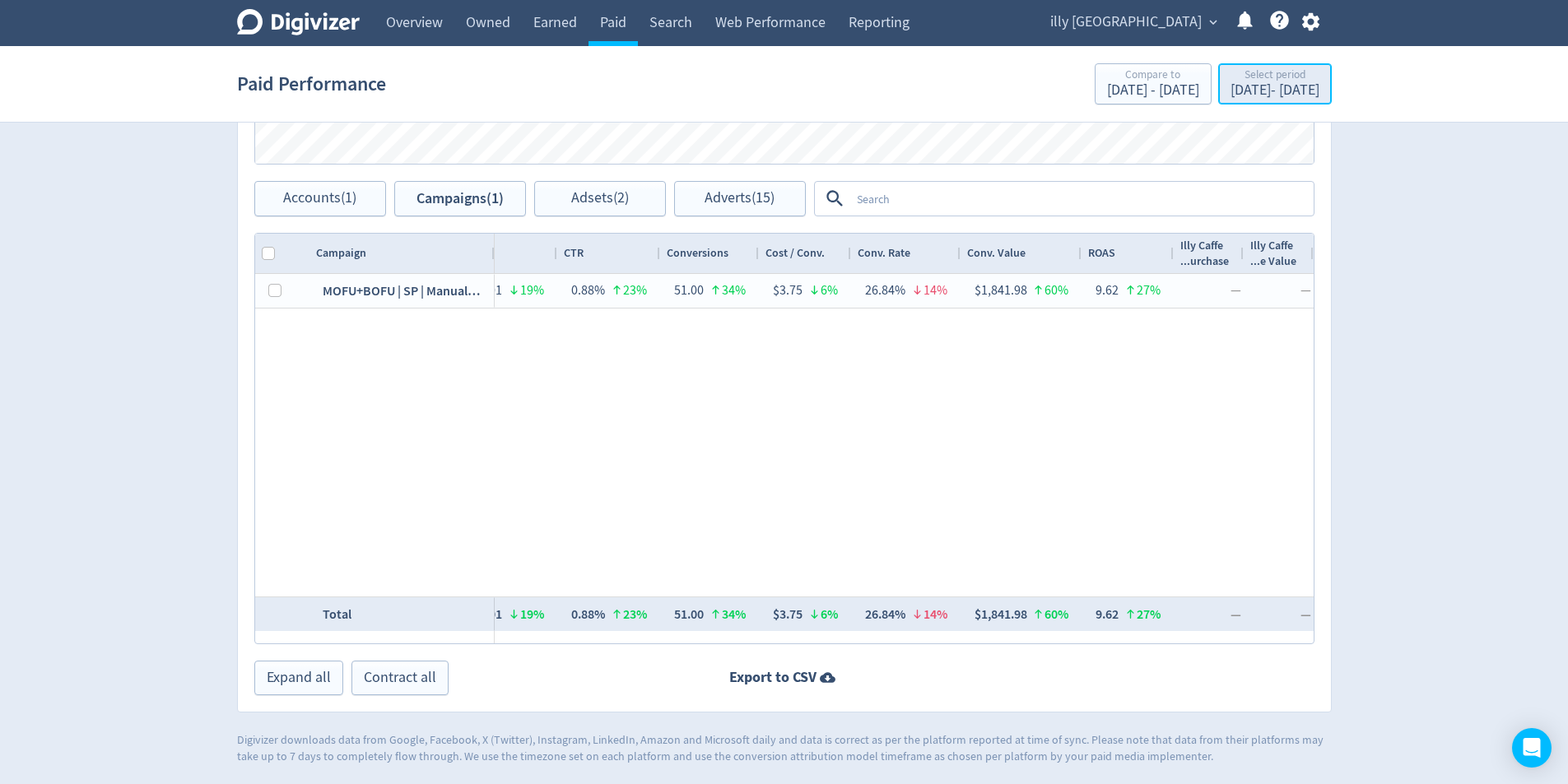
click at [1259, 93] on div "[DATE] - [DATE]" at bounding box center [1275, 91] width 89 height 15
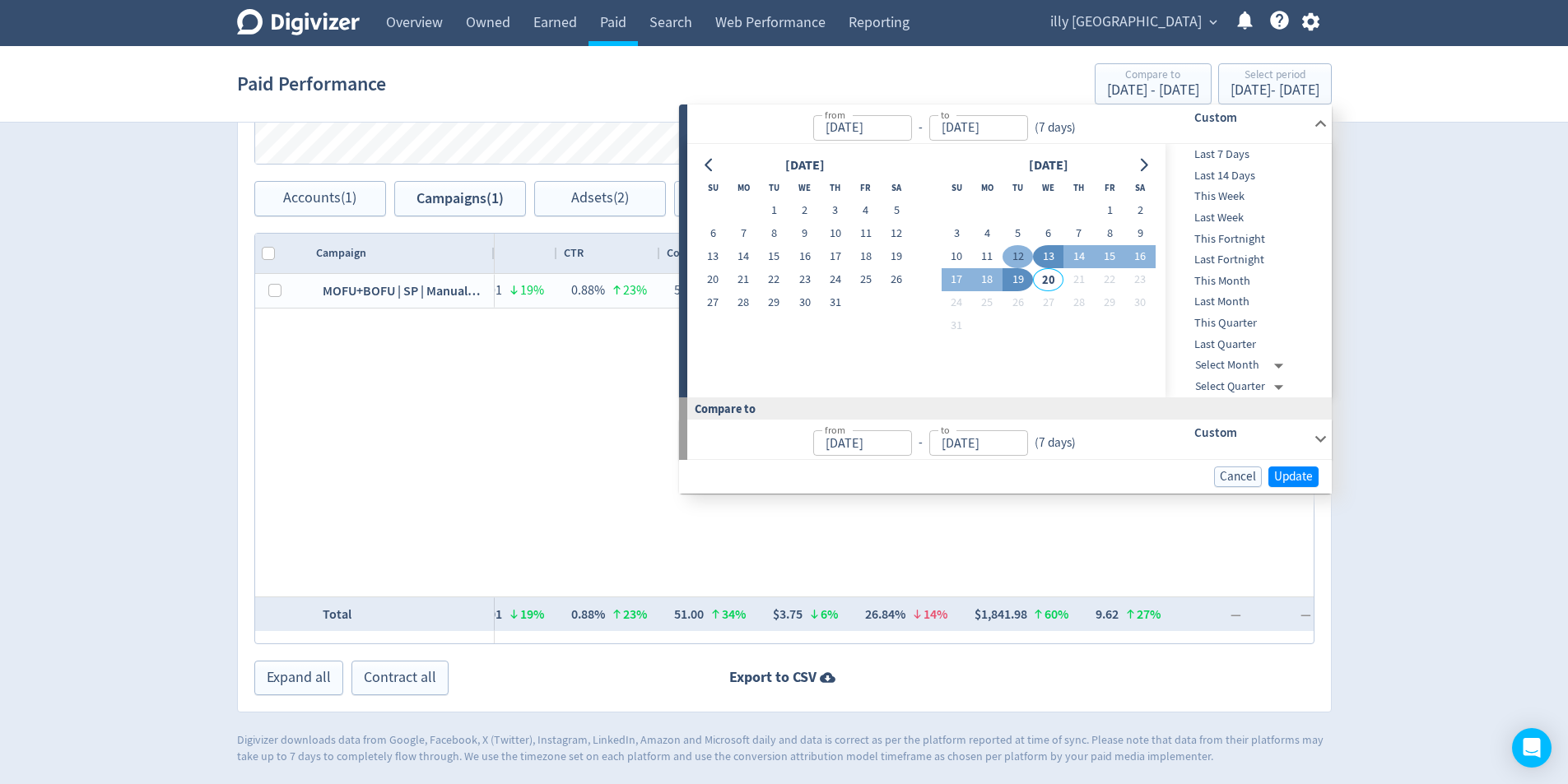
click at [1025, 256] on button "12" at bounding box center [1018, 256] width 31 height 23
type input "[DATE]"
click at [1044, 232] on button "6" at bounding box center [1049, 233] width 31 height 23
type input "[DATE]"
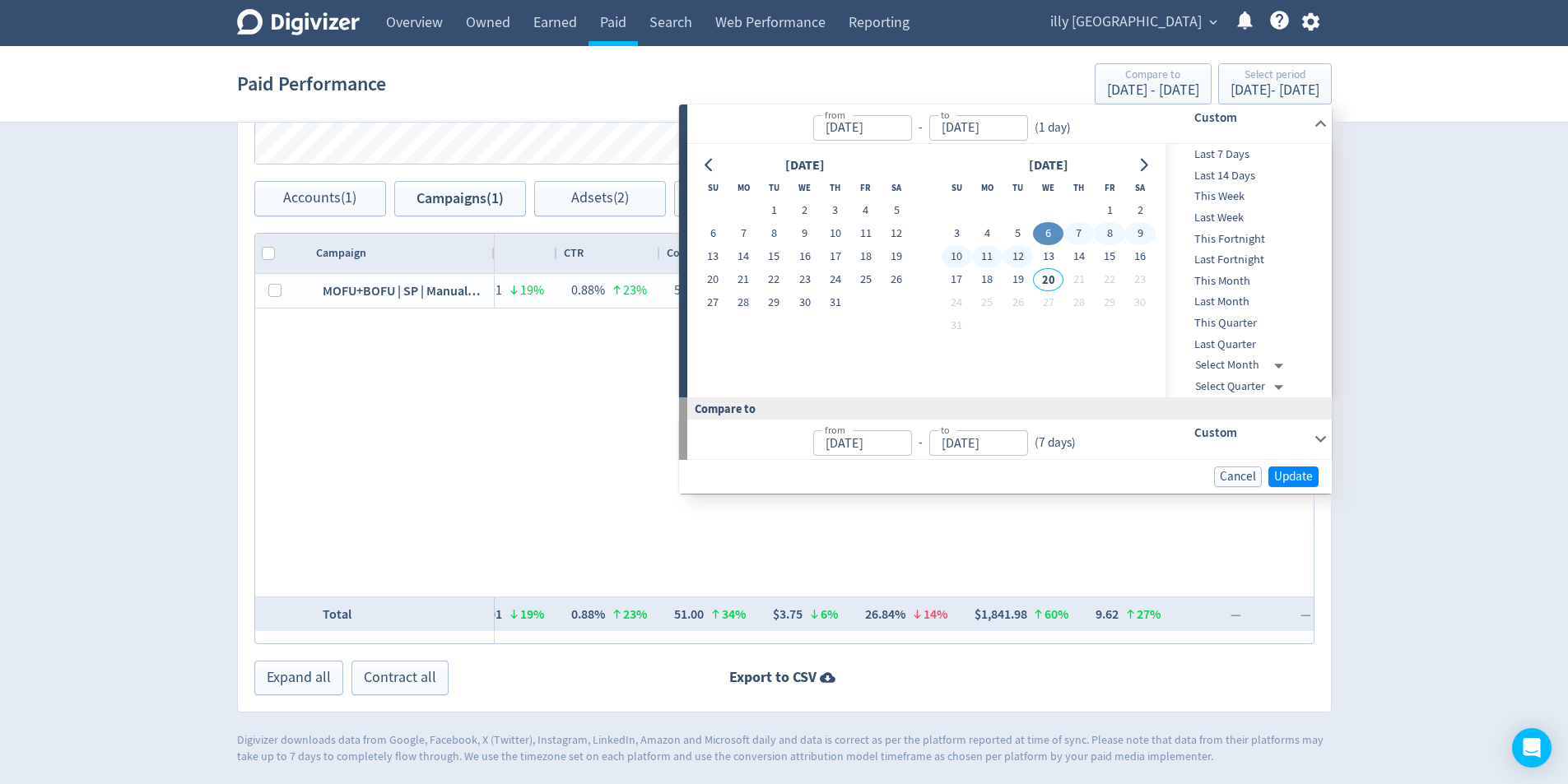
click at [1025, 251] on button "12" at bounding box center [1018, 256] width 31 height 23
type input "[DATE]"
click at [1305, 476] on span "Update" at bounding box center [1293, 477] width 39 height 13
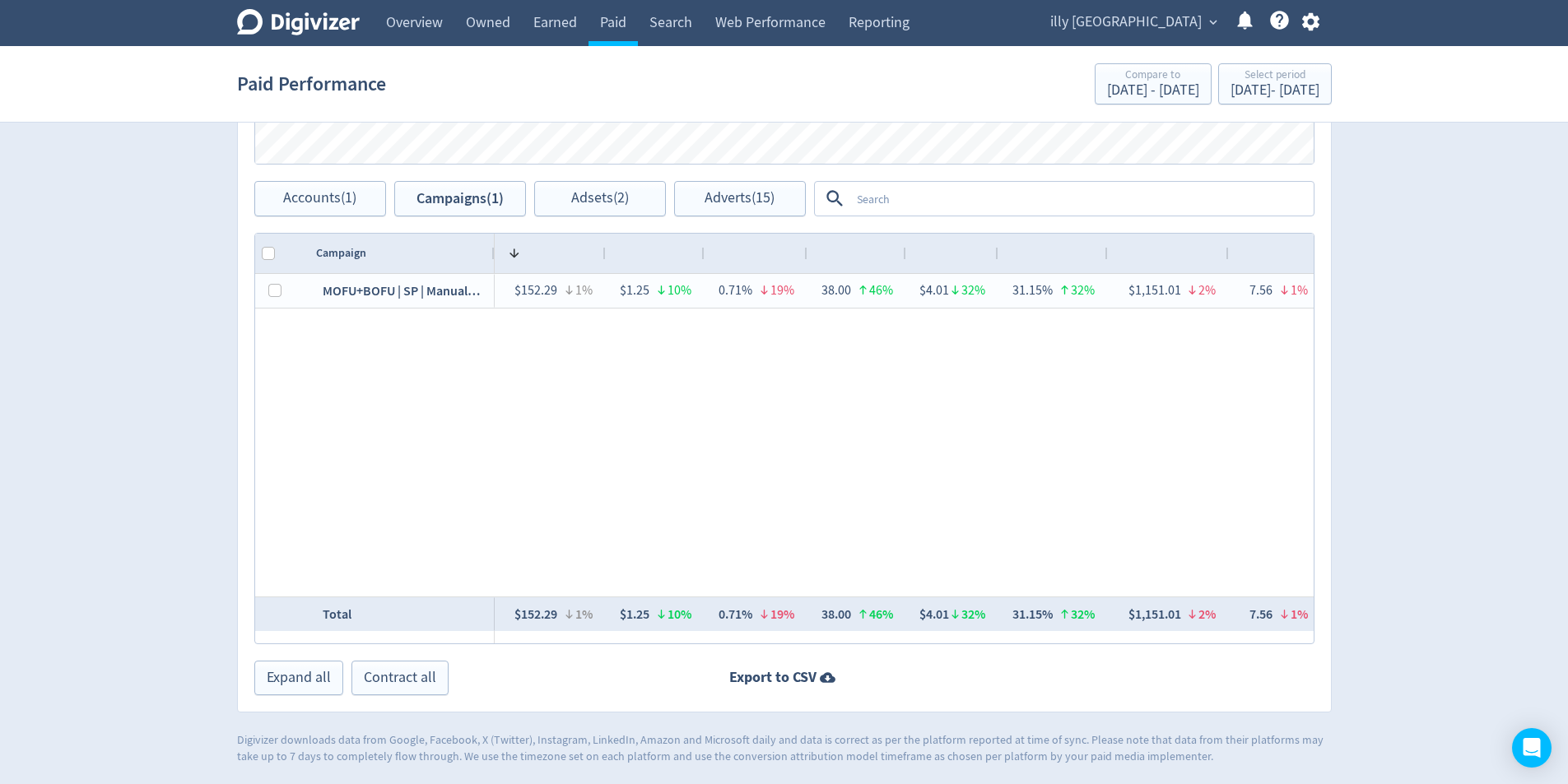
scroll to position [0, 148]
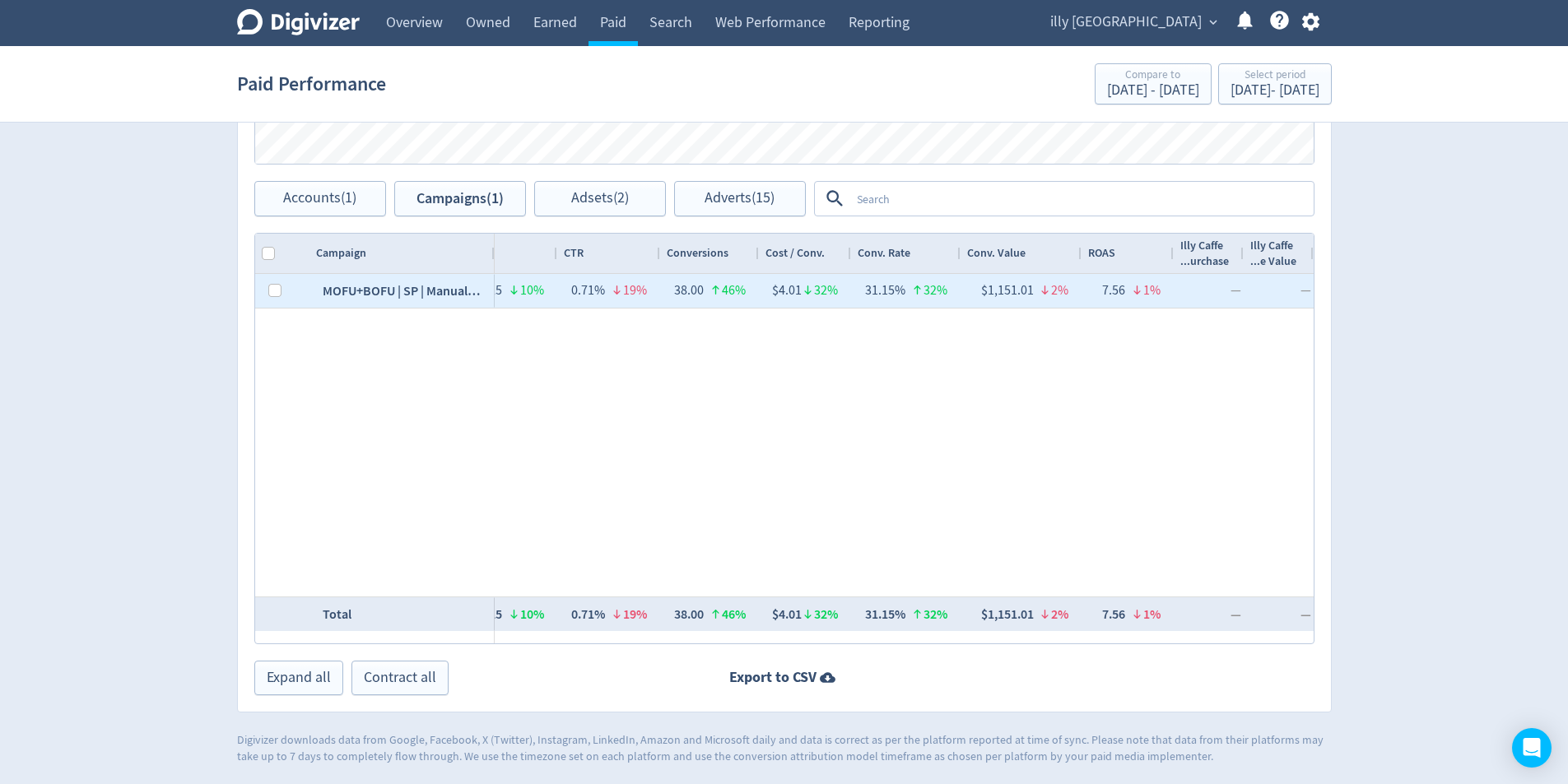
drag, startPoint x: 1031, startPoint y: 292, endPoint x: 989, endPoint y: 289, distance: 42.1
click at [989, 289] on div "$1,151.01 2%" at bounding box center [1021, 290] width 95 height 32
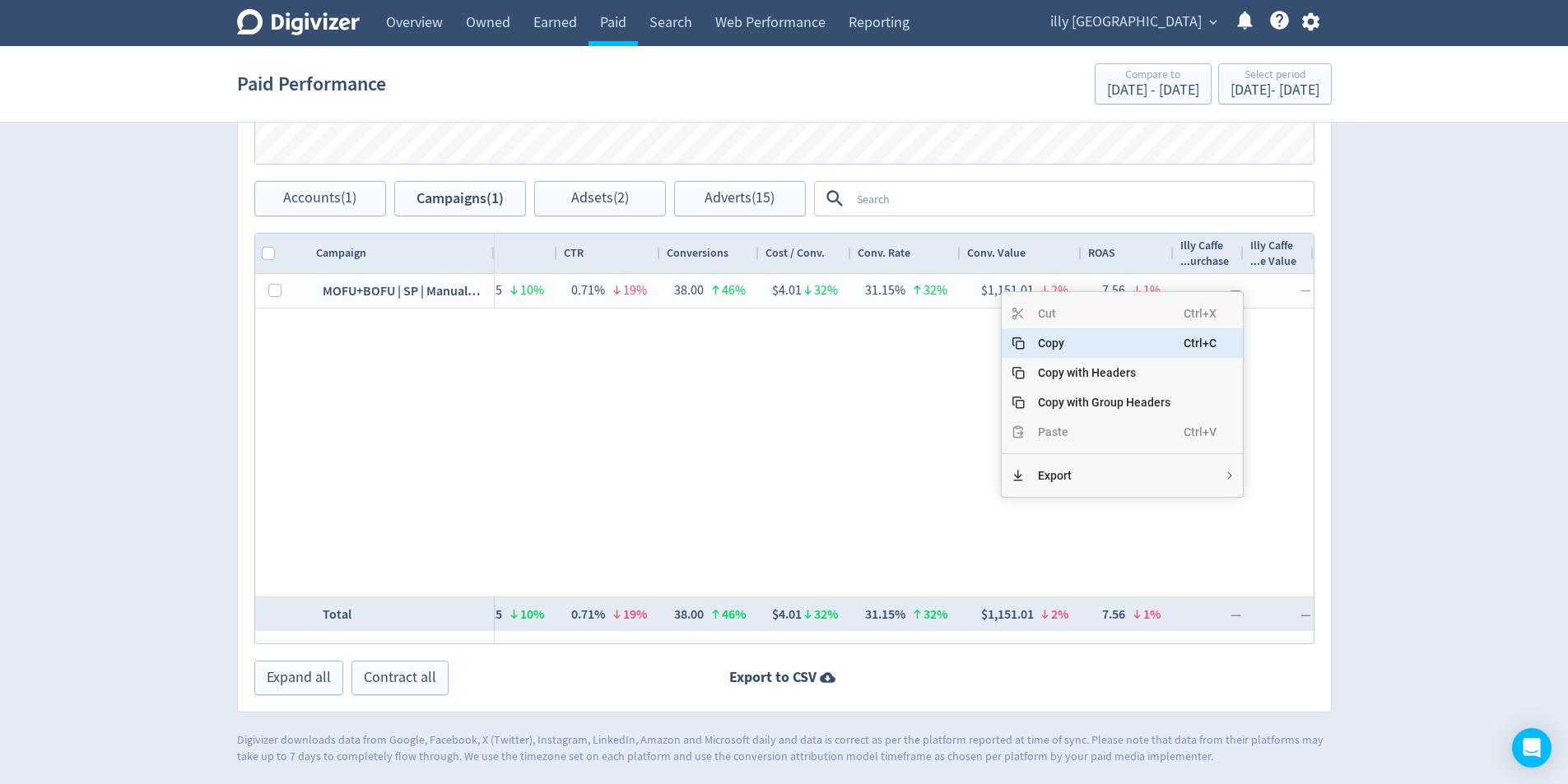
drag, startPoint x: 1060, startPoint y: 339, endPoint x: 1056, endPoint y: 354, distance: 15.5
click at [1060, 342] on span "Copy" at bounding box center [1104, 343] width 159 height 30
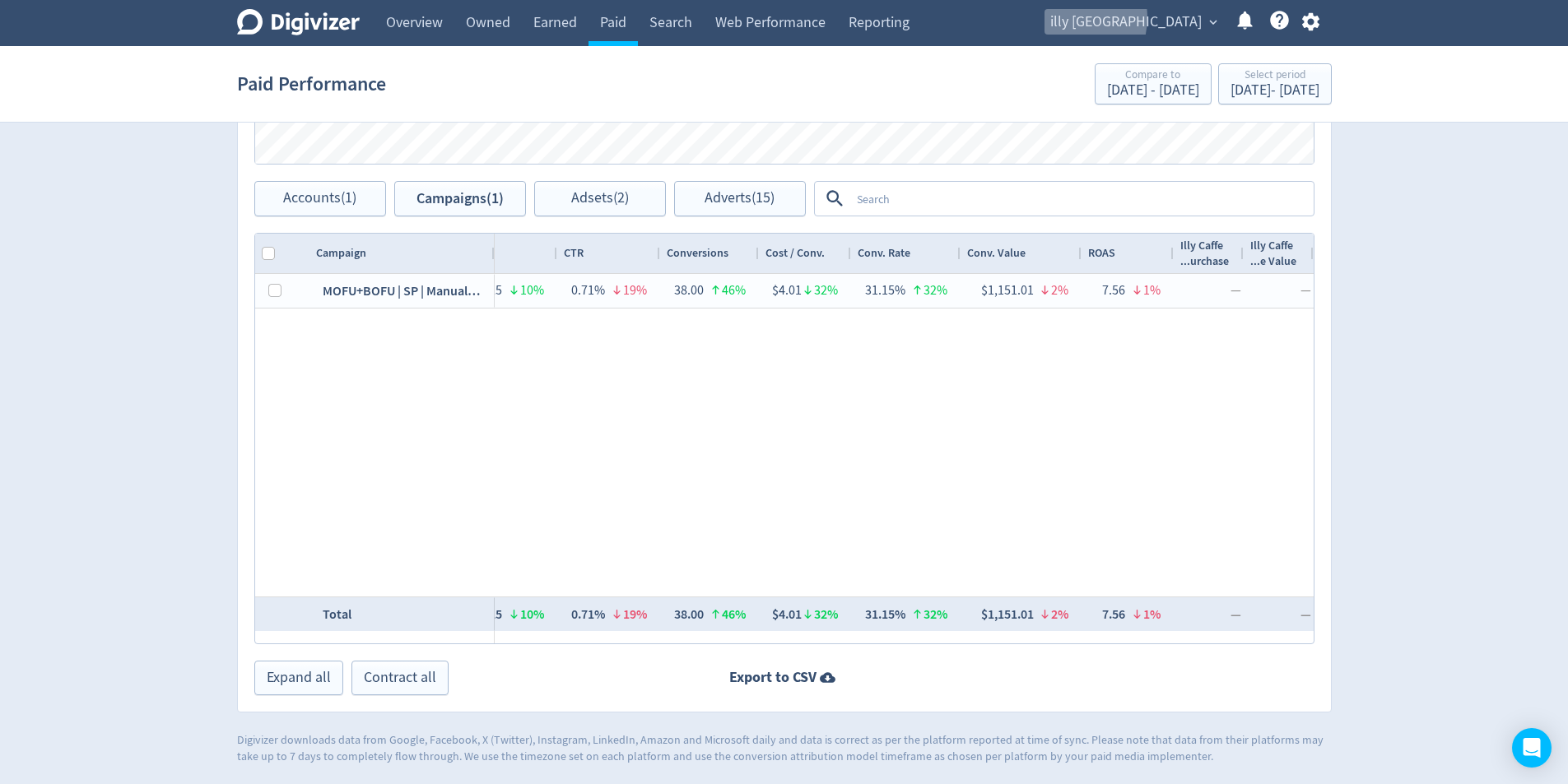
click at [1143, 18] on span "illy [GEOGRAPHIC_DATA]" at bounding box center [1126, 22] width 151 height 26
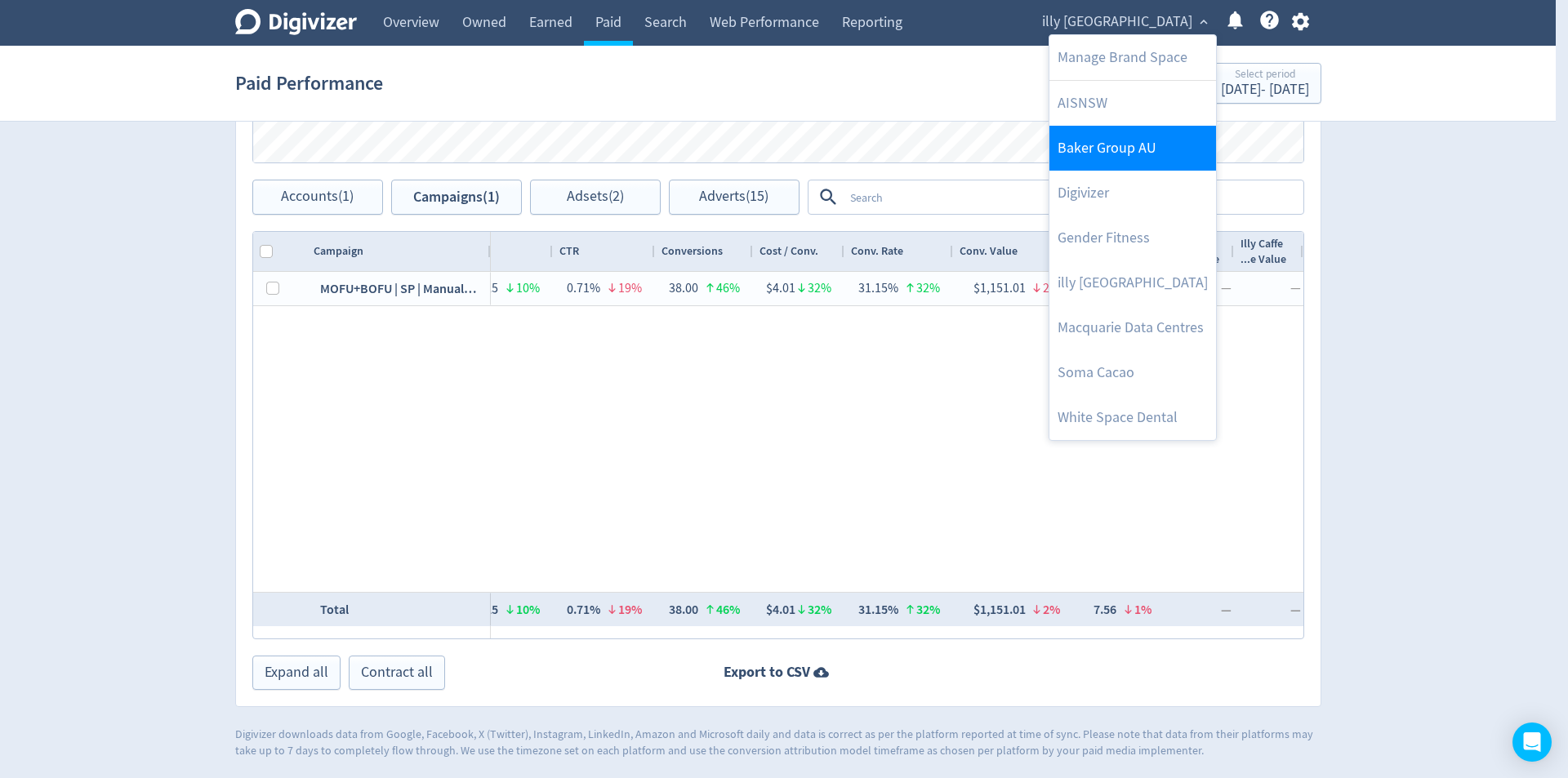
click at [1124, 148] on link "Baker Group AU" at bounding box center [1132, 148] width 166 height 45
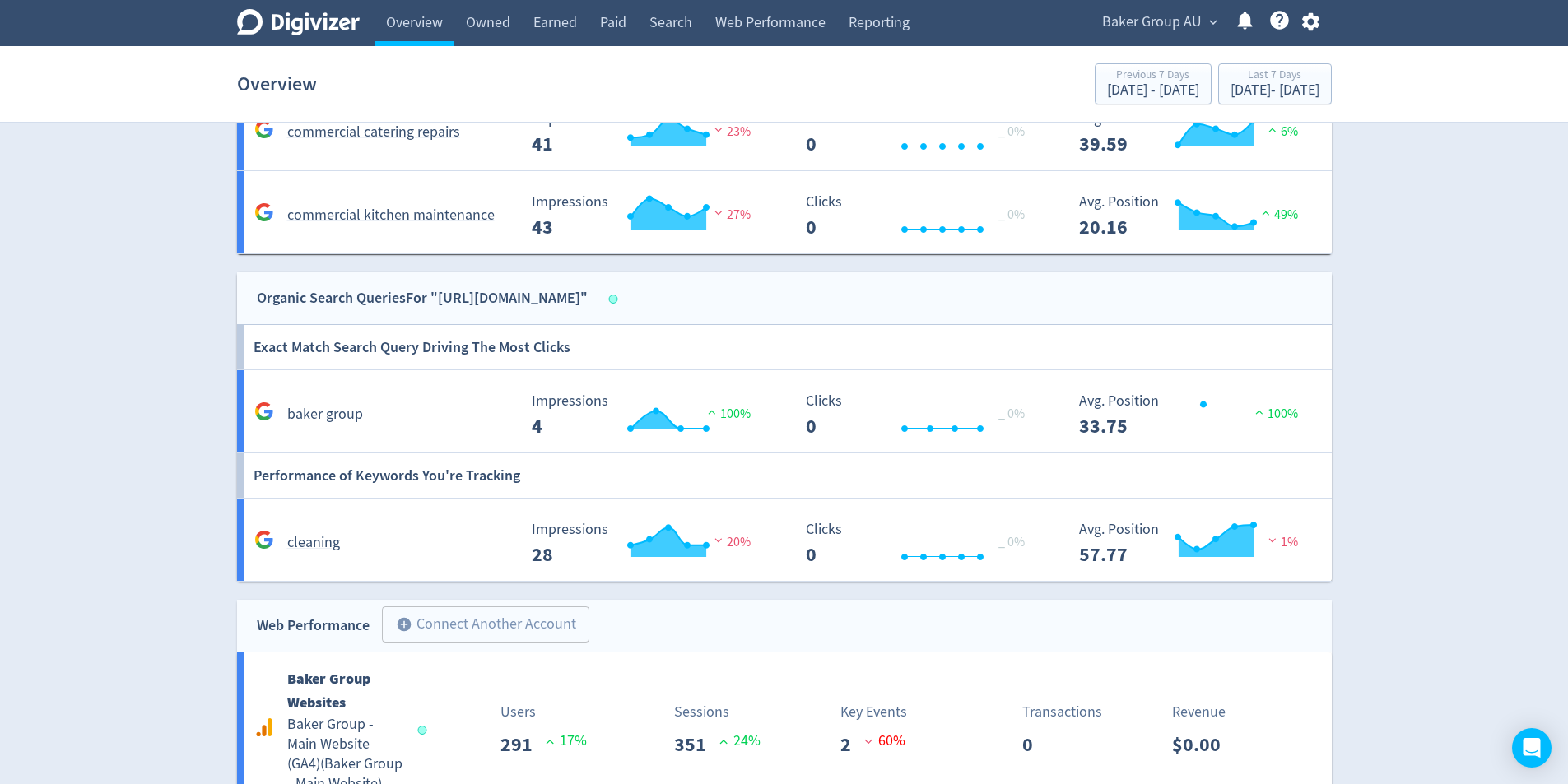
scroll to position [1292, 0]
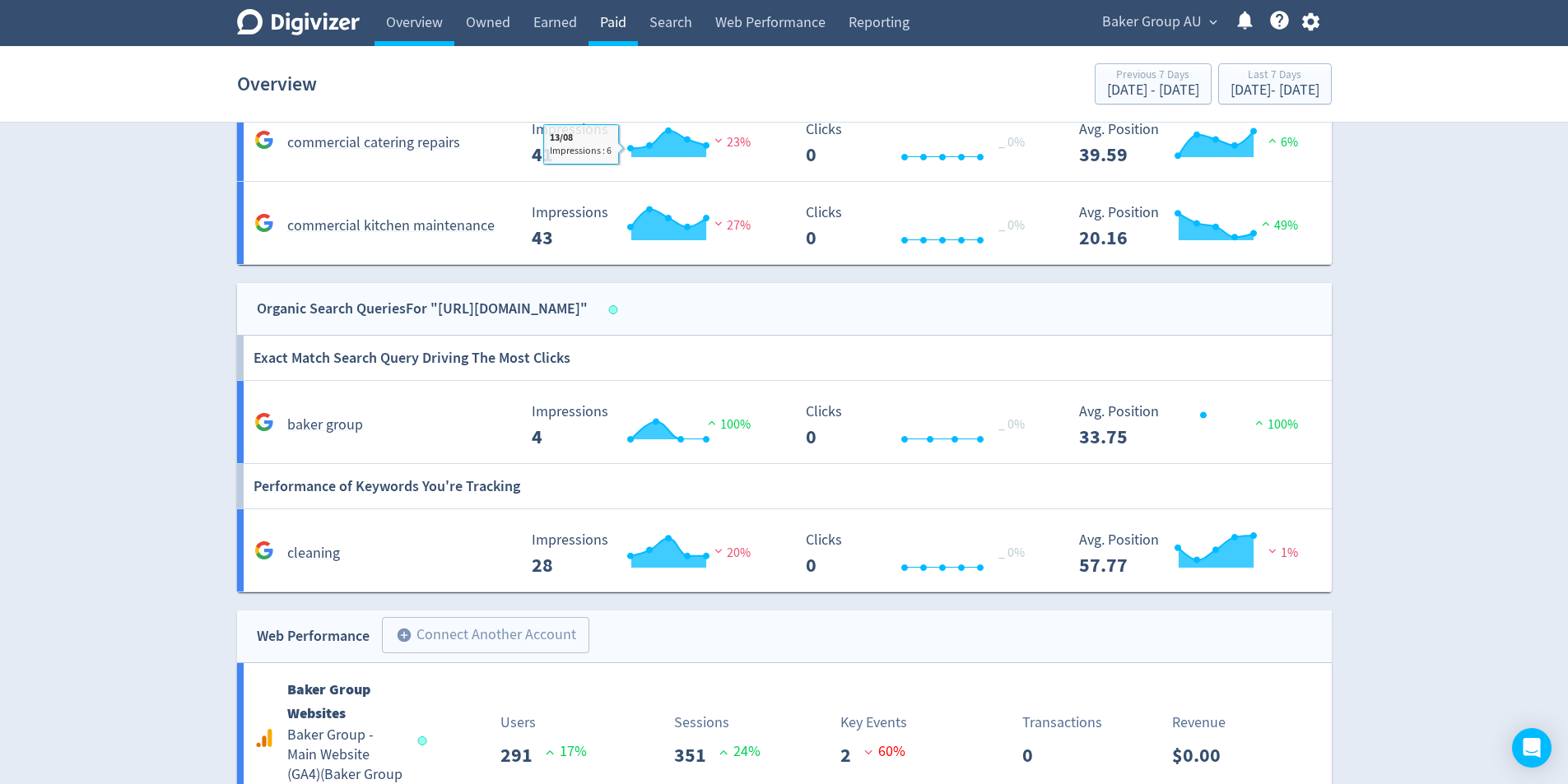
click at [605, 17] on link "Paid" at bounding box center [613, 23] width 49 height 46
